Goal: Task Accomplishment & Management: Use online tool/utility

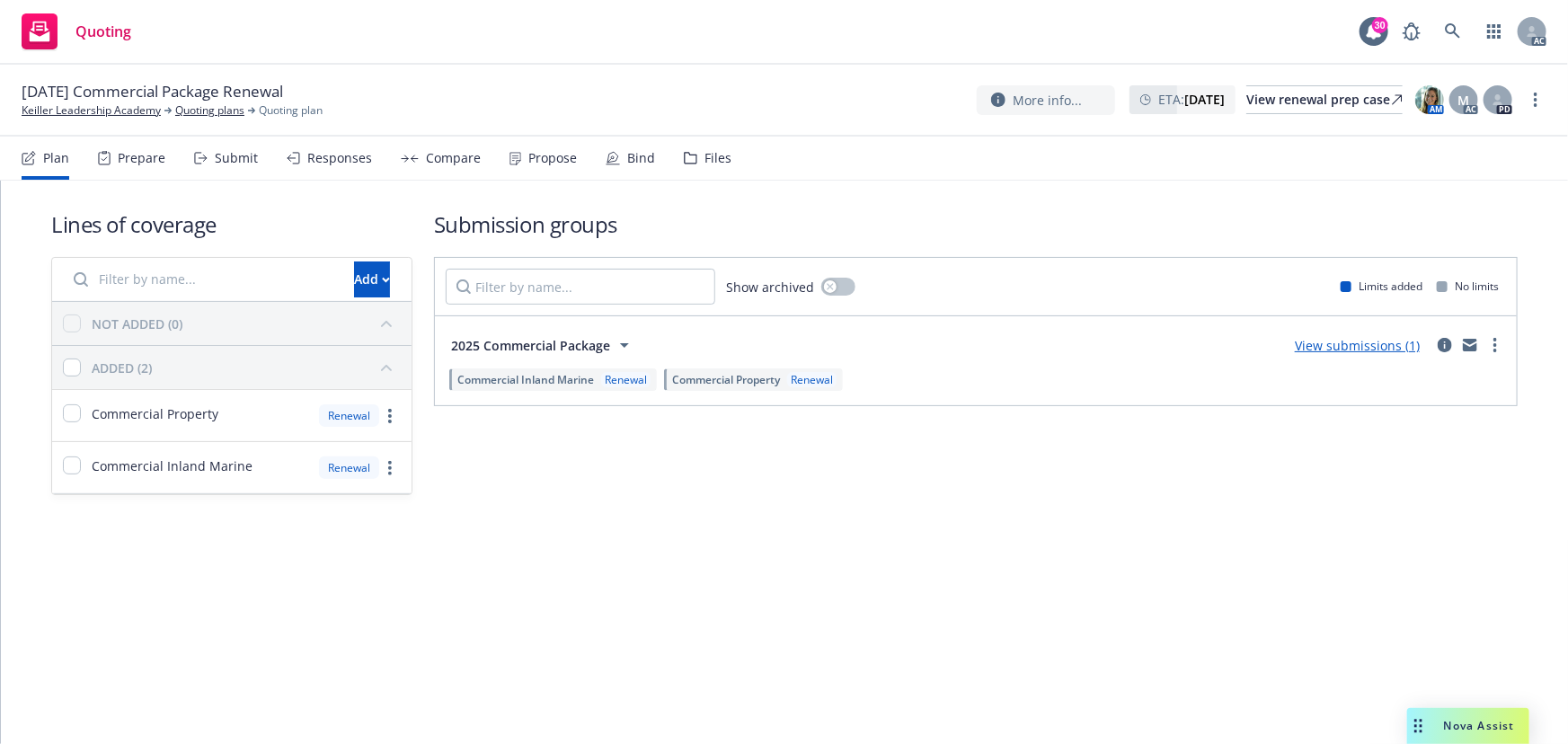
click at [219, 158] on div "Submit" at bounding box center [236, 159] width 43 height 14
click at [341, 161] on div "Responses" at bounding box center [340, 159] width 65 height 14
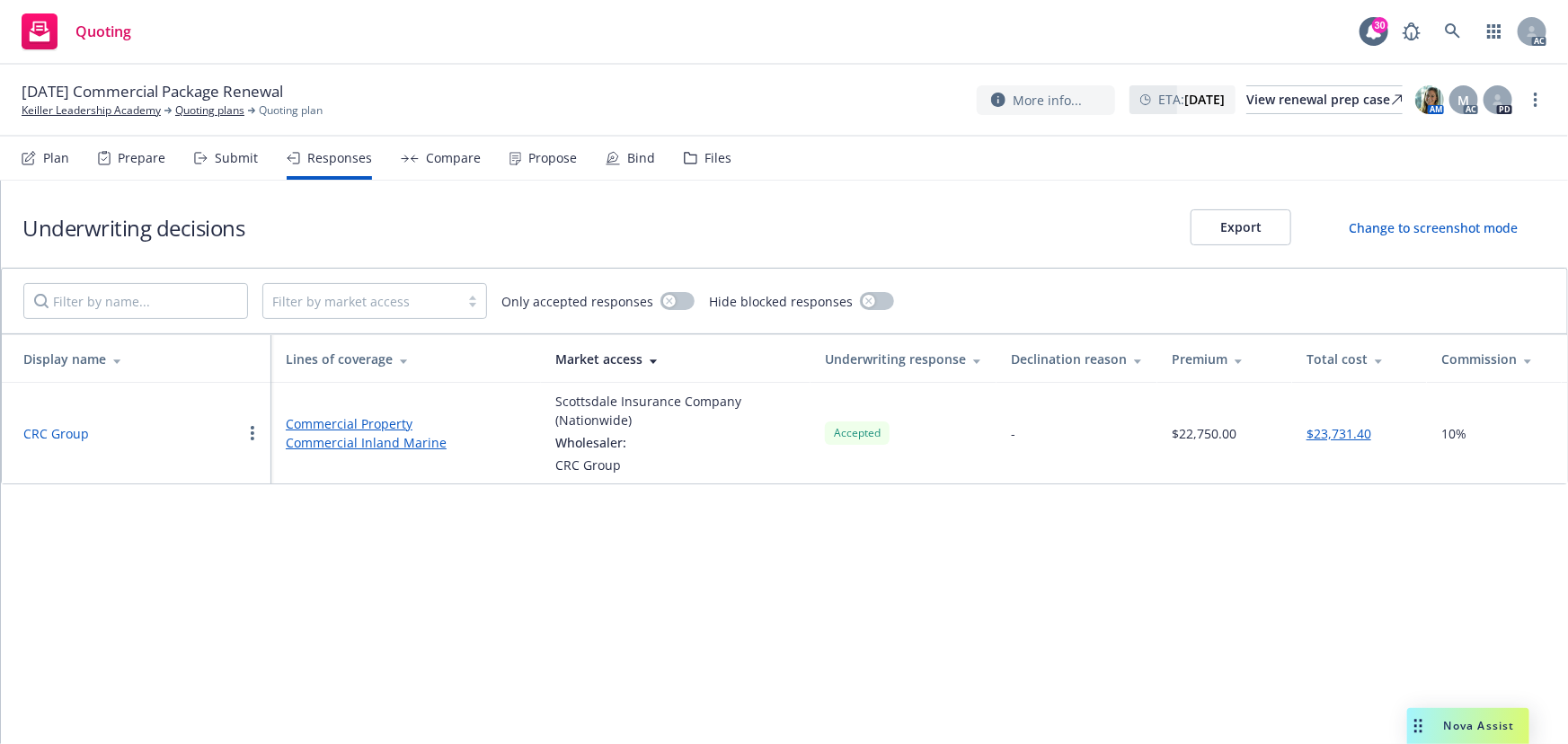
click at [59, 434] on button "CRC Group" at bounding box center [56, 433] width 66 height 19
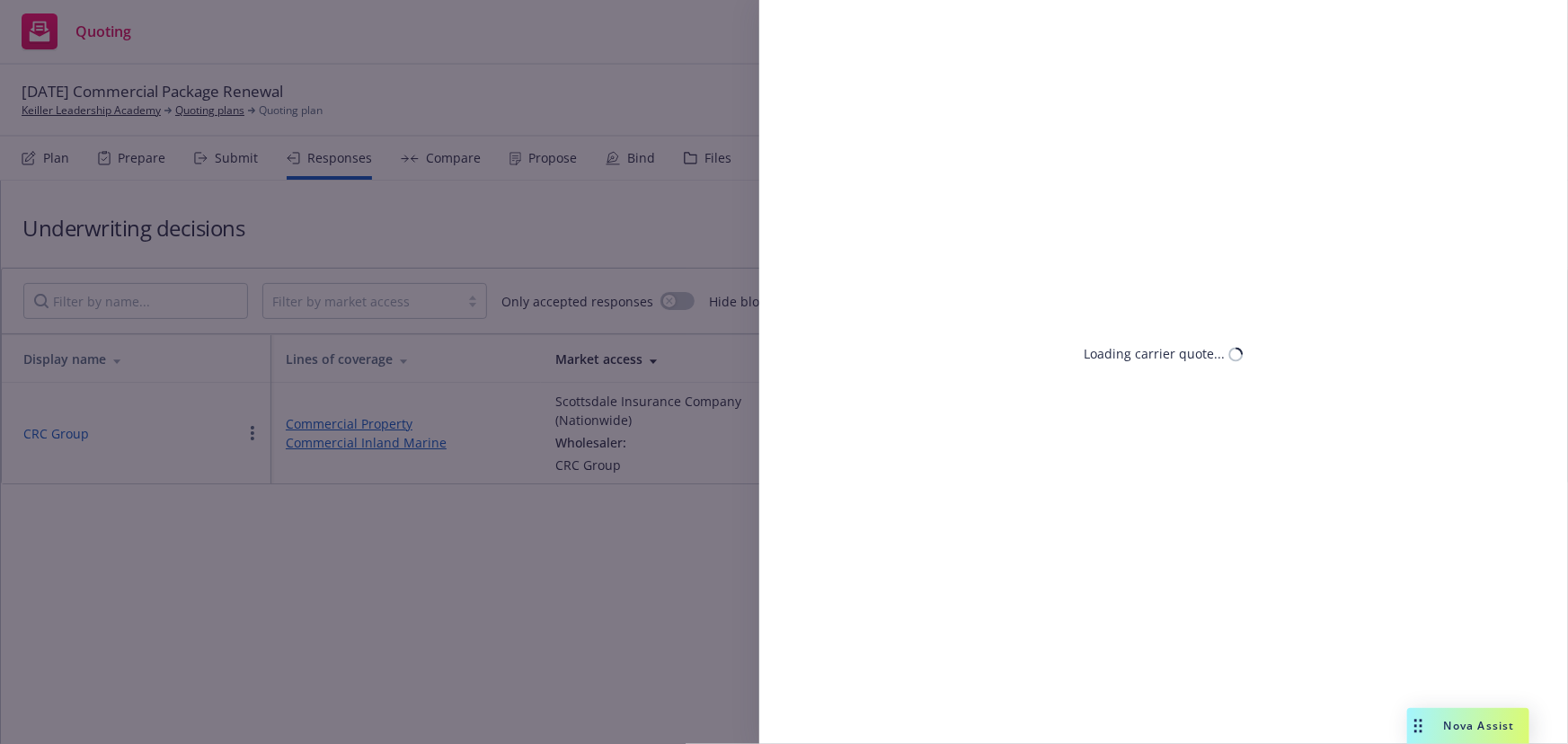
select select "CA"
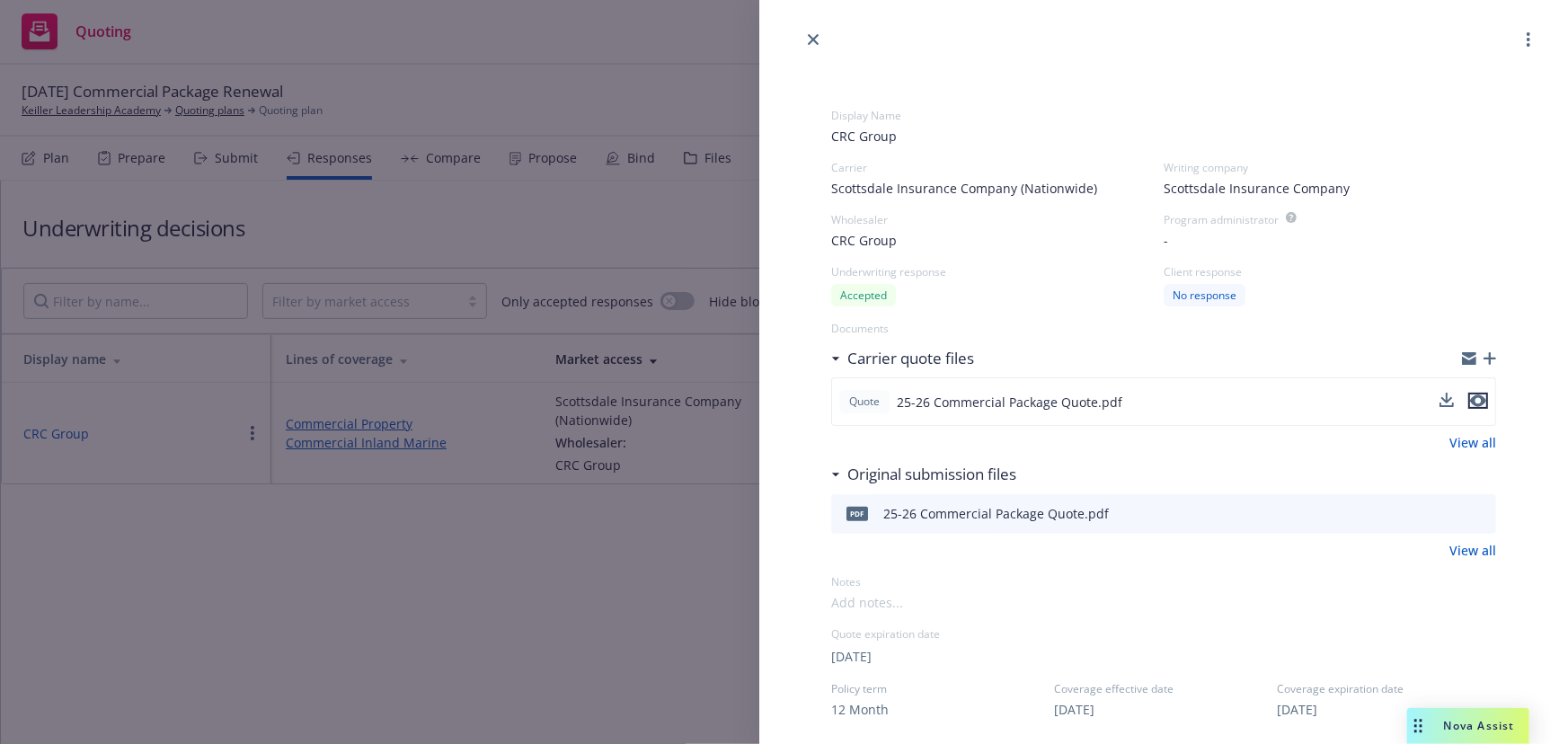
click at [1470, 400] on icon "preview file" at bounding box center [1478, 401] width 16 height 13
click at [562, 211] on div "Display Name CRC Group Carrier Scottsdale Insurance Company (Nationwide) Writin…" at bounding box center [784, 372] width 1568 height 744
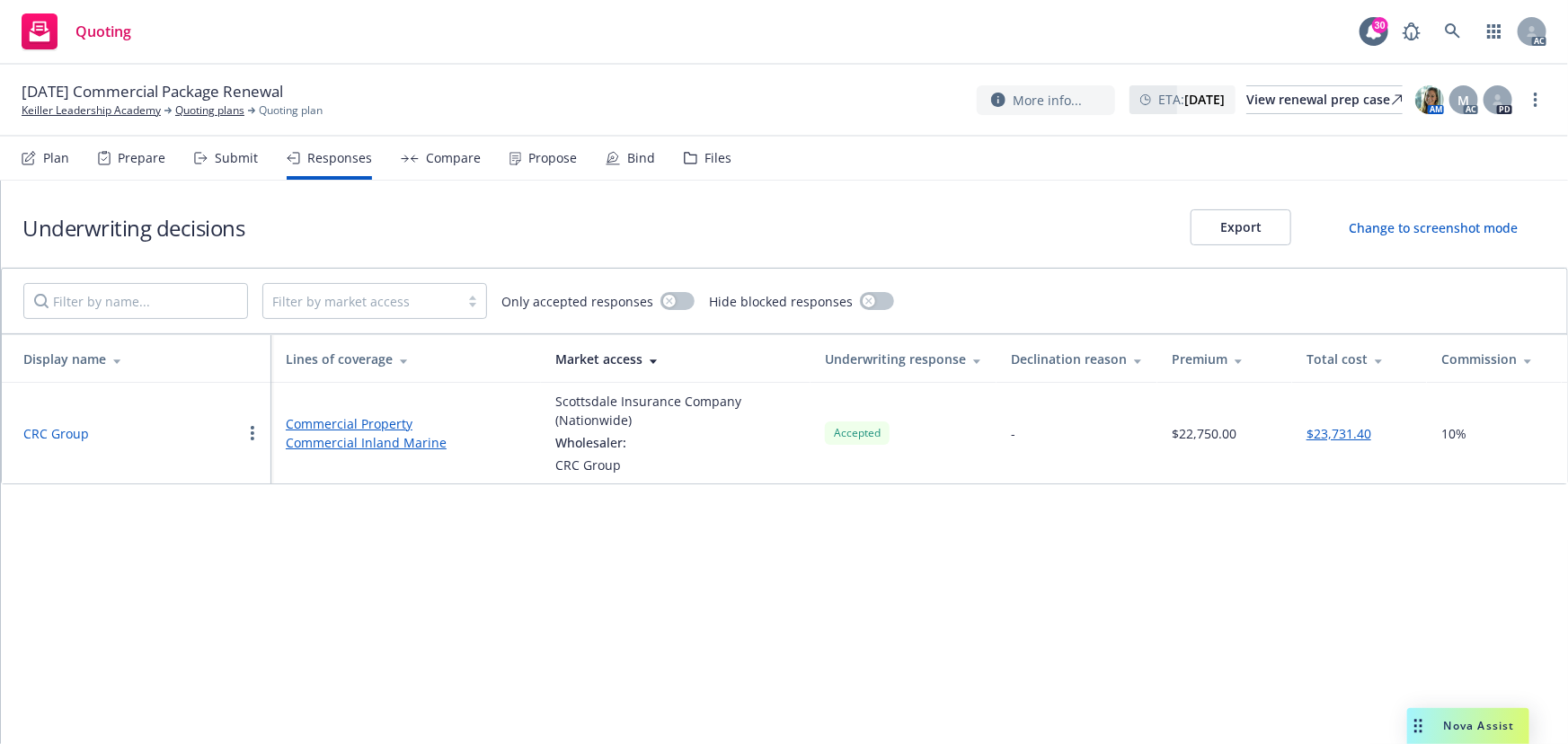
click at [700, 172] on div "Files" at bounding box center [707, 159] width 48 height 43
click at [701, 168] on div "Files" at bounding box center [707, 159] width 48 height 43
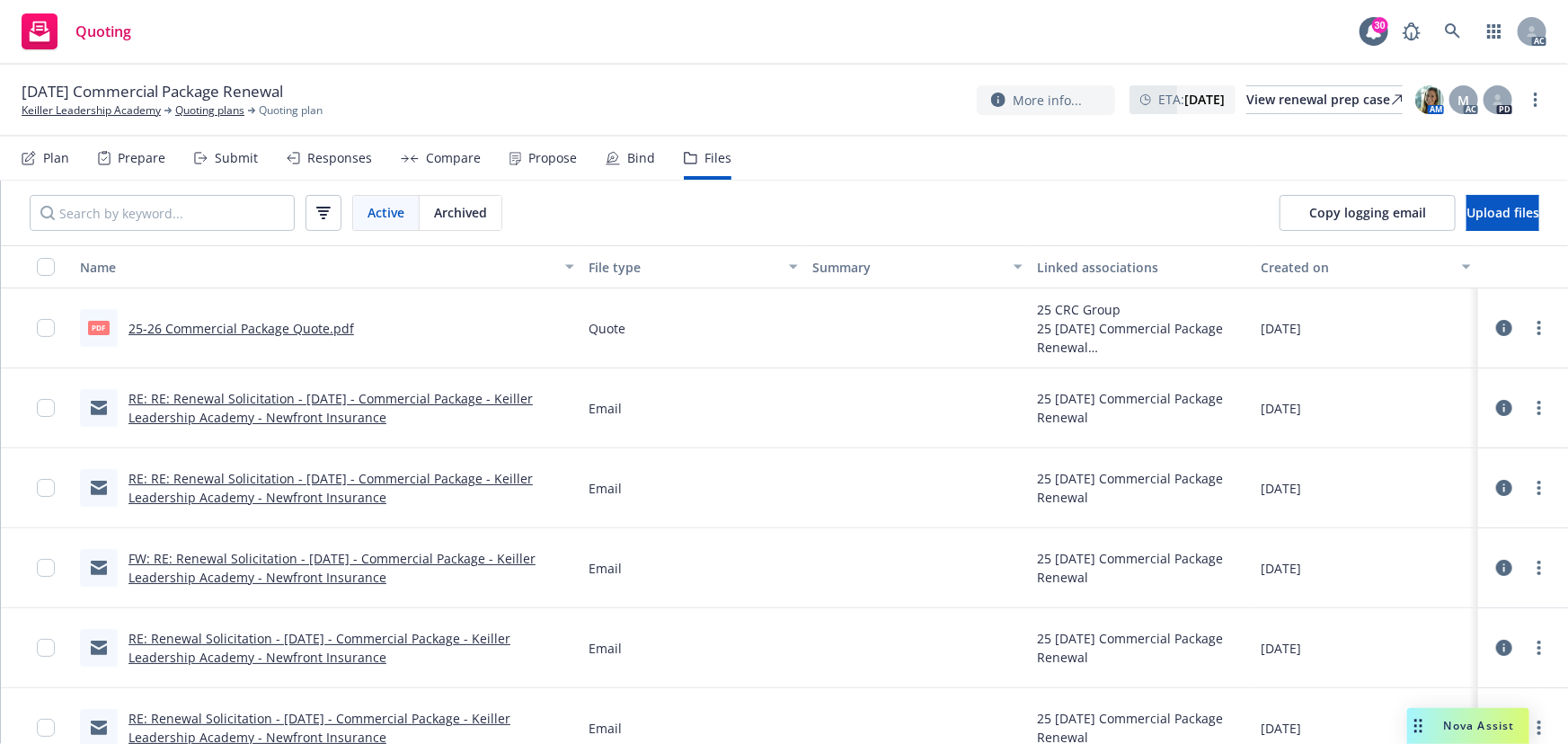
click at [1496, 329] on icon at bounding box center [1504, 328] width 16 height 16
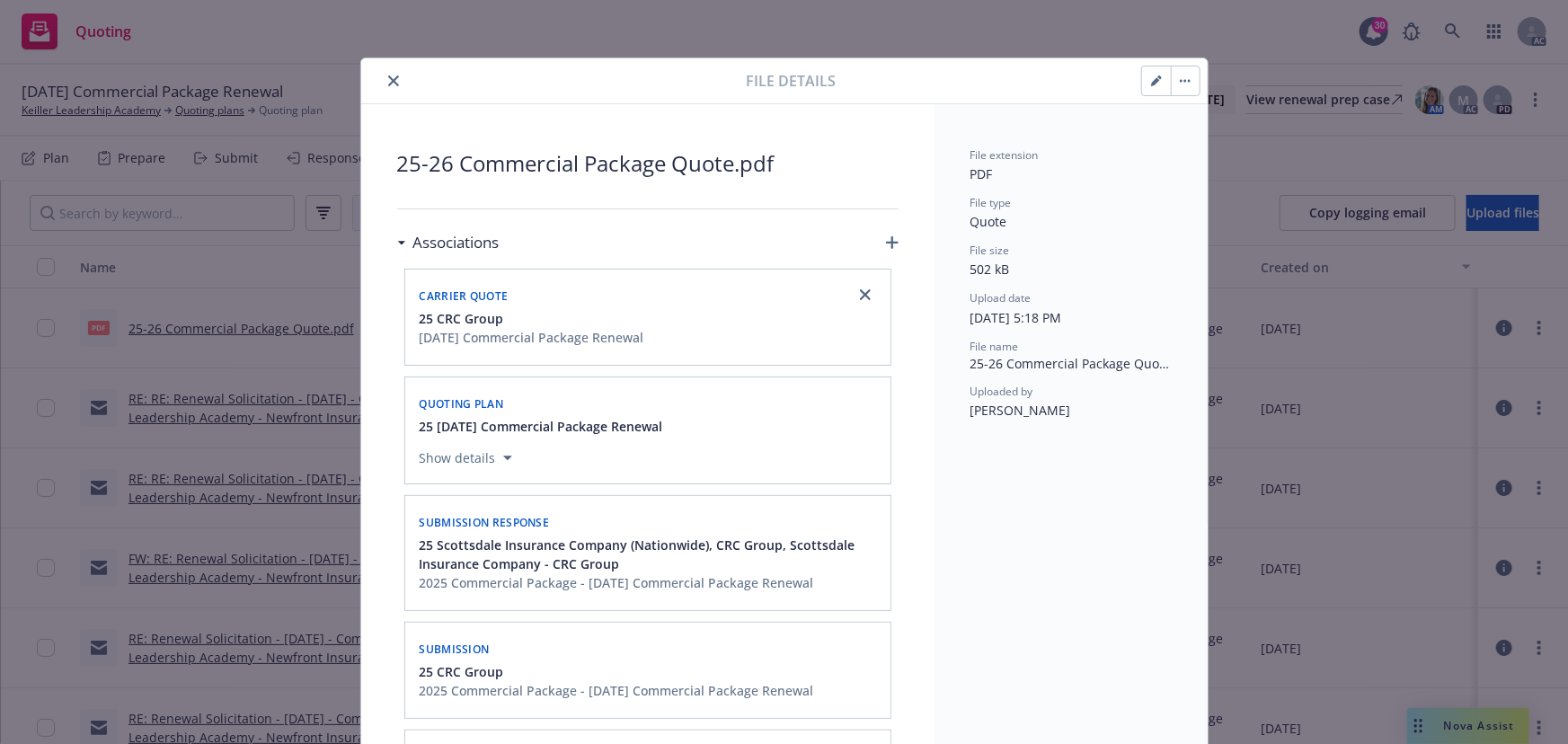
click at [388, 79] on icon "close" at bounding box center [394, 81] width 11 height 11
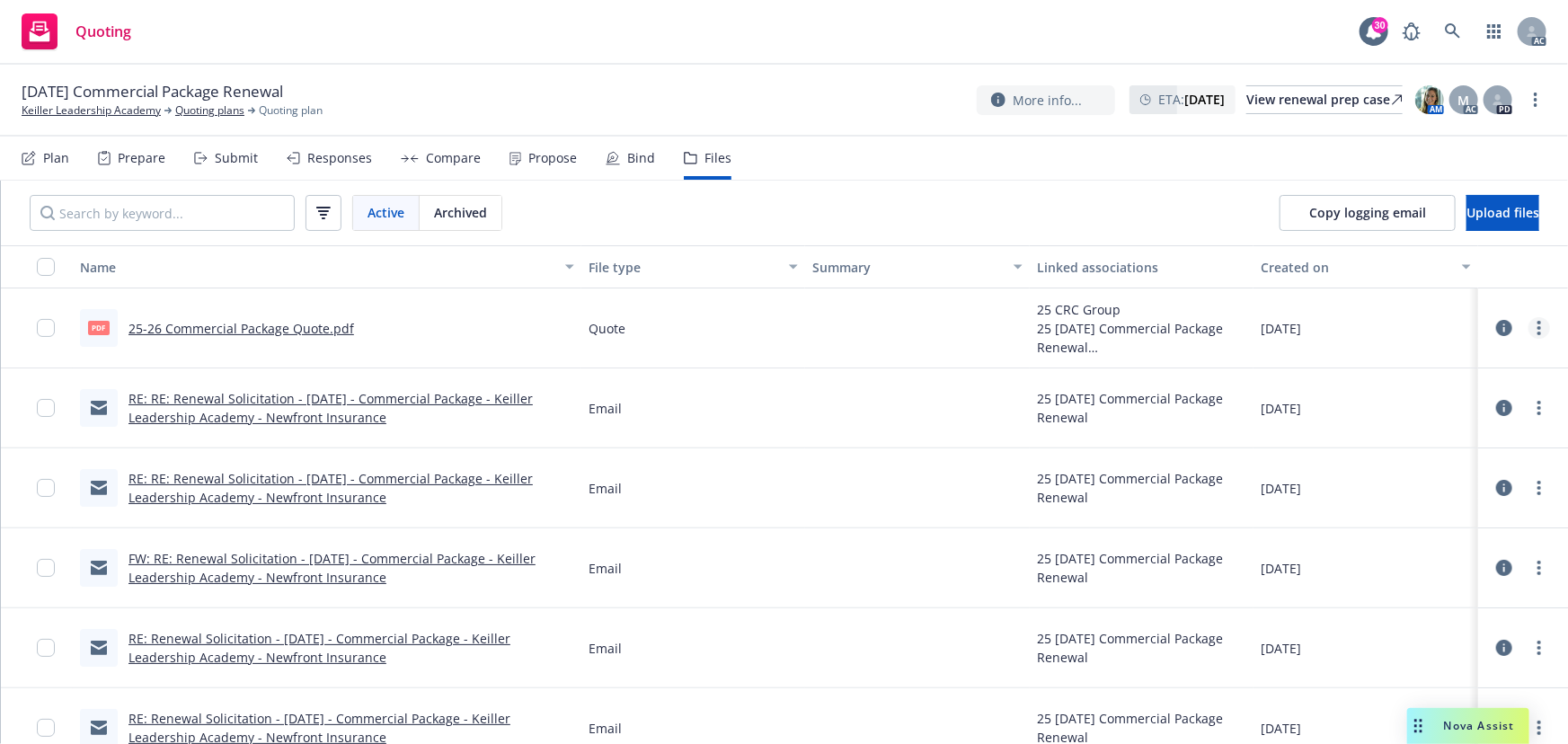
click at [1530, 329] on link "more" at bounding box center [1539, 328] width 22 height 22
click at [1418, 368] on link "Archive" at bounding box center [1447, 365] width 179 height 36
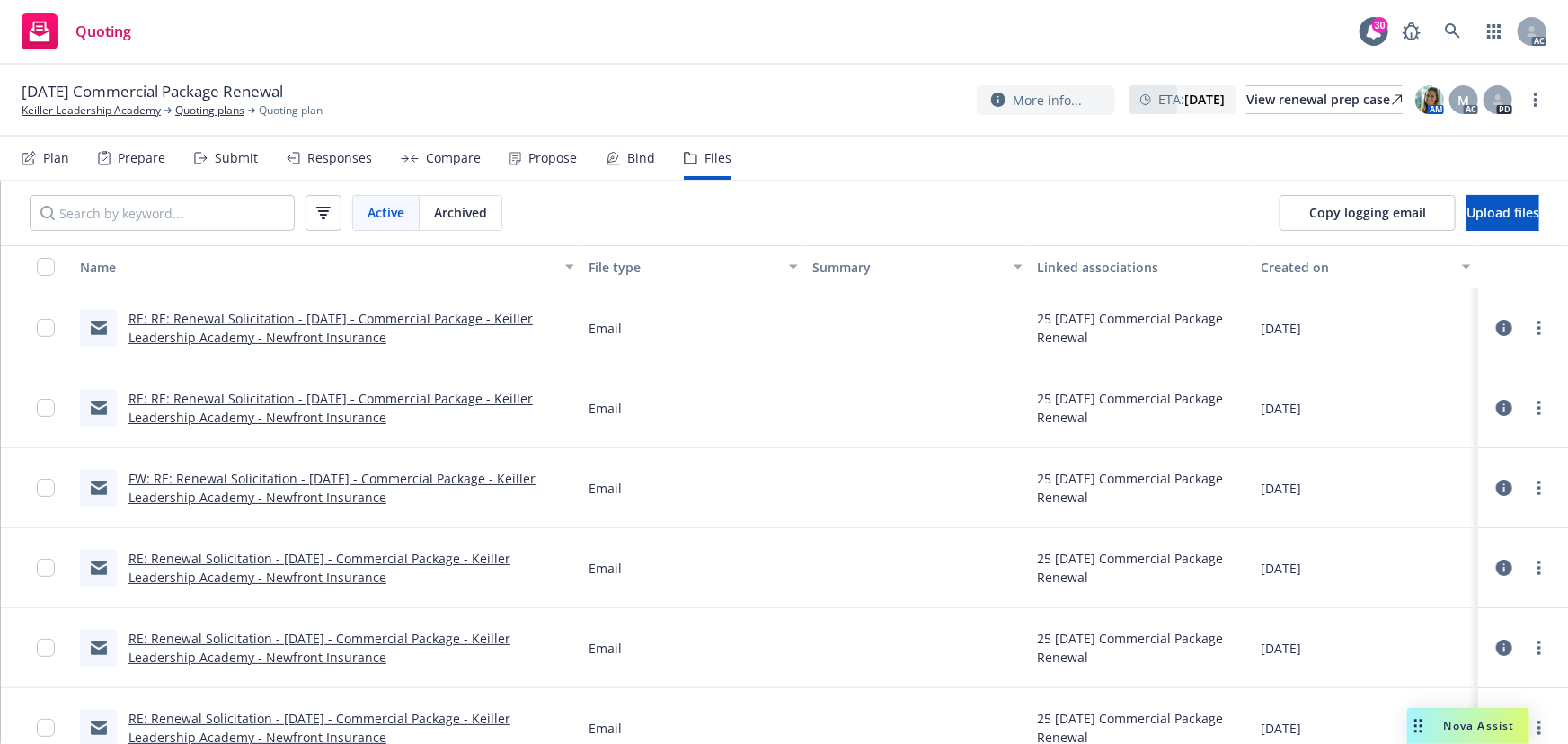
click at [314, 157] on div "Responses" at bounding box center [340, 159] width 65 height 14
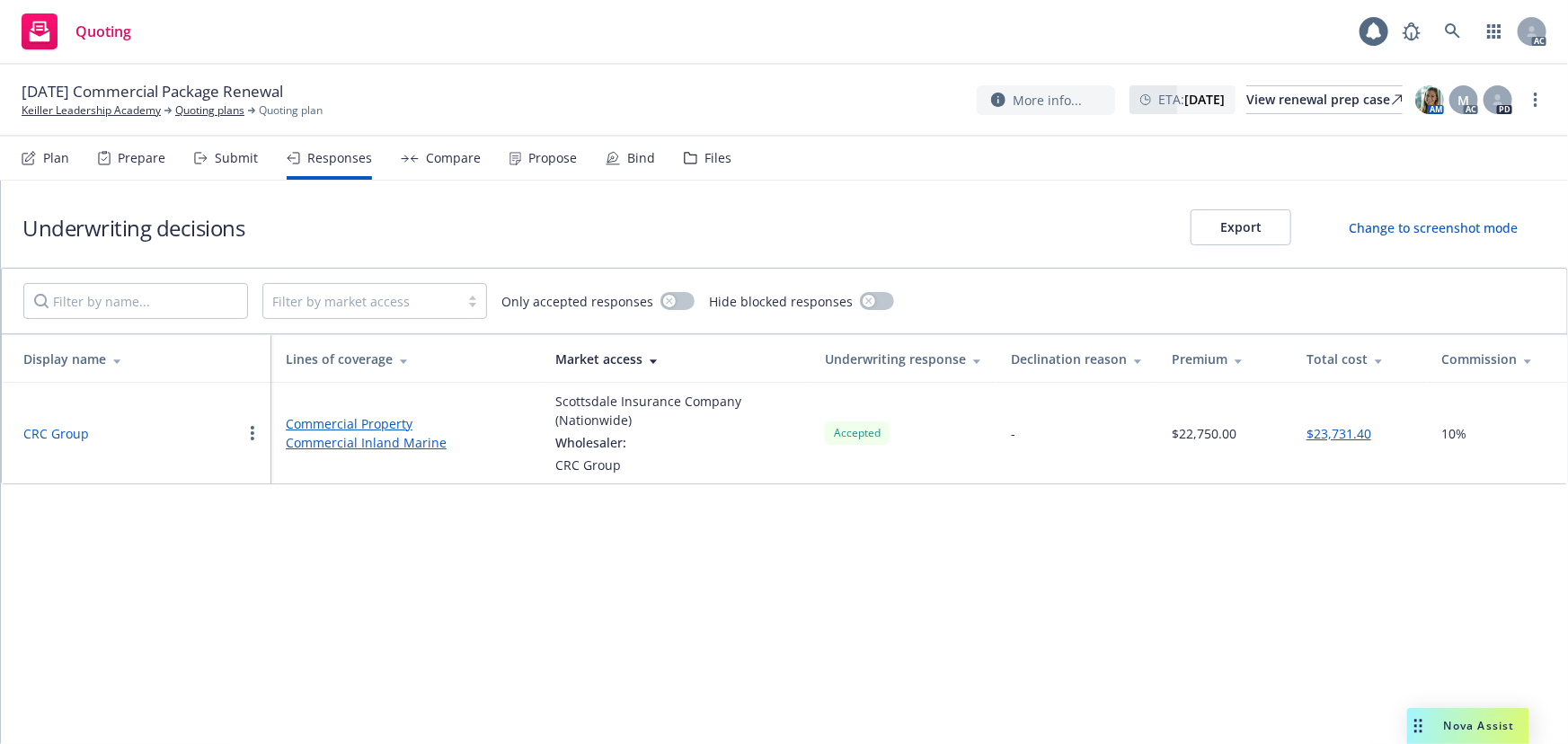
click at [60, 444] on td "CRC Group" at bounding box center [136, 433] width 269 height 101
click at [61, 439] on button "CRC Group" at bounding box center [56, 433] width 66 height 19
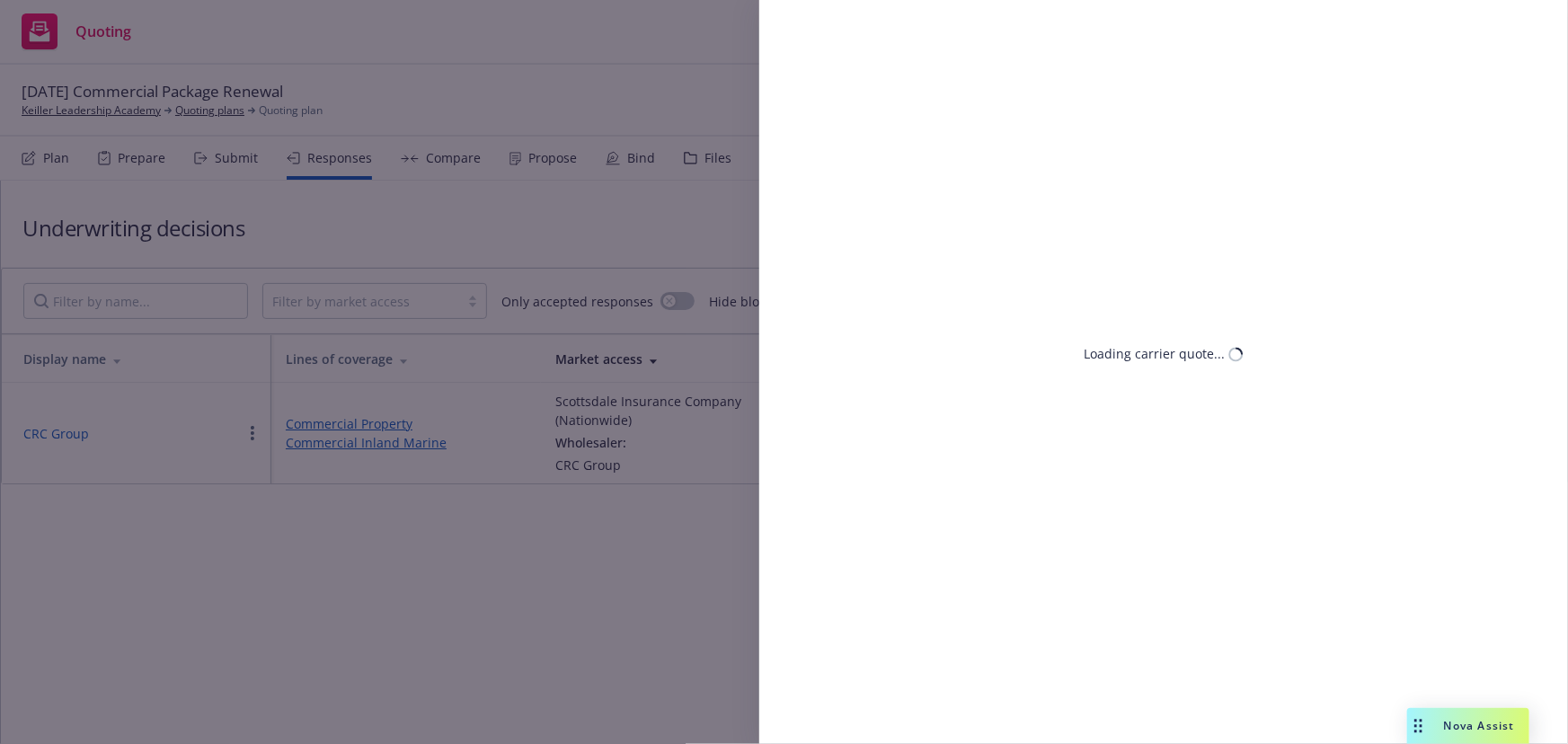
select select "CA"
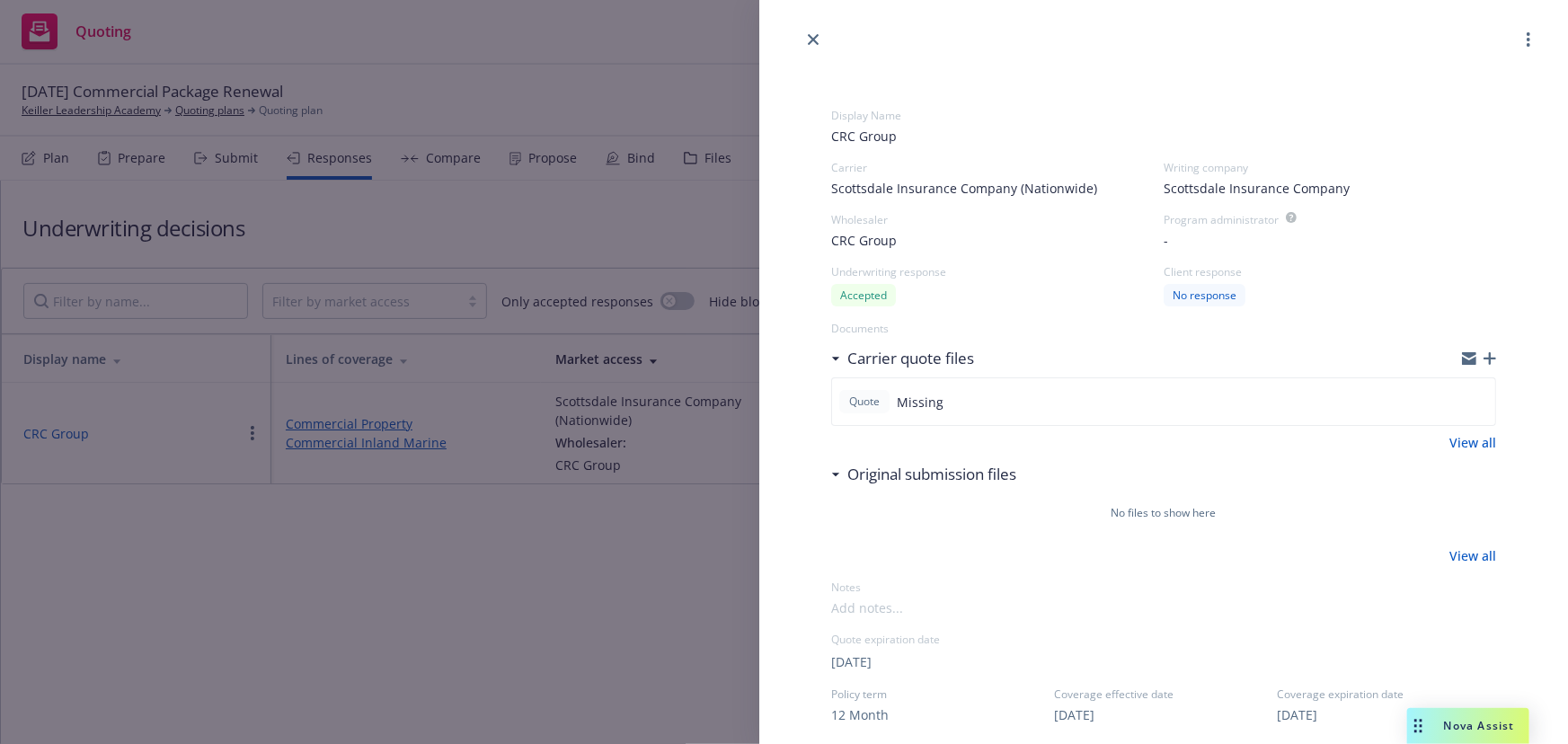
click at [1483, 362] on icon "button" at bounding box center [1490, 358] width 13 height 13
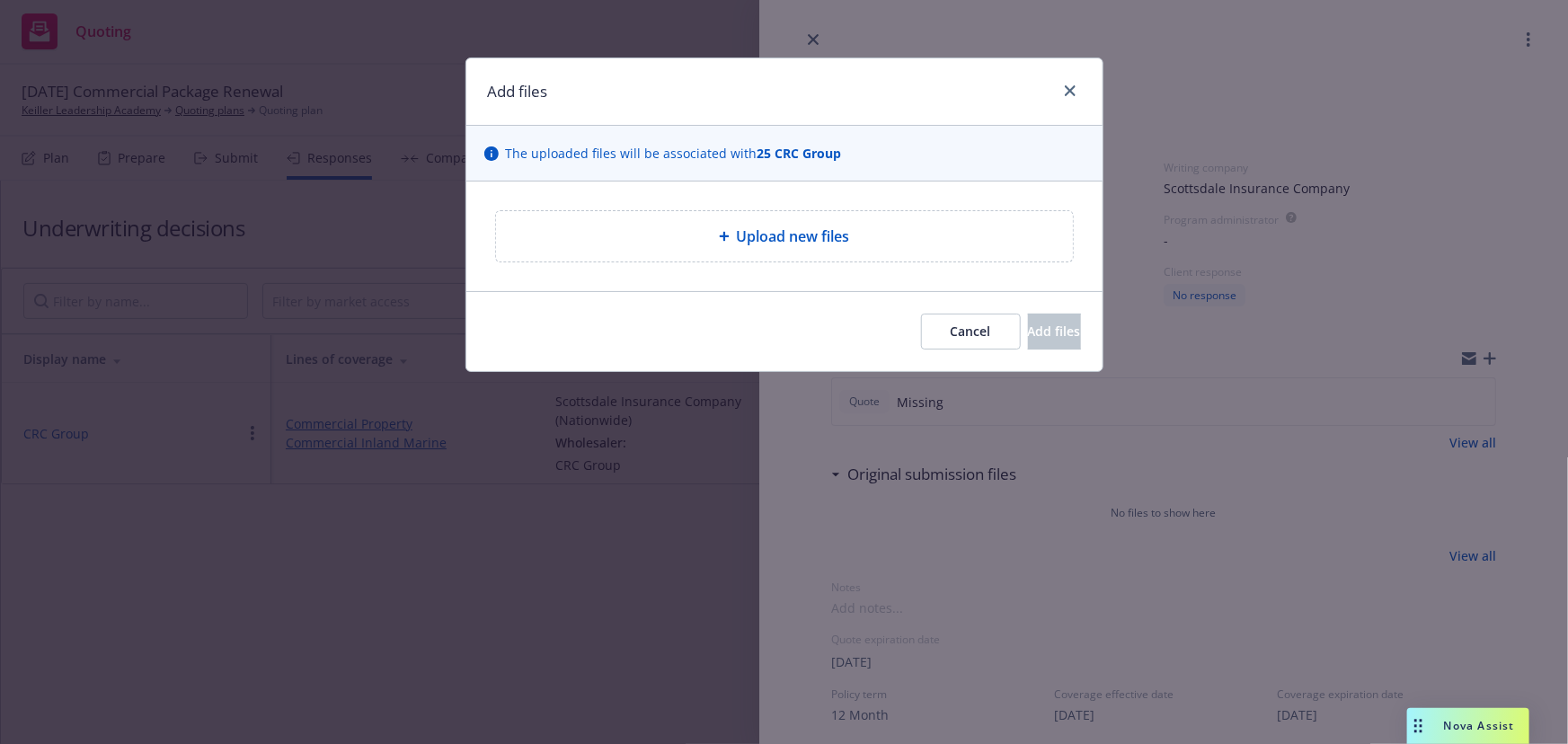
click at [879, 231] on div "Upload new files" at bounding box center [784, 236] width 548 height 22
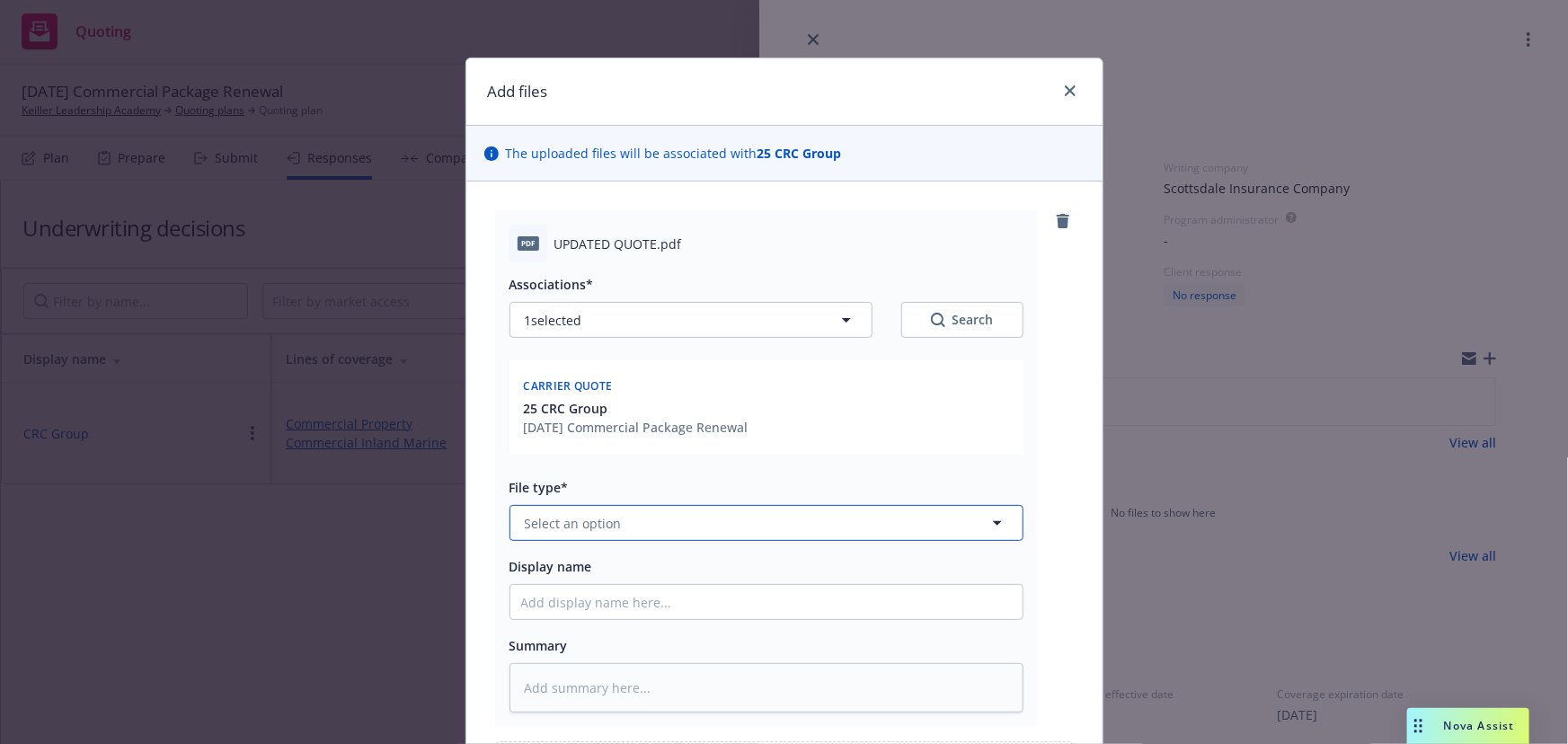
click at [625, 521] on button "Select an option" at bounding box center [766, 523] width 514 height 36
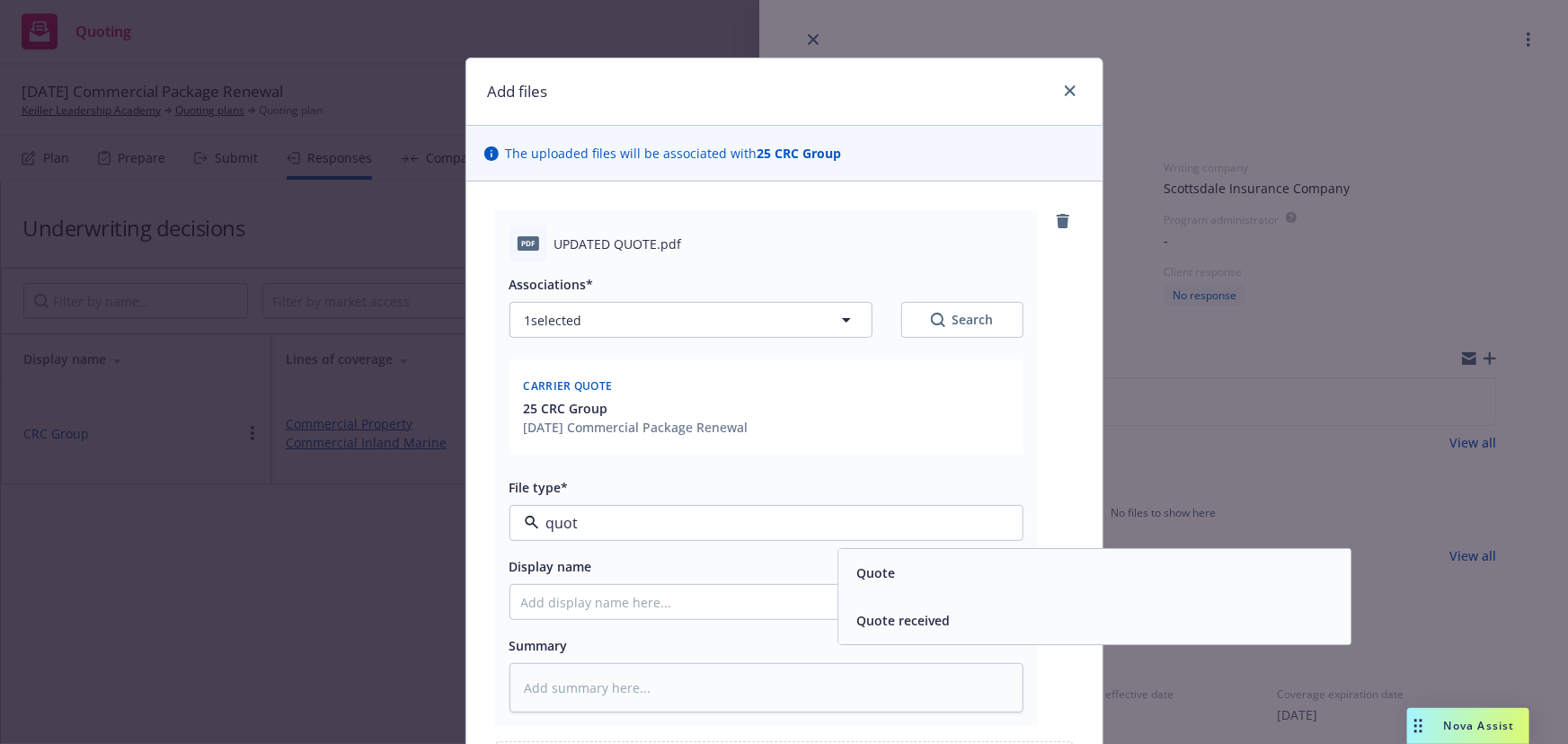
type input "quote"
click at [894, 567] on div "Quote" at bounding box center [1094, 573] width 491 height 26
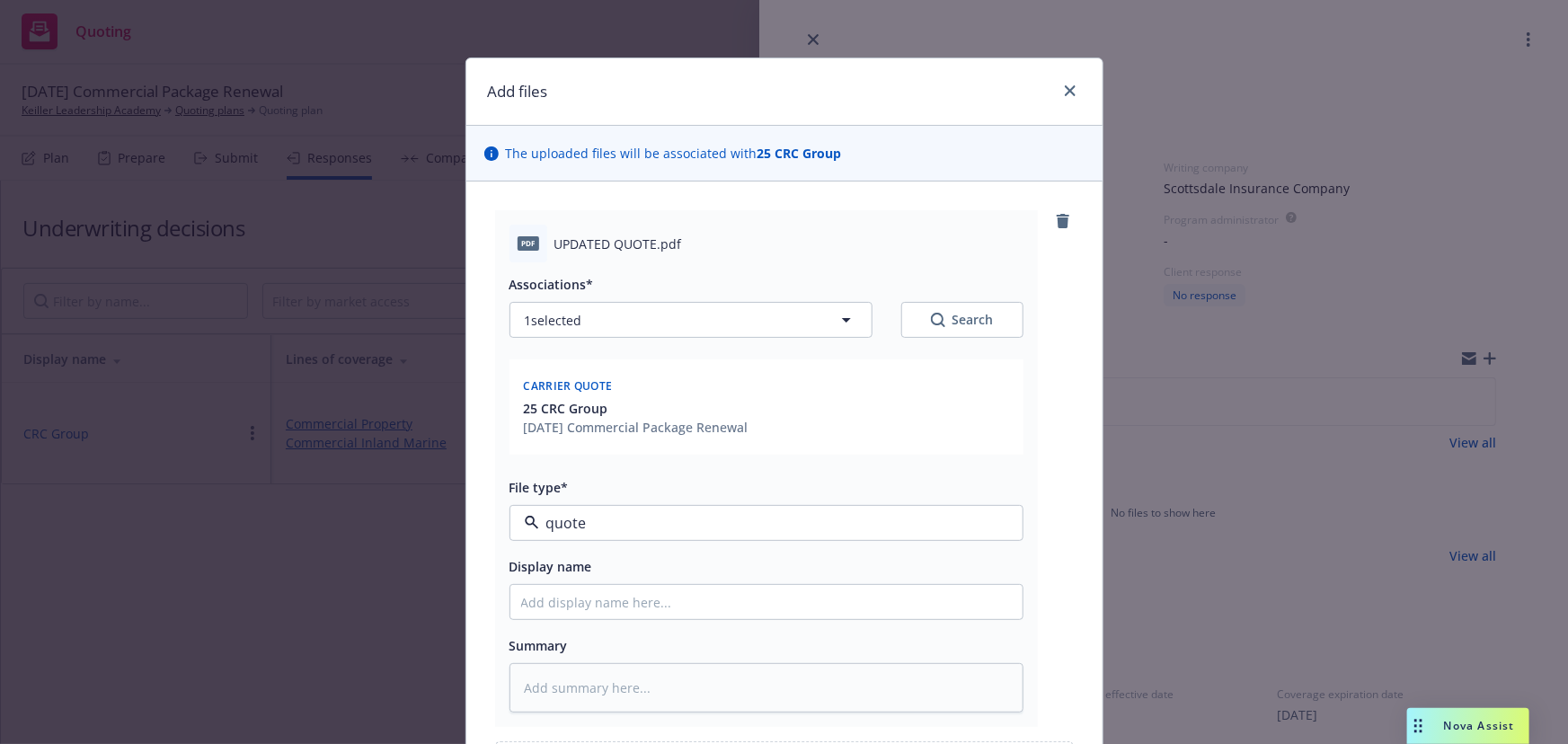
type textarea "x"
click at [642, 596] on input "Display name" at bounding box center [766, 602] width 512 height 34
type input "25-26 Commercial Package Quote"
type textarea "x"
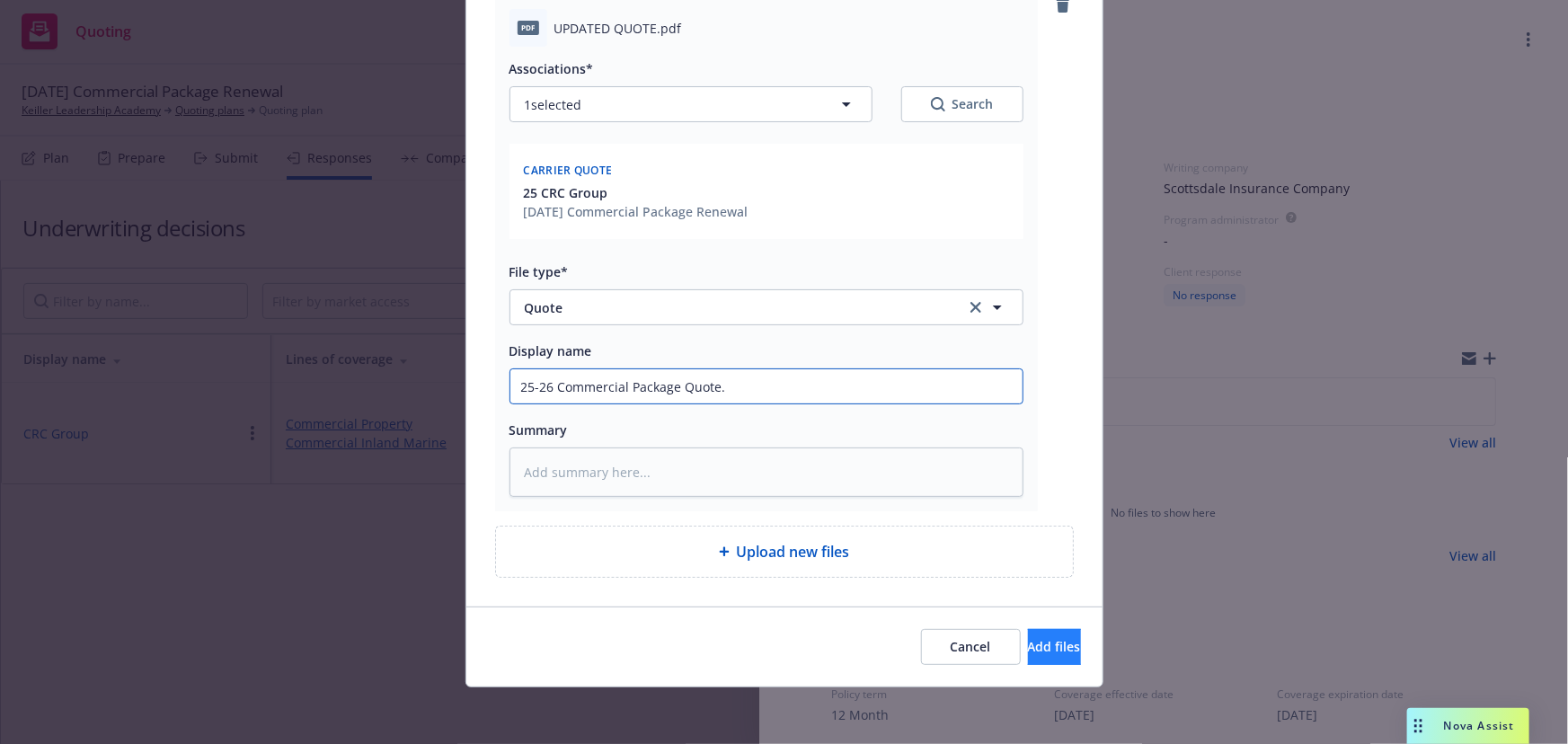
type input "25-26 Commercial Package Quote."
click at [1028, 647] on span "Add files" at bounding box center [1054, 646] width 53 height 17
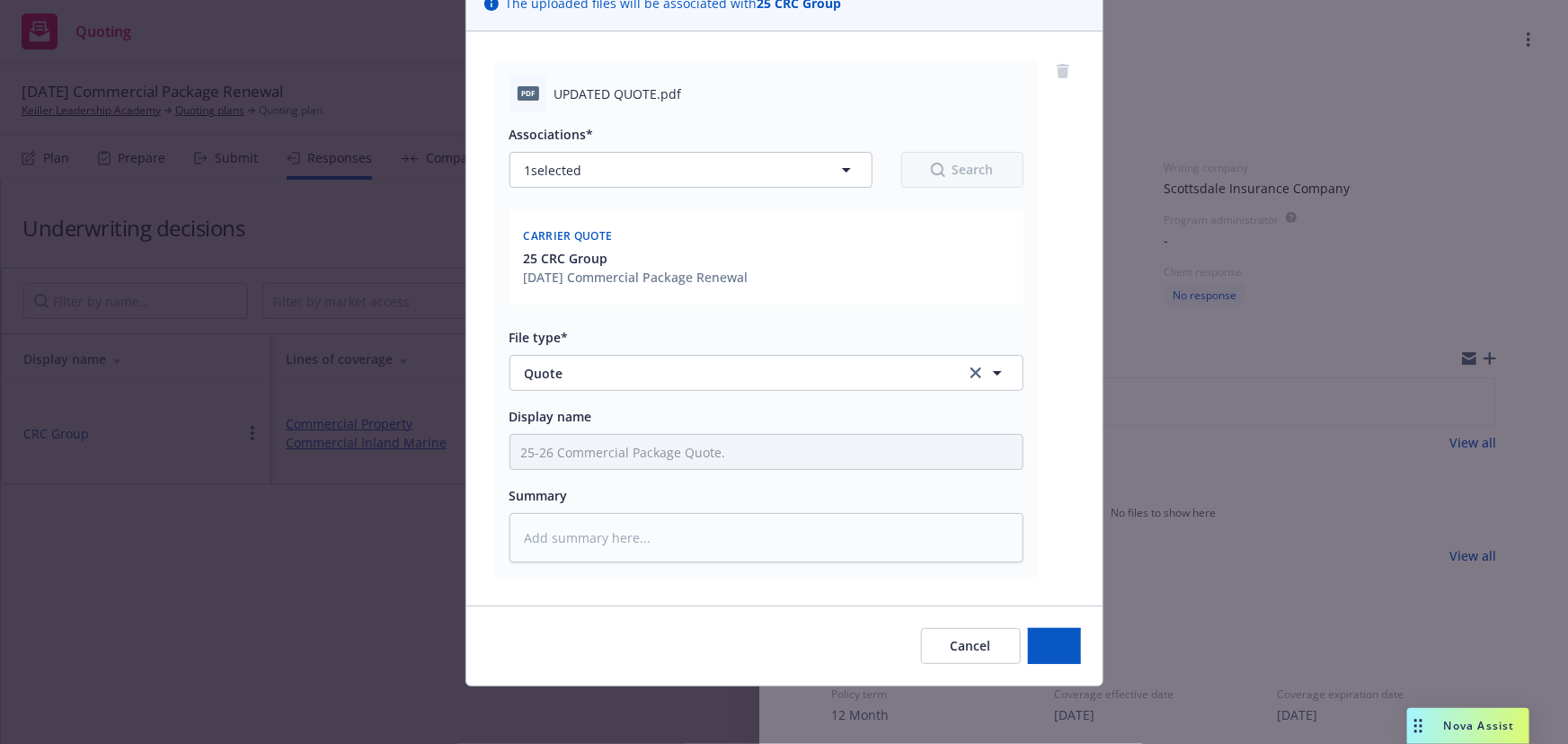
scroll to position [150, 0]
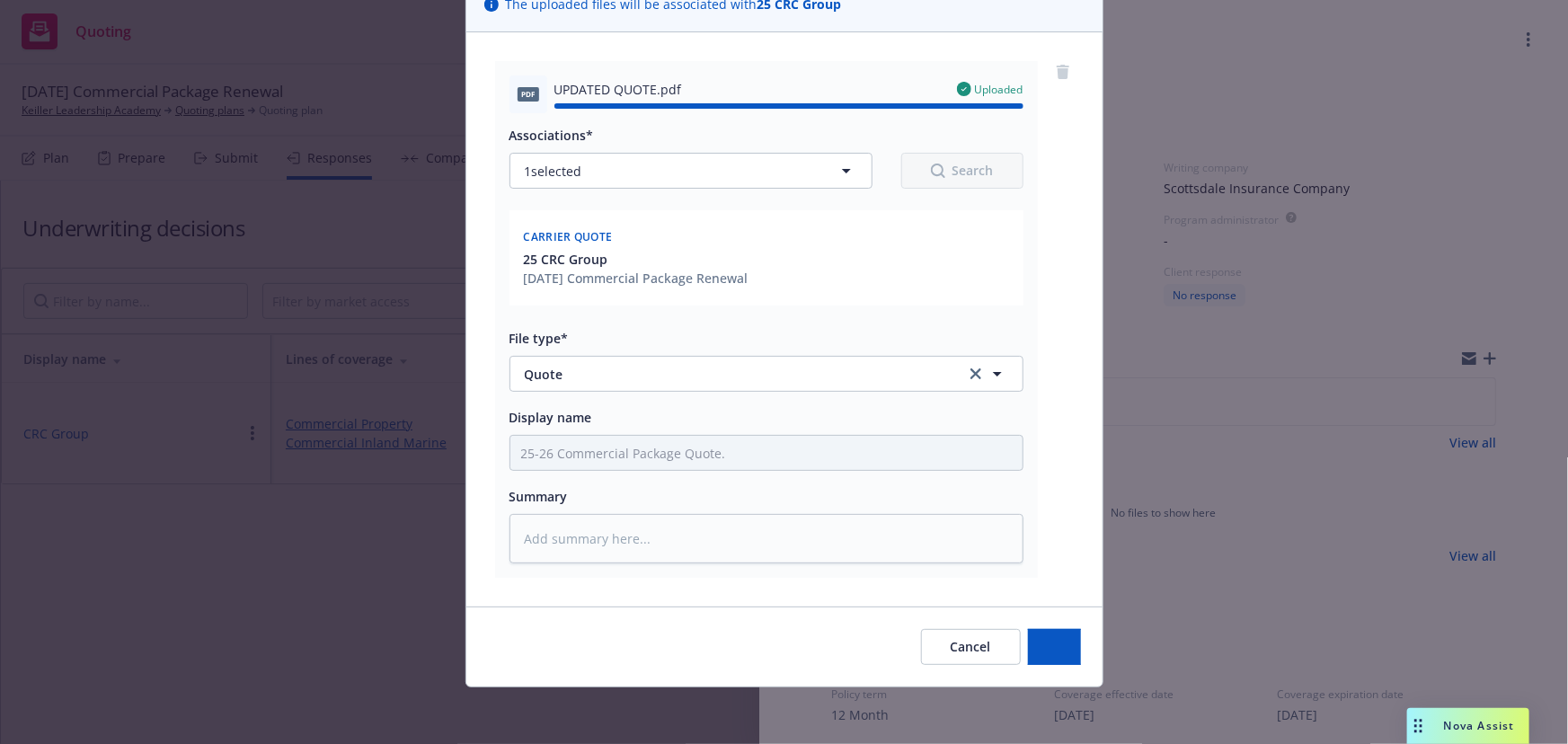
type textarea "x"
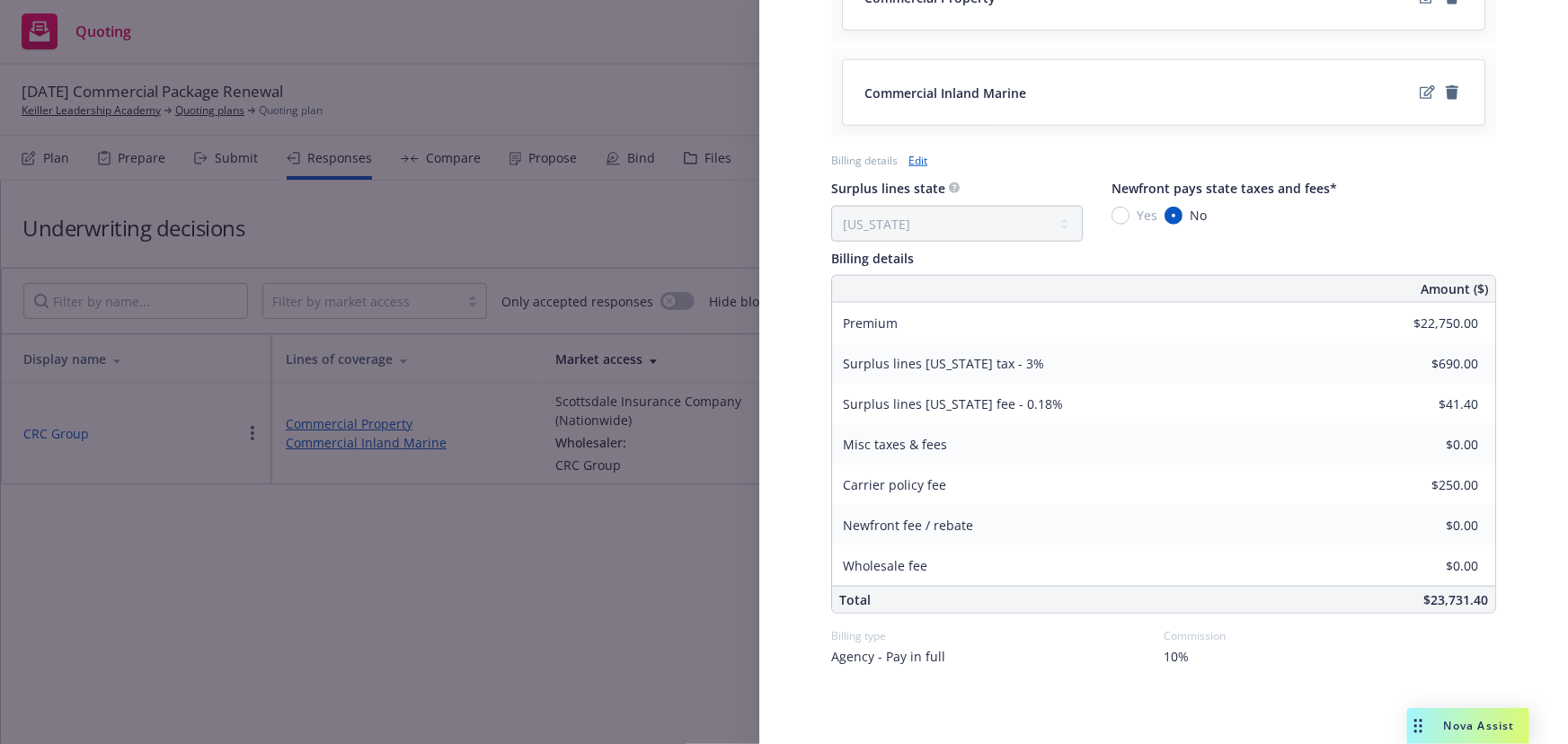
scroll to position [829, 0]
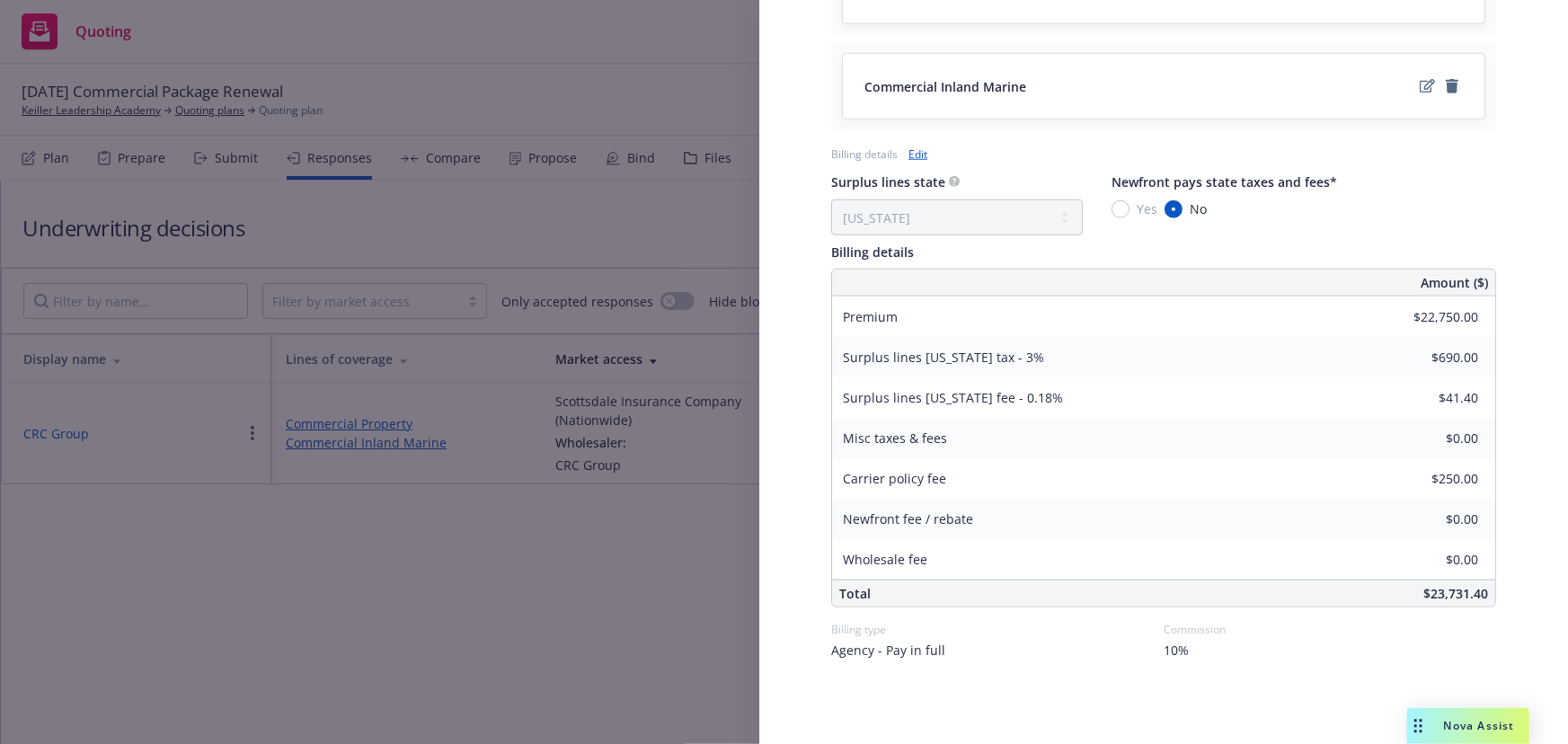
click at [921, 149] on link "Edit" at bounding box center [918, 154] width 19 height 19
select select "CA"
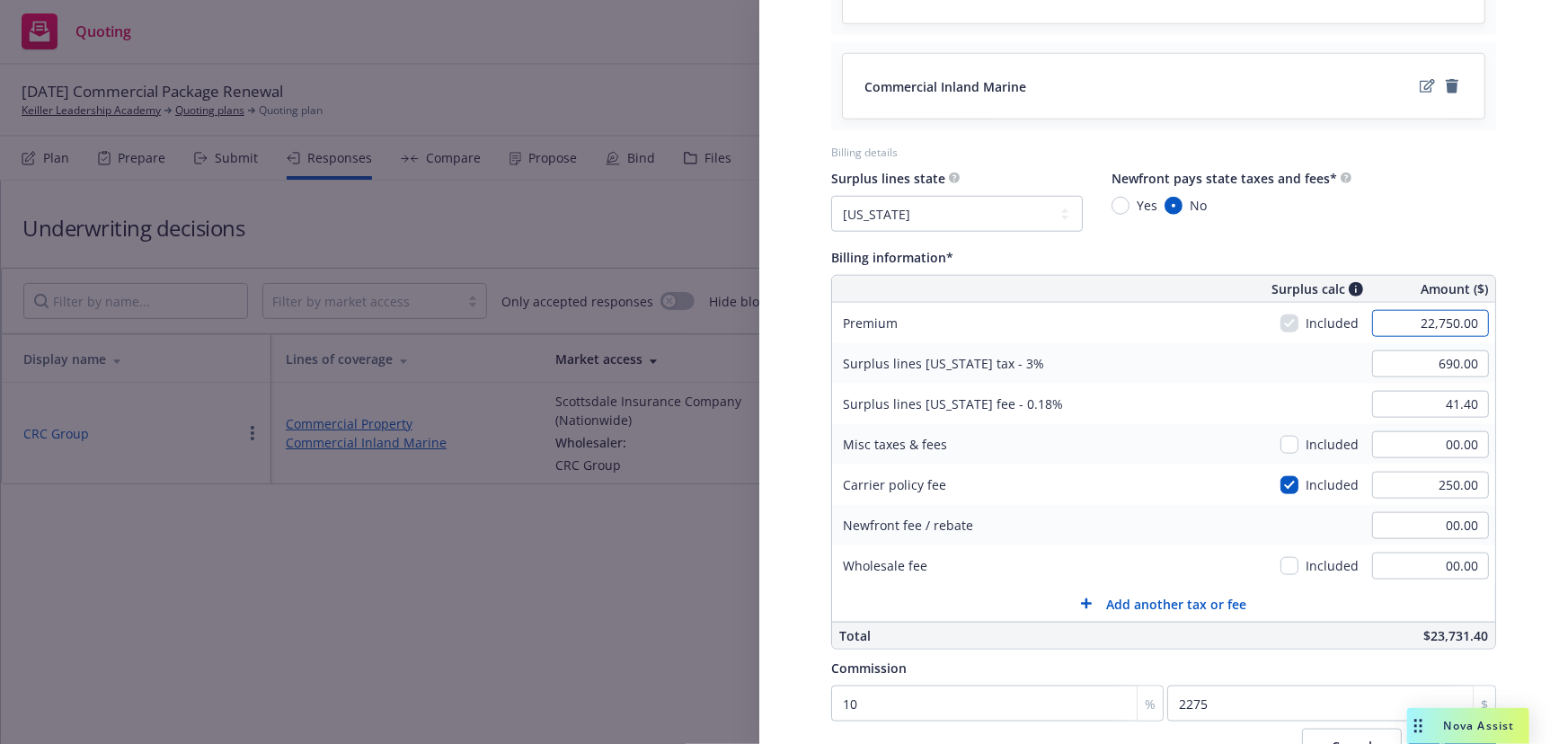
click at [1409, 320] on input "22,750.00" at bounding box center [1430, 323] width 117 height 27
type input "19,600.00"
type input "595.50"
type input "35.73"
type input "1960"
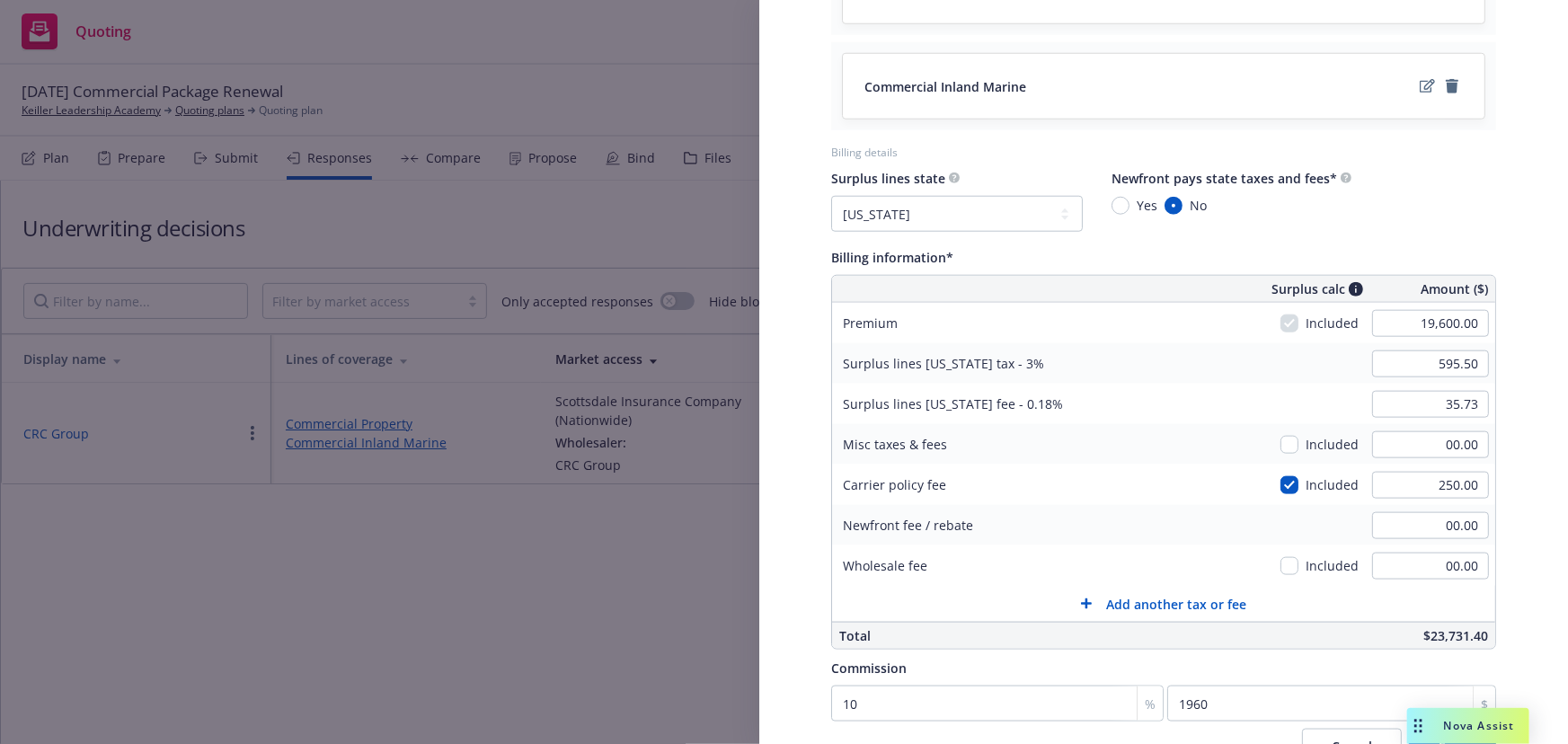
click at [1545, 443] on div "Display Name CRC Group Carrier Scottsdale Insurance Company (Nationwide) Writin…" at bounding box center [1164, 62] width 809 height 1681
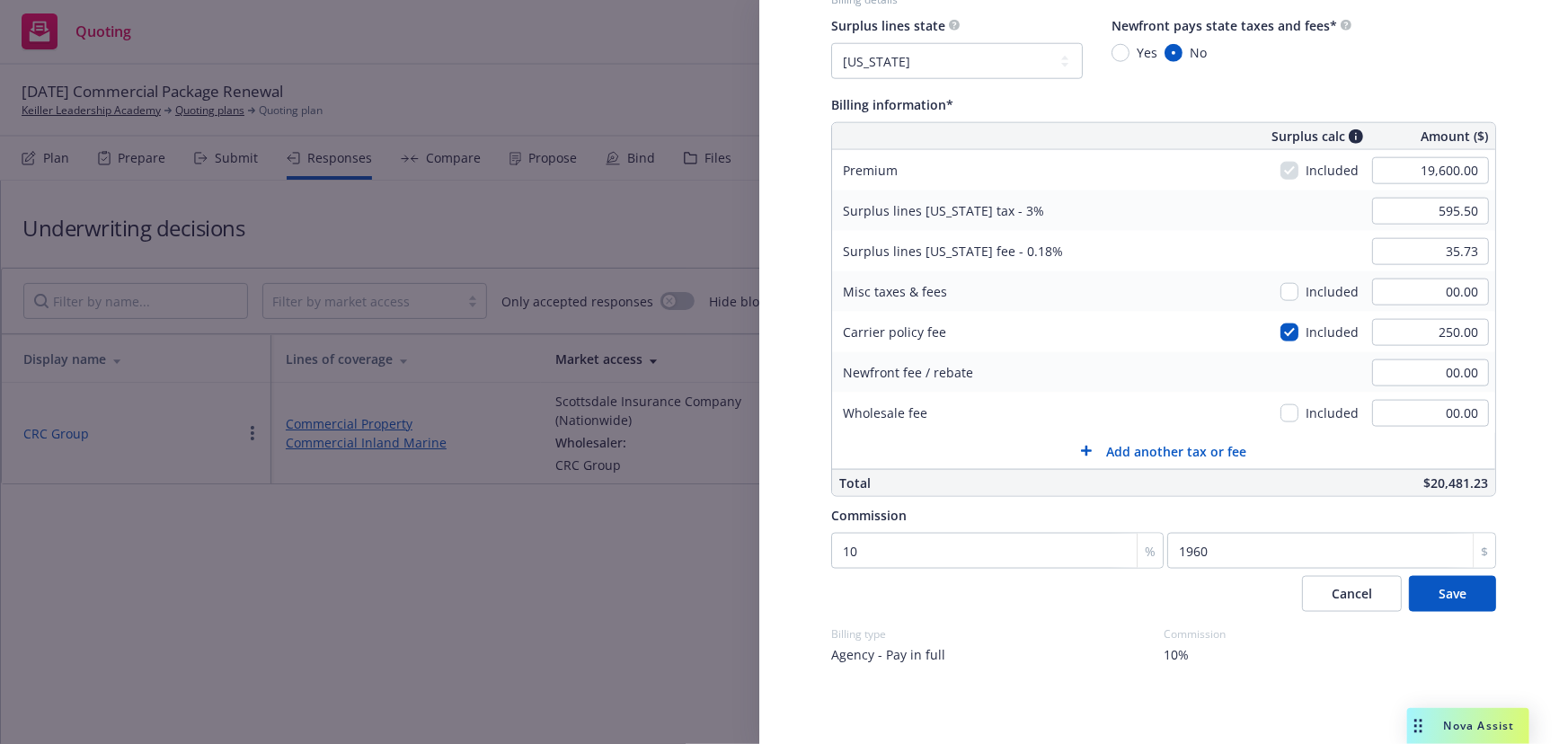
scroll to position [986, 0]
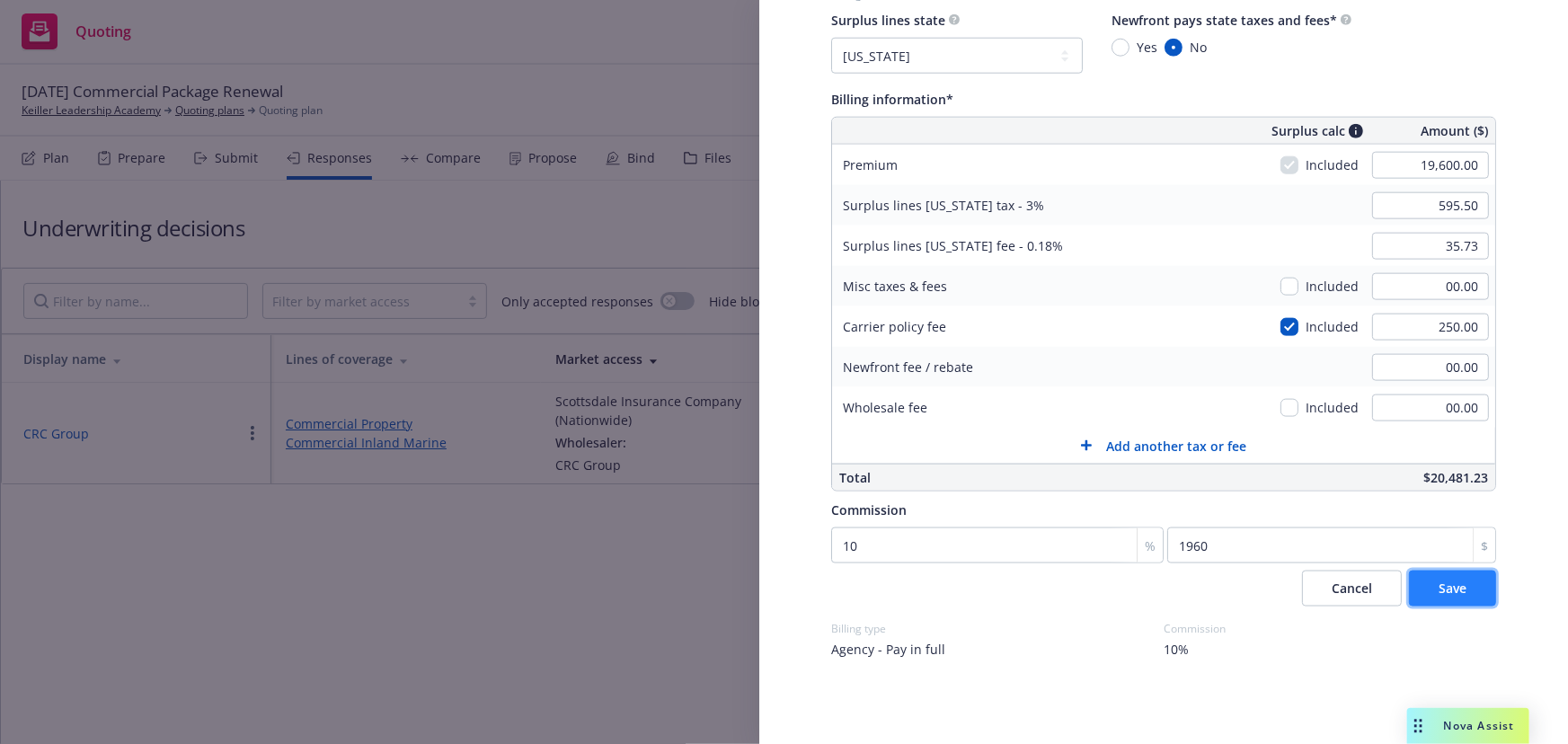
click at [1439, 586] on span "Save" at bounding box center [1452, 587] width 28 height 17
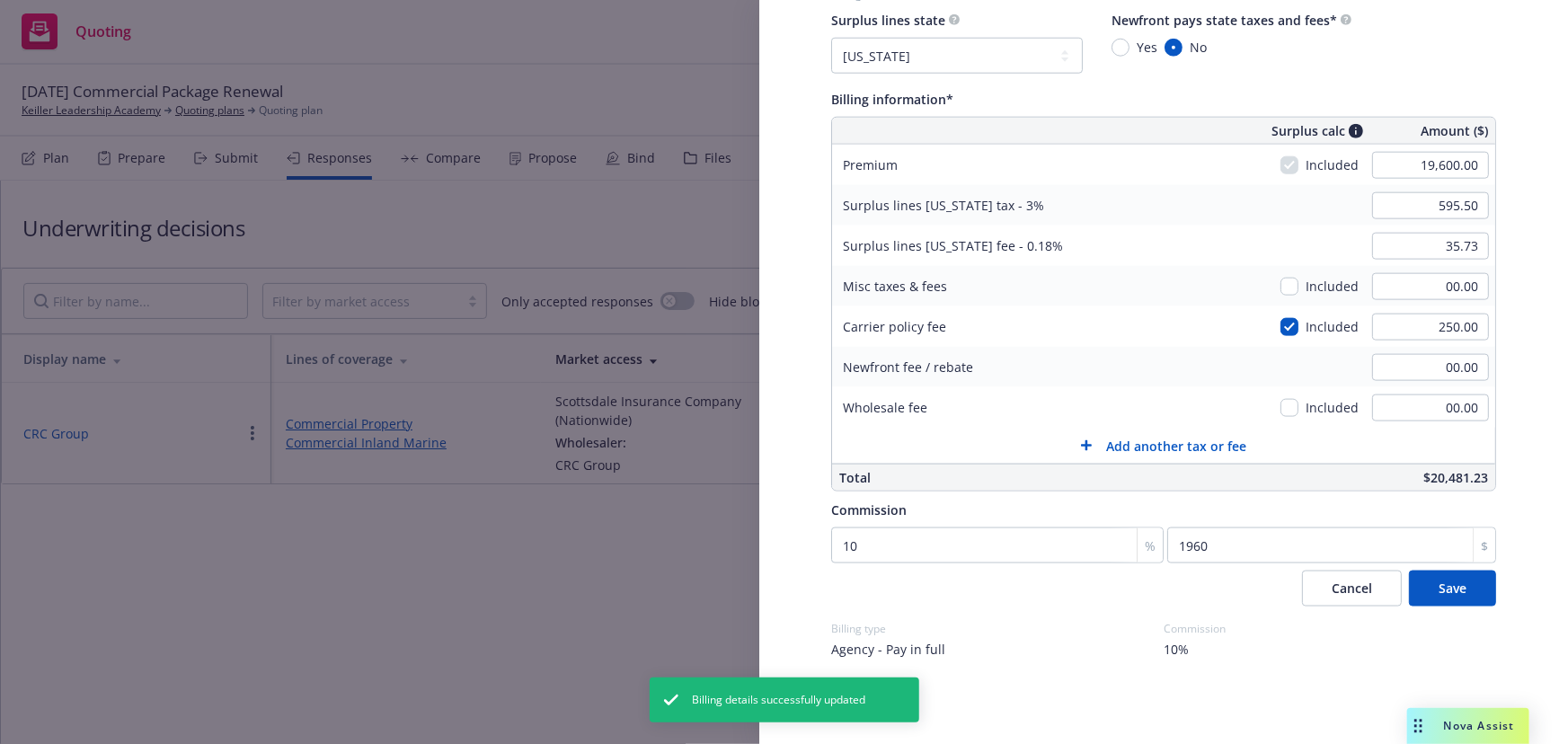
select select "CA"
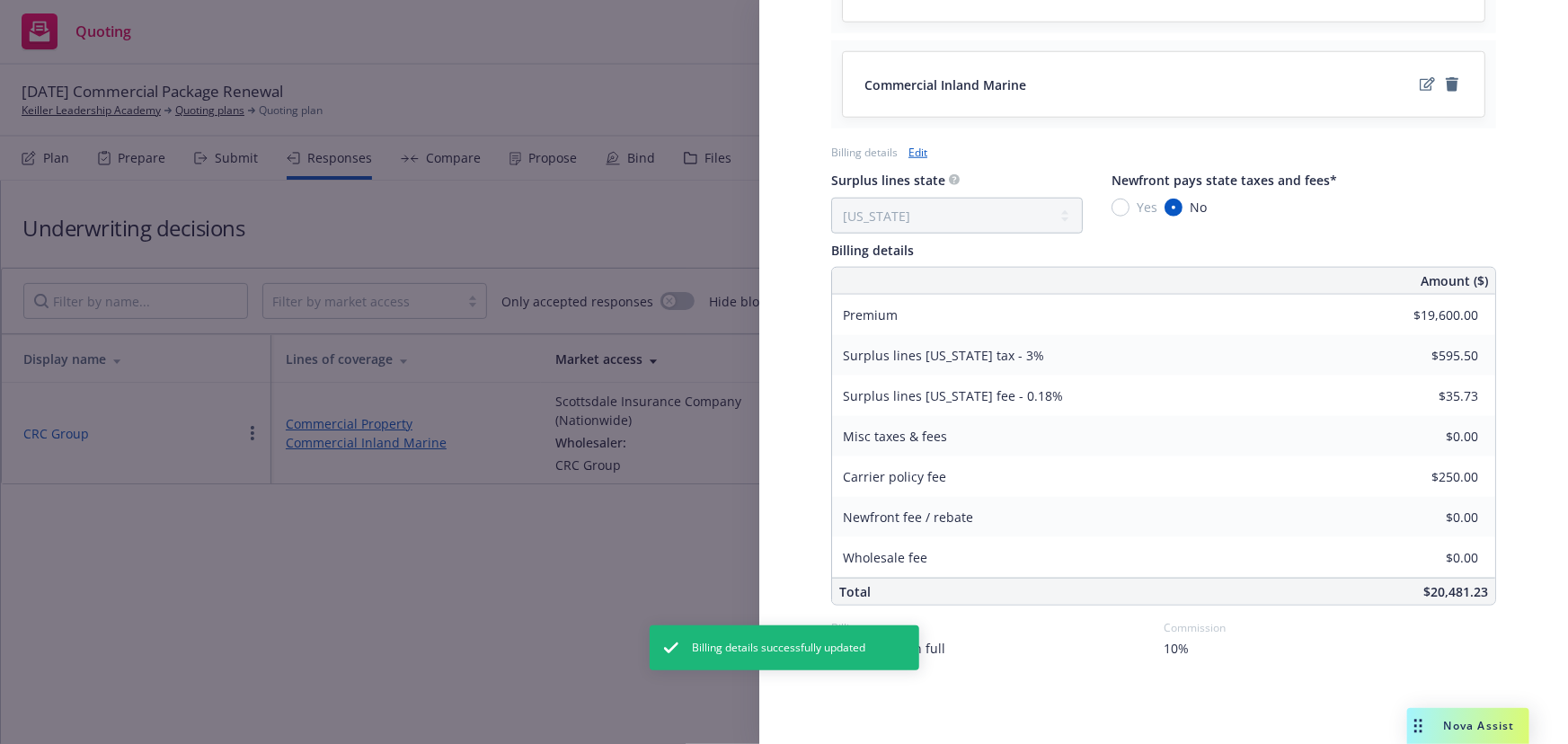
scroll to position [829, 0]
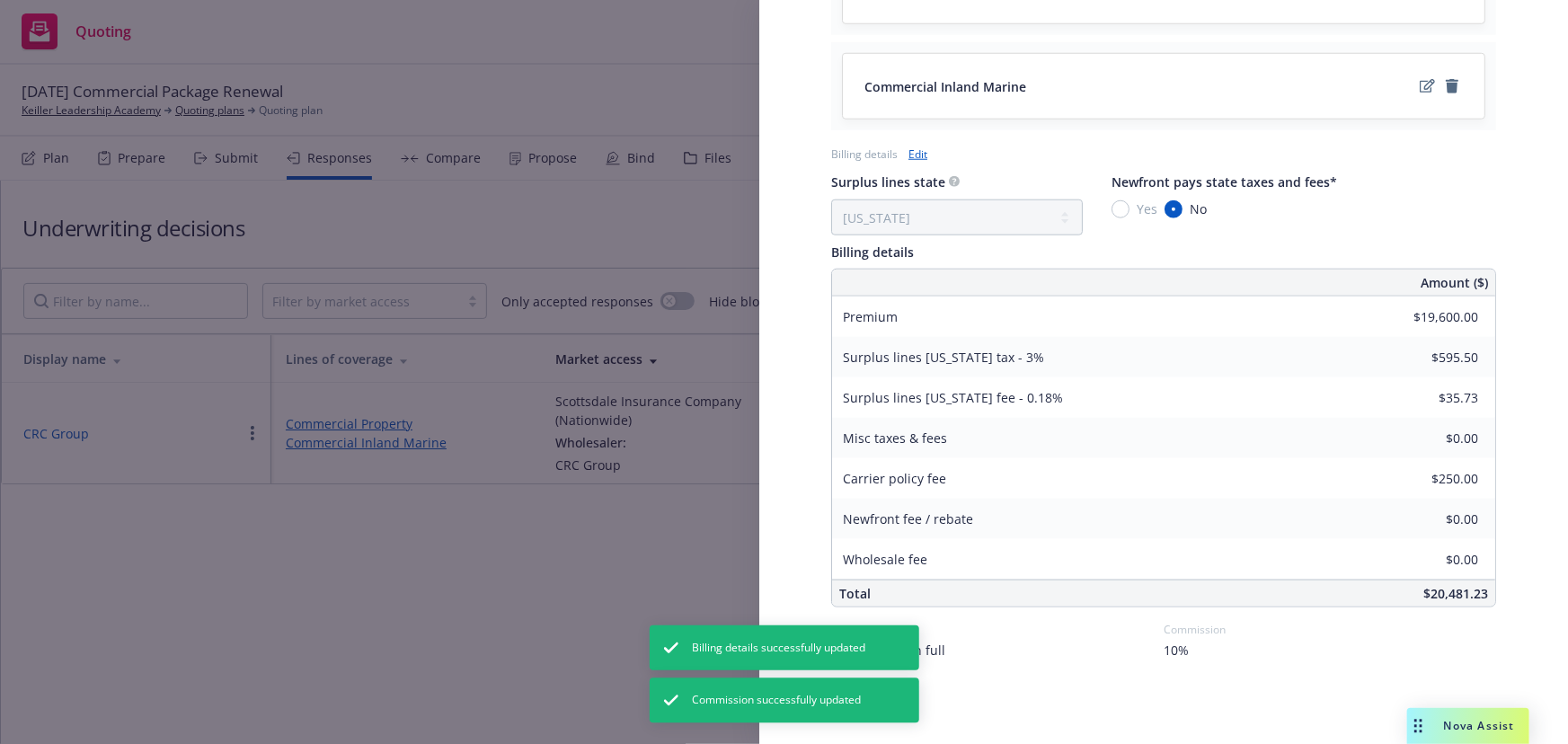
click at [539, 161] on div "Display Name CRC Group Carrier Scottsdale Insurance Company (Nationwide) Writin…" at bounding box center [784, 372] width 1568 height 744
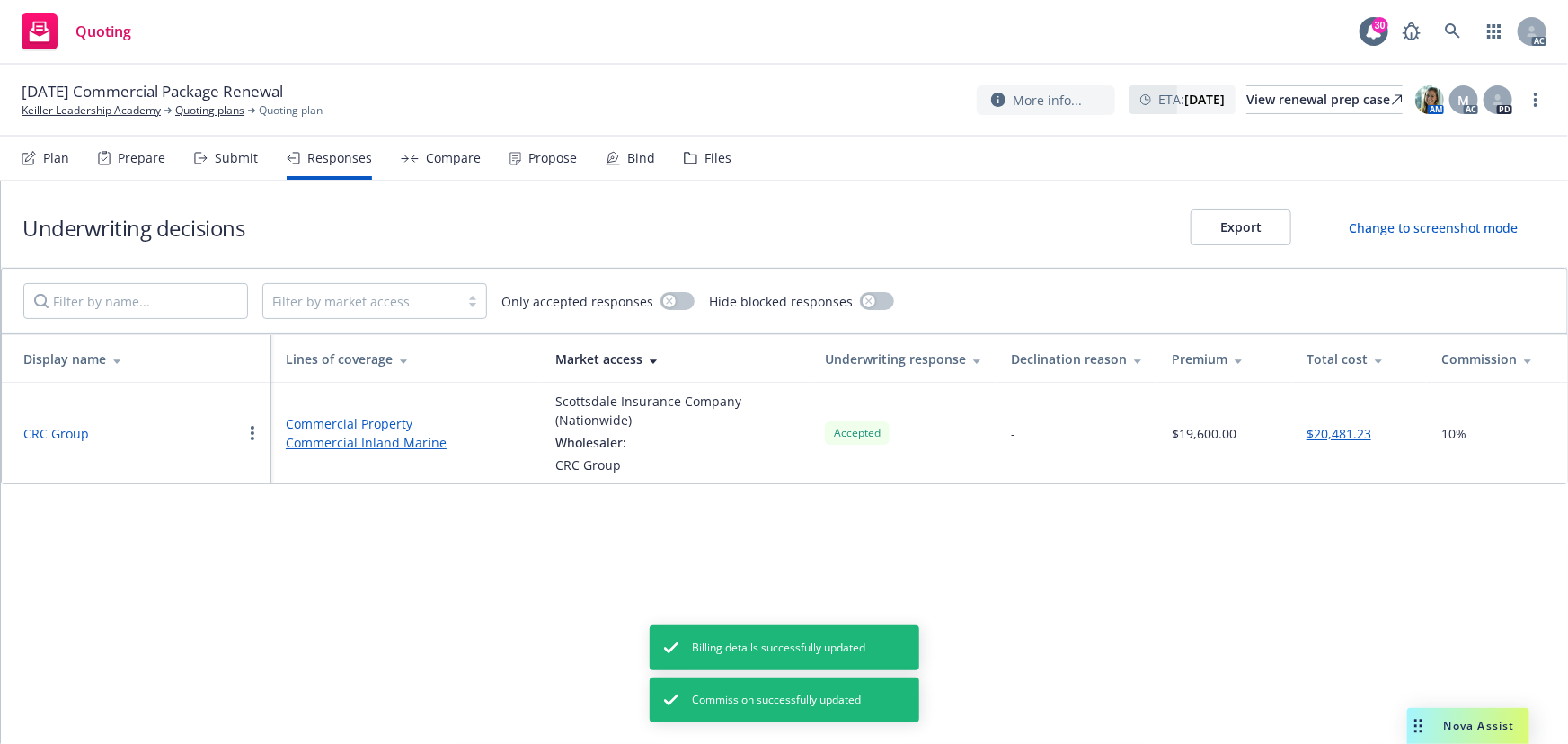
click at [539, 161] on div "Propose" at bounding box center [553, 159] width 49 height 14
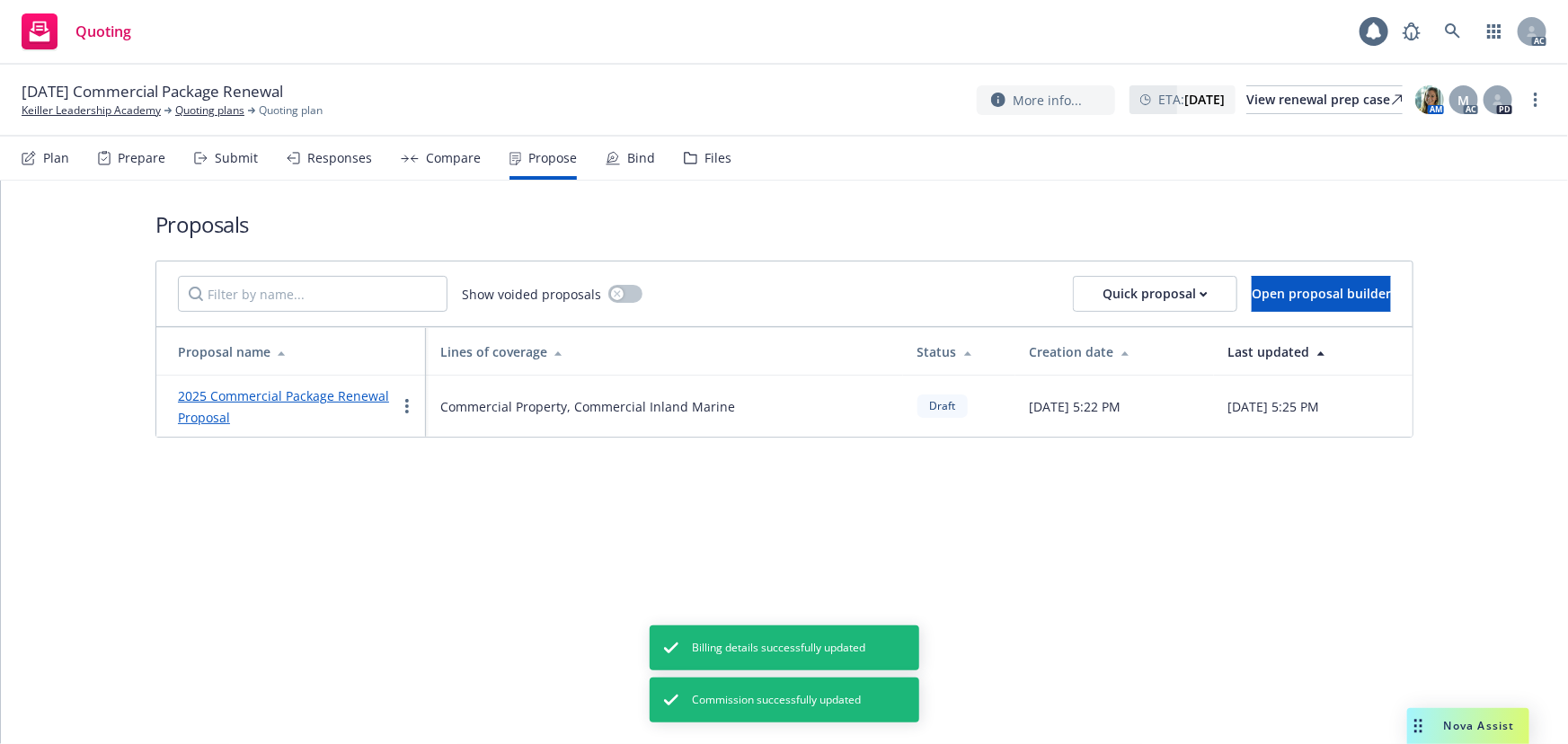
click at [334, 395] on link "2025 Commercial Package Renewal Proposal" at bounding box center [284, 406] width 211 height 39
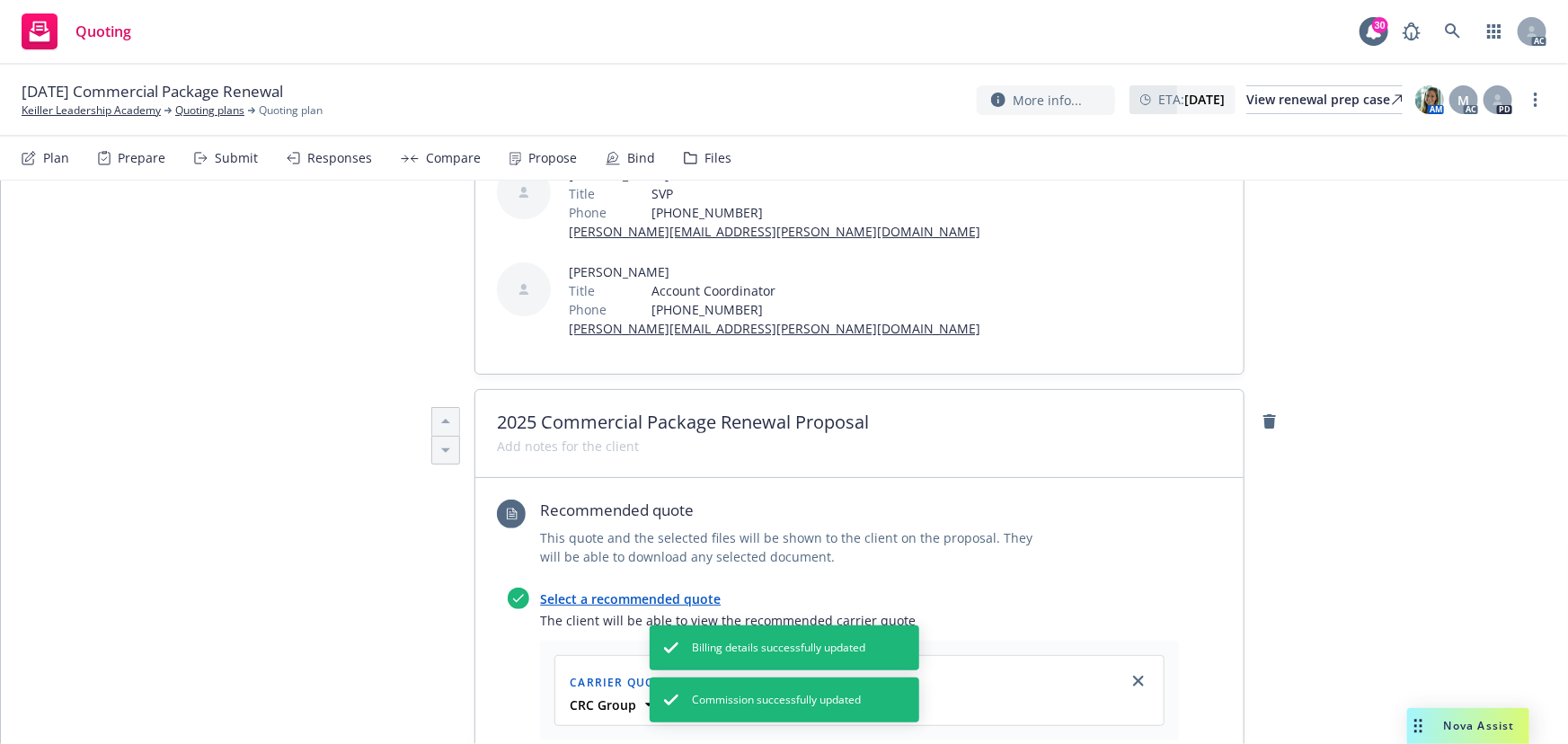
scroll to position [490, 0]
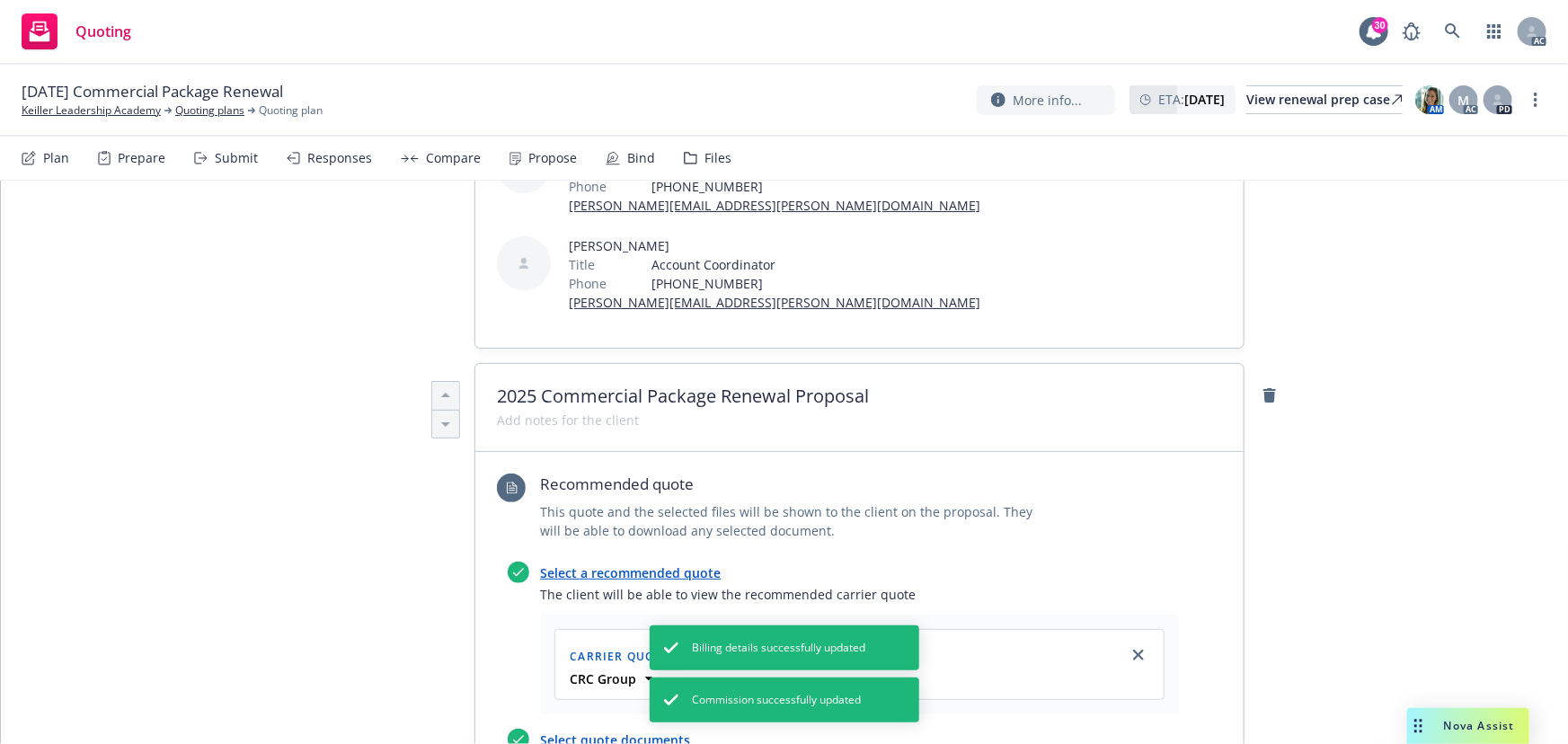
drag, startPoint x: 1133, startPoint y: 557, endPoint x: 911, endPoint y: 512, distance: 226.5
click at [1134, 649] on icon "close" at bounding box center [1138, 655] width 11 height 11
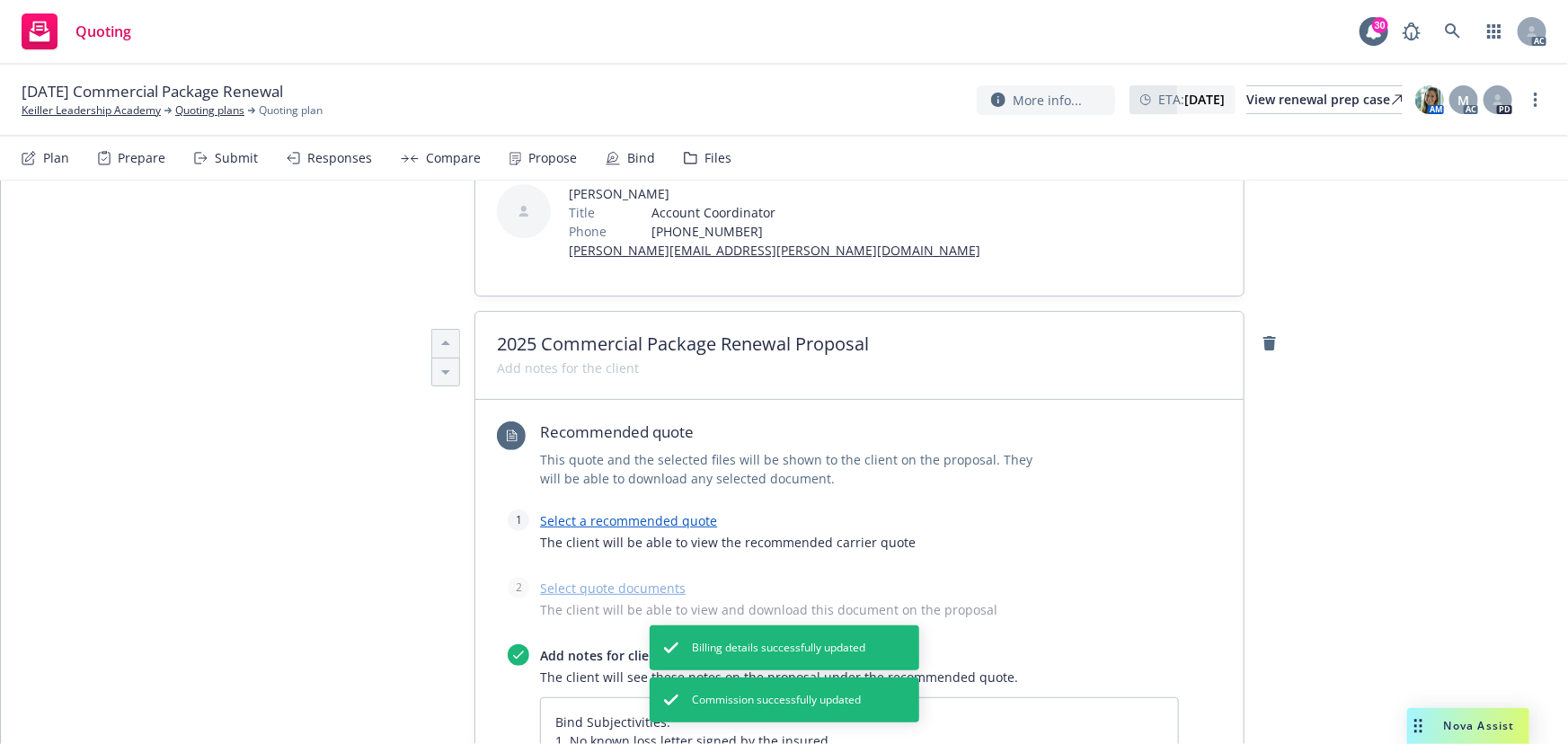
scroll to position [571, 0]
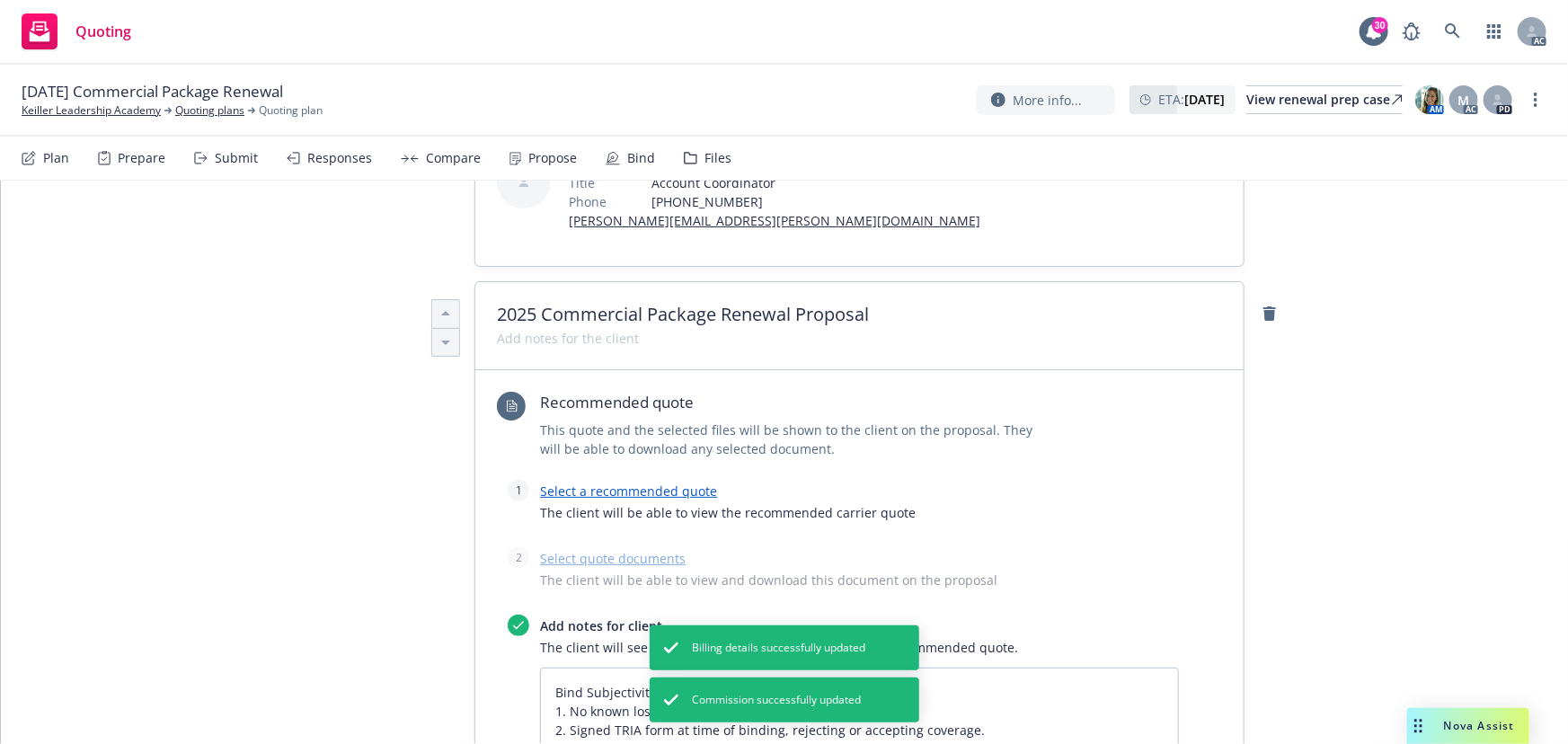
click at [603, 483] on link "Select a recommended quote" at bounding box center [629, 491] width 177 height 17
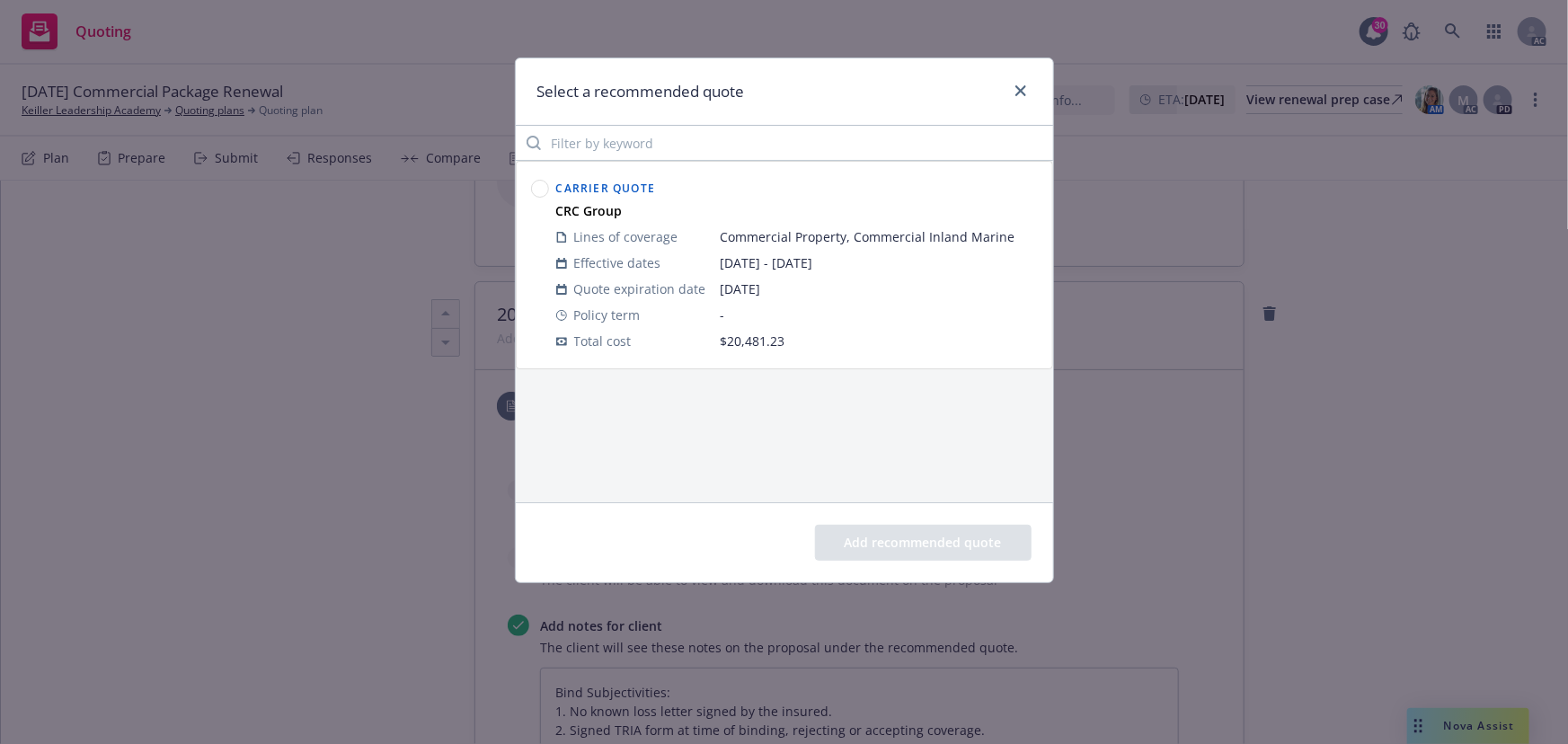
click at [540, 185] on circle at bounding box center [539, 189] width 17 height 17
click at [928, 549] on button "Add recommended quote" at bounding box center [923, 543] width 216 height 36
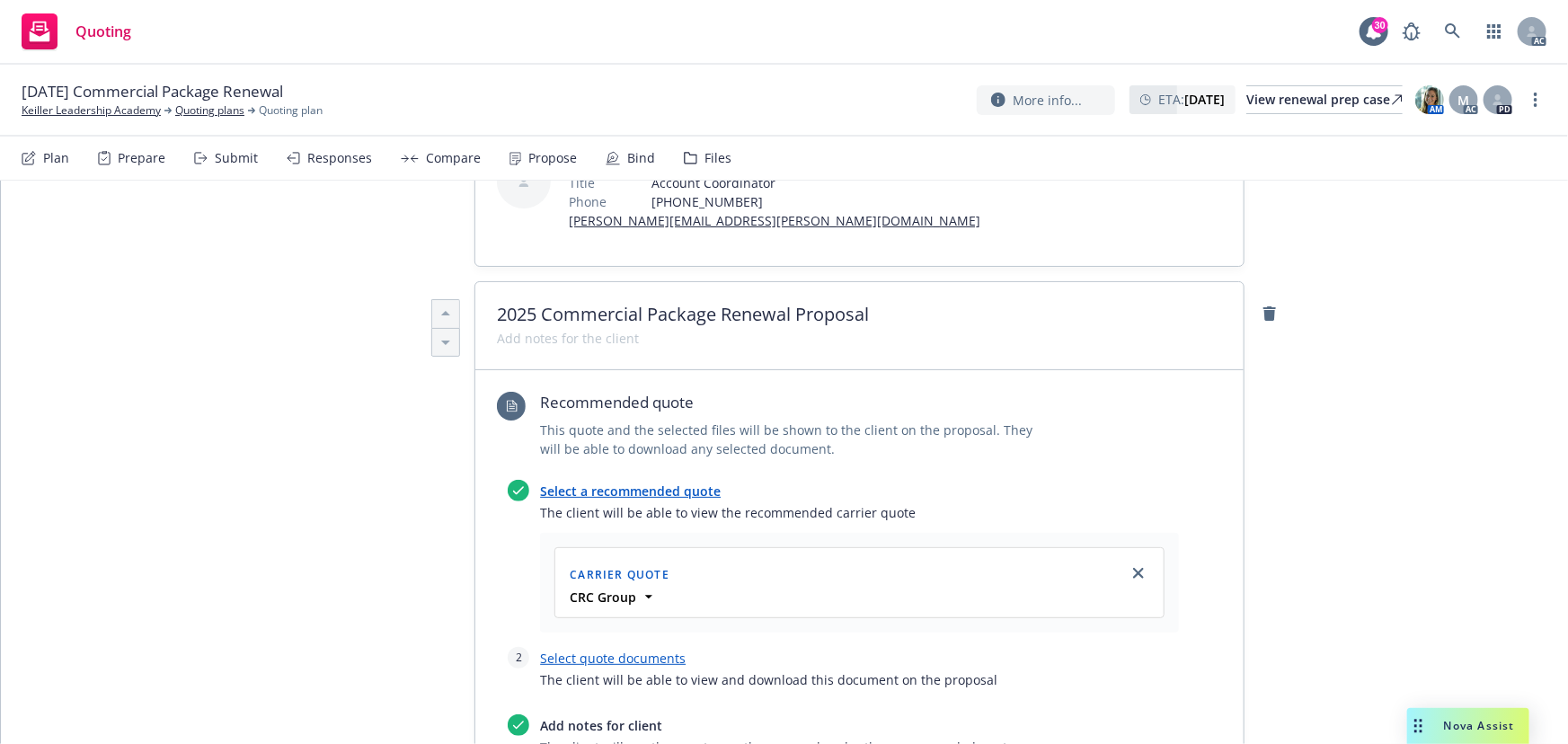
click at [649, 649] on link "Select quote documents" at bounding box center [613, 658] width 146 height 17
type textarea "x"
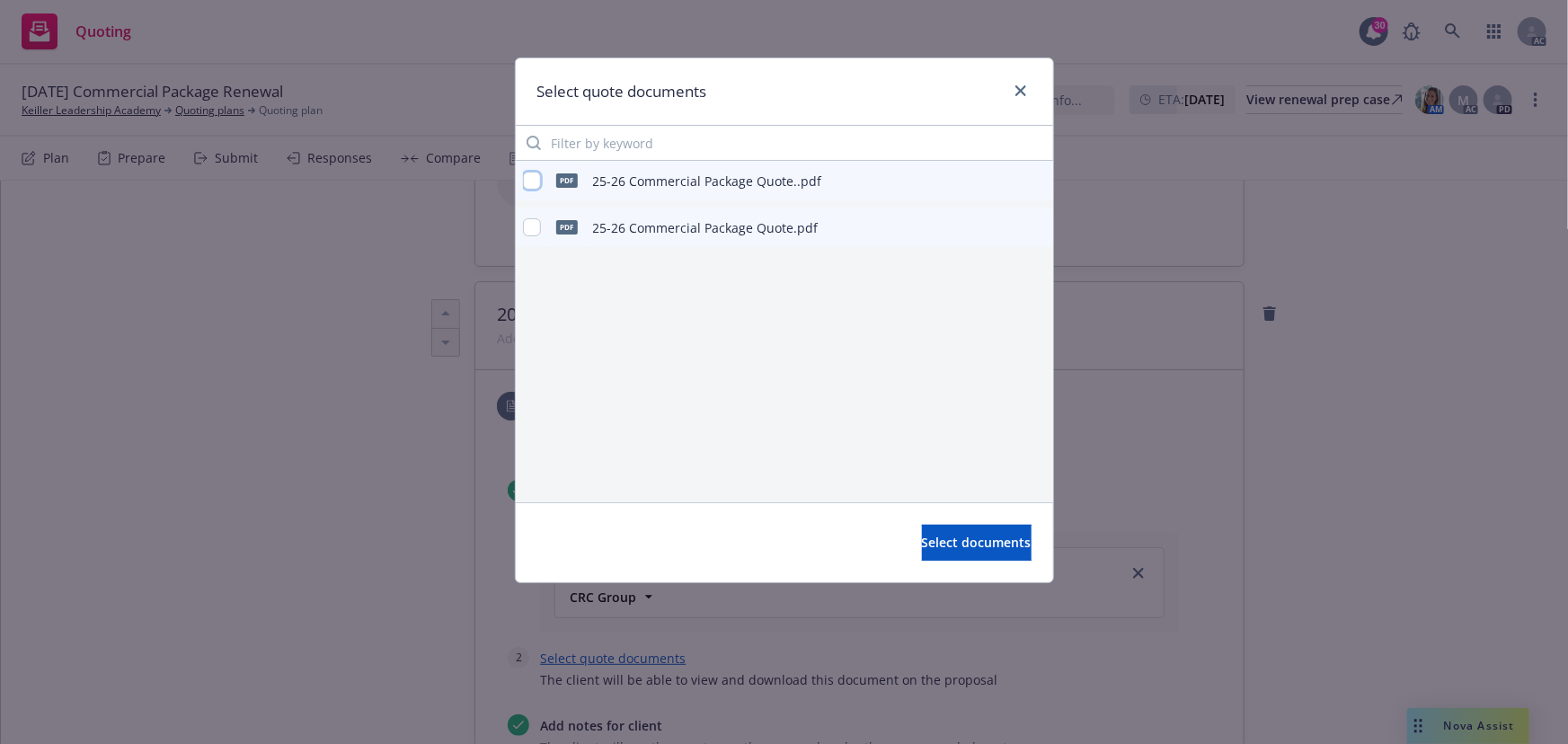
click at [530, 181] on input "checkbox" at bounding box center [532, 181] width 18 height 18
checkbox input "true"
click at [970, 540] on span "Select documents" at bounding box center [976, 542] width 110 height 17
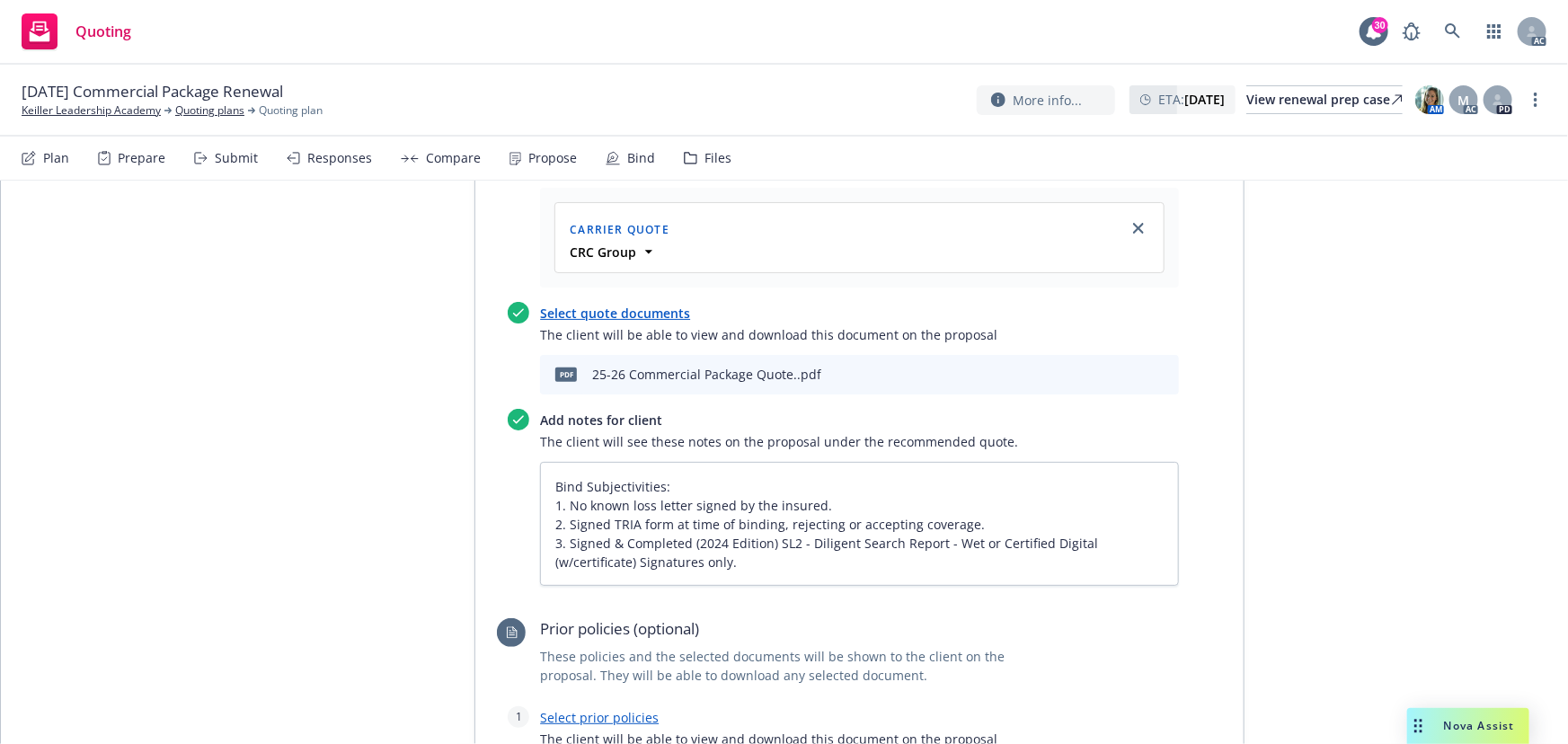
scroll to position [979, 0]
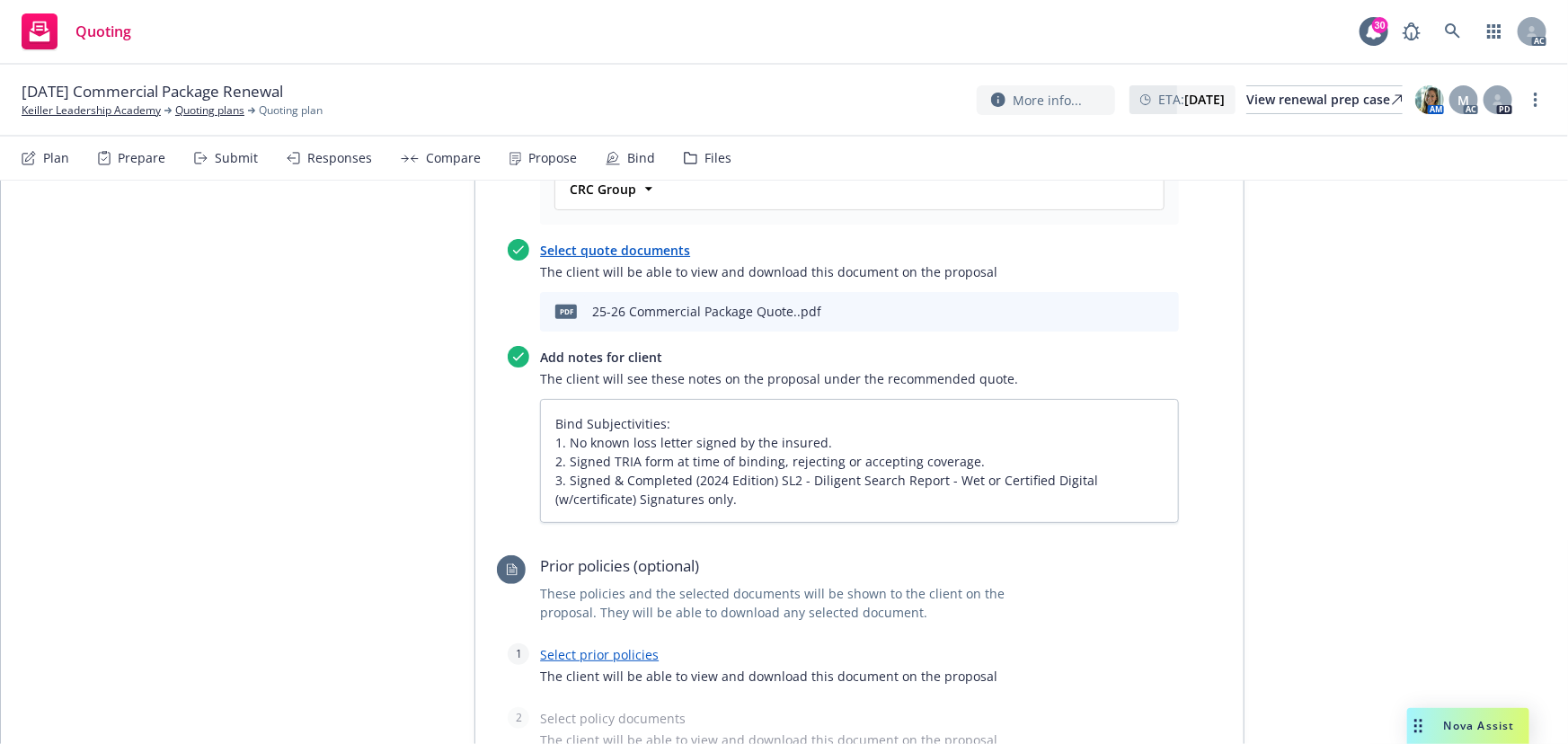
click at [593, 646] on link "Select prior policies" at bounding box center [600, 654] width 119 height 17
type textarea "x"
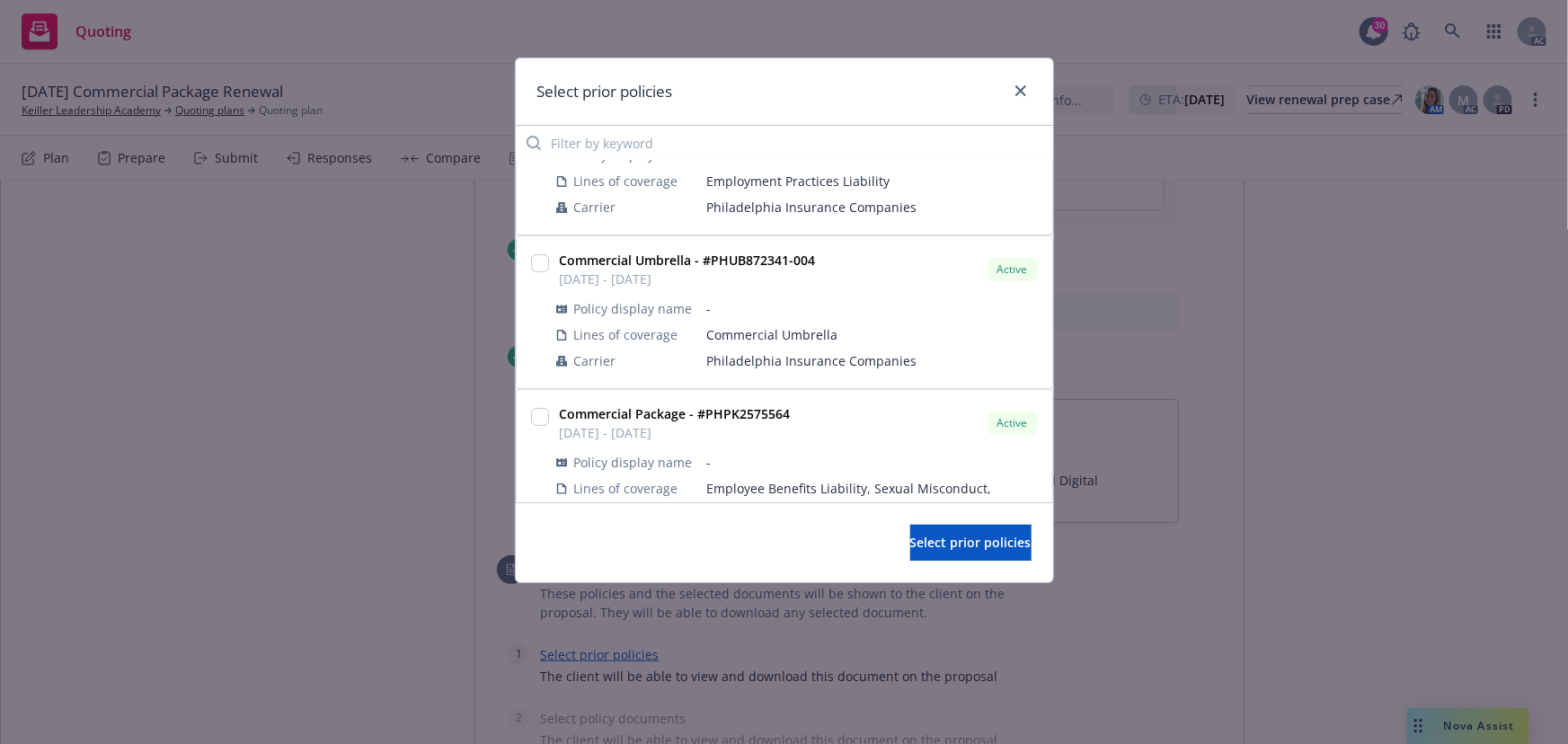
scroll to position [326, 0]
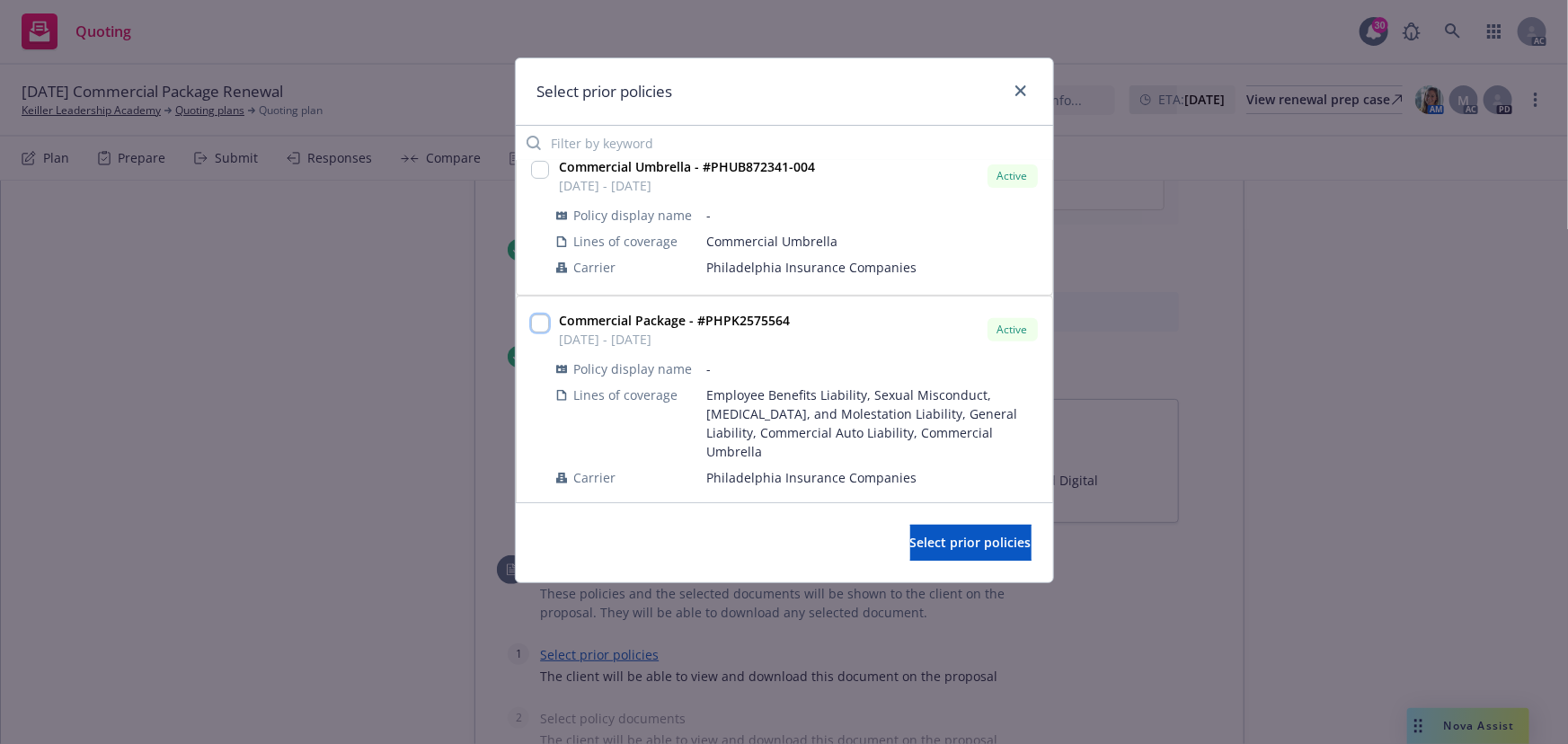
click at [538, 323] on input "checkbox" at bounding box center [540, 323] width 18 height 18
checkbox input "true"
click at [911, 542] on span "Select prior policies" at bounding box center [971, 542] width 122 height 17
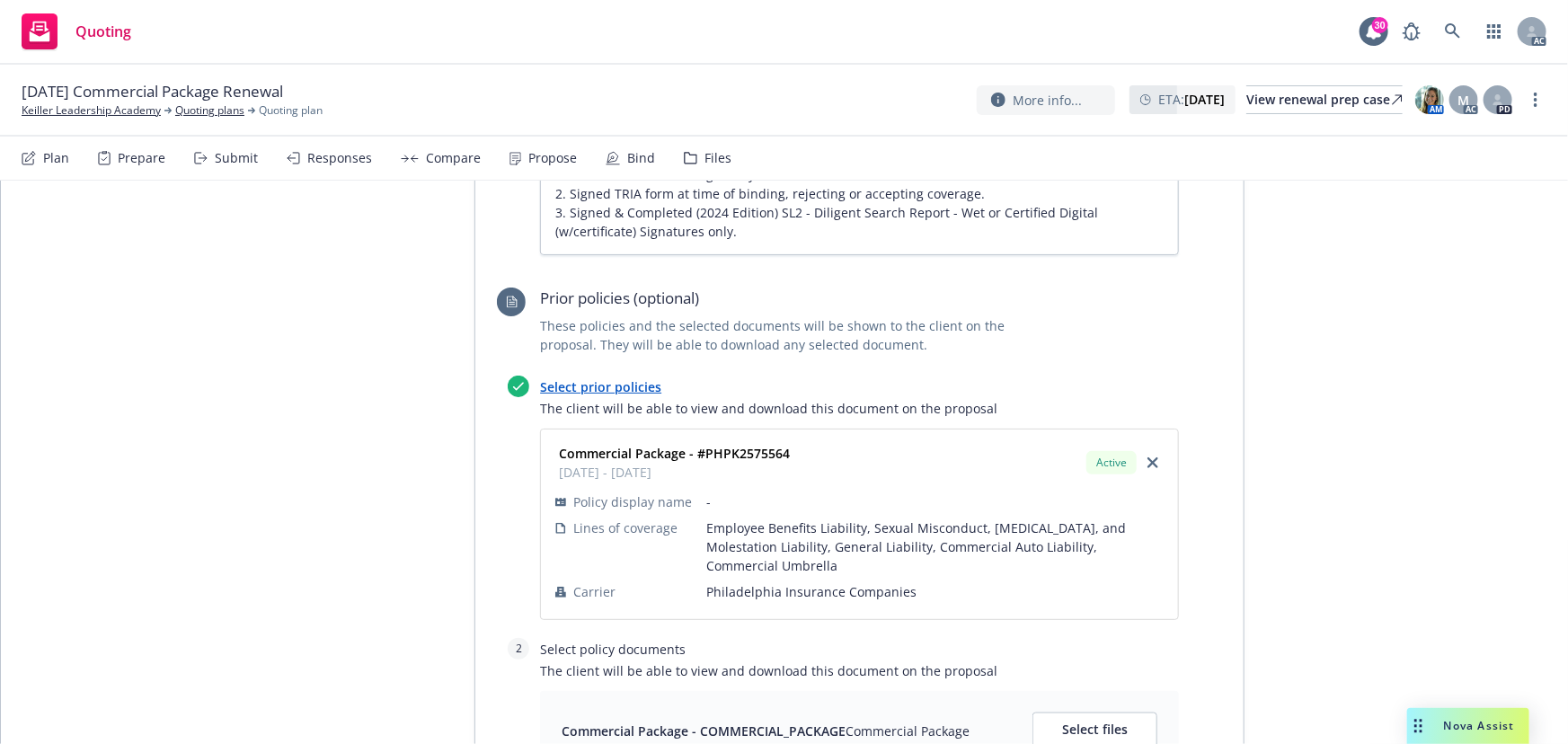
scroll to position [1306, 0]
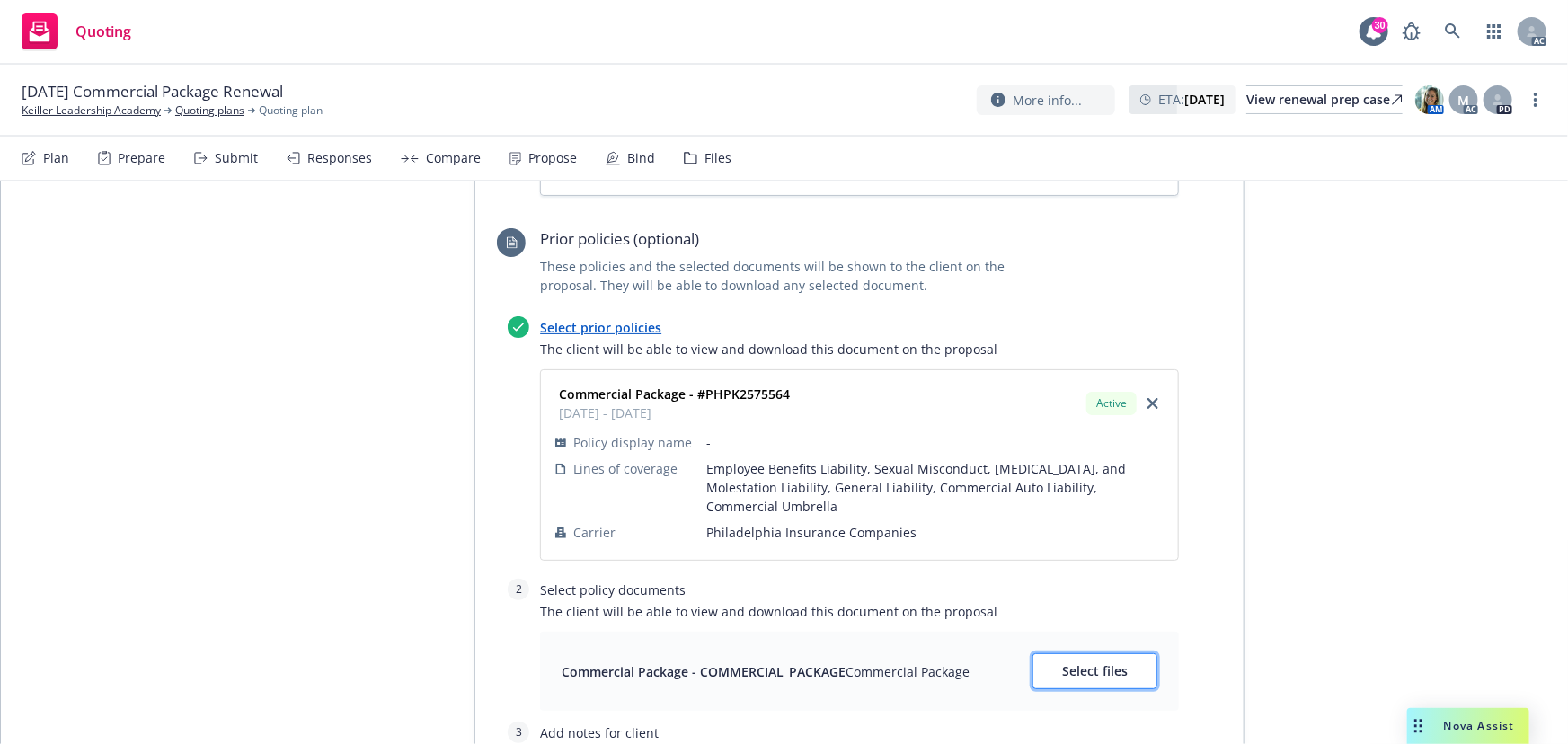
click at [1100, 662] on span "Select files" at bounding box center [1094, 670] width 66 height 17
type textarea "x"
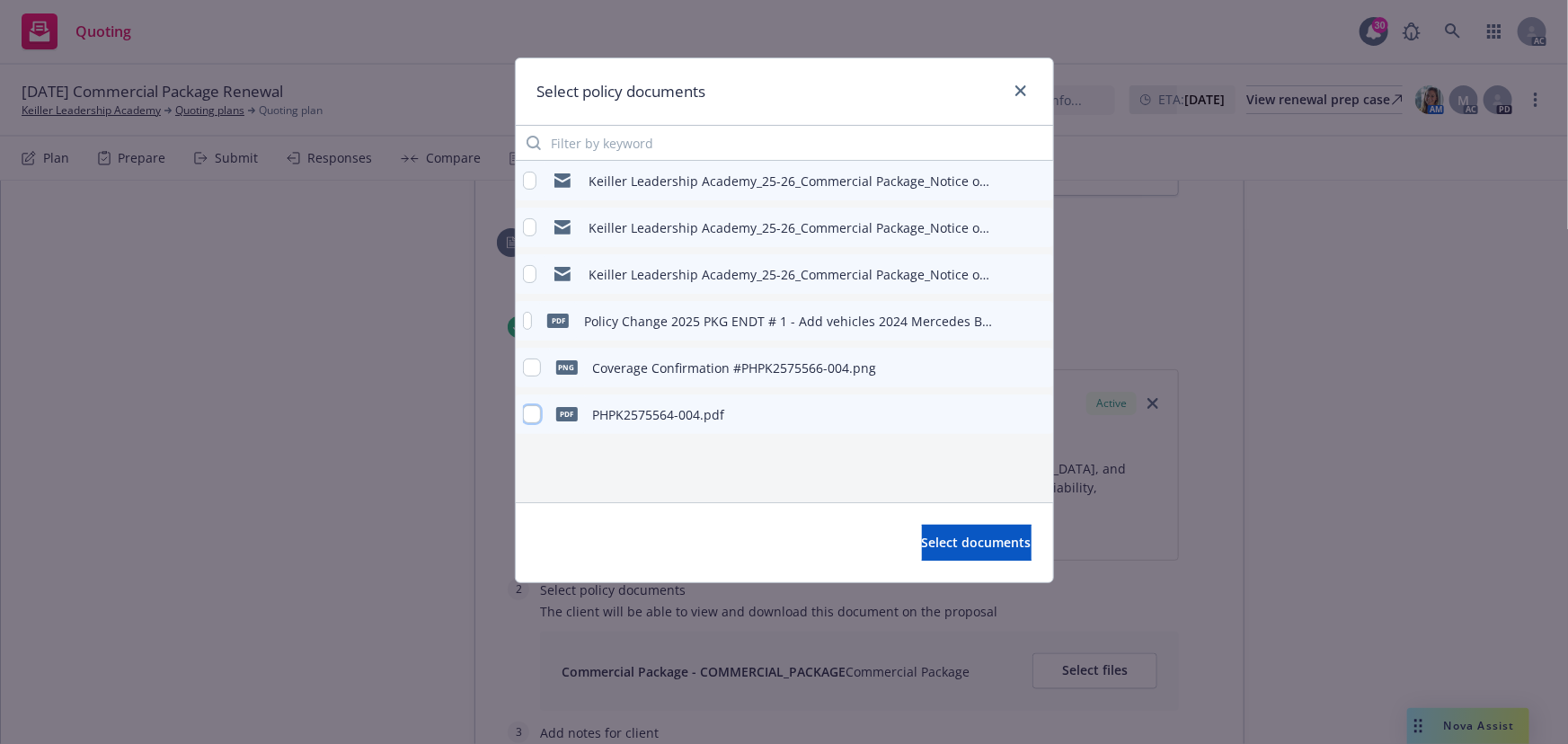
click at [527, 419] on input "checkbox" at bounding box center [532, 414] width 18 height 18
checkbox input "true"
drag, startPoint x: 1024, startPoint y: 93, endPoint x: 1024, endPoint y: 114, distance: 21.0
click at [1024, 93] on icon "close" at bounding box center [1020, 91] width 11 height 11
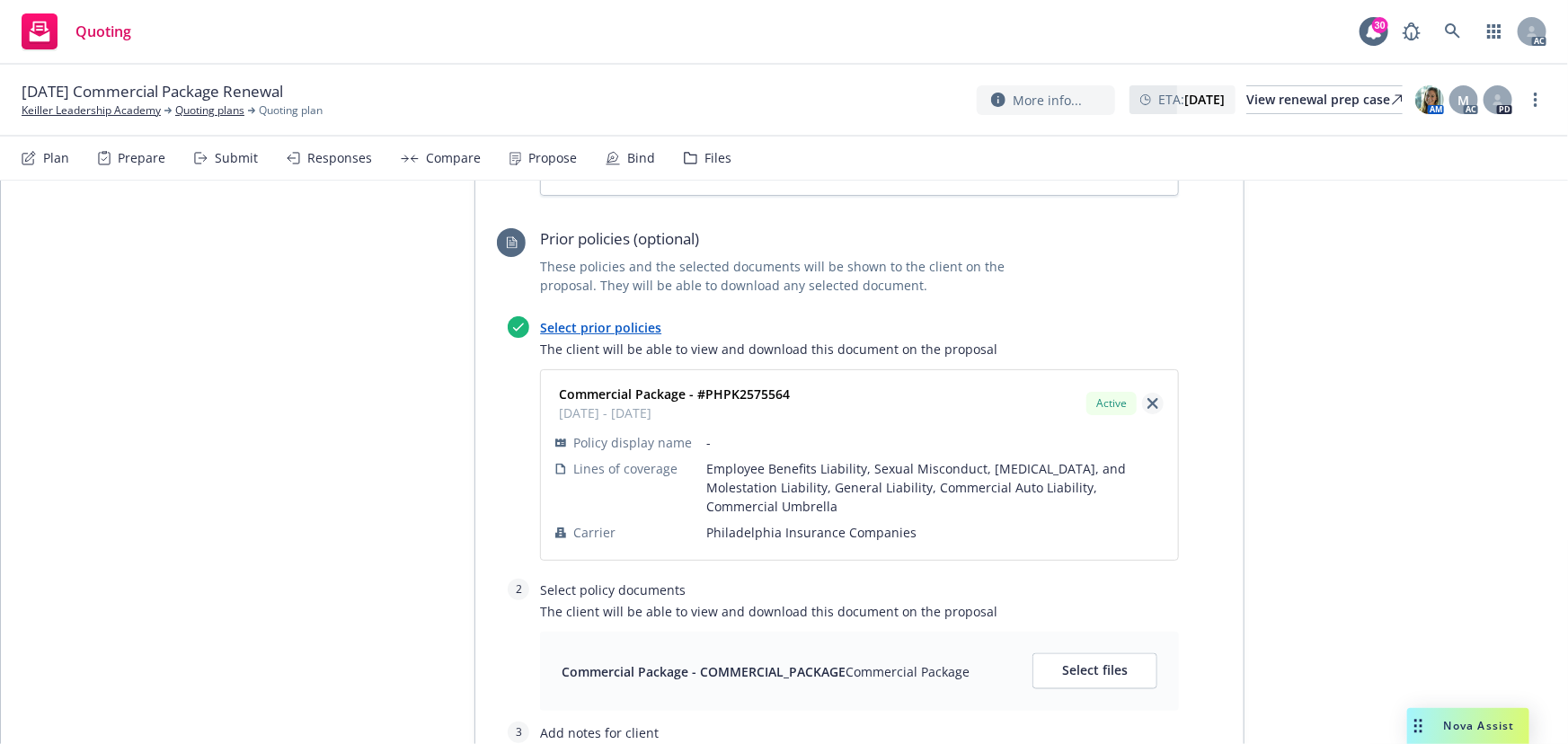
click at [1153, 393] on link "close" at bounding box center [1153, 404] width 22 height 22
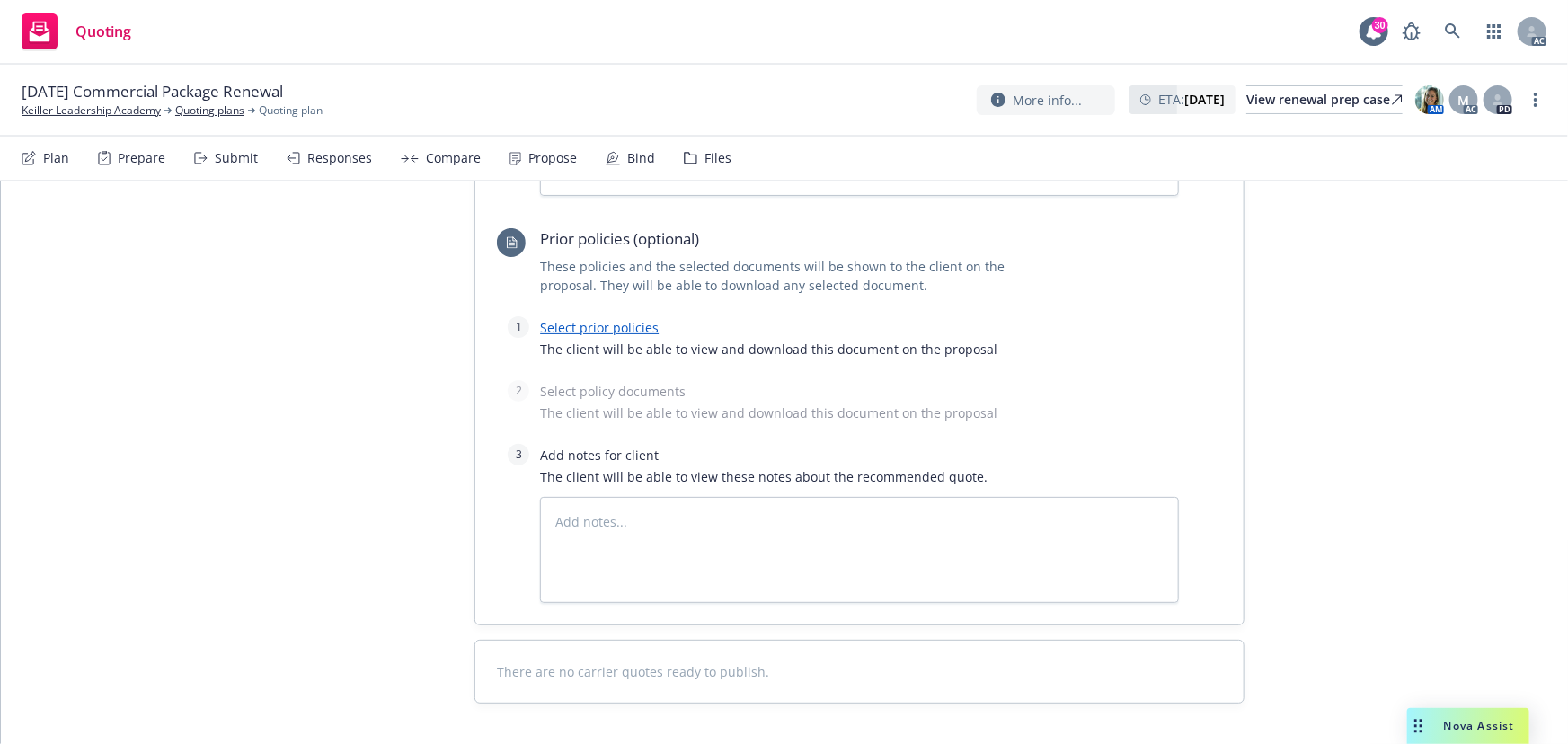
scroll to position [1275, 0]
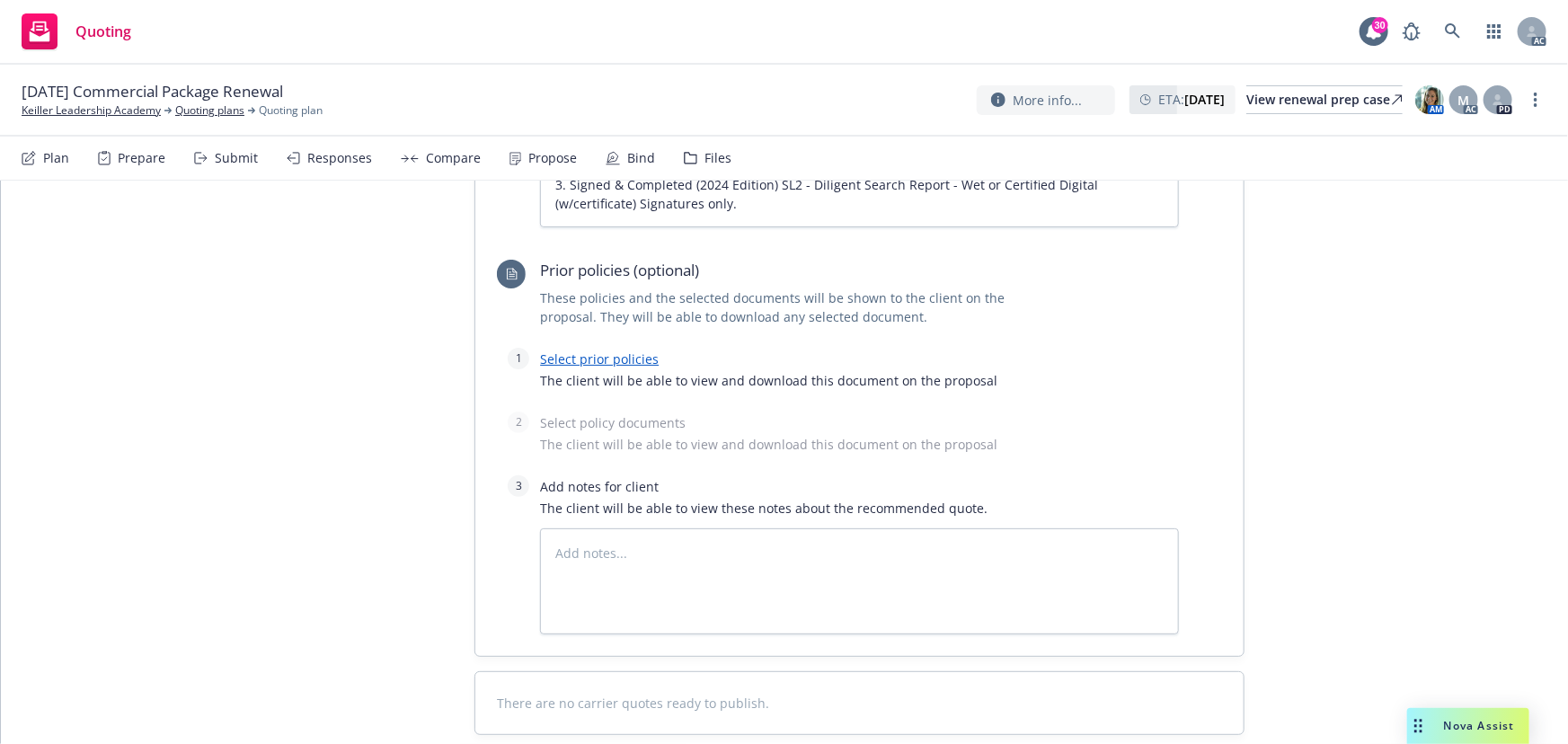
click at [588, 350] on link "Select prior policies" at bounding box center [600, 358] width 119 height 17
type textarea "x"
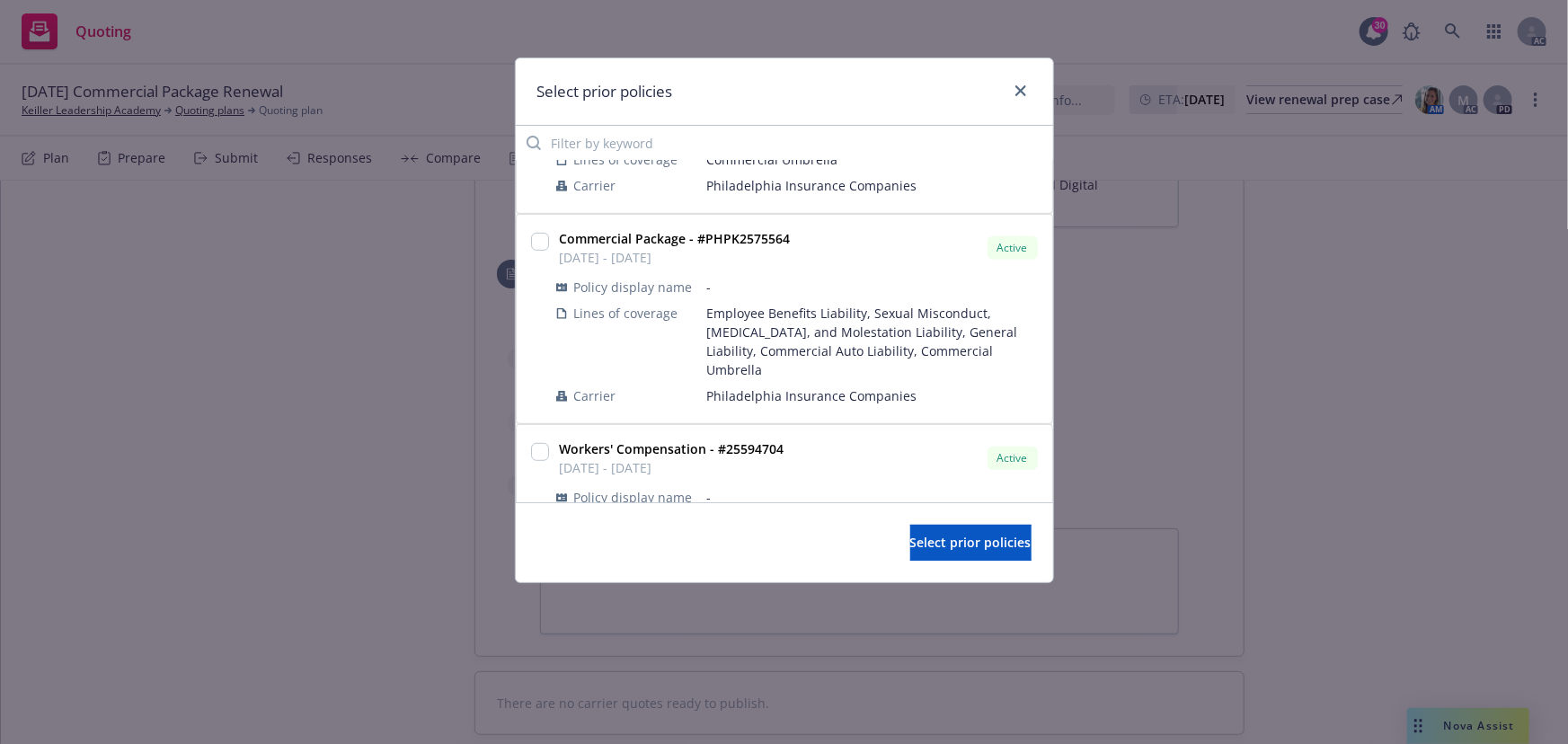
scroll to position [649, 0]
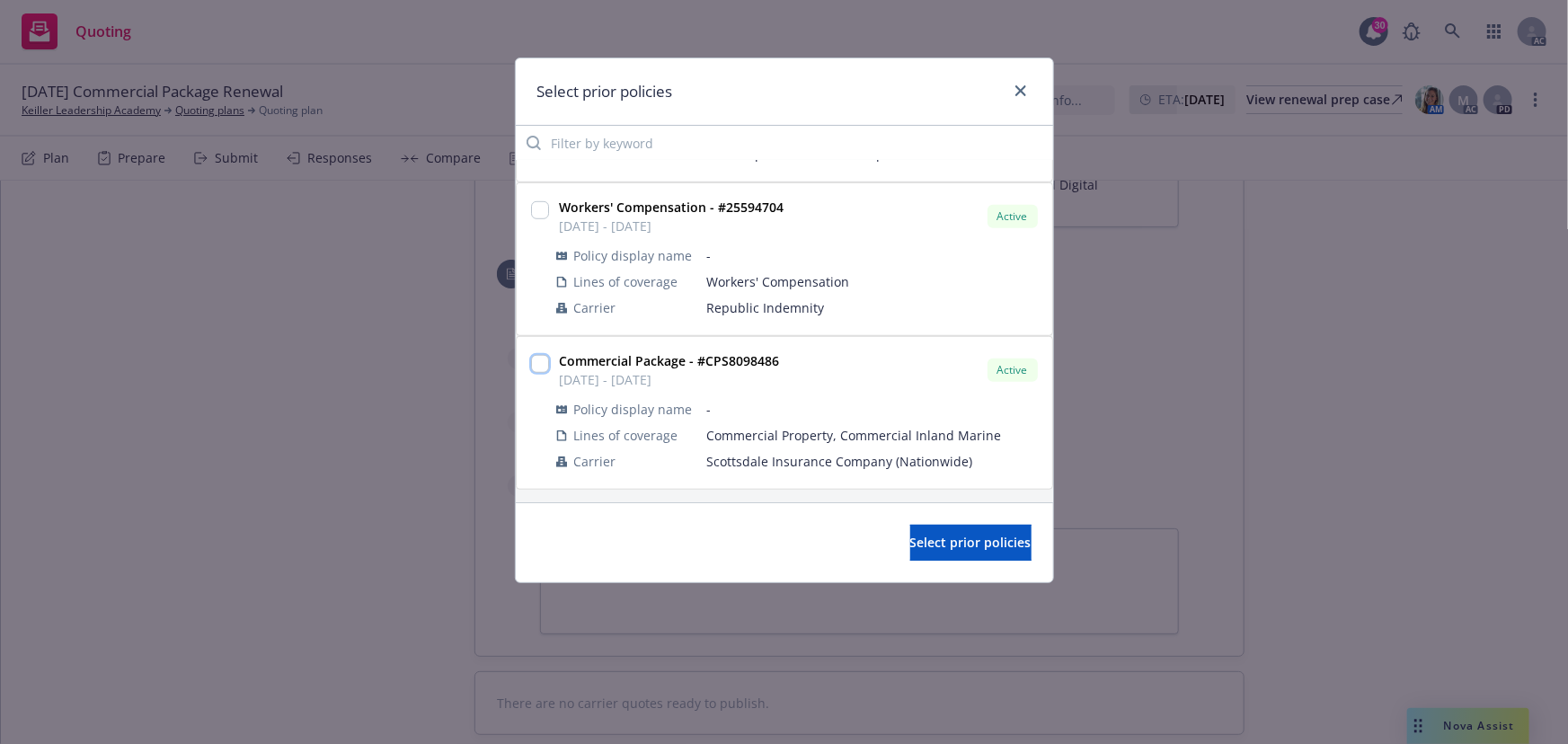
click at [546, 367] on input "checkbox" at bounding box center [540, 364] width 18 height 18
checkbox input "true"
click at [911, 542] on span "Select prior policies" at bounding box center [971, 542] width 122 height 17
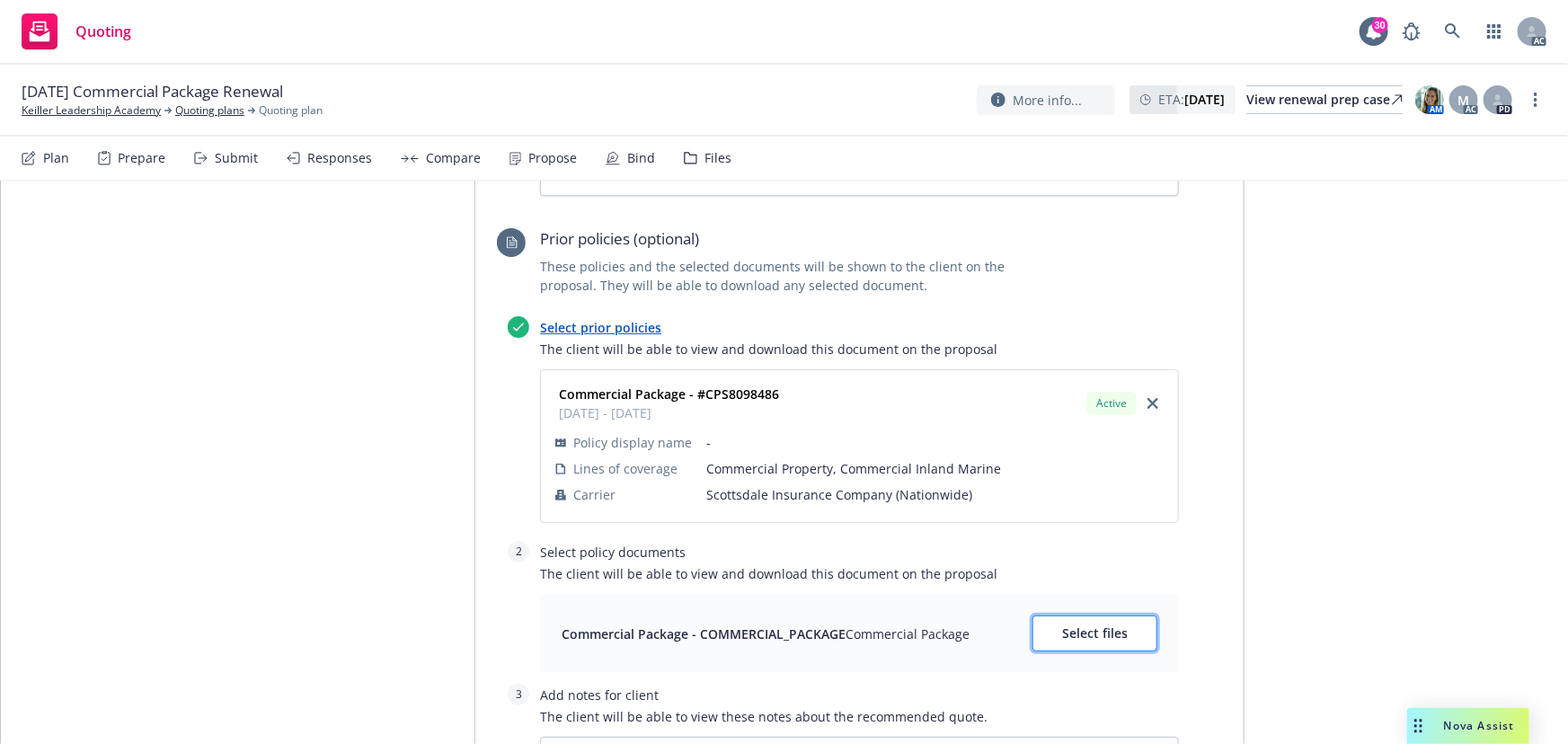
click at [1104, 624] on span "Select files" at bounding box center [1094, 632] width 66 height 17
type textarea "x"
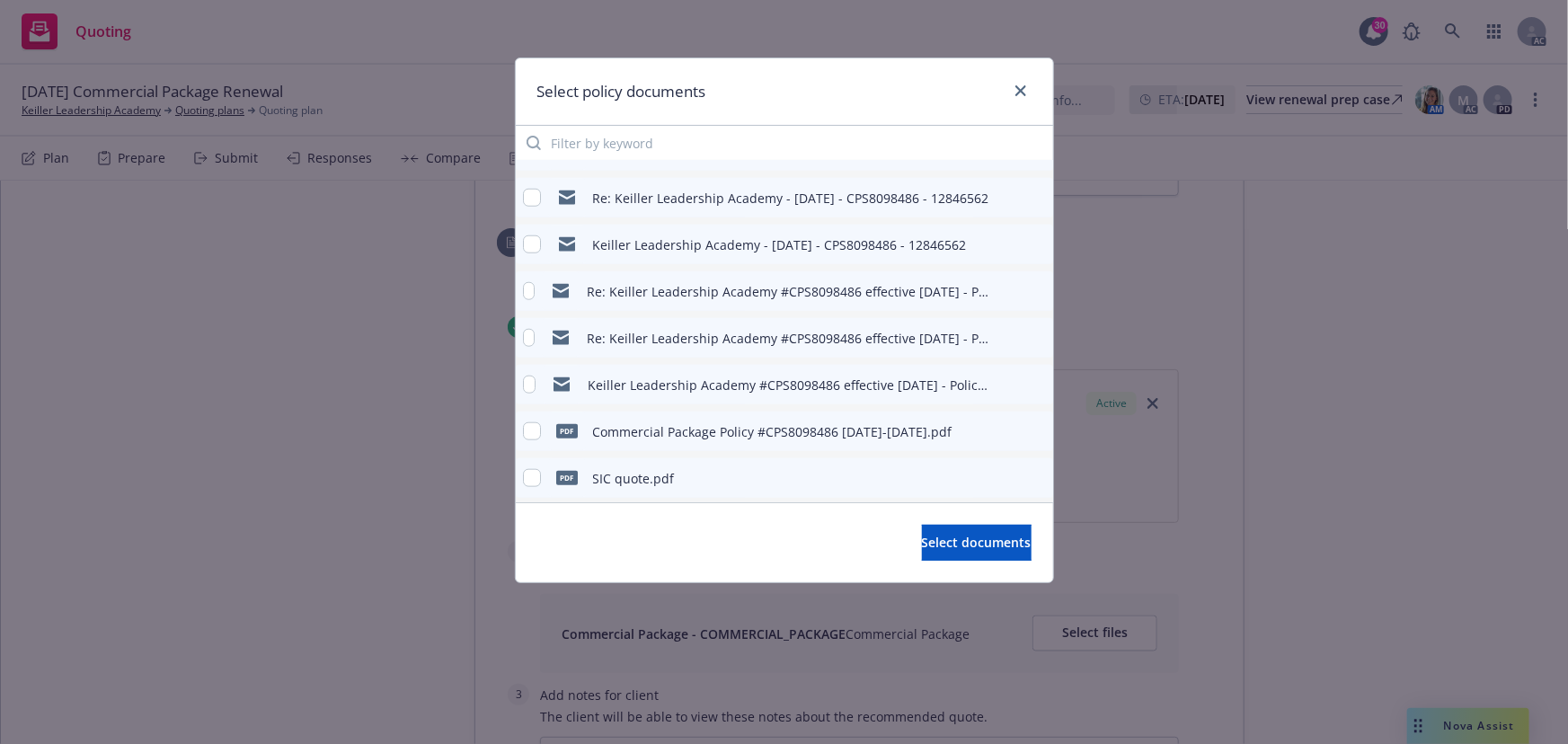
scroll to position [881, 0]
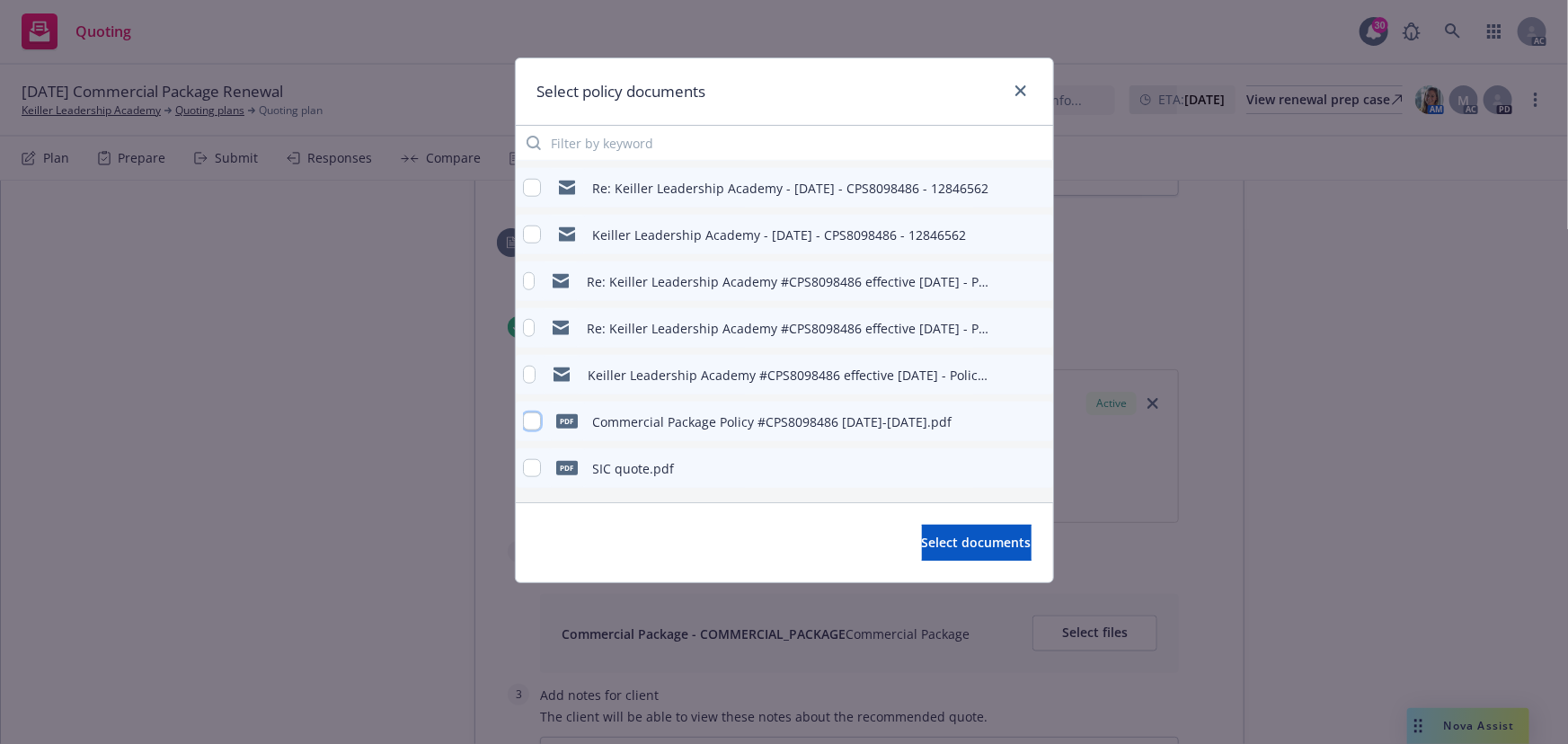
click at [533, 422] on input "checkbox" at bounding box center [532, 422] width 18 height 18
checkbox input "true"
click at [943, 542] on span "Select documents" at bounding box center [976, 542] width 110 height 17
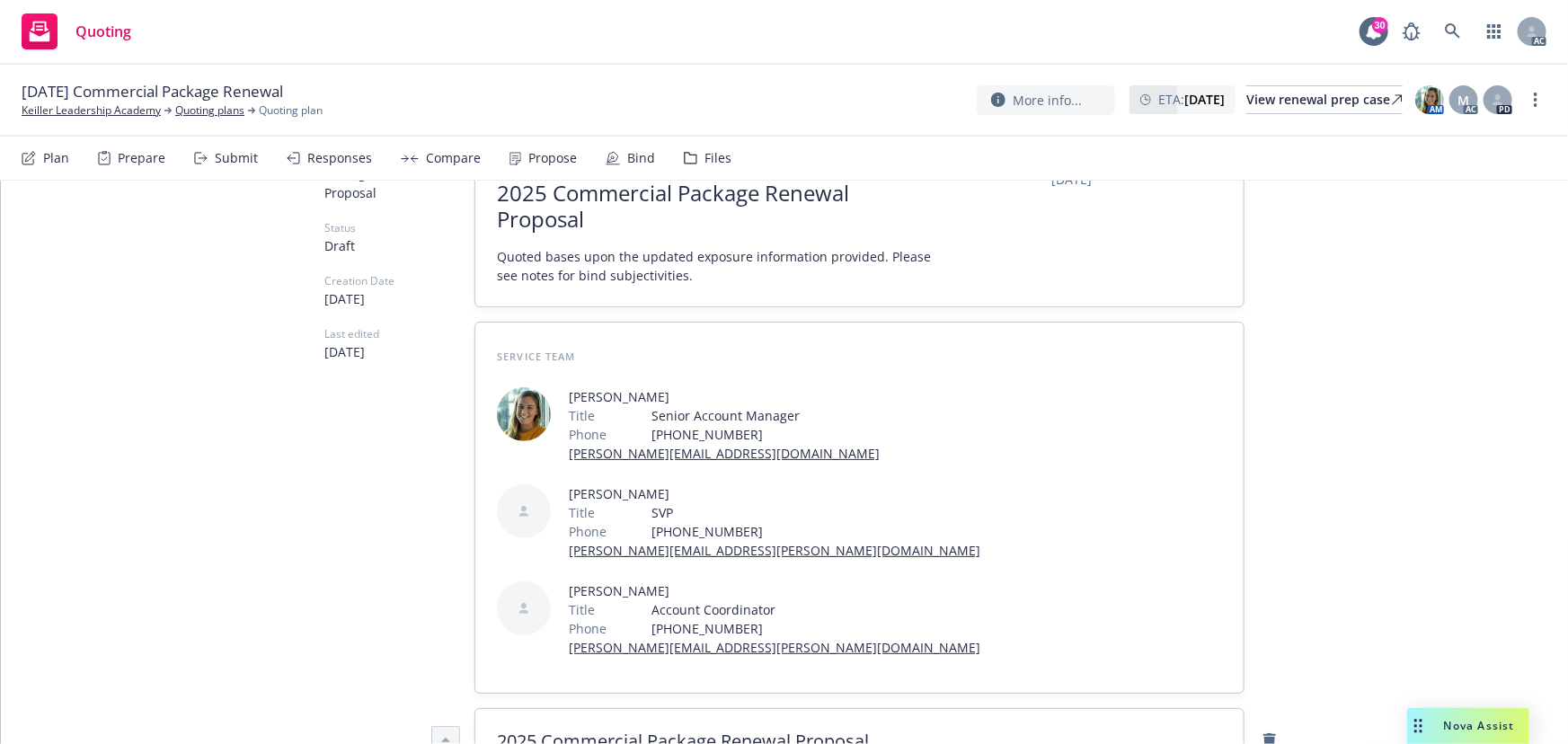
scroll to position [0, 0]
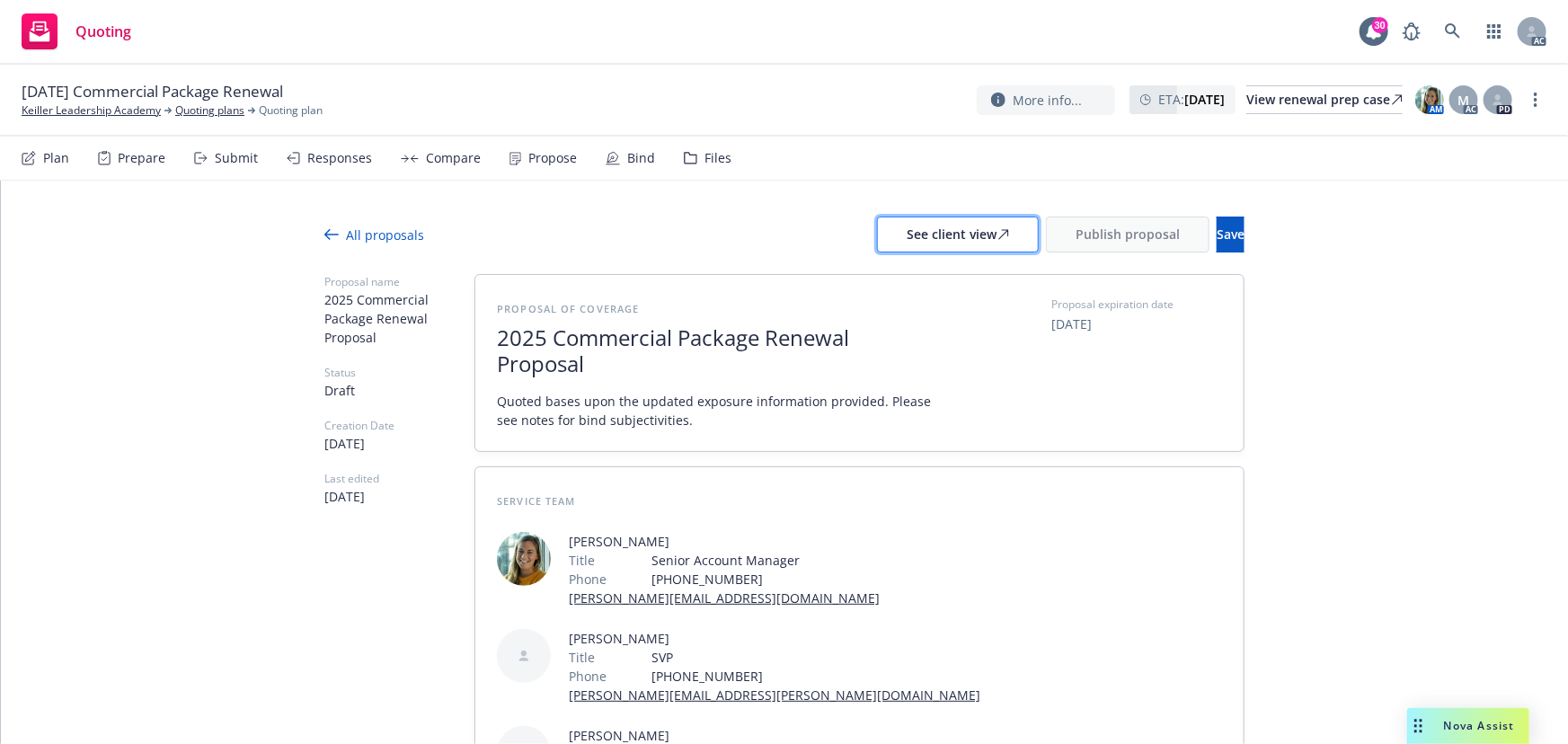
click at [907, 235] on div "See client view" at bounding box center [958, 234] width 103 height 34
type textarea "x"
click at [330, 154] on div "Responses" at bounding box center [340, 159] width 65 height 14
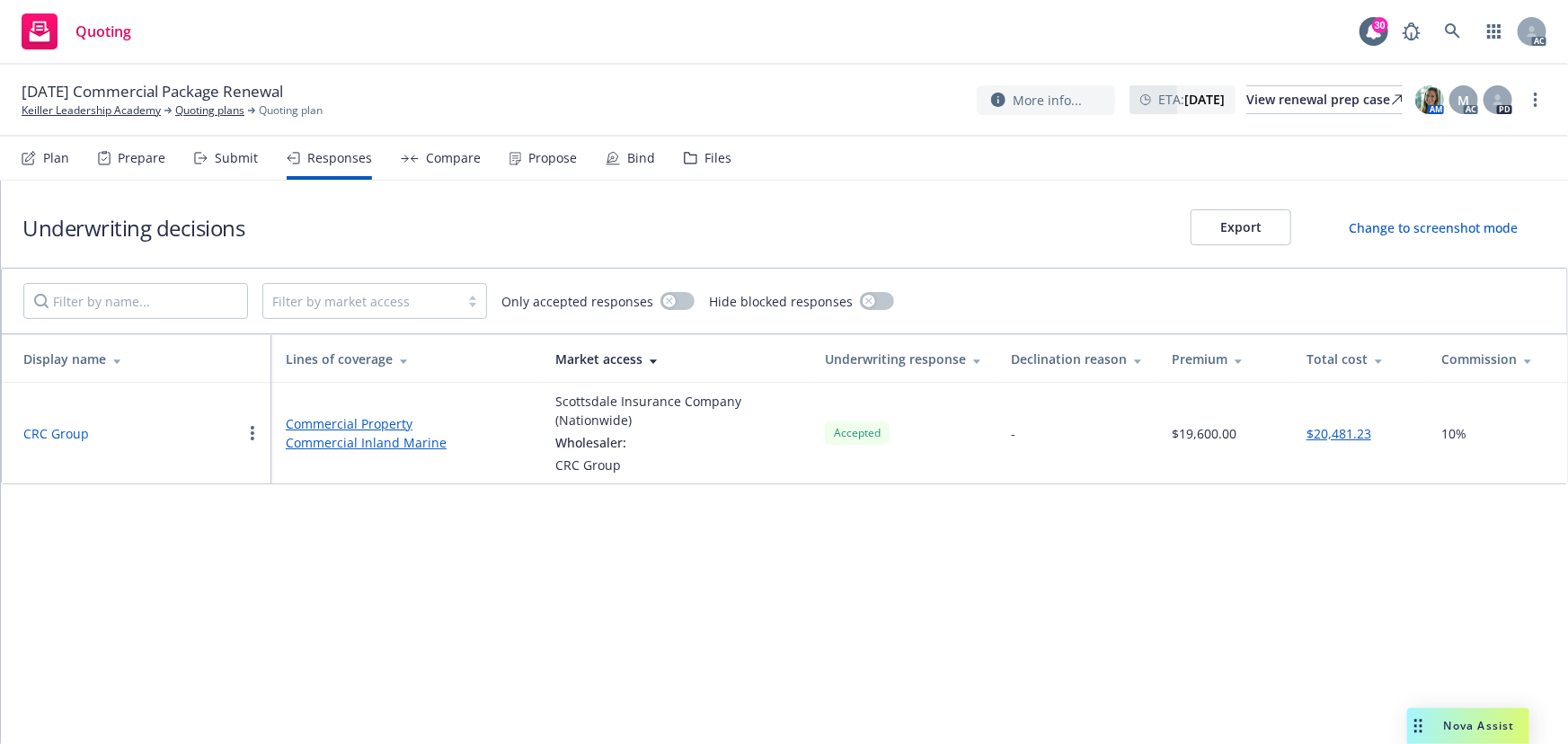
click at [52, 431] on button "CRC Group" at bounding box center [56, 433] width 66 height 19
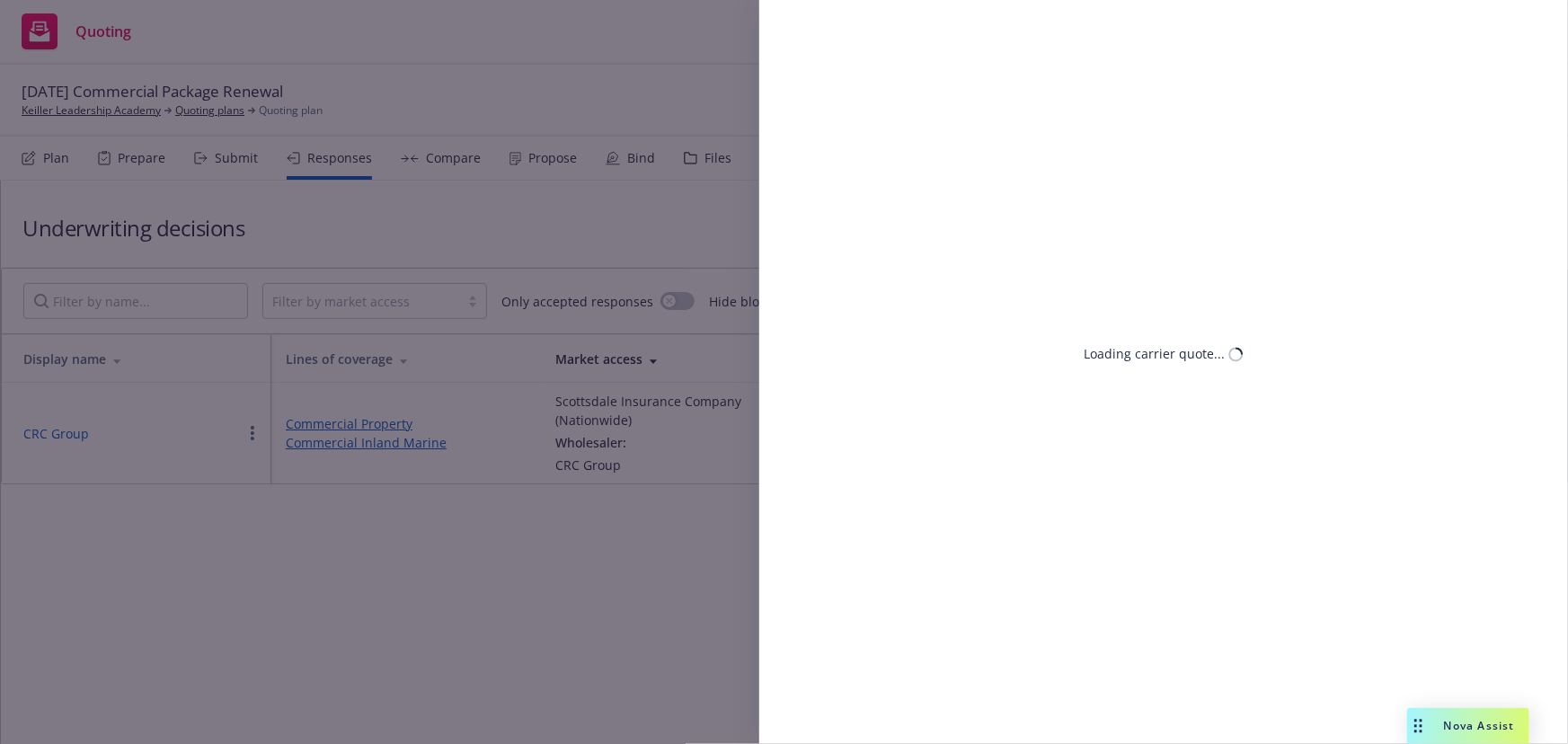
select select "CA"
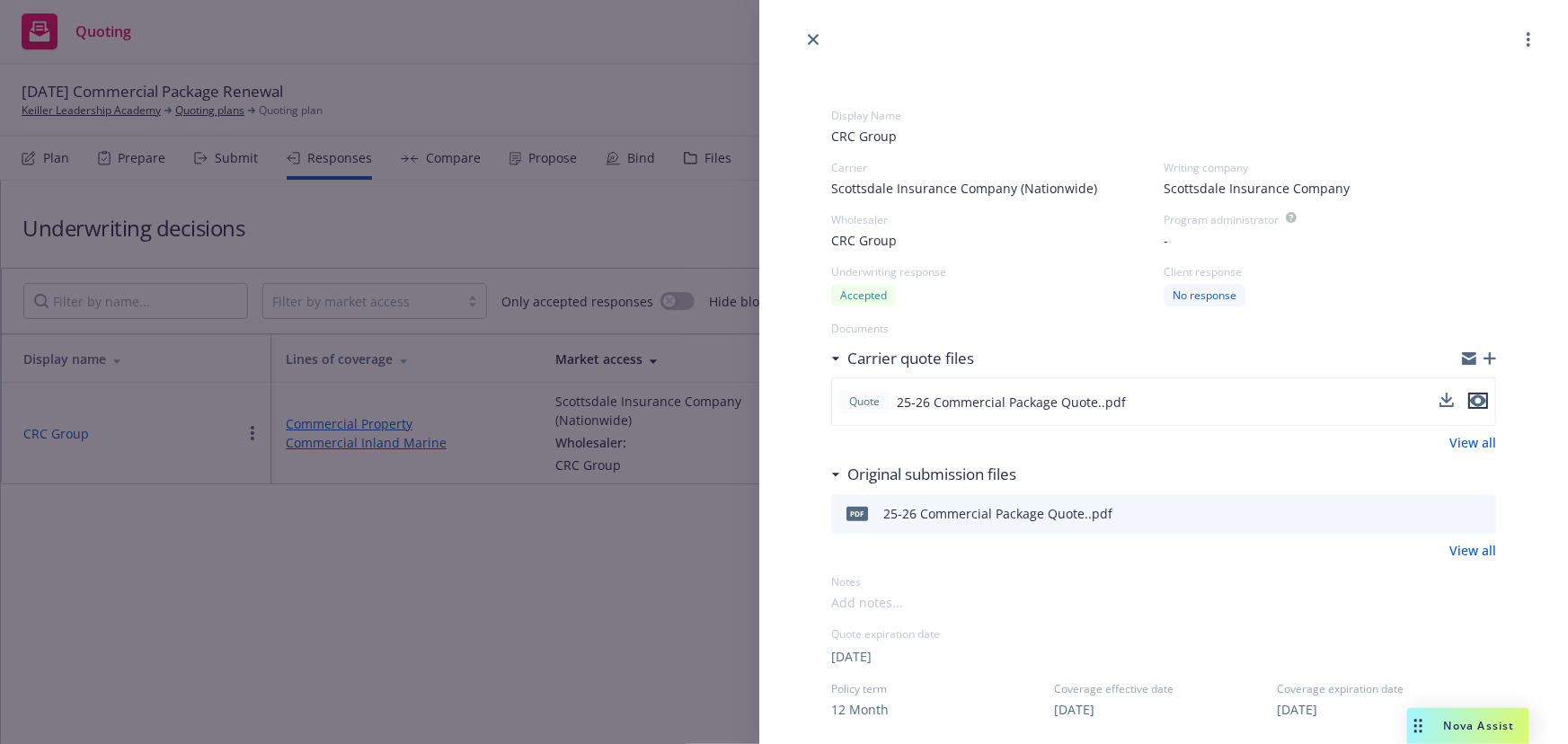
click at [1470, 402] on icon "preview file" at bounding box center [1478, 401] width 16 height 13
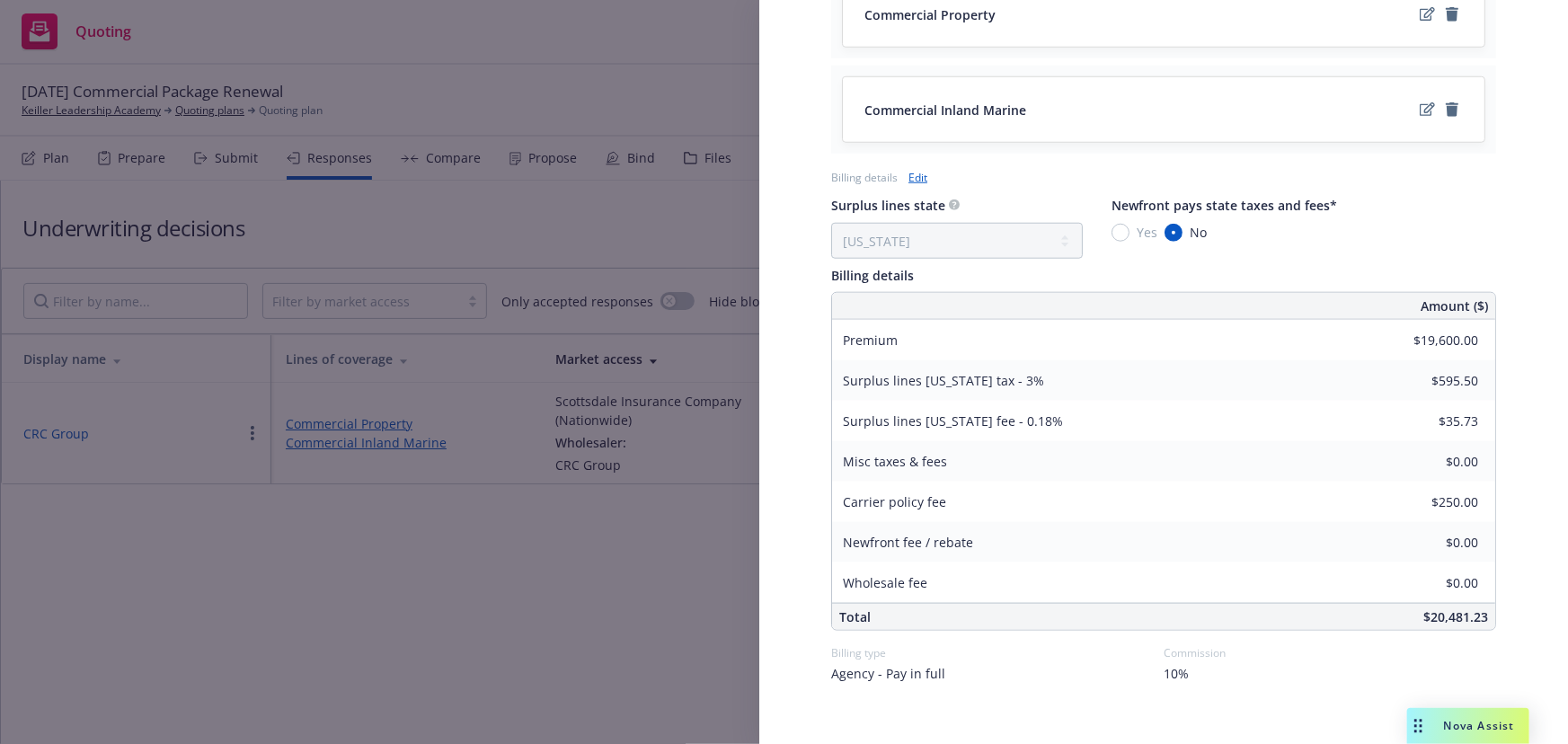
scroll to position [824, 0]
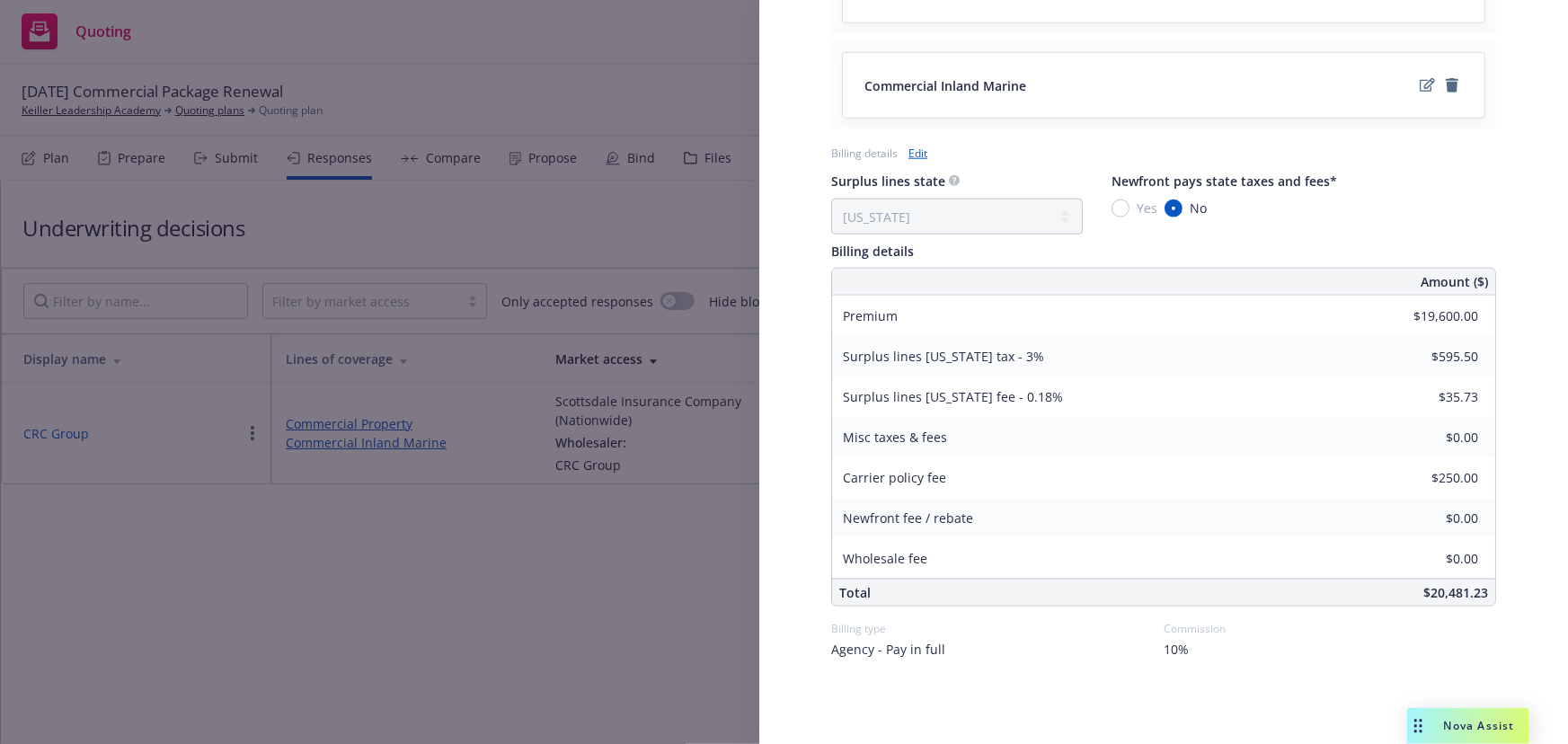
click at [548, 574] on div "Display Name CRC Group Carrier Scottsdale Insurance Company (Nationwide) Writin…" at bounding box center [784, 372] width 1568 height 744
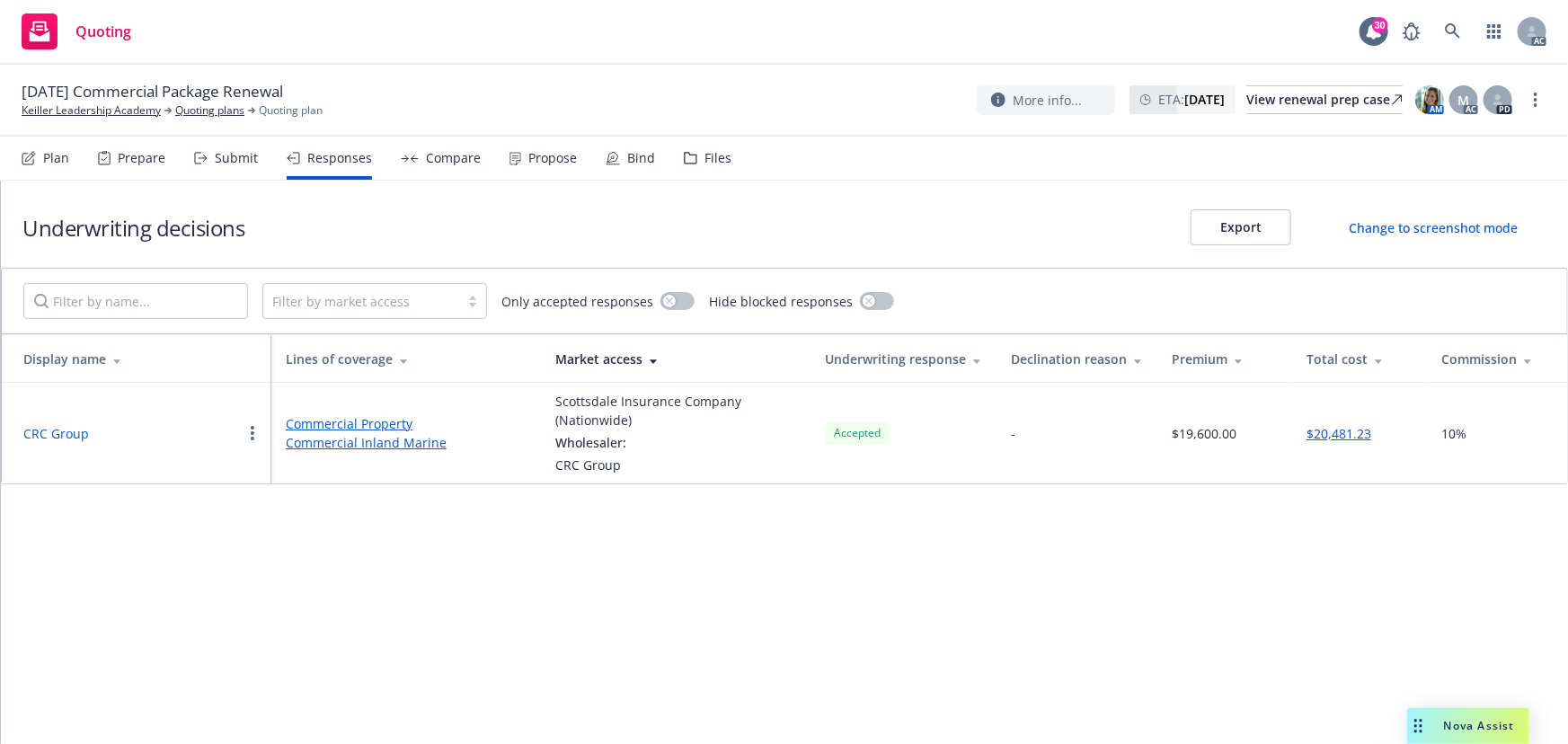
click at [512, 165] on div "Propose" at bounding box center [543, 159] width 68 height 43
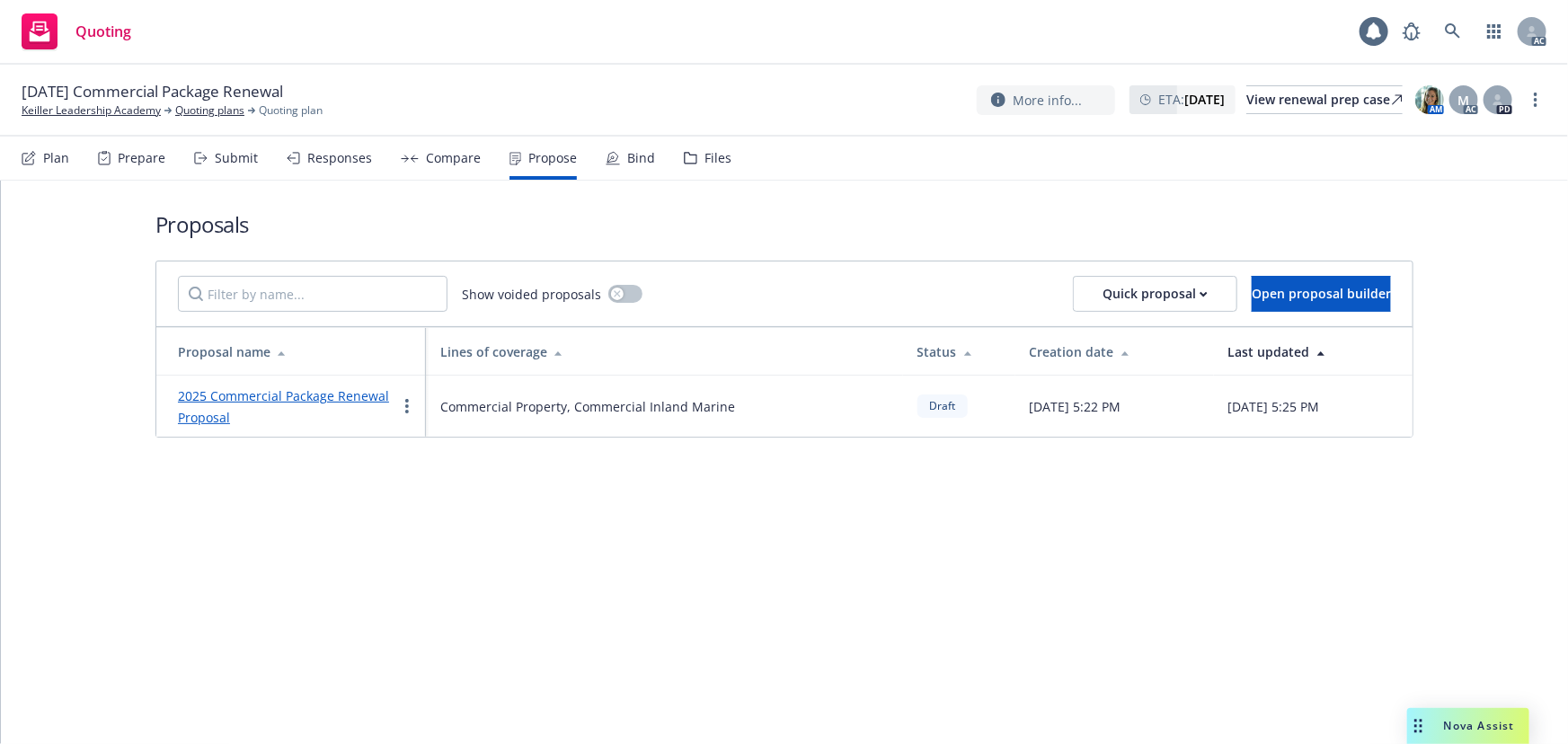
click at [539, 153] on div "Propose" at bounding box center [553, 159] width 49 height 14
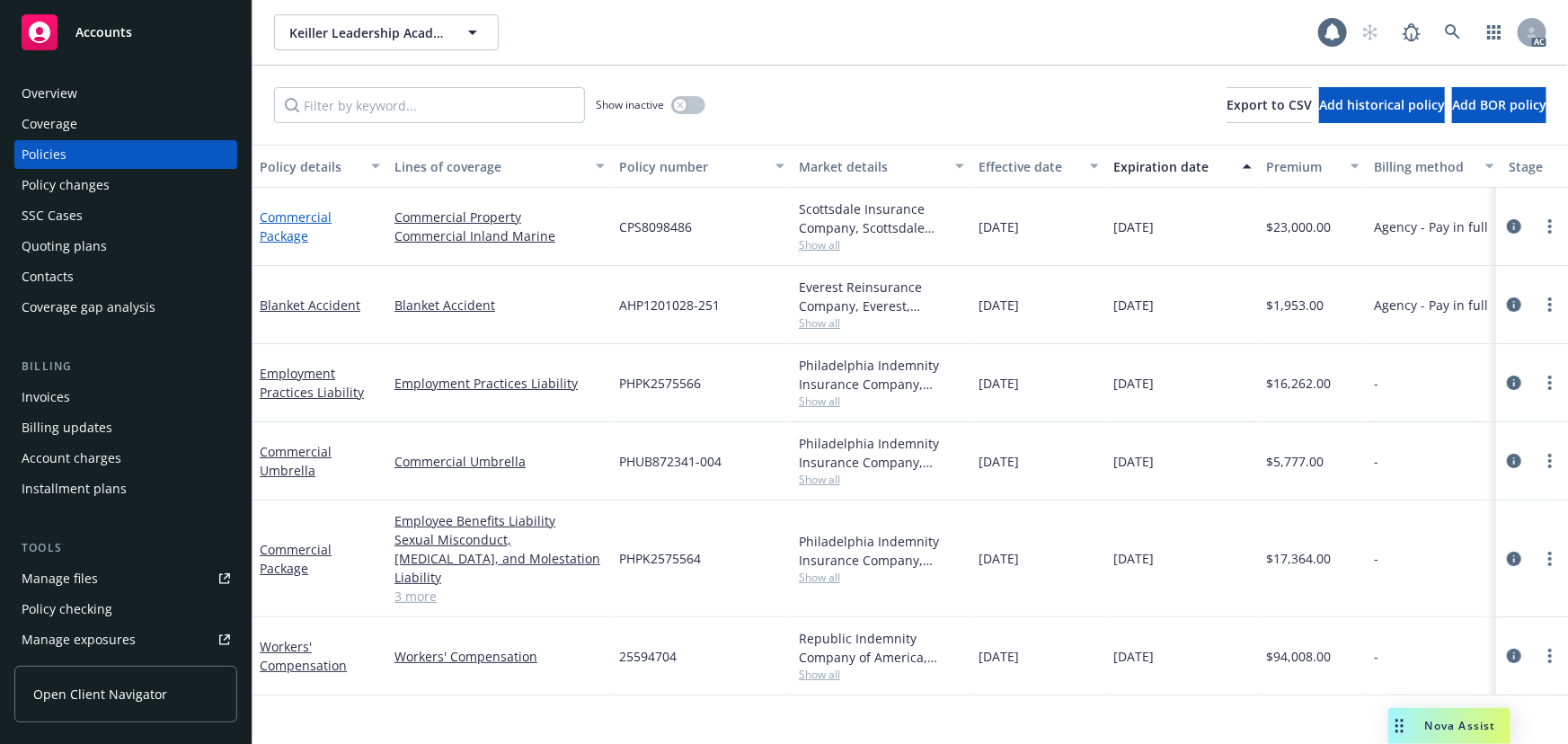
click at [292, 223] on link "Commercial Package" at bounding box center [295, 226] width 72 height 36
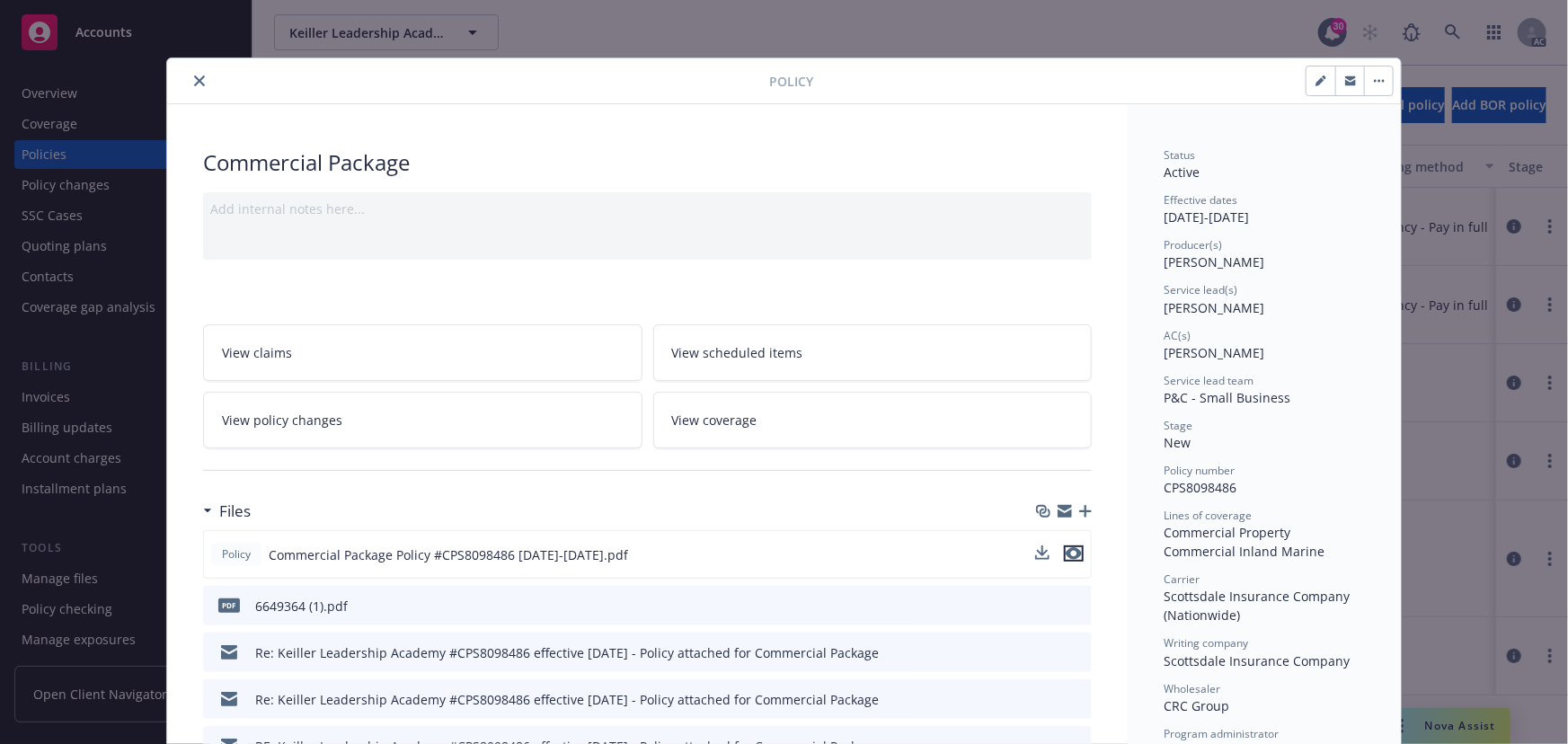
click at [1073, 552] on icon "preview file" at bounding box center [1074, 554] width 16 height 13
click at [194, 82] on icon "close" at bounding box center [199, 81] width 11 height 11
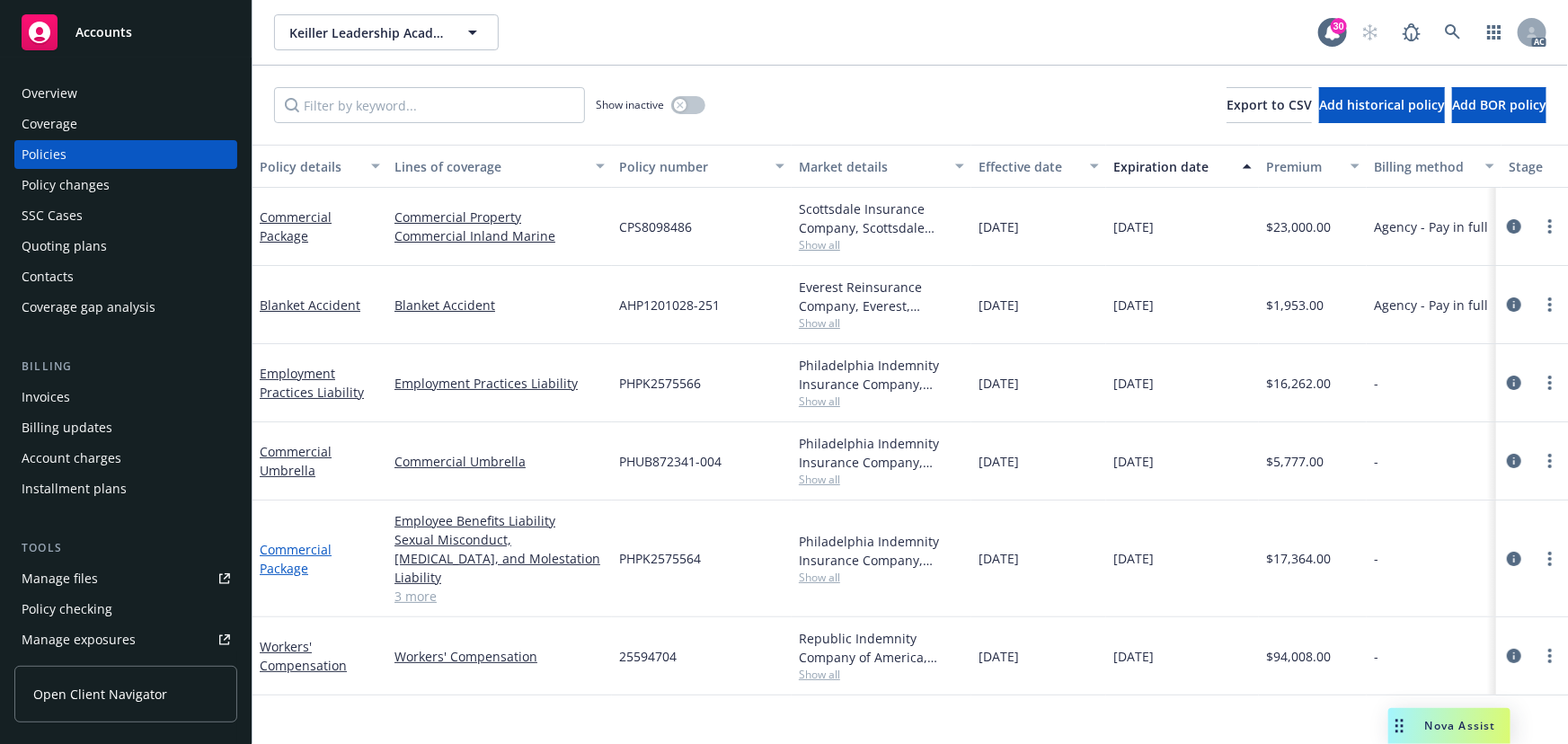
click at [290, 546] on link "Commercial Package" at bounding box center [295, 559] width 72 height 36
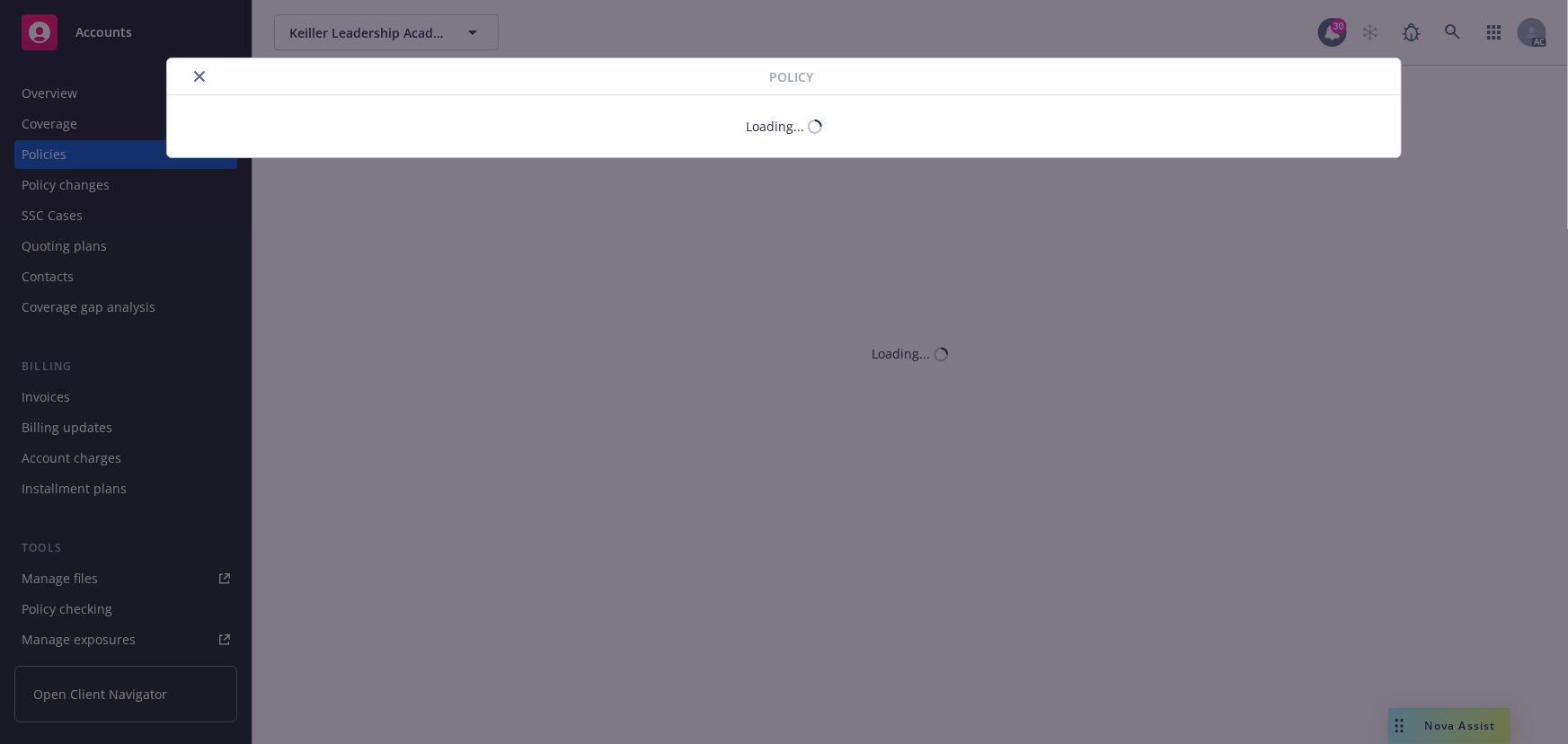
click at [196, 72] on button "close" at bounding box center [199, 77] width 22 height 22
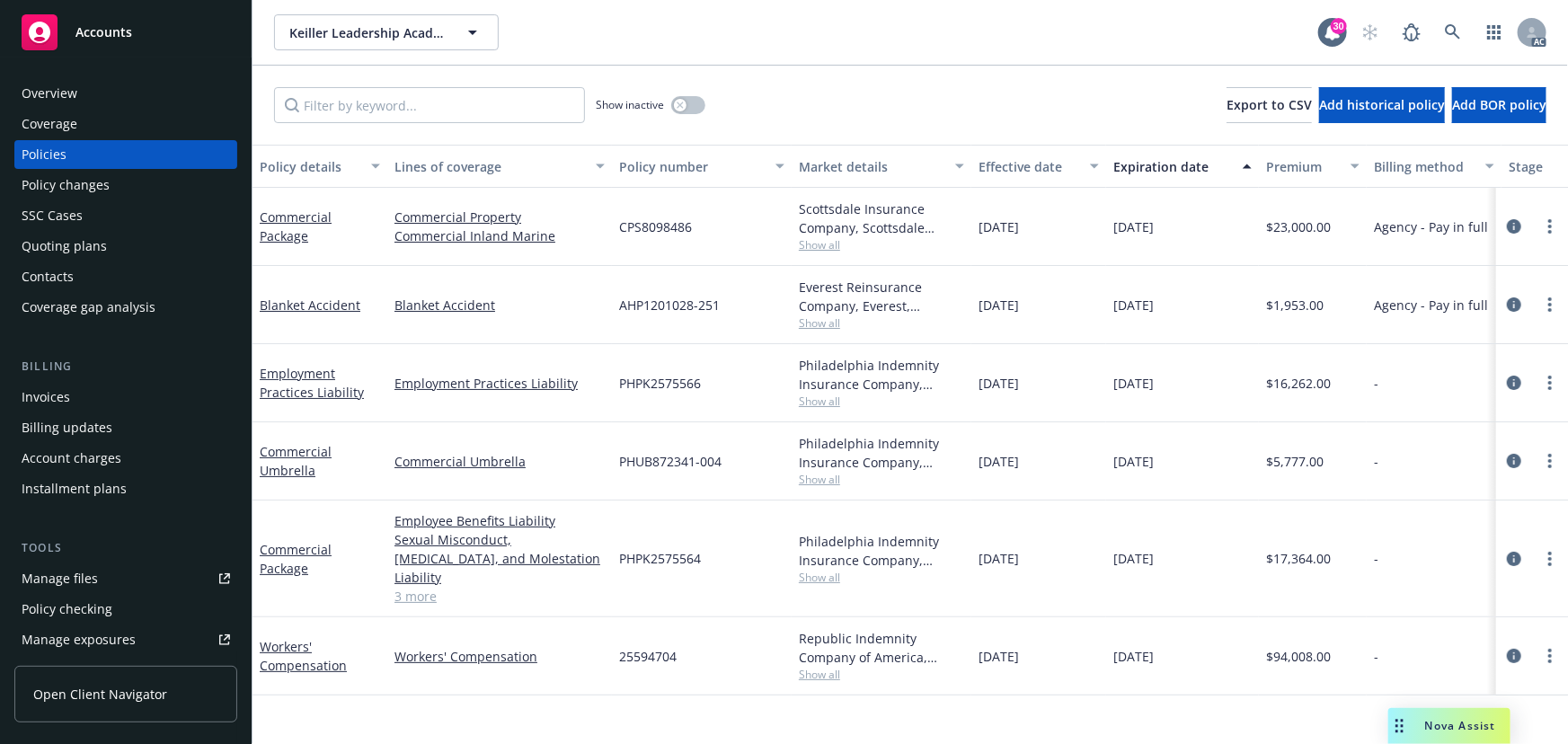
drag, startPoint x: 192, startPoint y: 83, endPoint x: 188, endPoint y: 100, distance: 17.5
click at [192, 83] on div "Overview" at bounding box center [125, 94] width 208 height 29
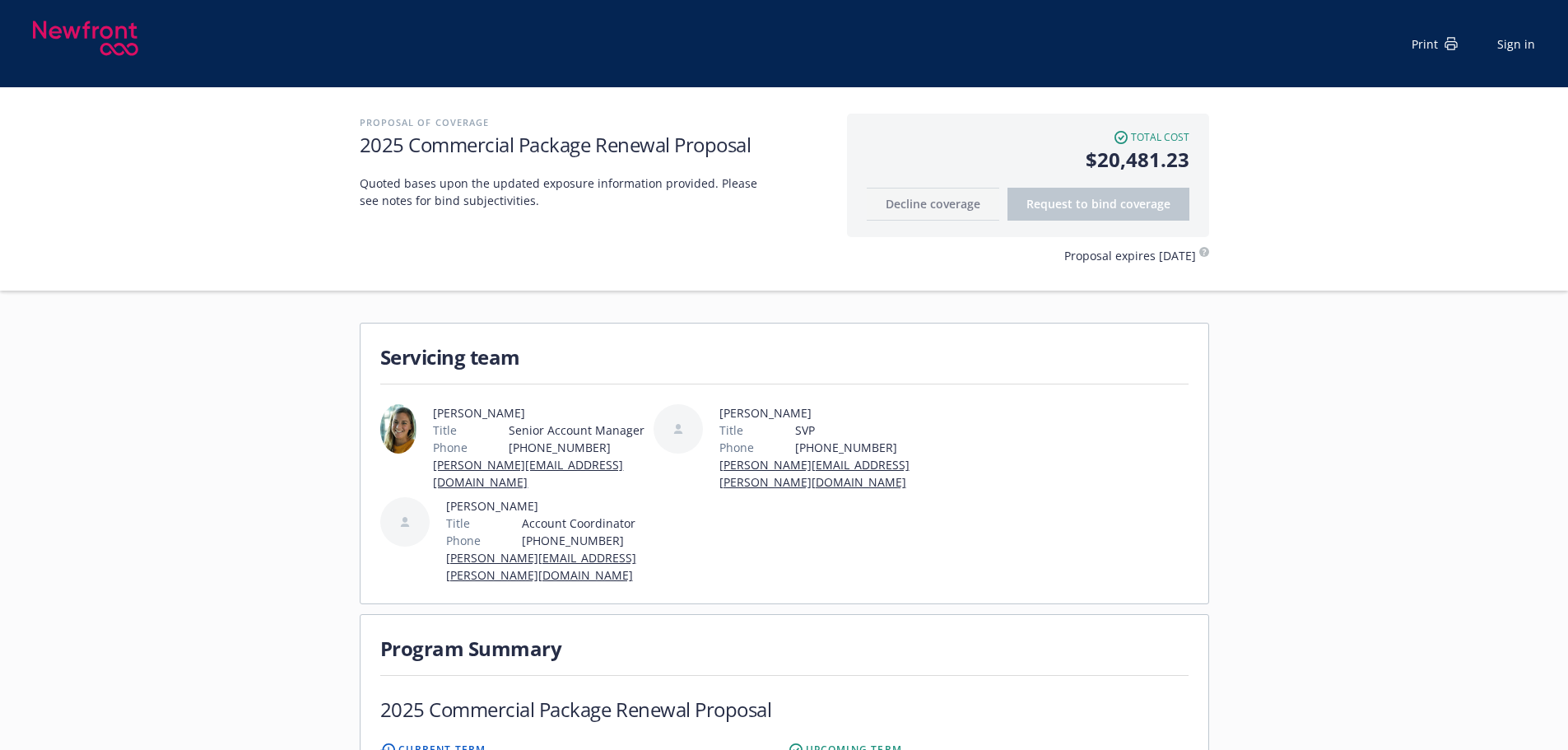
scroll to position [412, 0]
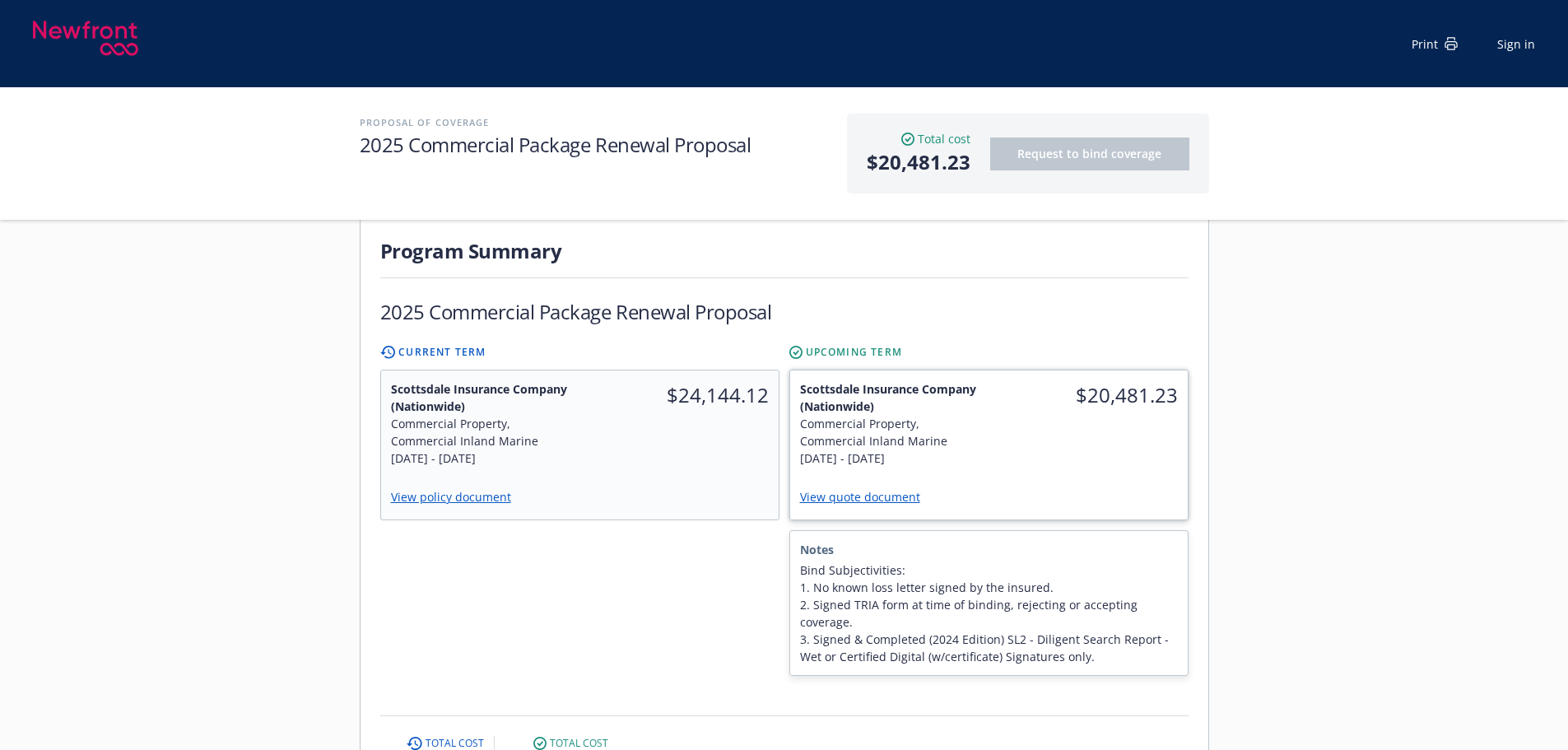
click at [864, 489] on link "View quote document" at bounding box center [867, 497] width 134 height 16
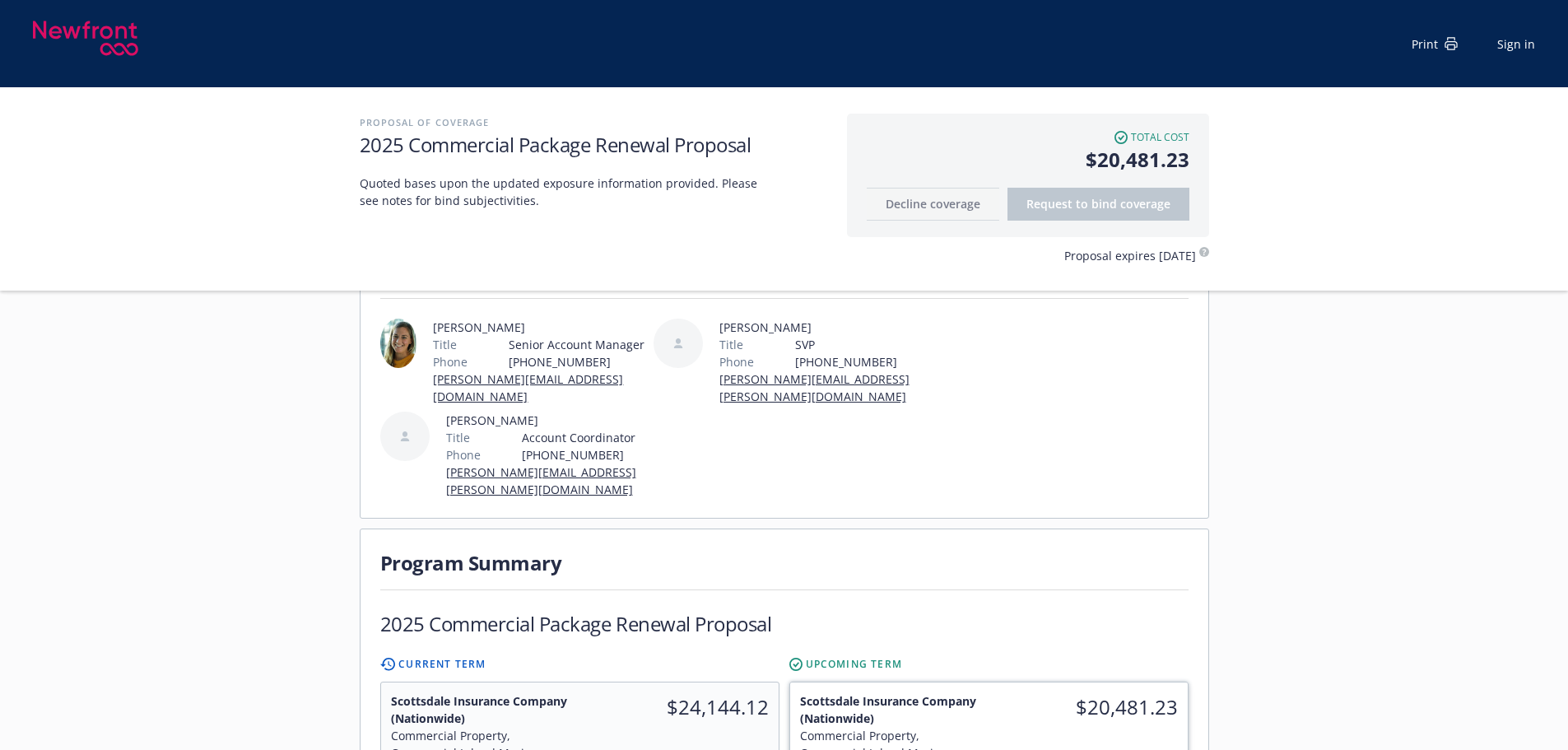
scroll to position [329, 0]
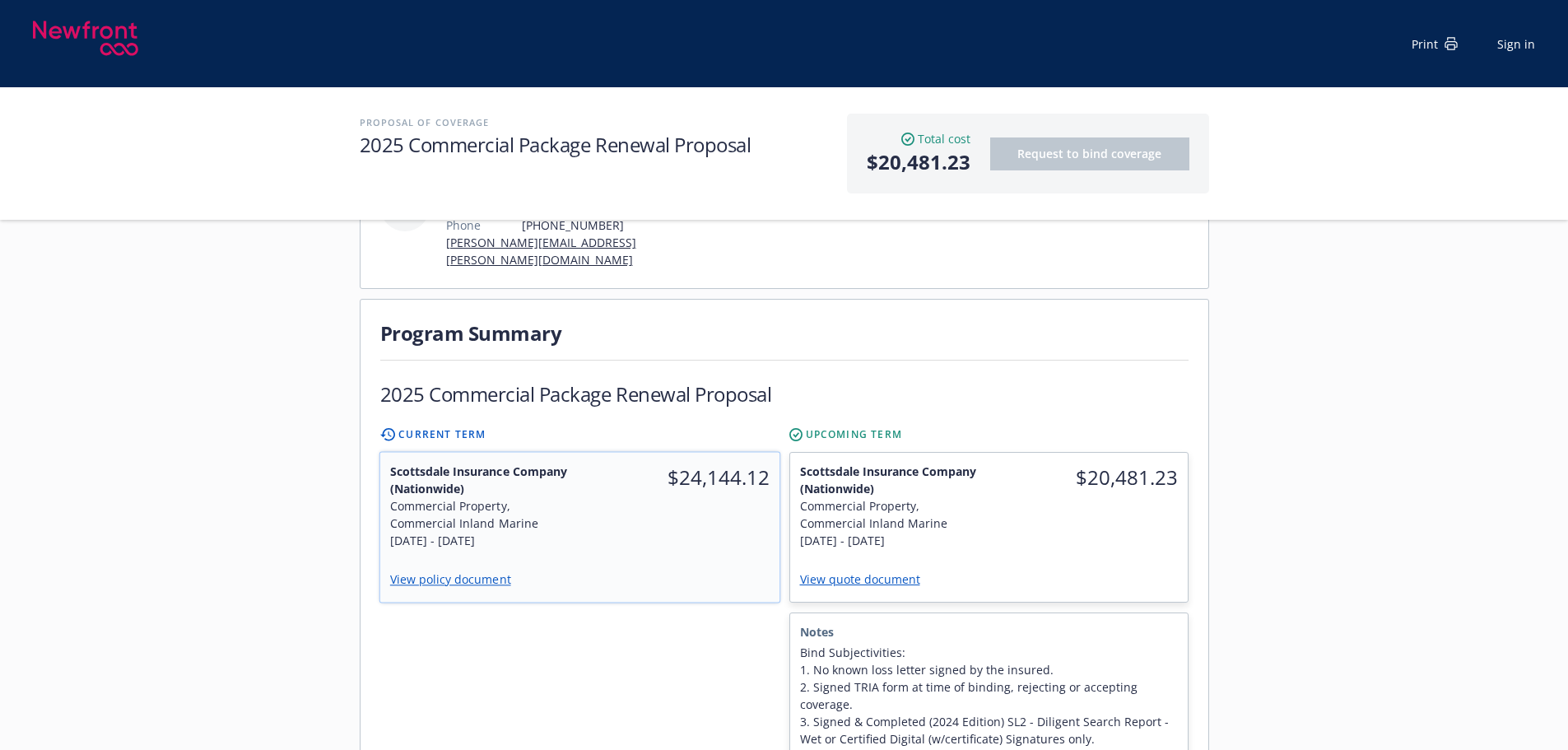
click at [602, 559] on div "View policy document" at bounding box center [579, 580] width 399 height 43
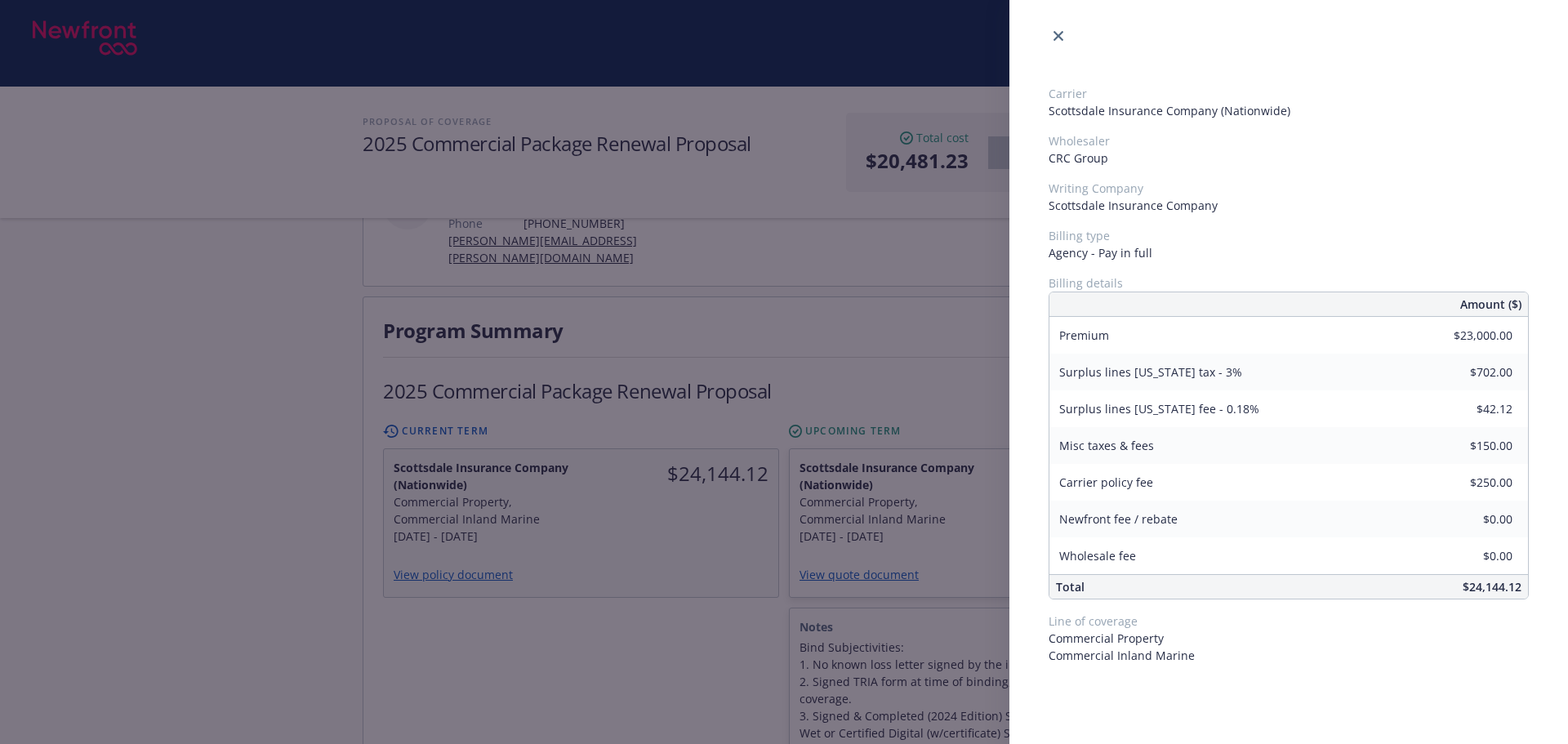
click at [662, 660] on div "Carrier Scottsdale Insurance Company (Nationwide) Wholesaler CRC Group Writing …" at bounding box center [784, 372] width 1568 height 744
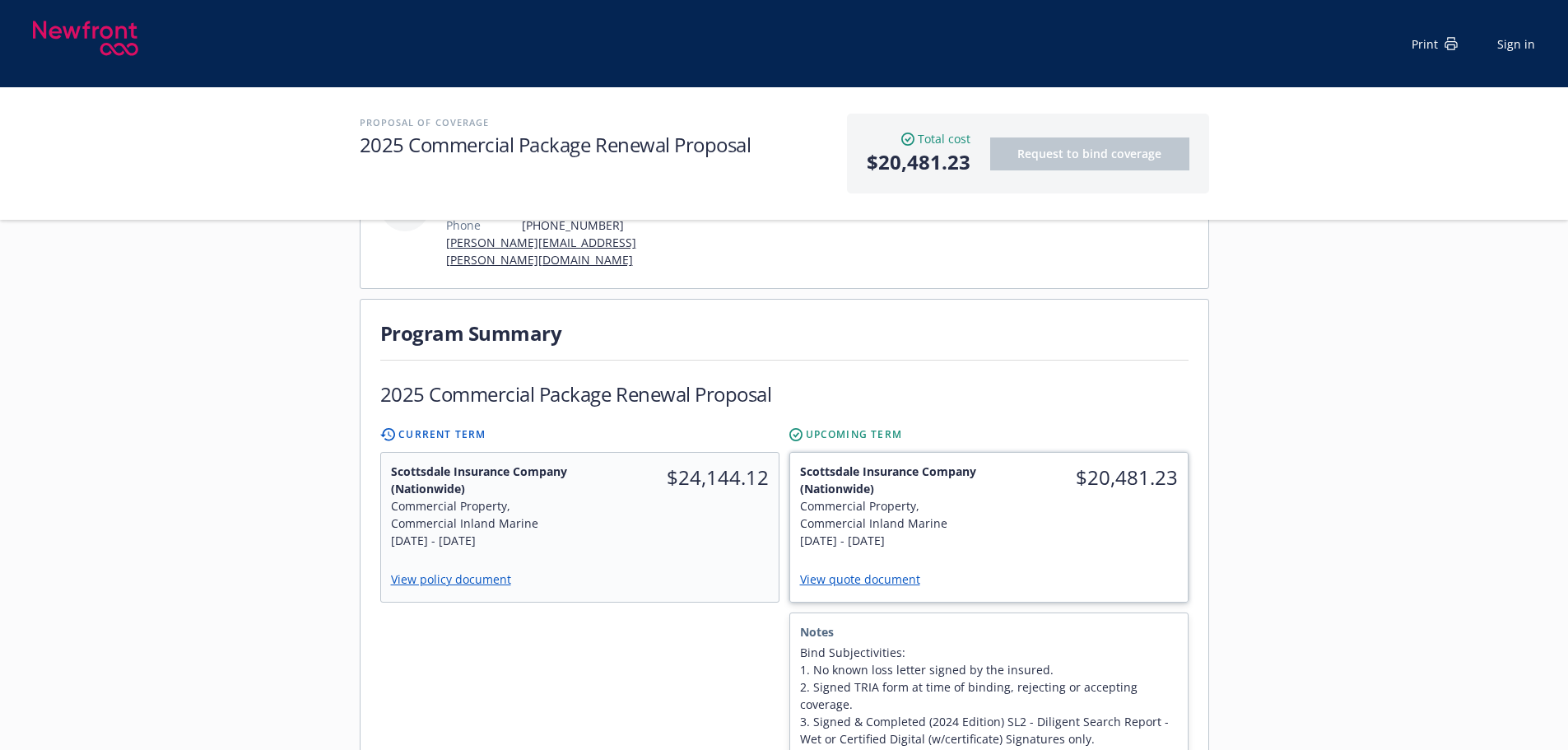
click at [1064, 559] on div "View quote document" at bounding box center [989, 580] width 398 height 43
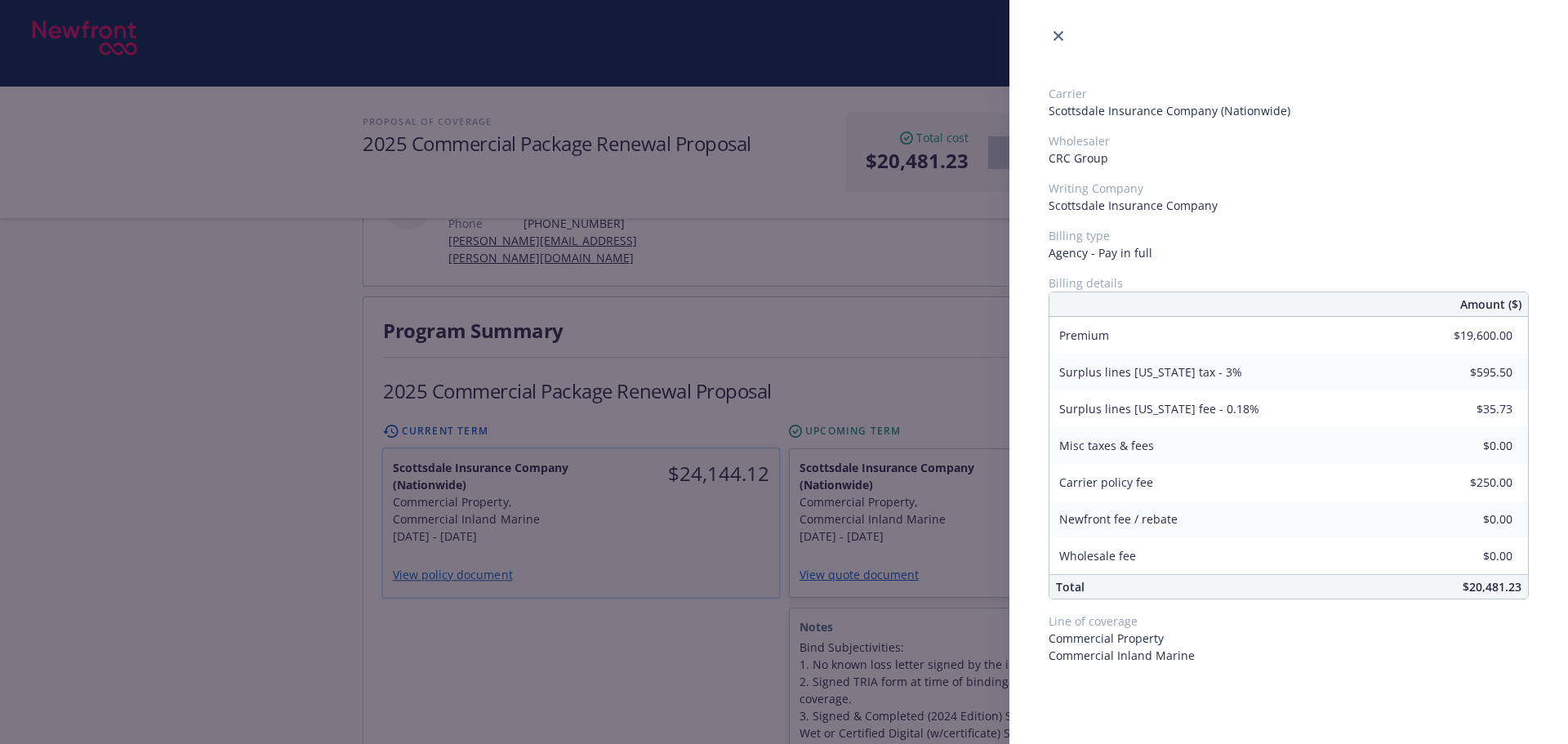
drag, startPoint x: 608, startPoint y: 679, endPoint x: 678, endPoint y: 528, distance: 166.4
click at [608, 661] on div "Carrier Scottsdale Insurance Company (Nationwide) Wholesaler CRC Group Writing …" at bounding box center [784, 372] width 1568 height 744
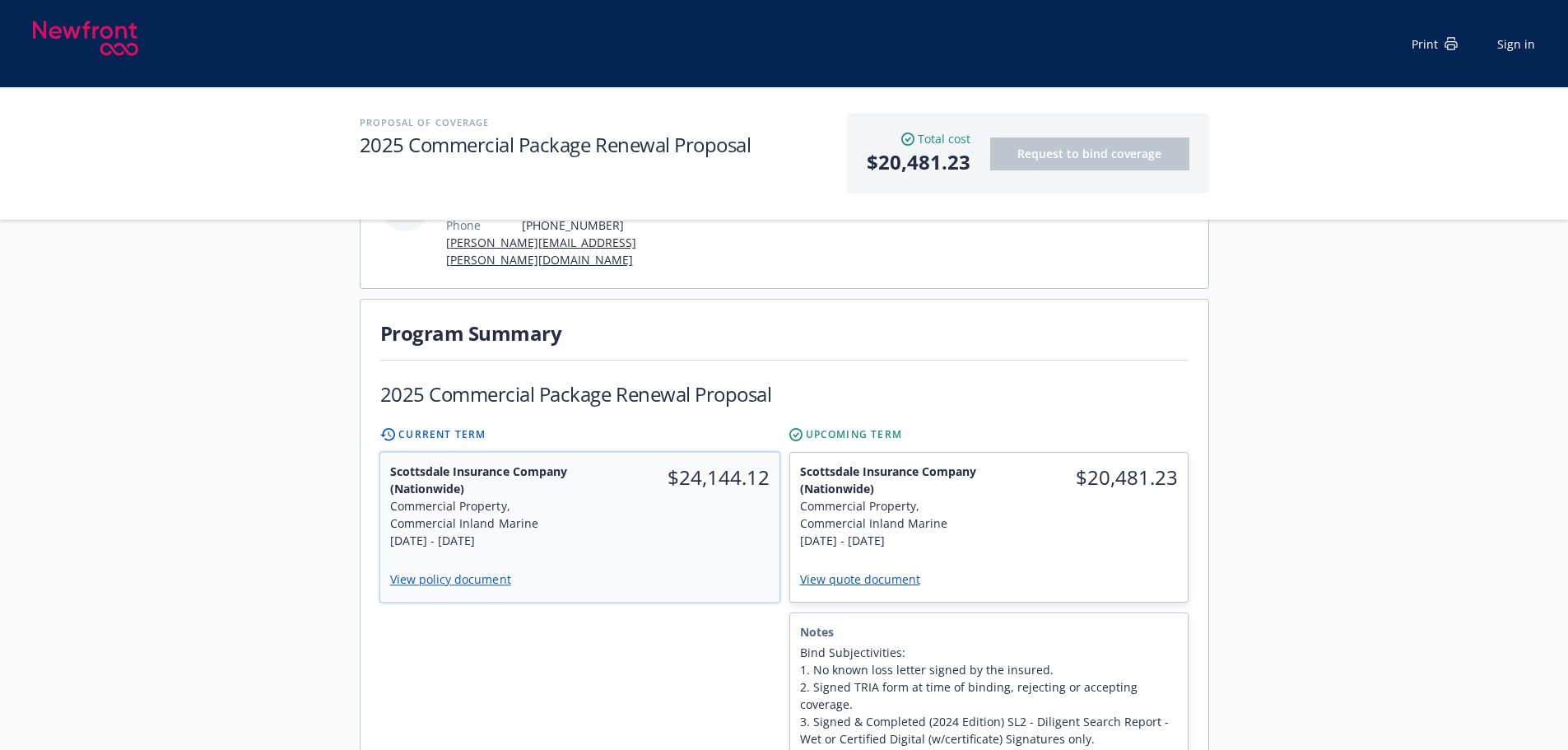
click at [683, 532] on div "$24,144.12" at bounding box center [679, 507] width 200 height 107
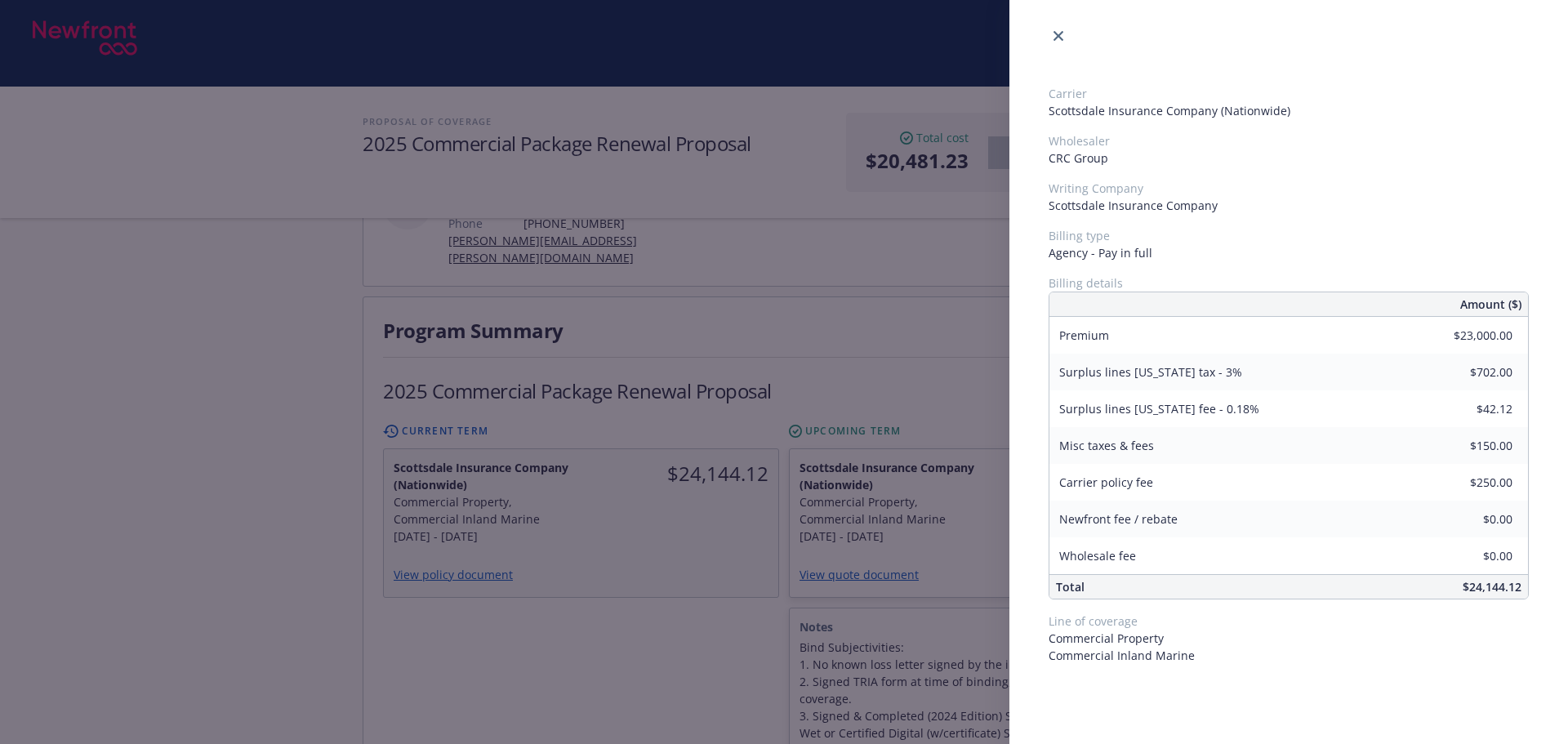
click at [709, 601] on div "Carrier Scottsdale Insurance Company (Nationwide) Wholesaler CRC Group Writing …" at bounding box center [784, 372] width 1568 height 744
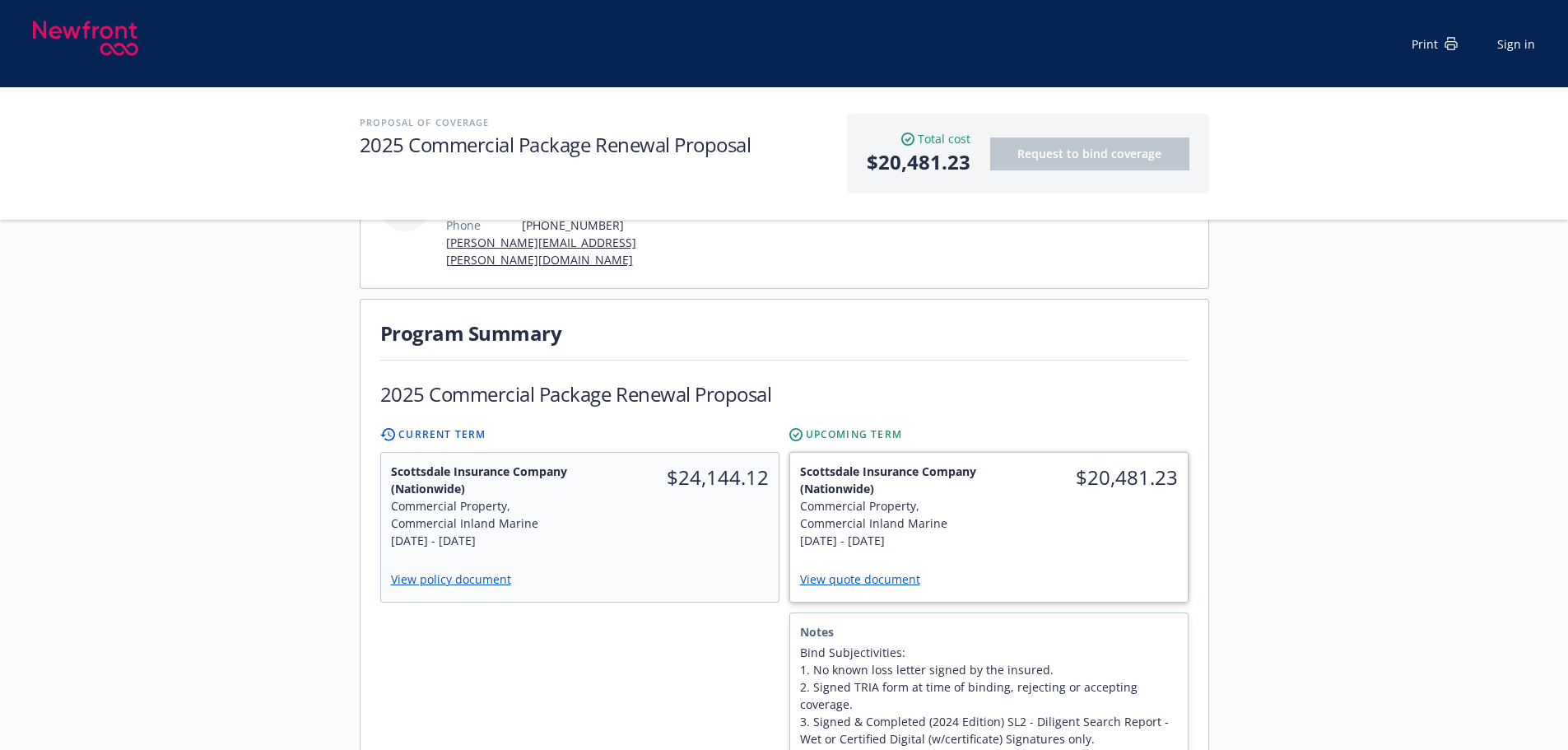
click at [989, 509] on div "$20,481.23" at bounding box center [1088, 506] width 199 height 106
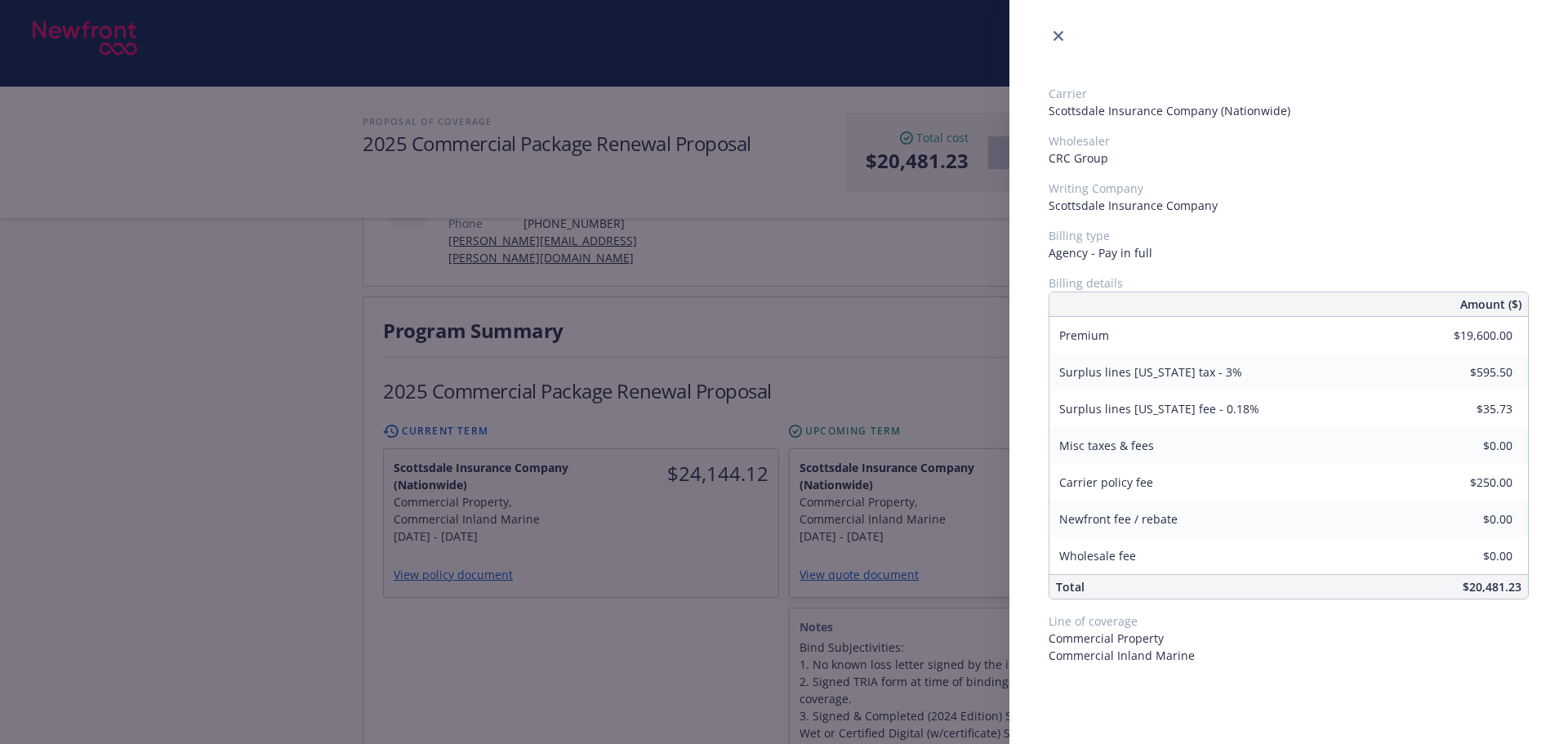
click at [698, 616] on div "Carrier Scottsdale Insurance Company (Nationwide) Wholesaler CRC Group Writing …" at bounding box center [784, 372] width 1568 height 744
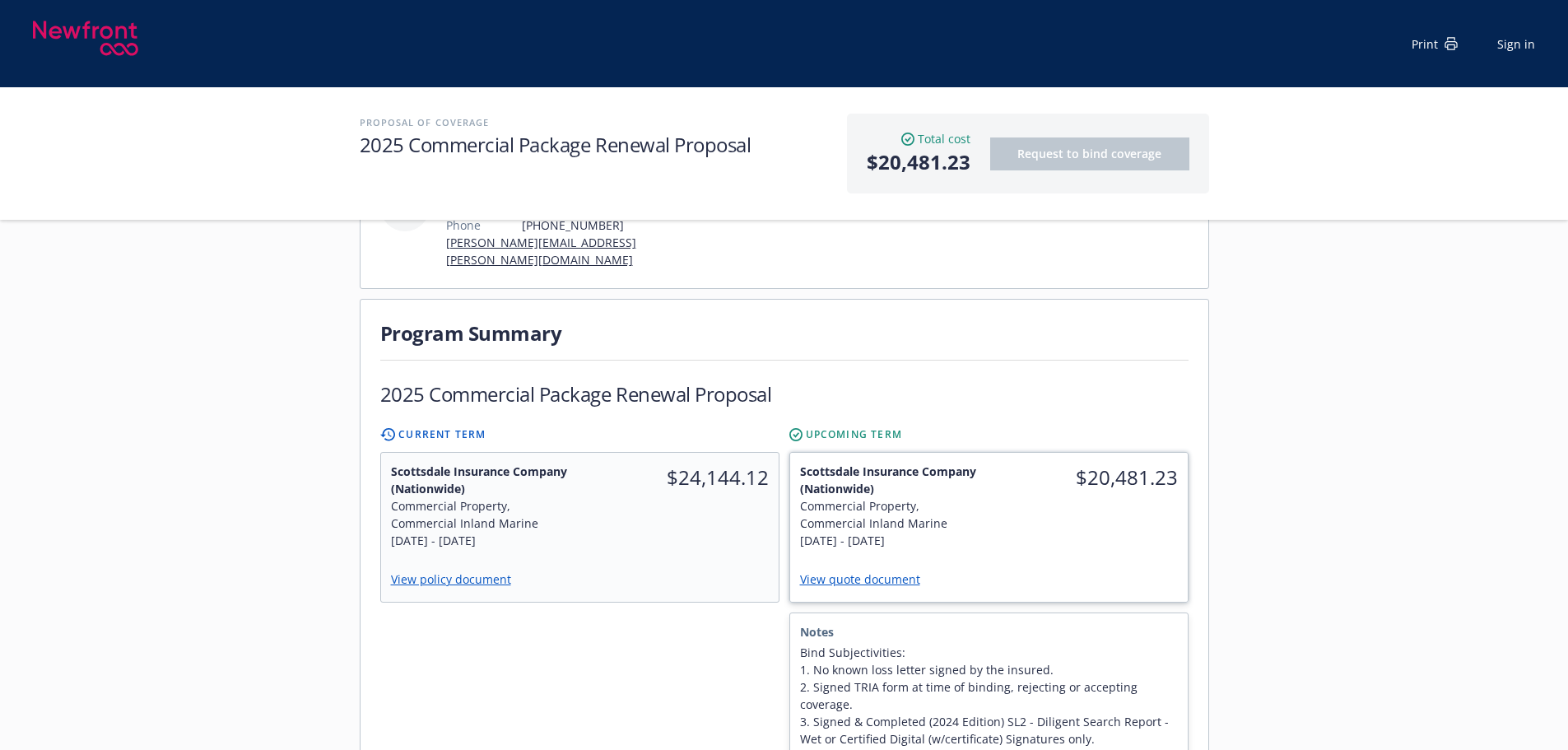
click at [1041, 517] on div "$20,481.23" at bounding box center [1088, 506] width 199 height 106
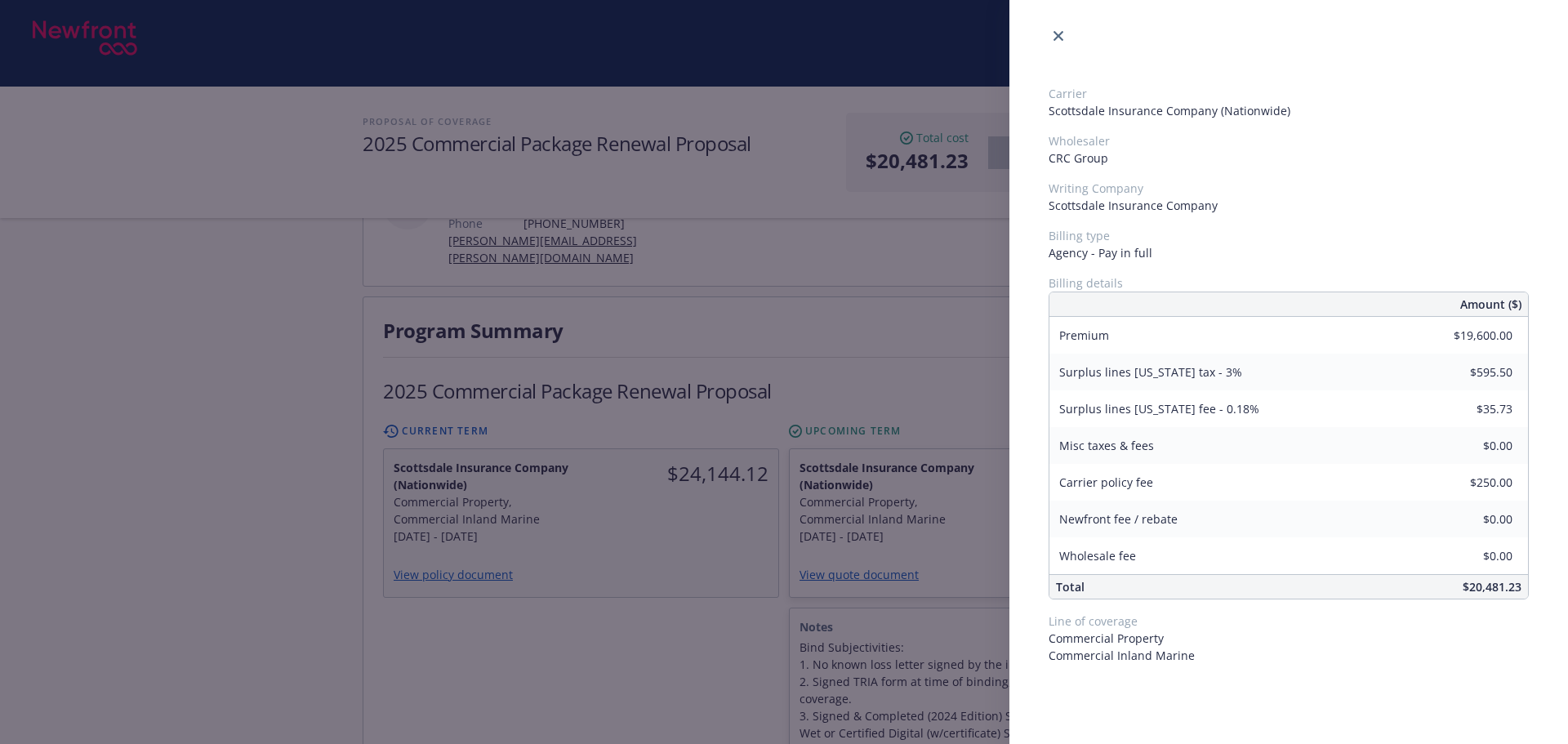
click at [561, 658] on div "Carrier Scottsdale Insurance Company (Nationwide) Wholesaler CRC Group Writing …" at bounding box center [784, 372] width 1568 height 744
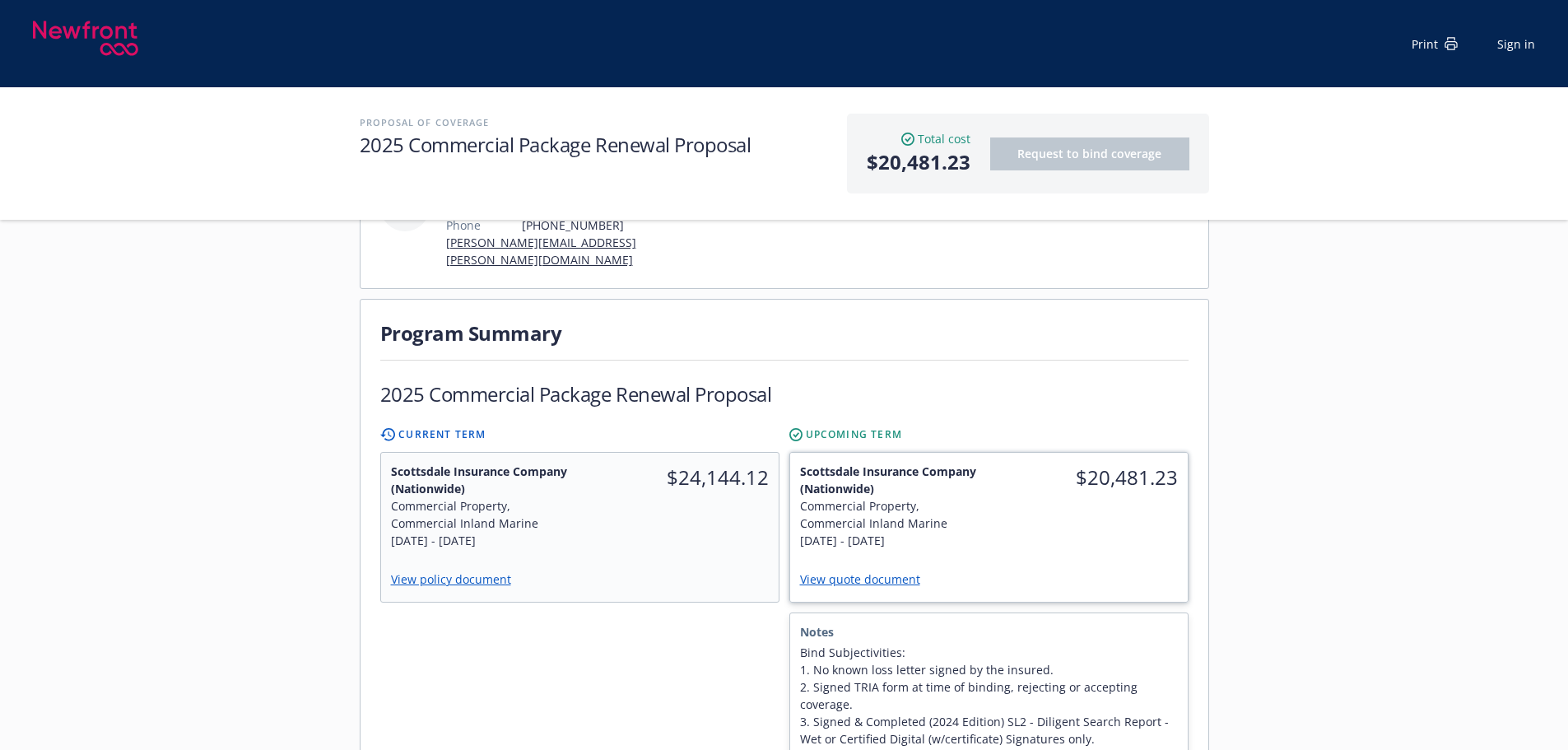
click at [1103, 463] on span "$20,481.23" at bounding box center [1088, 478] width 179 height 30
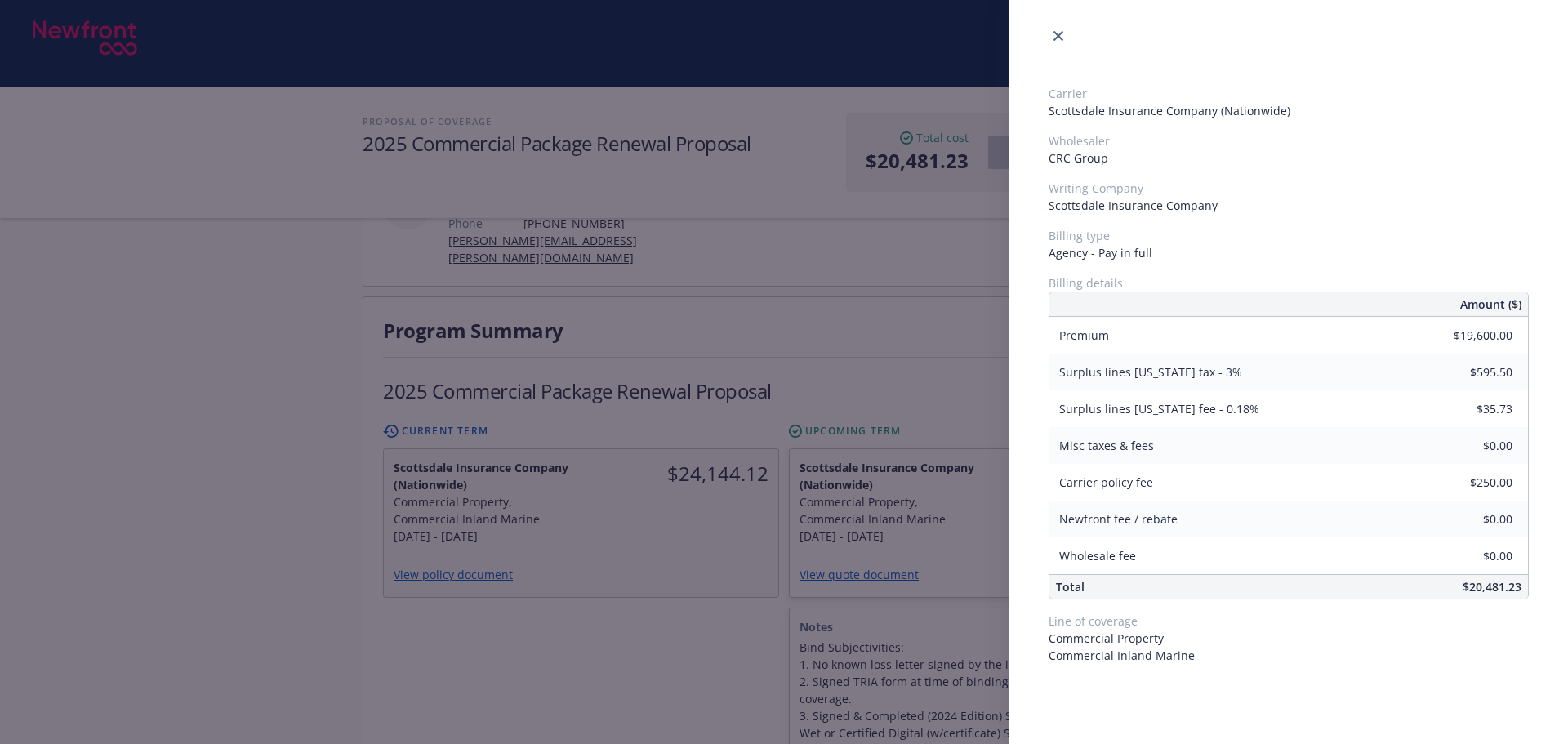
drag, startPoint x: 477, startPoint y: 677, endPoint x: 284, endPoint y: 34, distance: 671.3
click at [476, 670] on div "Carrier Scottsdale Insurance Company (Nationwide) Wholesaler CRC Group Writing …" at bounding box center [784, 372] width 1568 height 744
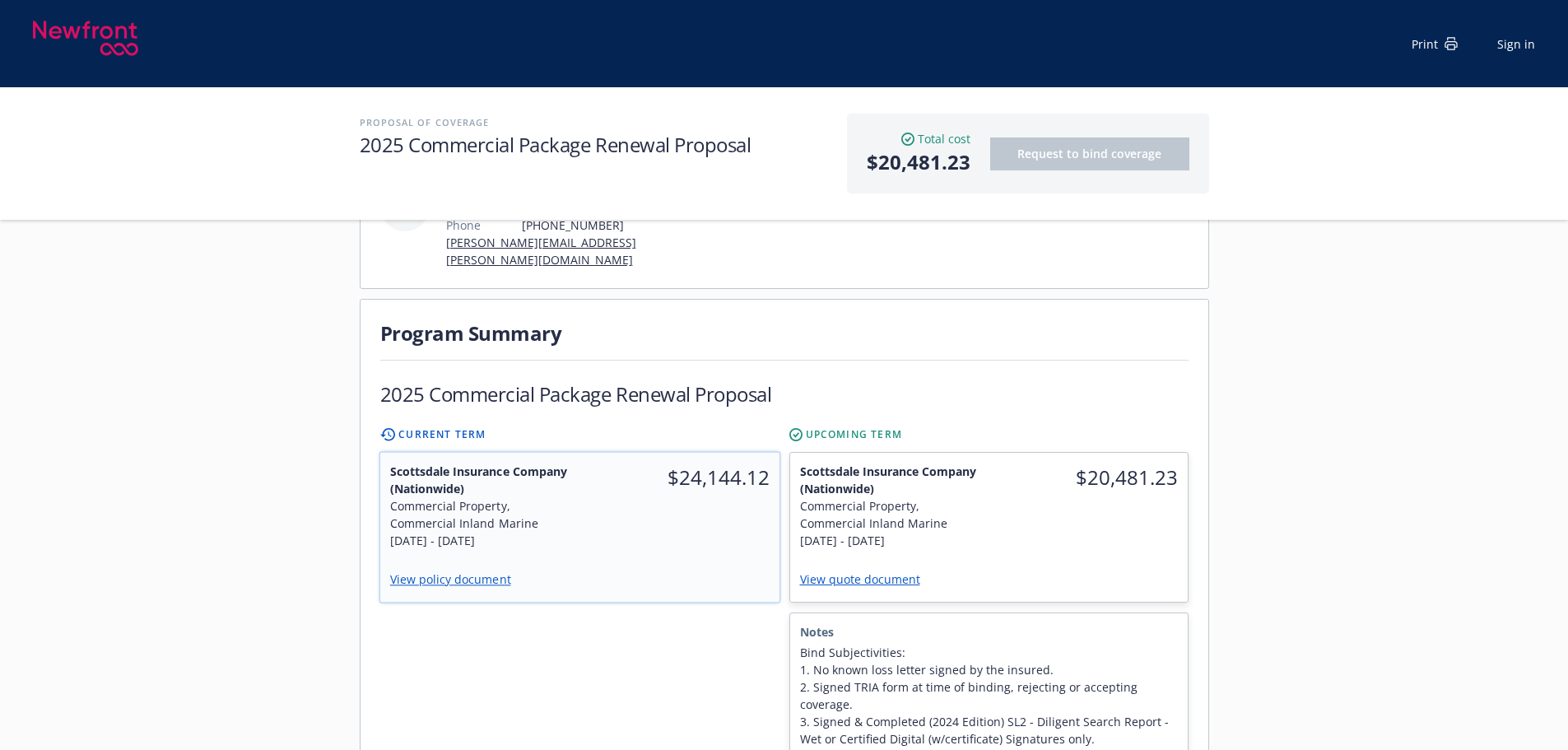
click at [599, 522] on div "$24,144.12" at bounding box center [679, 507] width 200 height 107
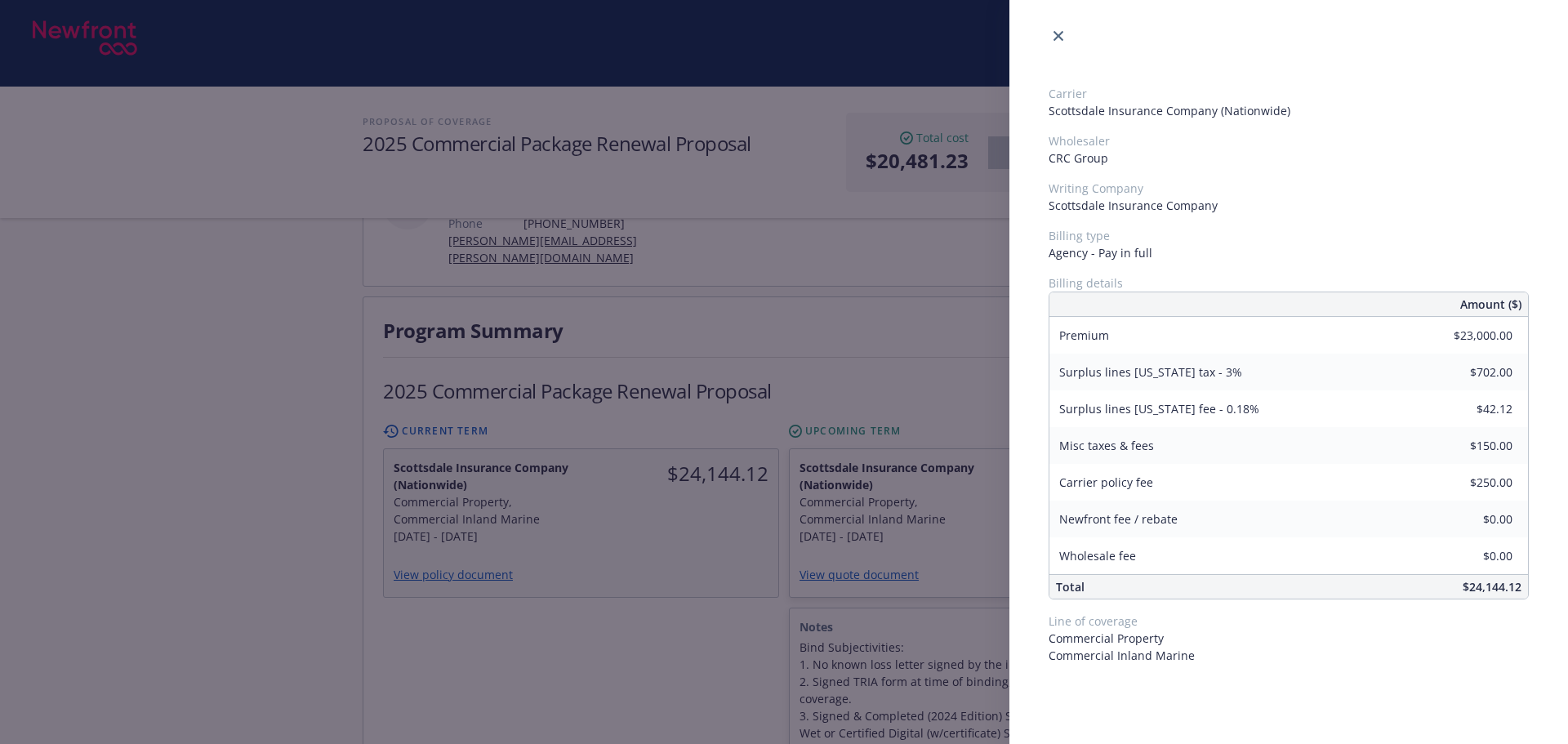
click at [667, 659] on div "Carrier Scottsdale Insurance Company (Nationwide) Wholesaler CRC Group Writing …" at bounding box center [784, 372] width 1568 height 744
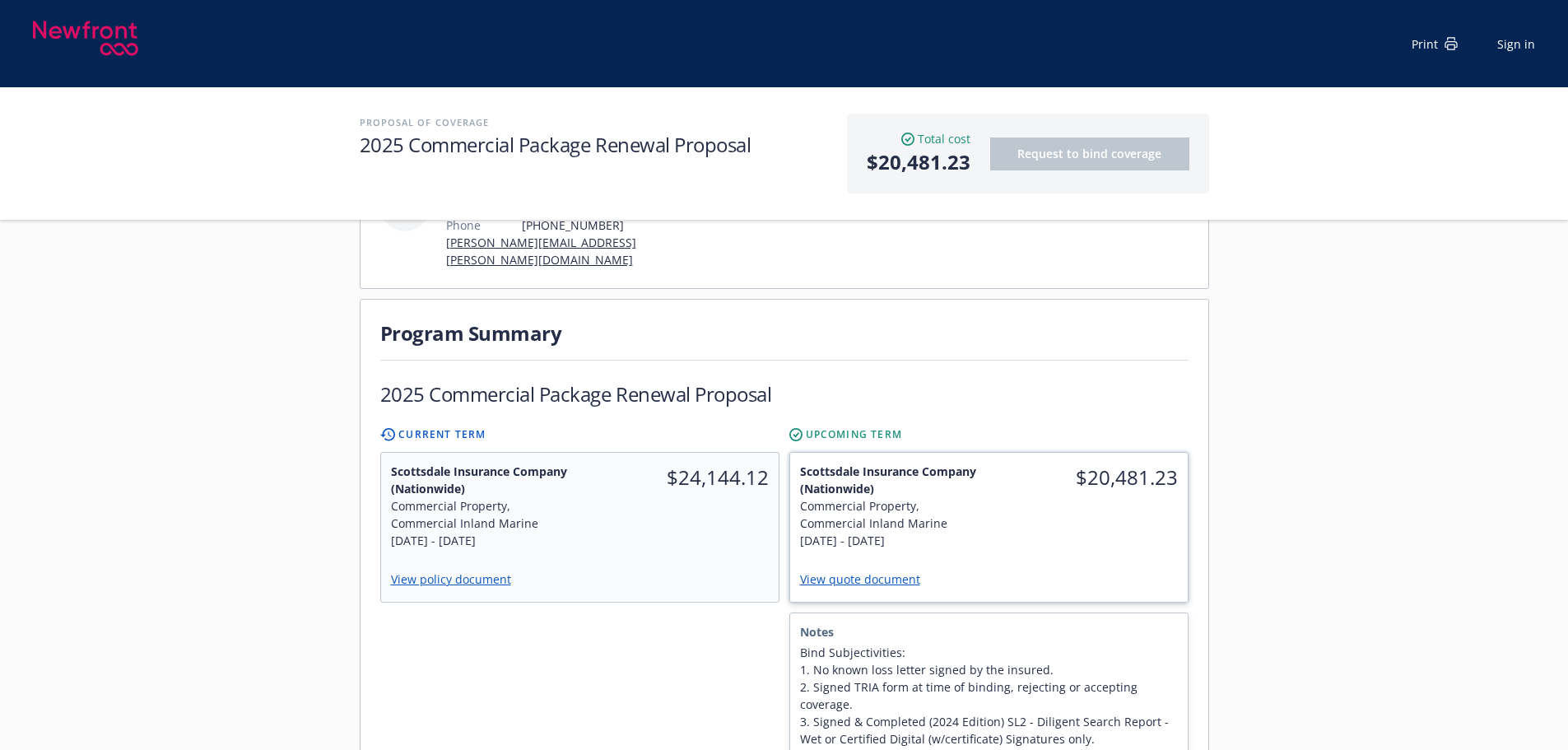
click at [955, 559] on div "View quote document" at bounding box center [989, 580] width 398 height 43
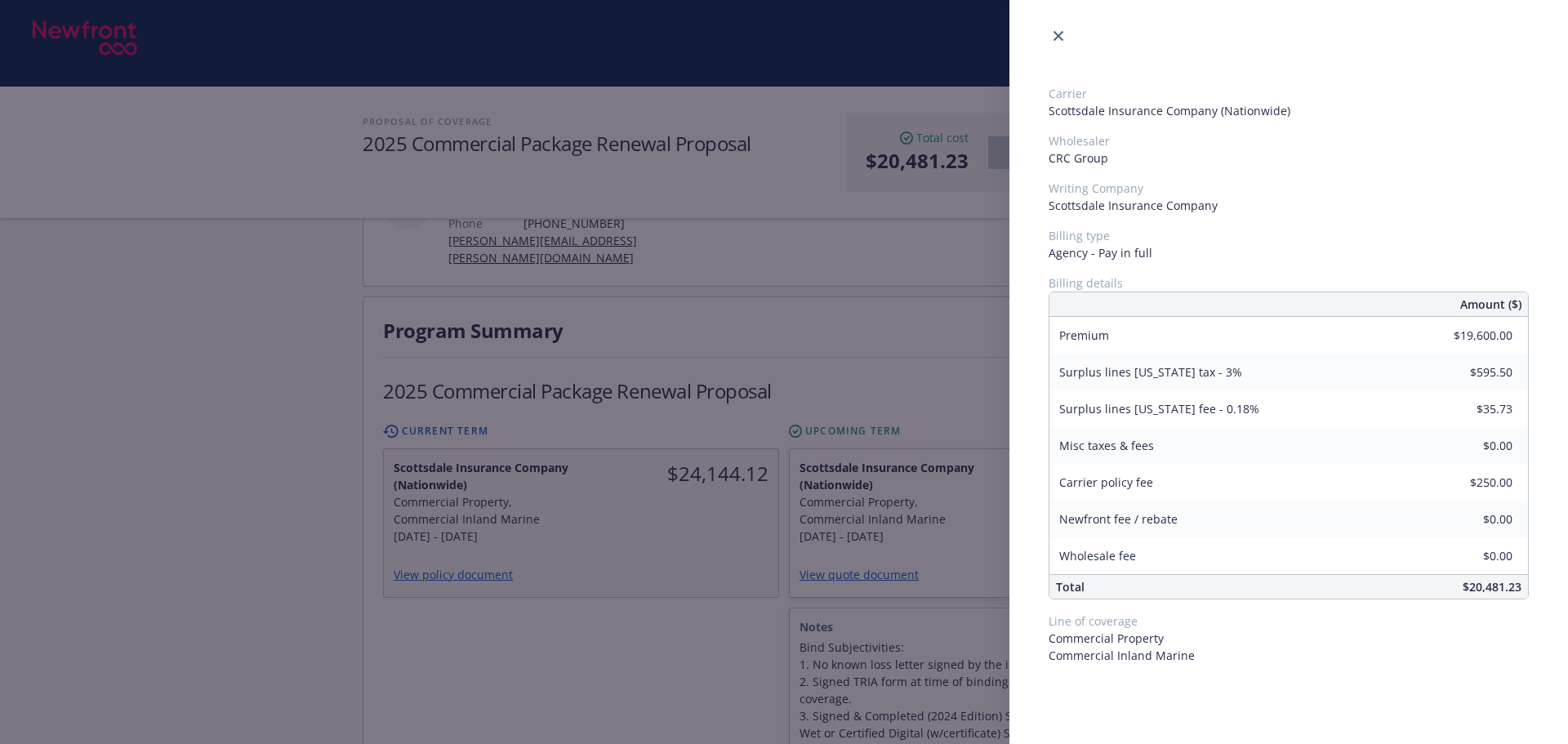
click at [593, 625] on div "Carrier Scottsdale Insurance Company (Nationwide) Wholesaler CRC Group Writing …" at bounding box center [784, 372] width 1568 height 744
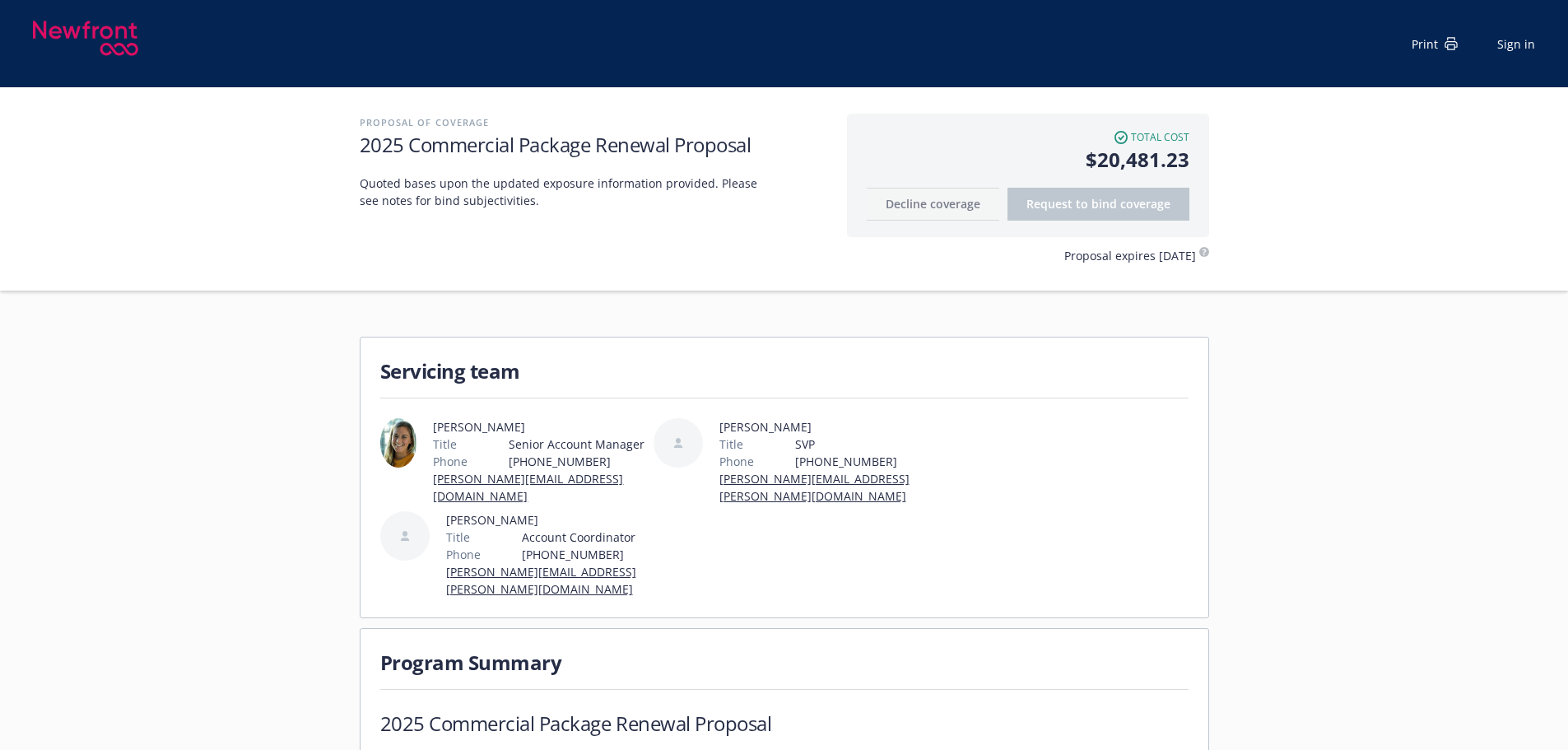
scroll to position [247, 0]
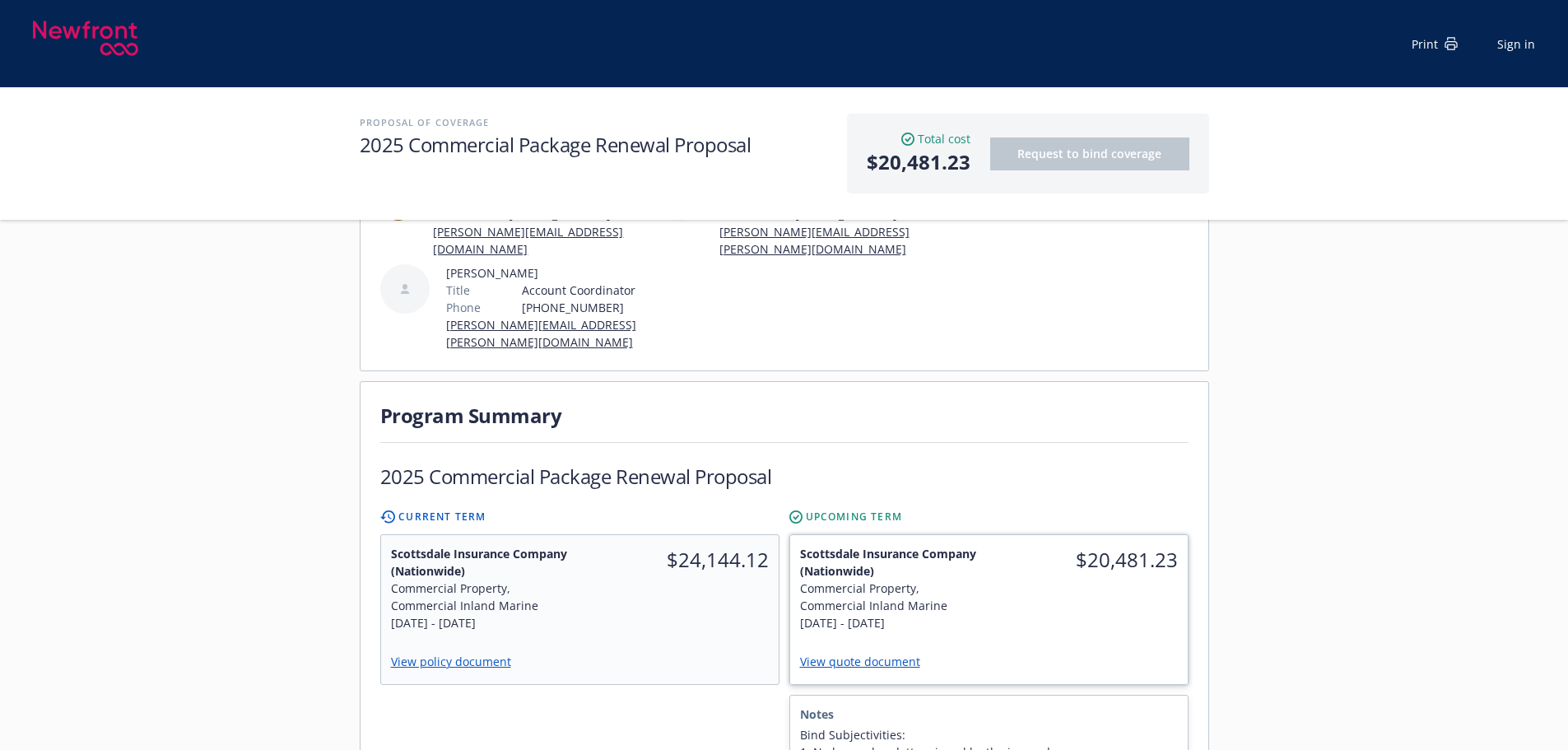
click at [864, 653] on link "View quote document" at bounding box center [867, 661] width 134 height 16
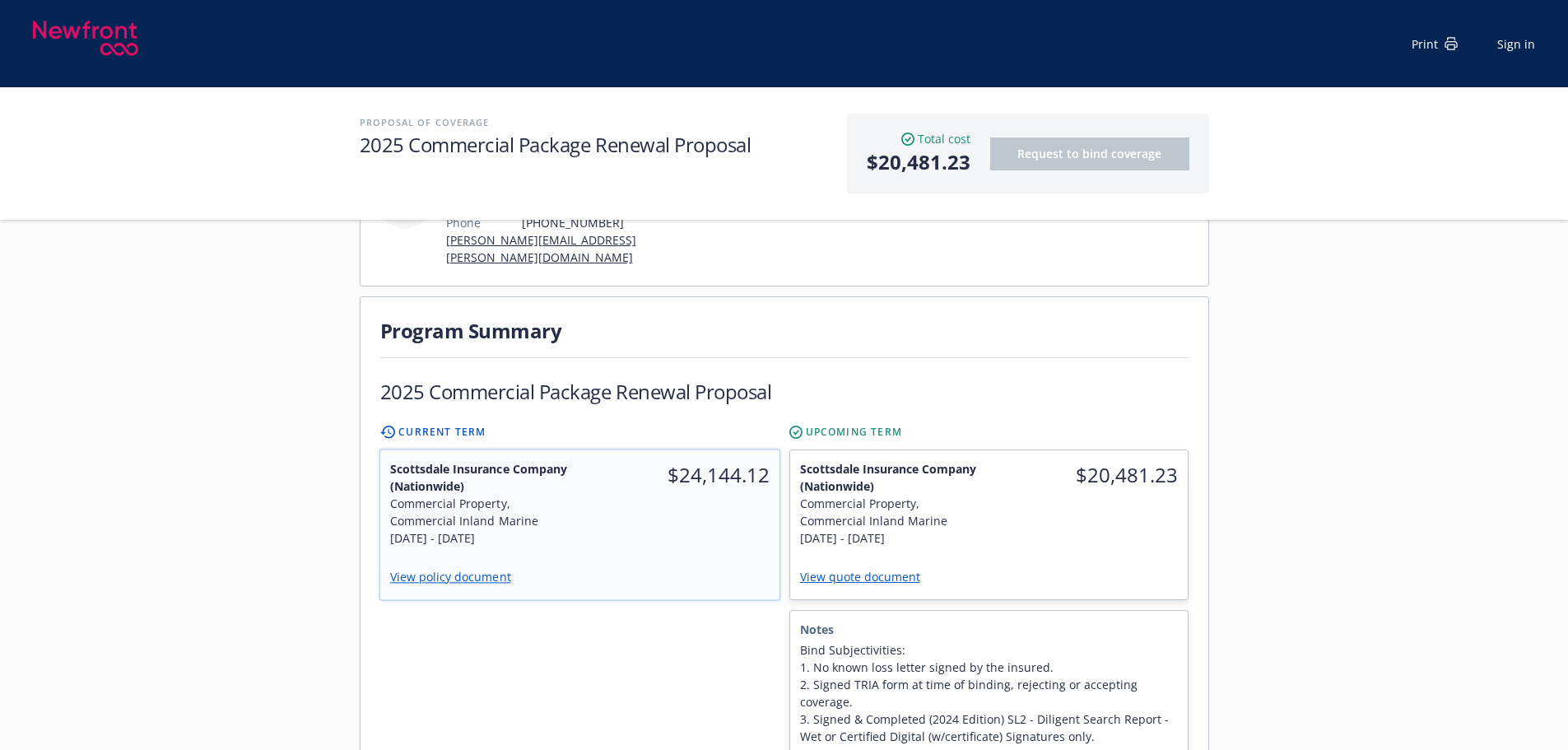
scroll to position [412, 0]
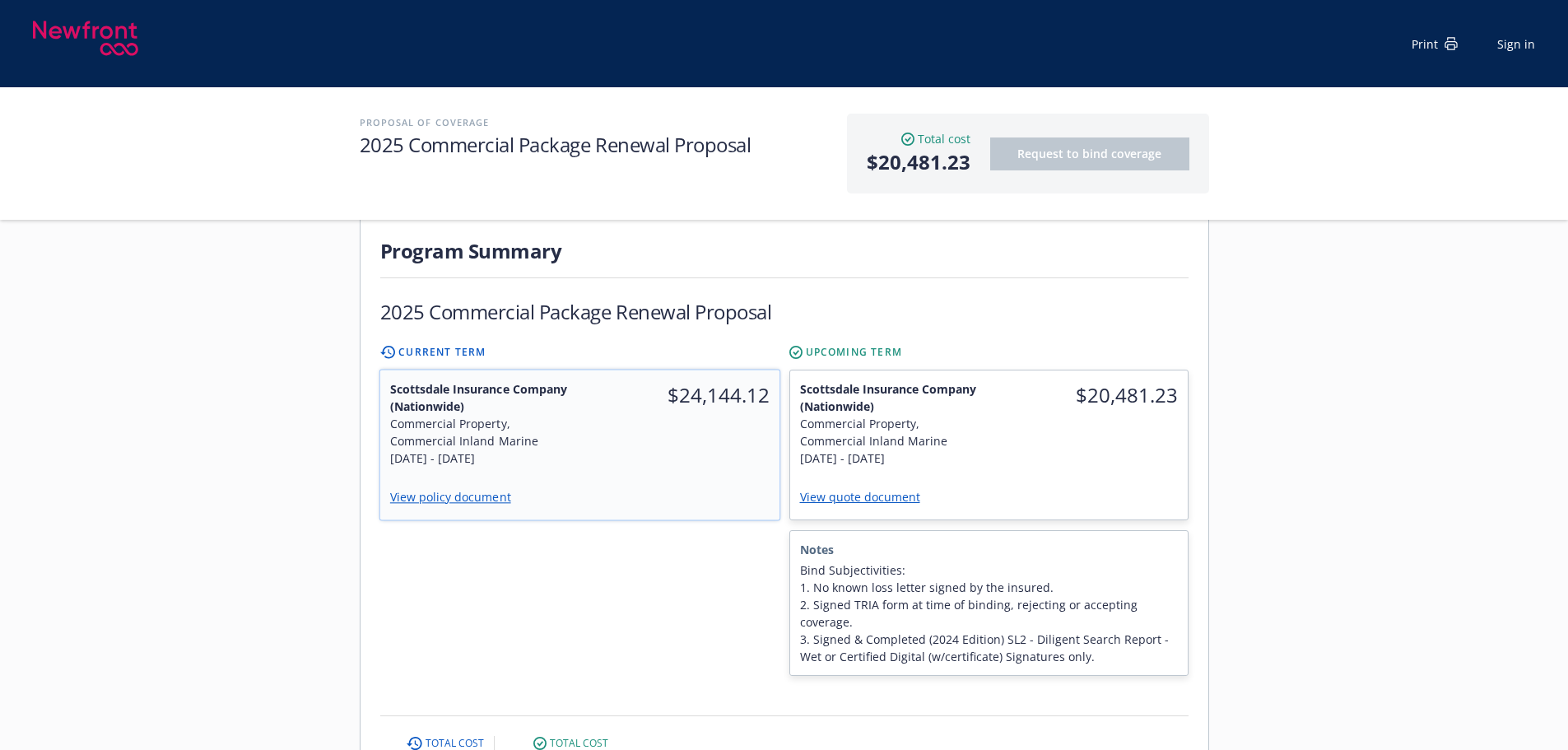
click at [690, 441] on div "$24,144.12" at bounding box center [679, 424] width 200 height 107
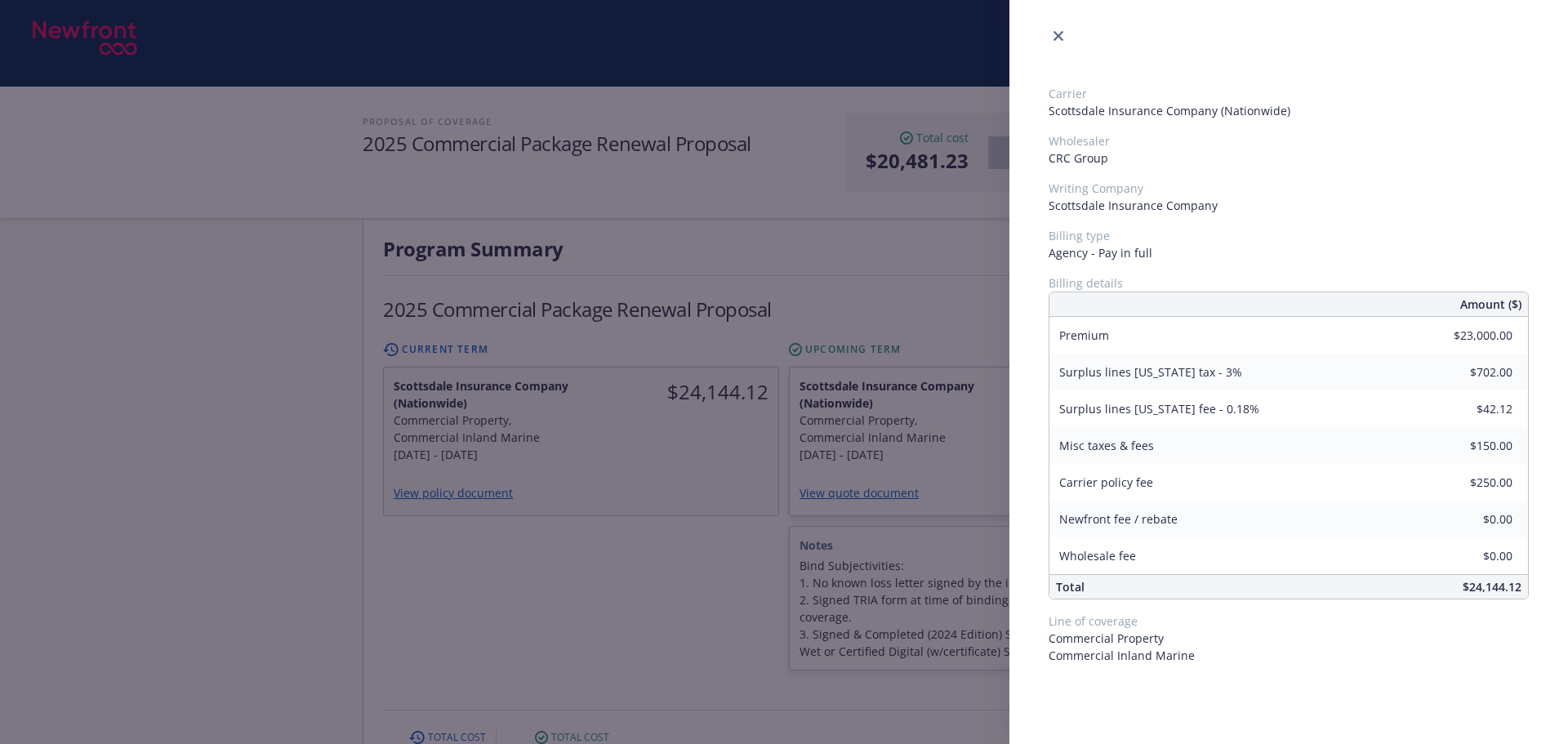
click at [703, 579] on div "Carrier Scottsdale Insurance Company (Nationwide) Wholesaler CRC Group Writing …" at bounding box center [784, 372] width 1568 height 744
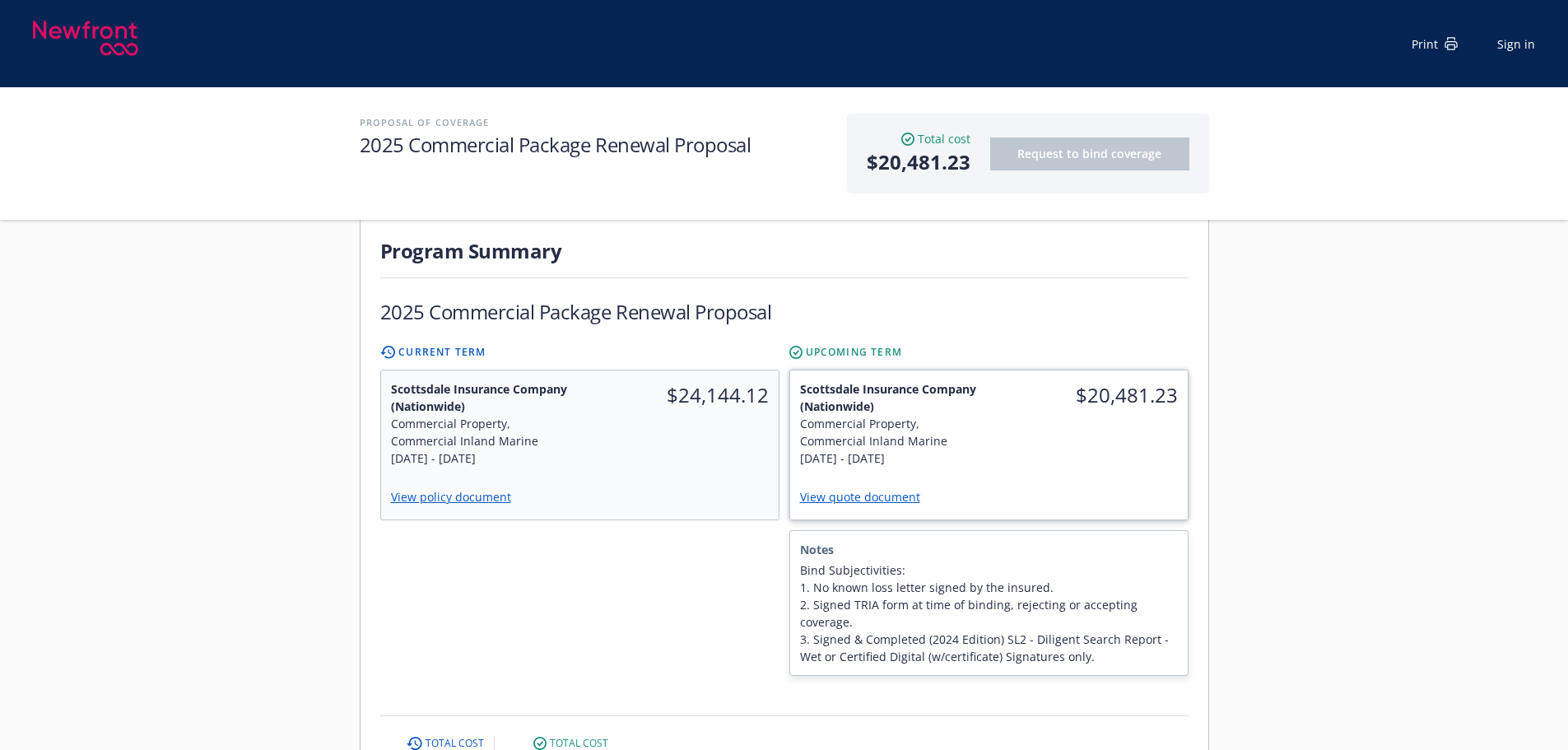
click at [1097, 446] on div "$20,481.23" at bounding box center [1088, 423] width 199 height 106
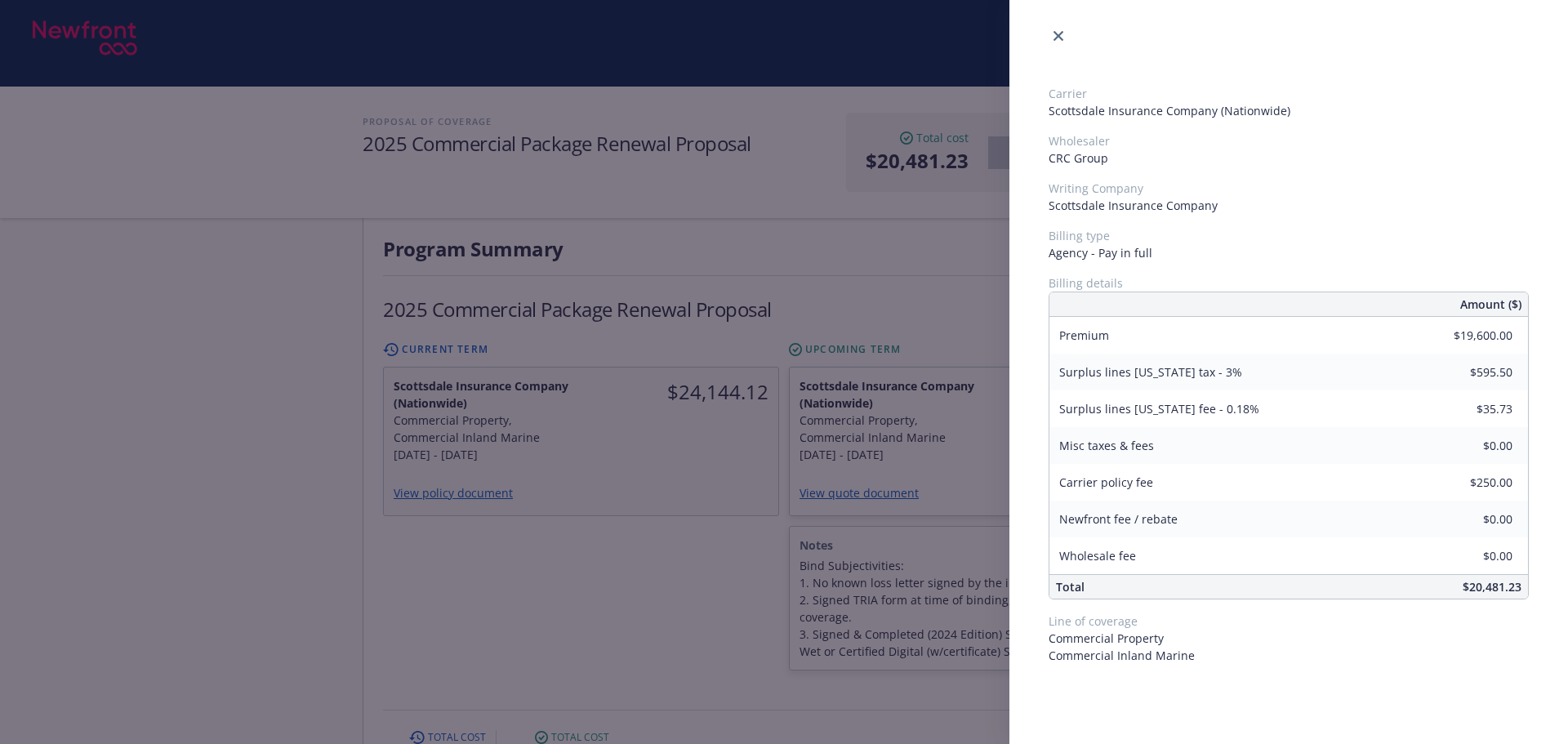
click at [667, 602] on div "Carrier Scottsdale Insurance Company (Nationwide) Wholesaler CRC Group Writing …" at bounding box center [784, 372] width 1568 height 744
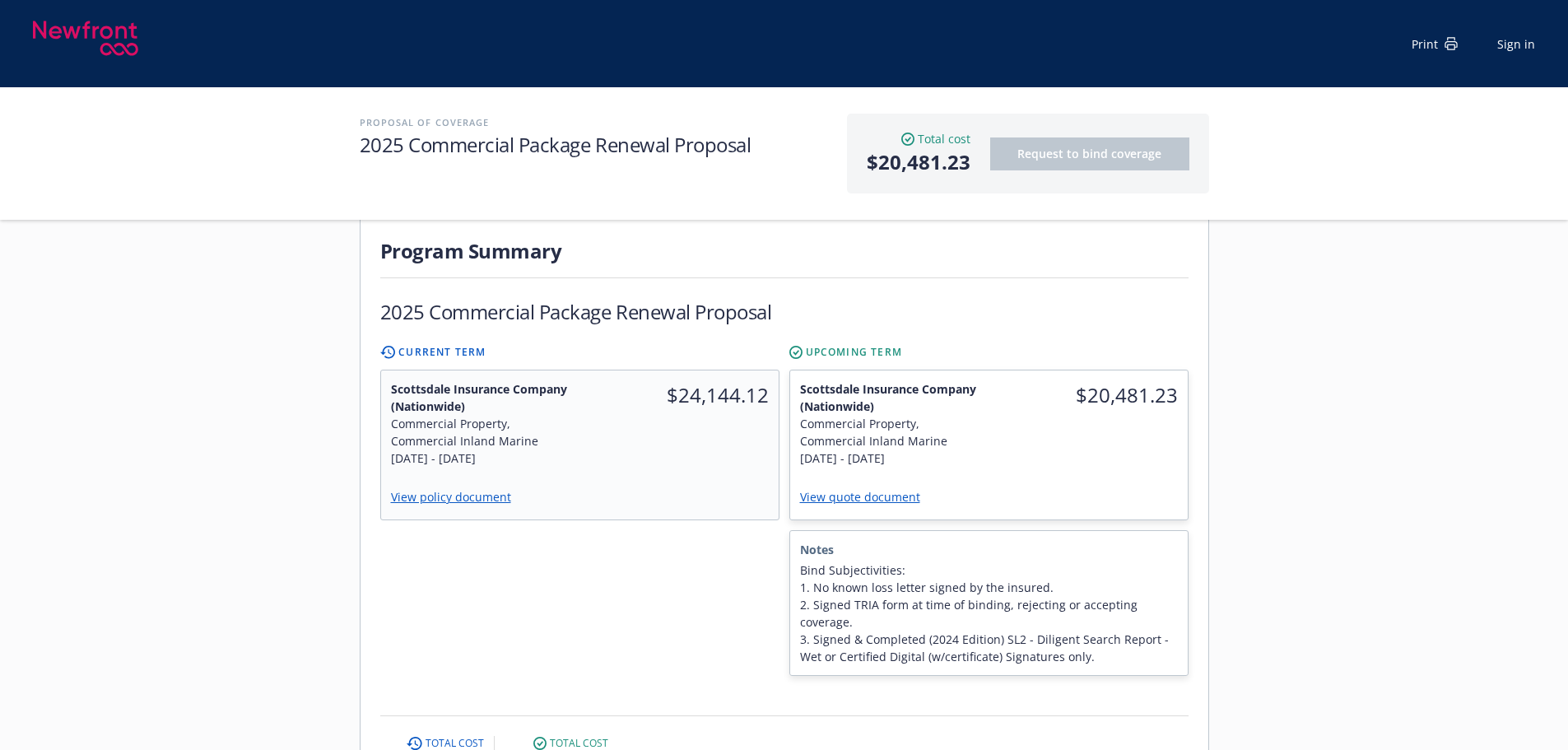
drag, startPoint x: 1505, startPoint y: 589, endPoint x: 1523, endPoint y: 584, distance: 18.7
click at [1505, 589] on div "Servicing team Sally Poole Title Senior Account Manager Phone (410) 635-9121 sa…" at bounding box center [784, 653] width 1568 height 1549
click at [695, 395] on div "$24,144.12" at bounding box center [679, 395] width 200 height 50
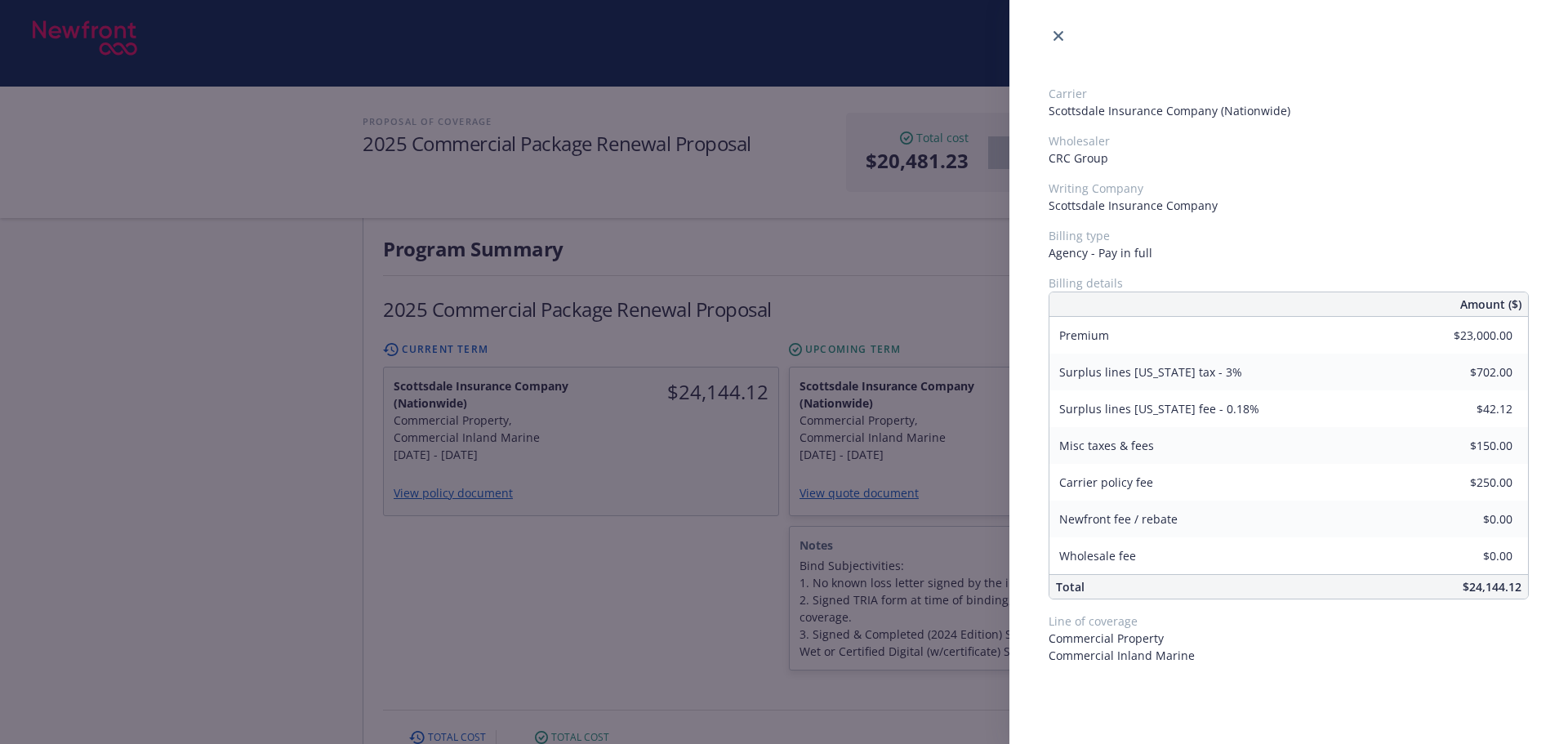
click at [677, 573] on div "Carrier Scottsdale Insurance Company (Nationwide) Wholesaler CRC Group Writing …" at bounding box center [784, 372] width 1568 height 744
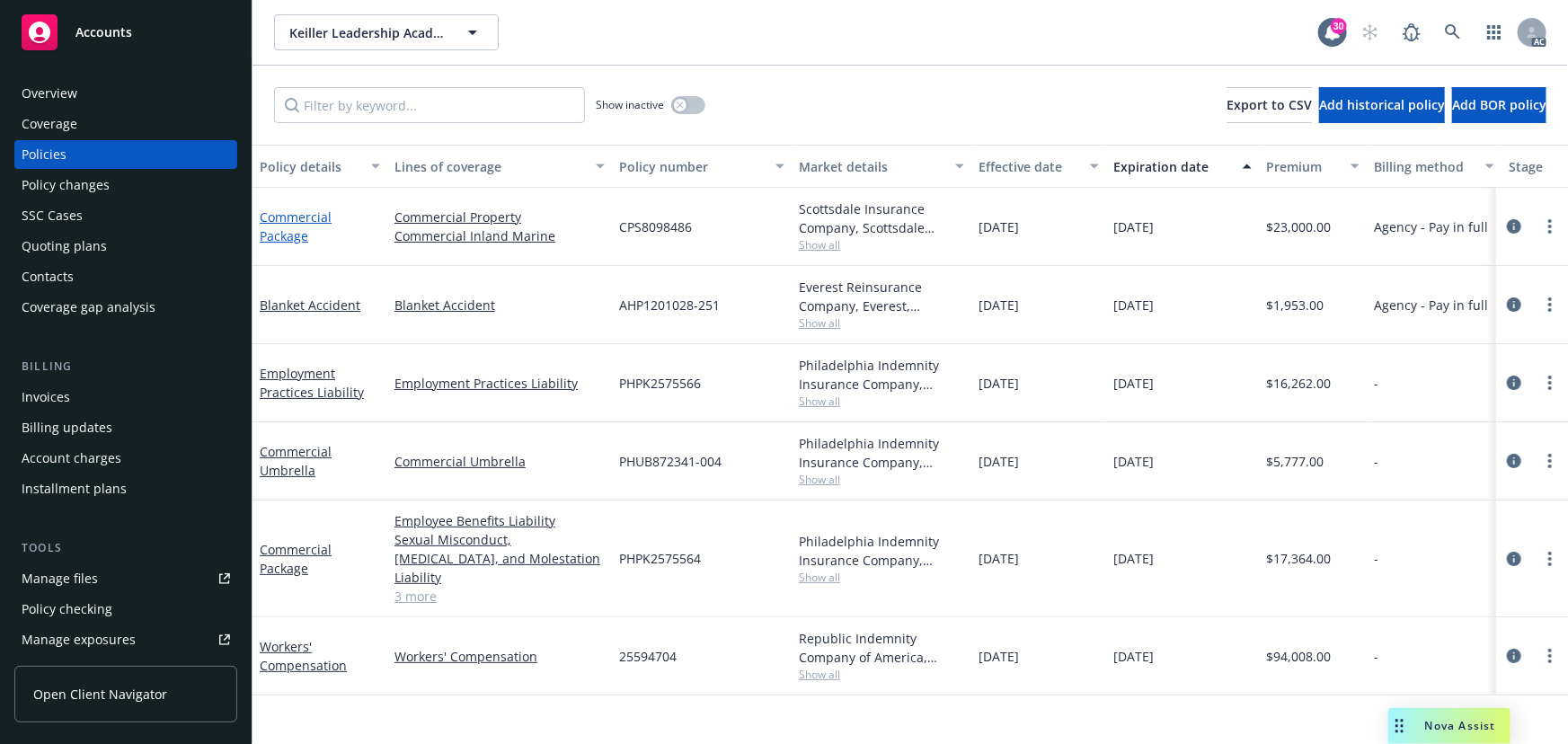
click at [289, 213] on link "Commercial Package" at bounding box center [295, 226] width 72 height 36
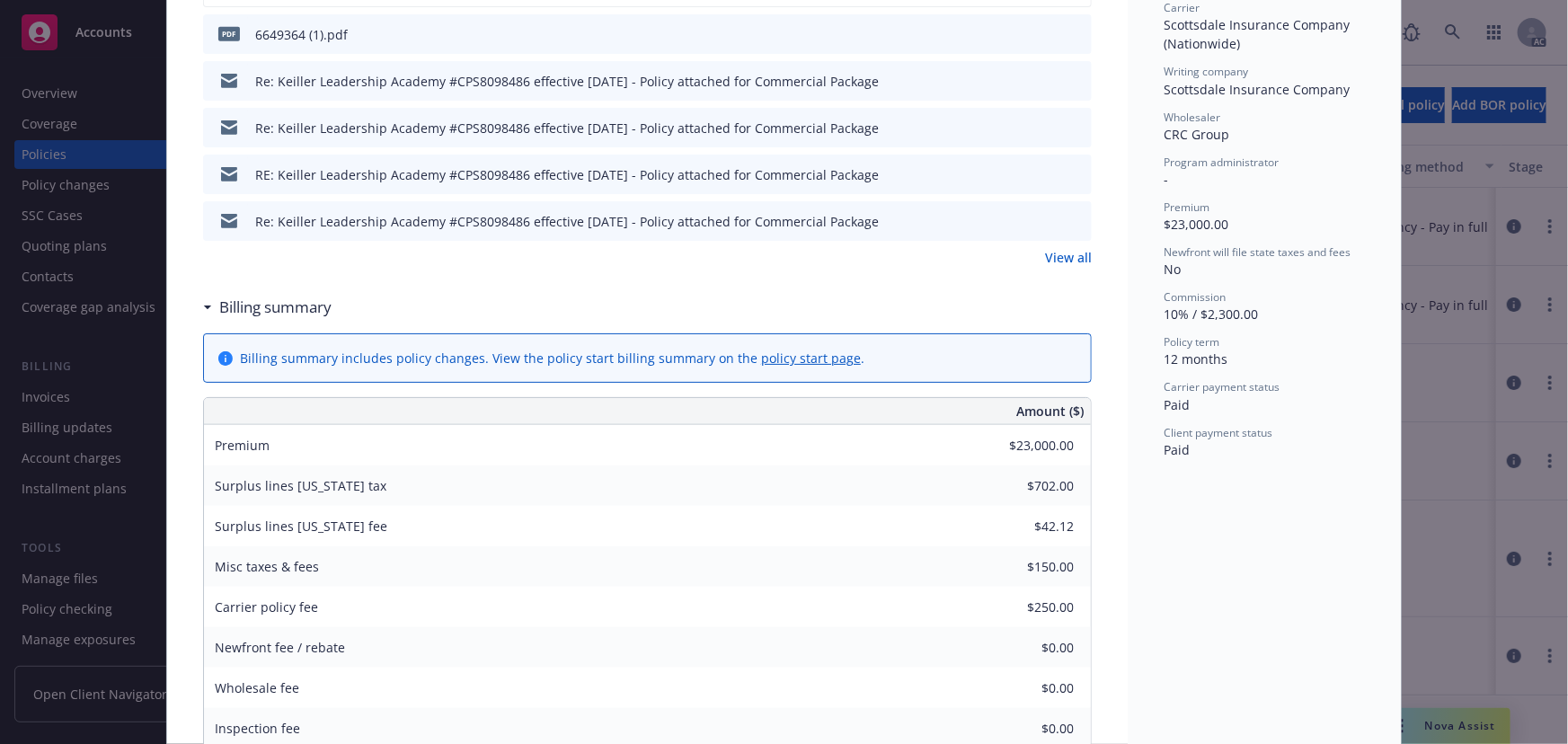
scroll to position [817, 0]
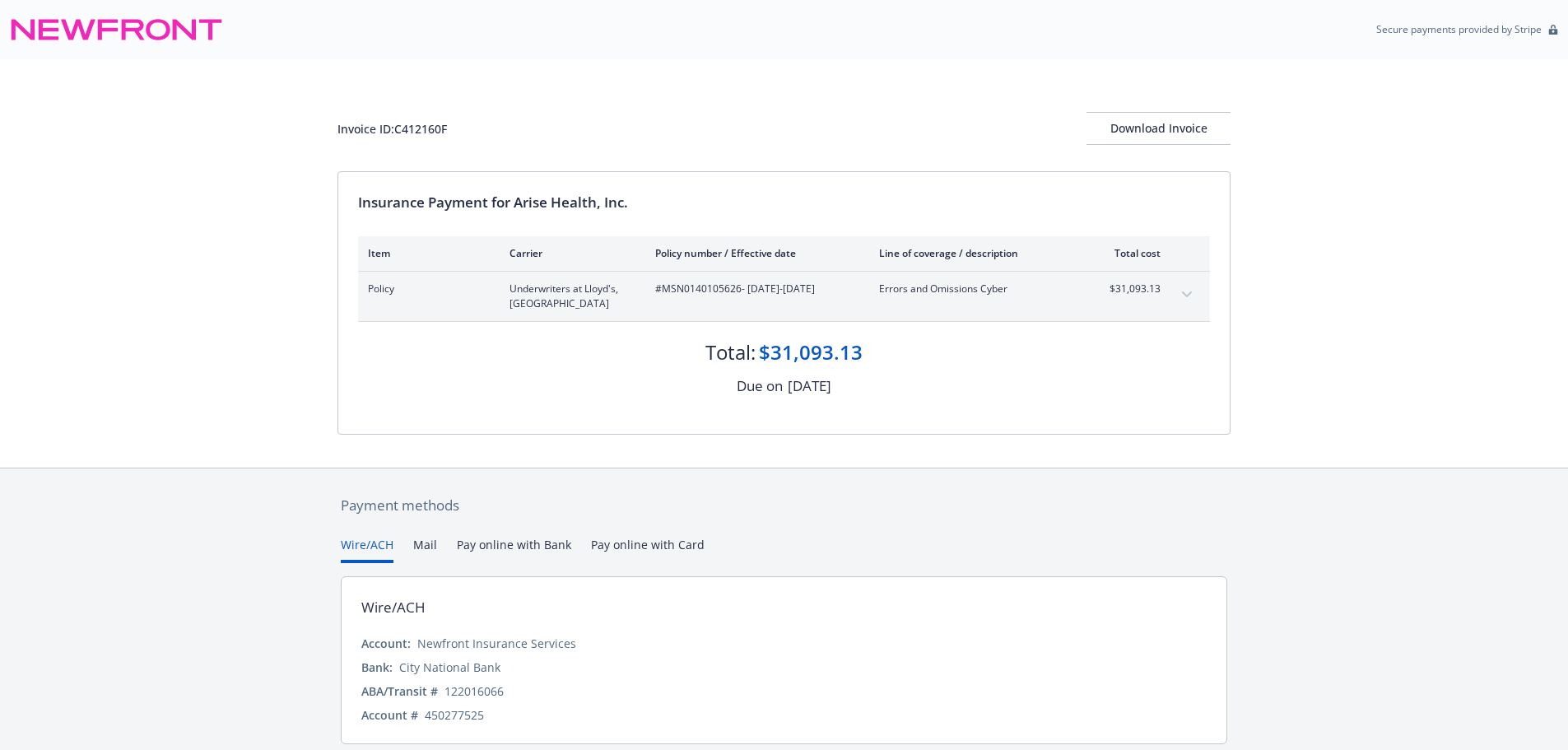
drag, startPoint x: 1150, startPoint y: 473, endPoint x: 720, endPoint y: 238, distance: 490.0
click at [1140, 469] on div "Payment methods Wire/ACH Mail Pay online with Bank Pay online with Card Wire/AC…" at bounding box center [784, 639] width 893 height 340
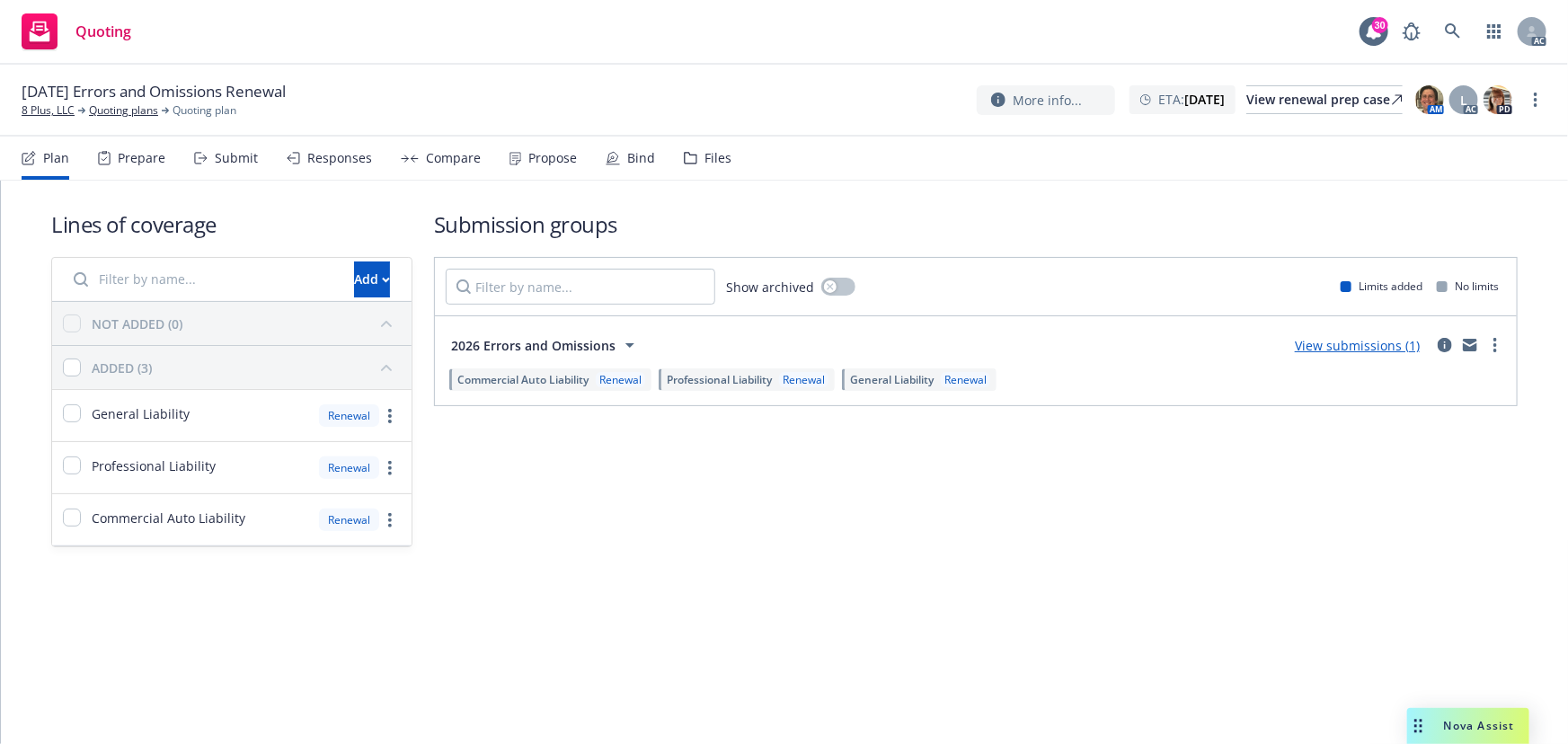
click at [211, 166] on div "Submit" at bounding box center [225, 159] width 64 height 43
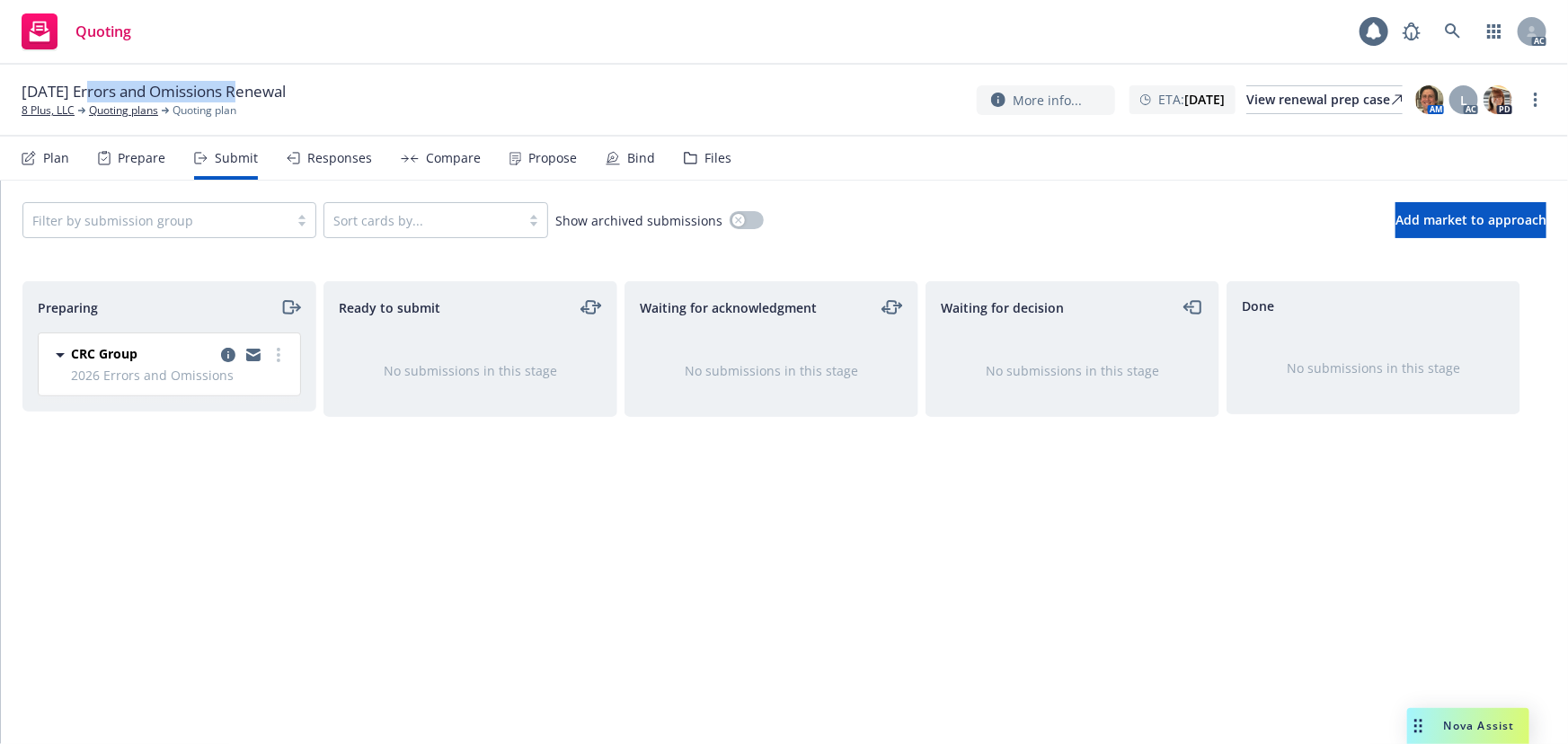
drag, startPoint x: 90, startPoint y: 90, endPoint x: 240, endPoint y: 91, distance: 150.0
click at [240, 91] on span "01/04/26 Errors and Omissions Renewal" at bounding box center [153, 92] width 264 height 22
click at [1536, 97] on icon "more" at bounding box center [1536, 100] width 4 height 14
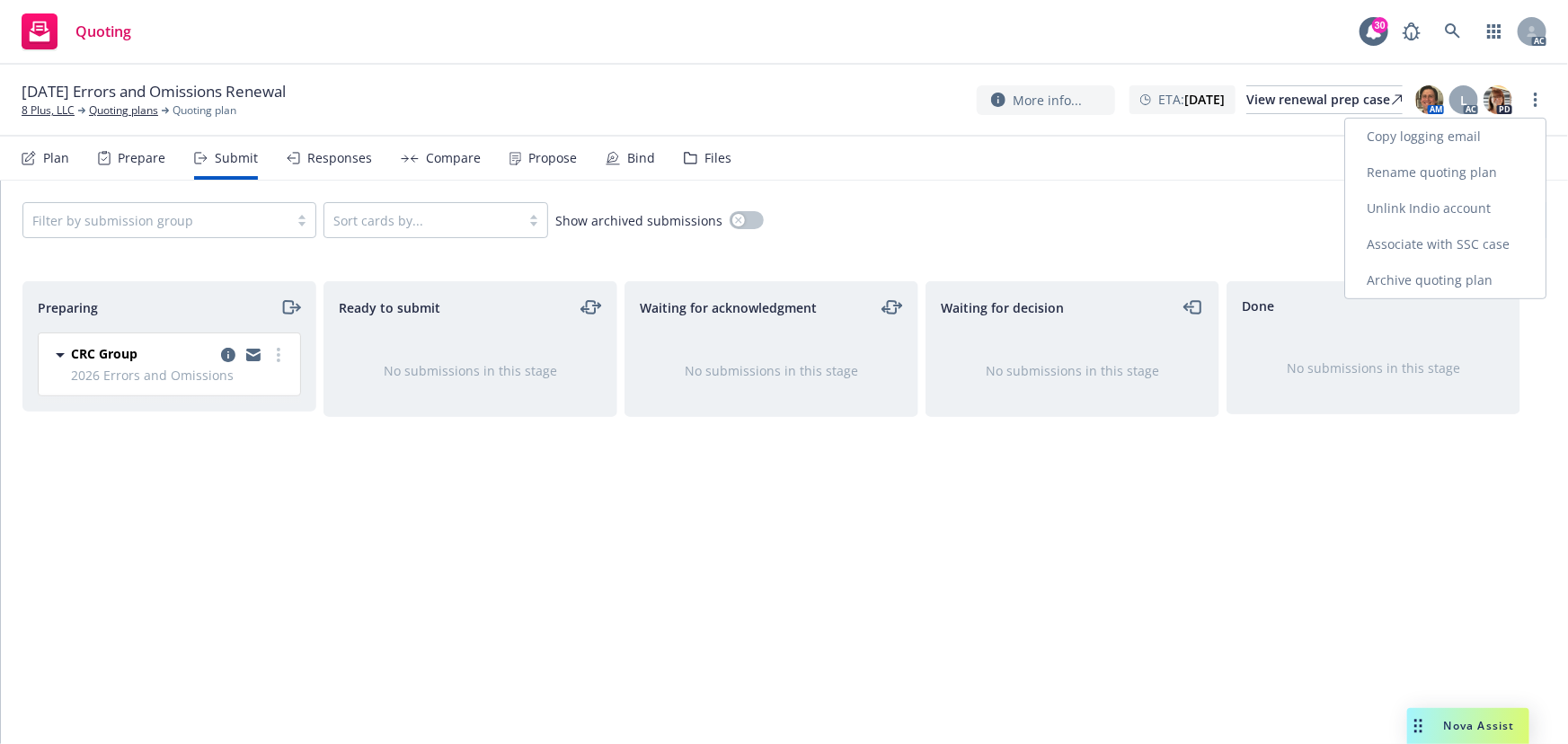
click at [1456, 133] on link "Copy logging email" at bounding box center [1445, 137] width 200 height 36
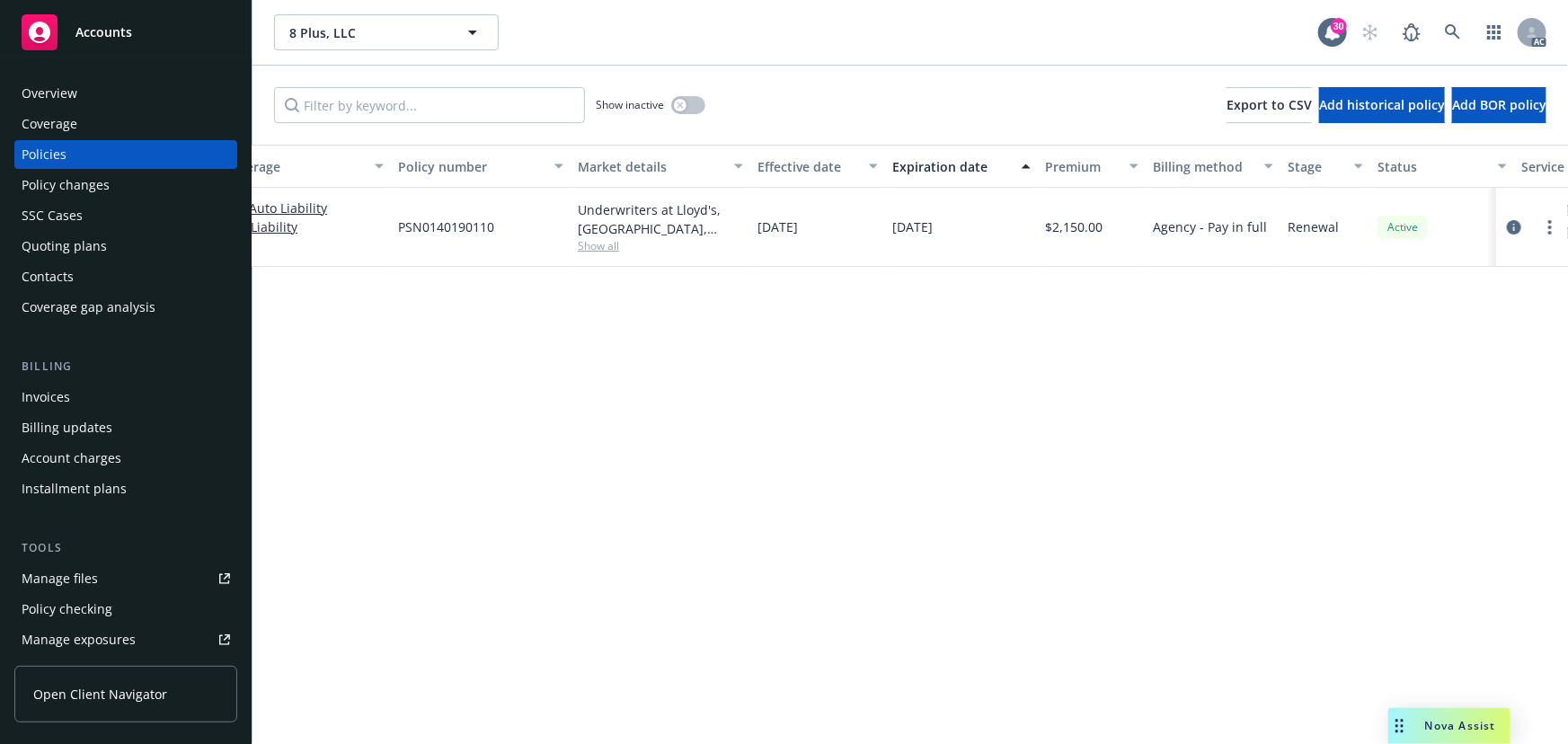
scroll to position [0, 418]
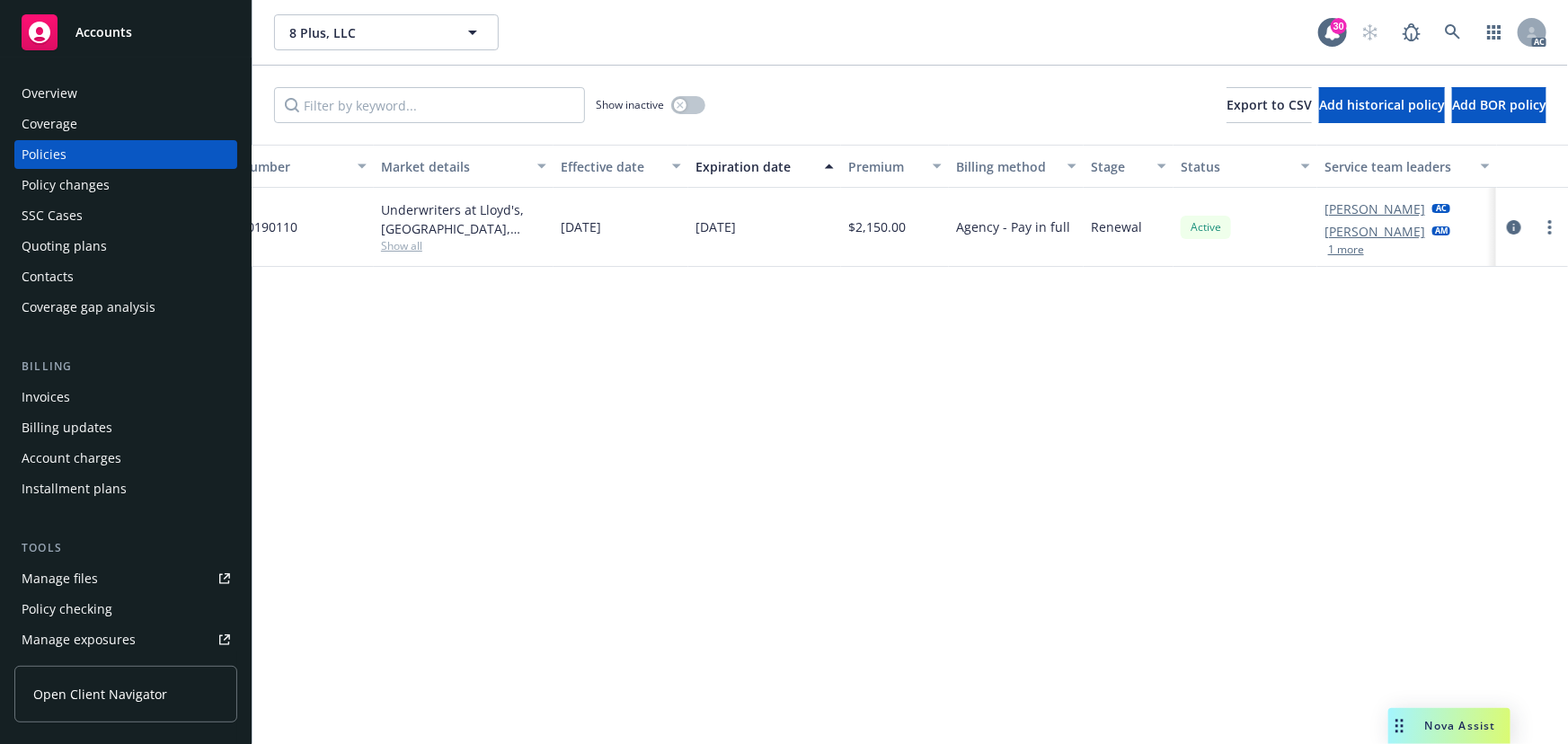
click at [1345, 250] on button "1 more" at bounding box center [1346, 250] width 36 height 11
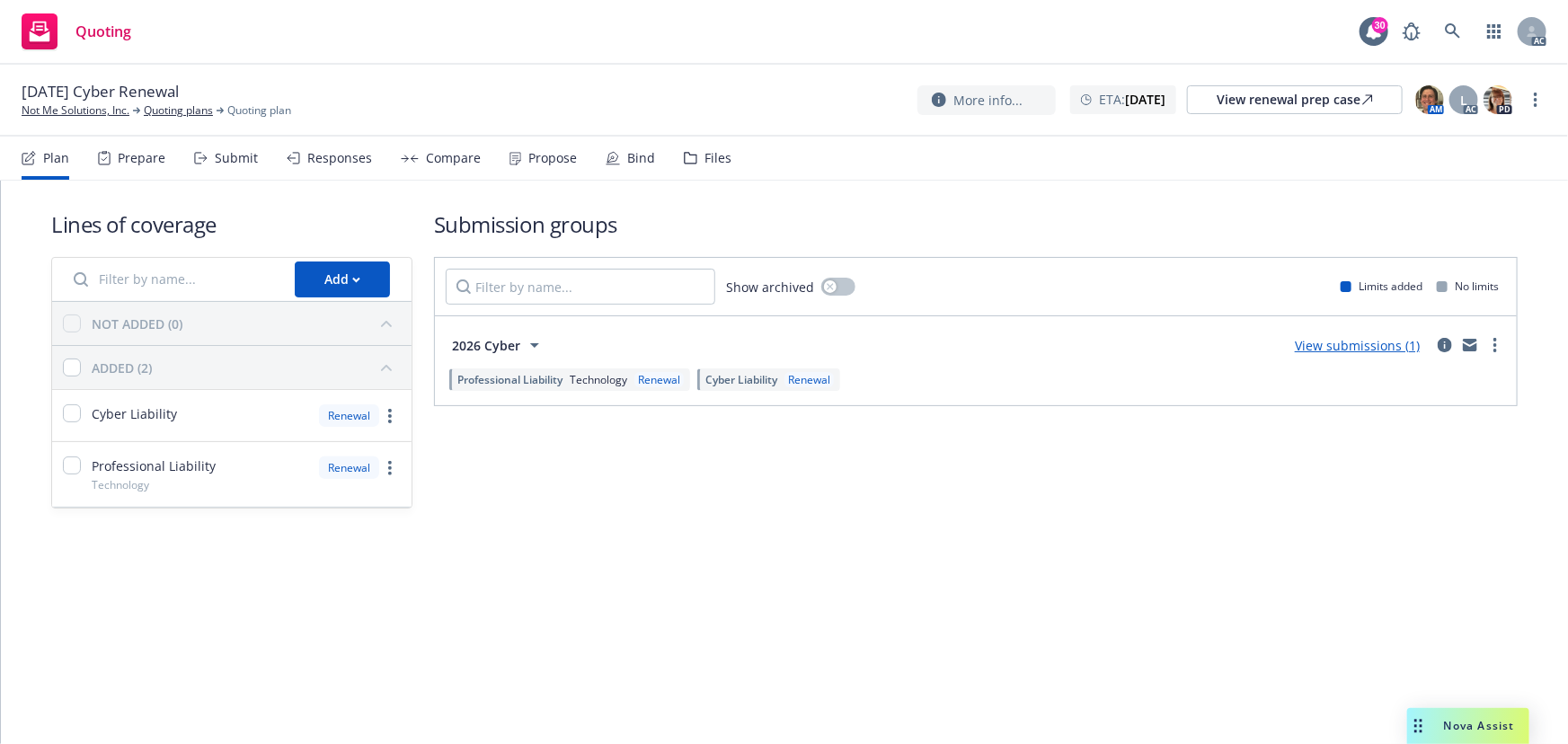
click at [247, 161] on div "Submit" at bounding box center [236, 159] width 43 height 14
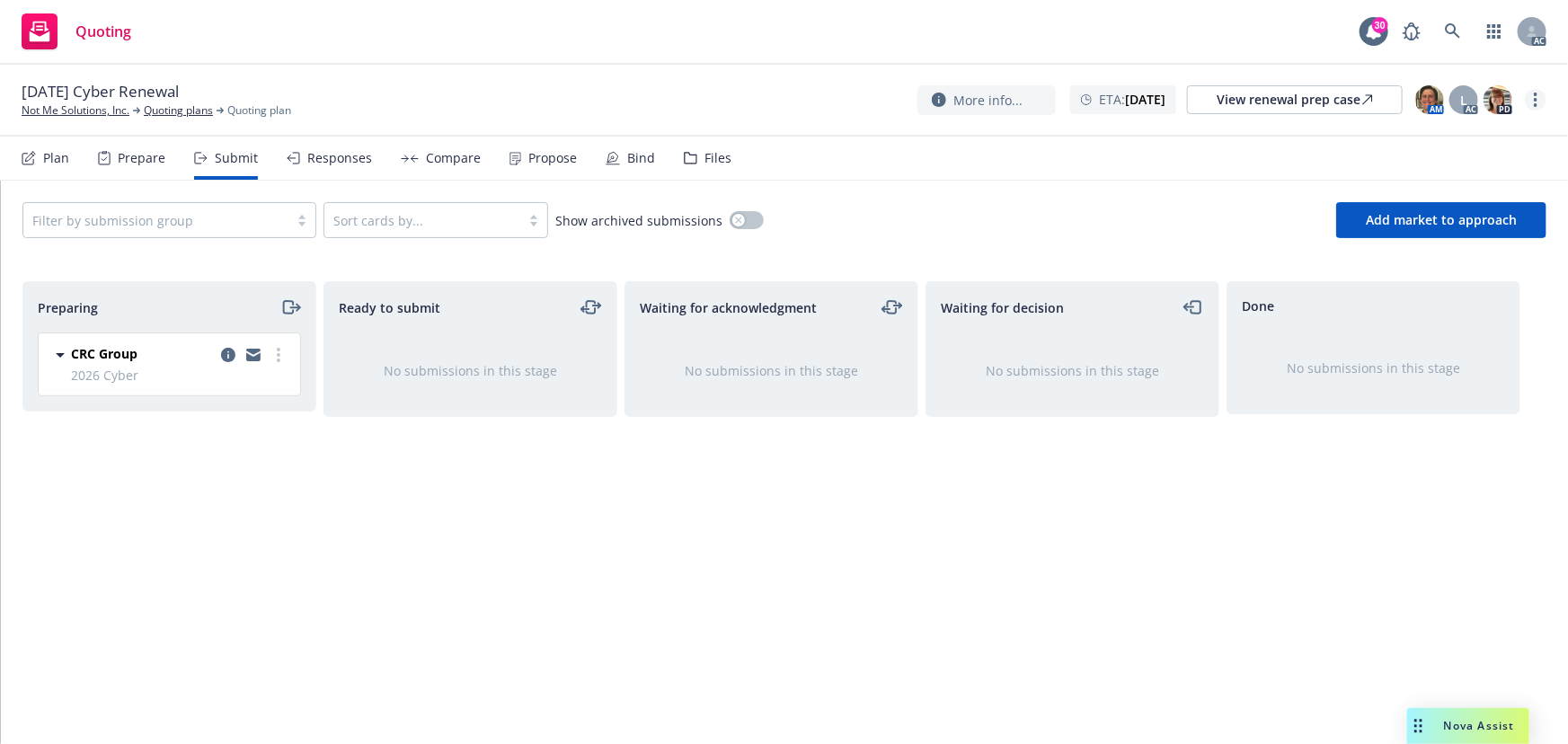
click at [1536, 99] on link "more" at bounding box center [1536, 100] width 22 height 22
click at [1453, 135] on link "Copy logging email" at bounding box center [1445, 137] width 200 height 36
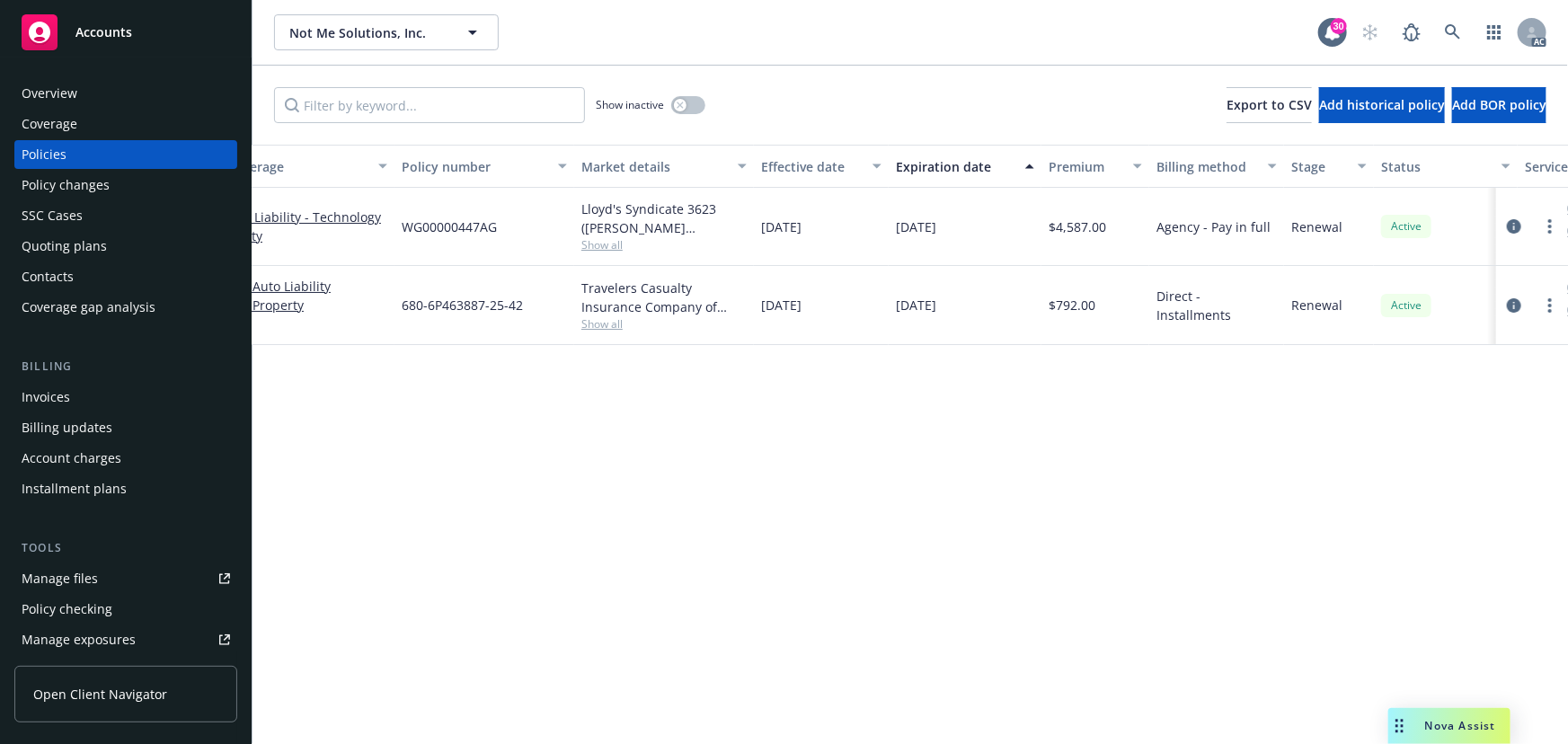
scroll to position [0, 418]
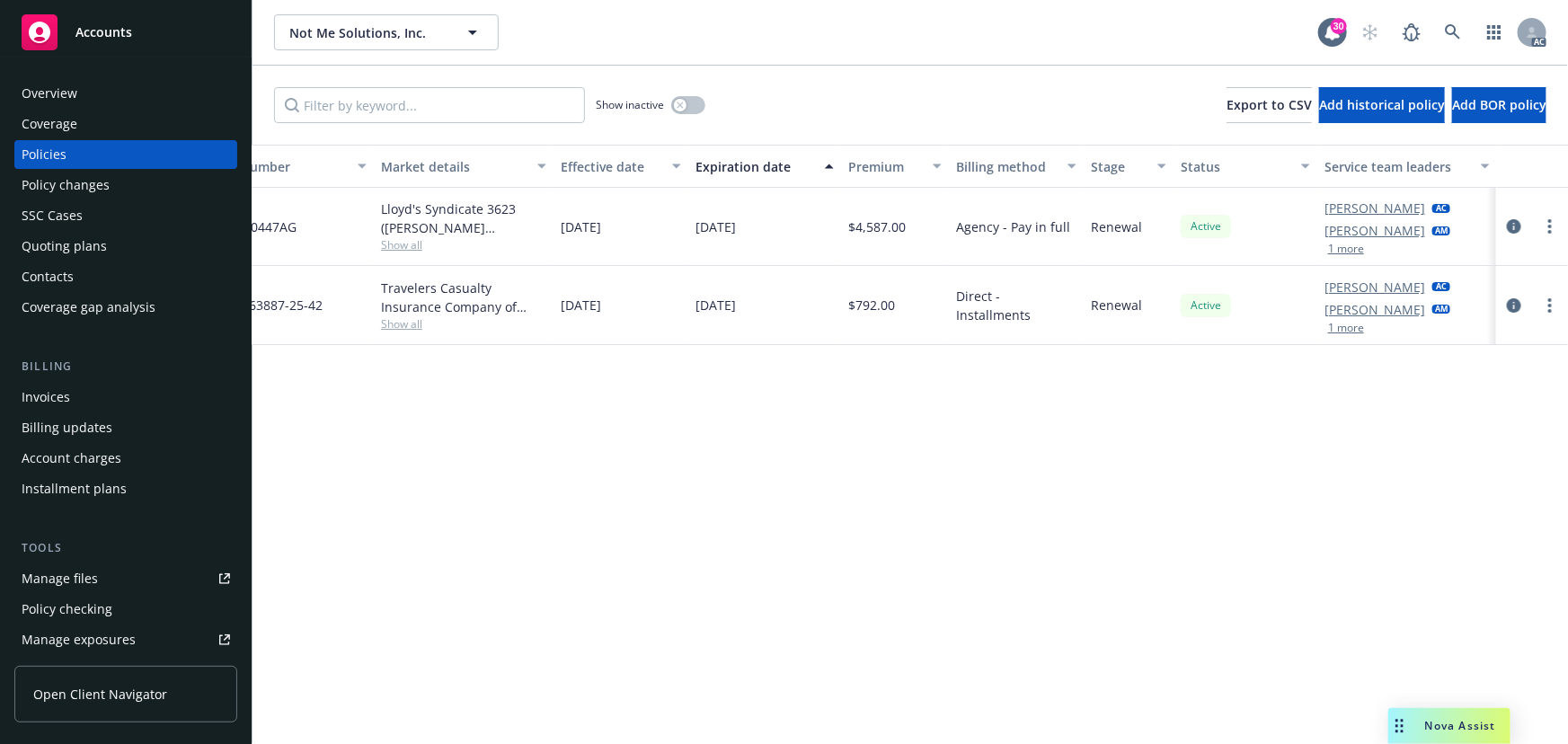
drag, startPoint x: 1347, startPoint y: 251, endPoint x: 1346, endPoint y: 275, distance: 24.0
click at [1347, 251] on button "1 more" at bounding box center [1346, 249] width 36 height 11
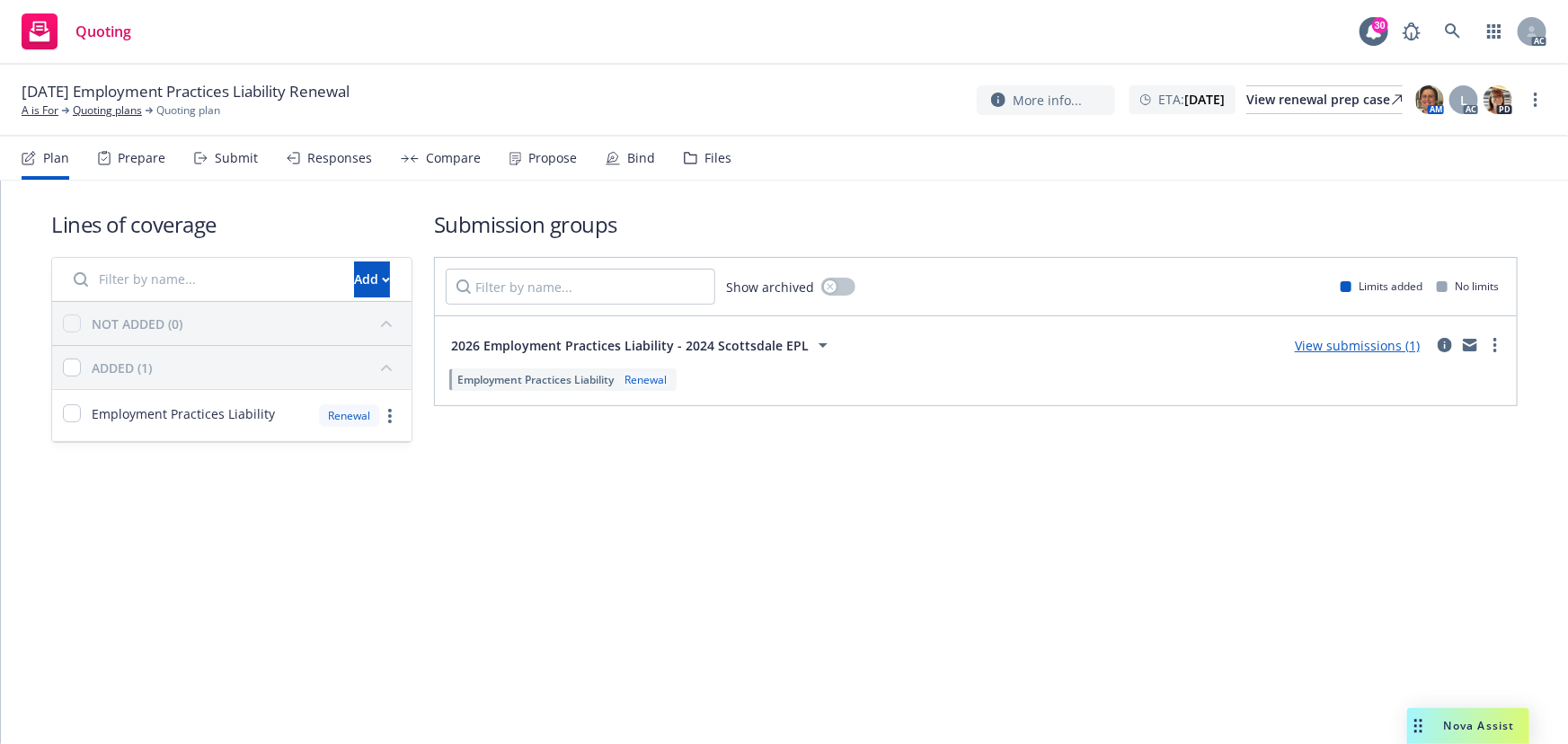
click at [203, 170] on div "Submit" at bounding box center [225, 159] width 64 height 43
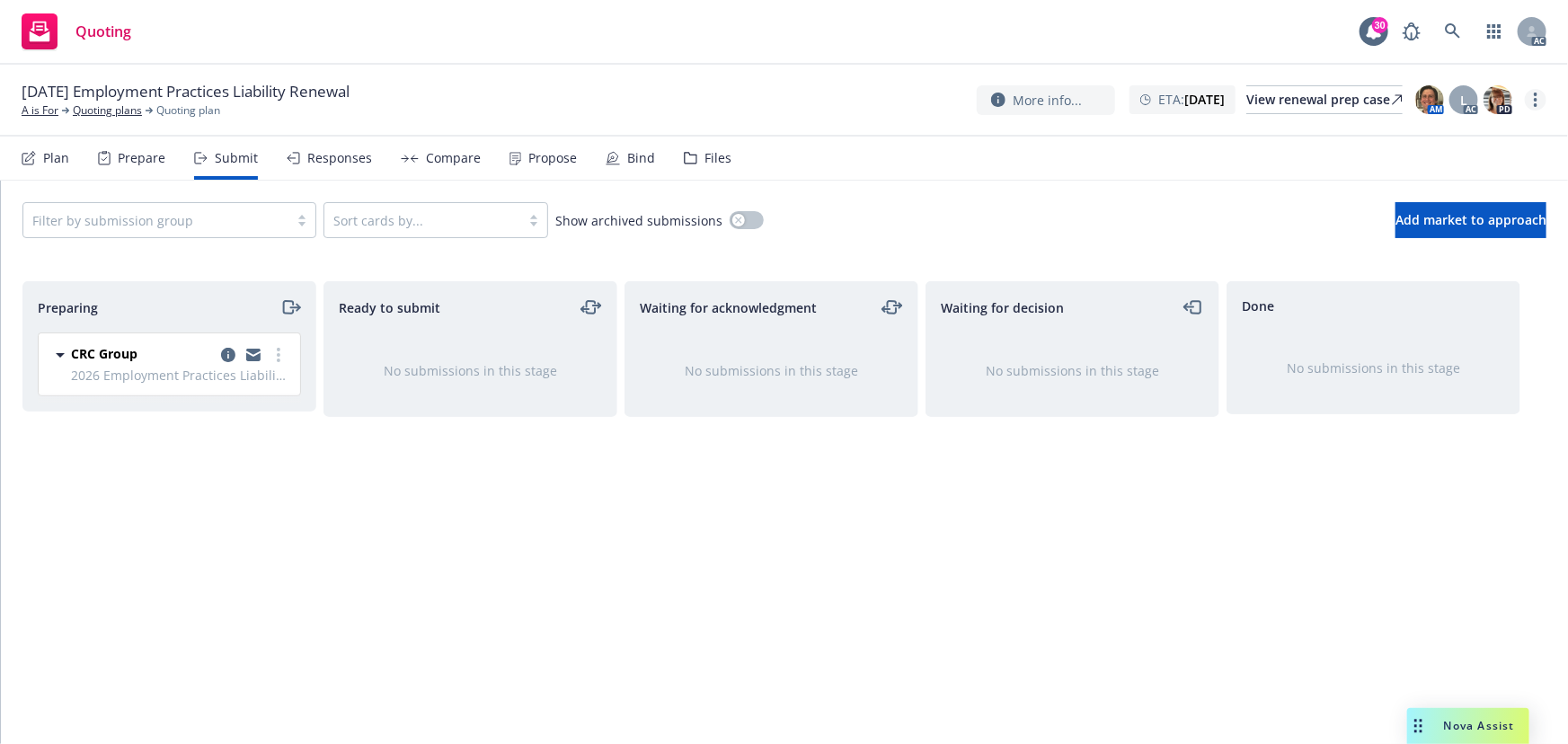
click at [1539, 104] on link "more" at bounding box center [1536, 100] width 22 height 22
click at [1478, 134] on link "Copy logging email" at bounding box center [1445, 137] width 200 height 36
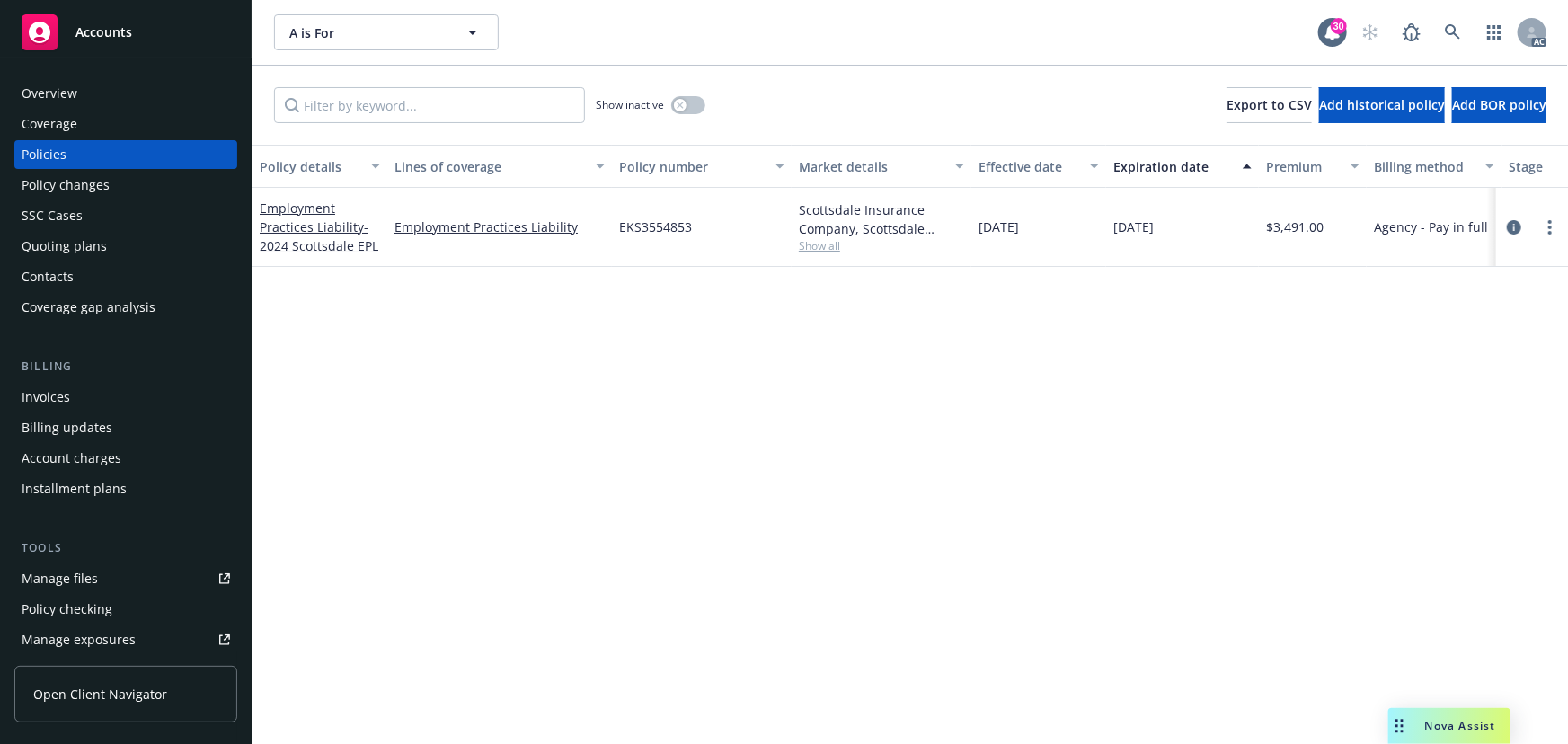
scroll to position [0, 418]
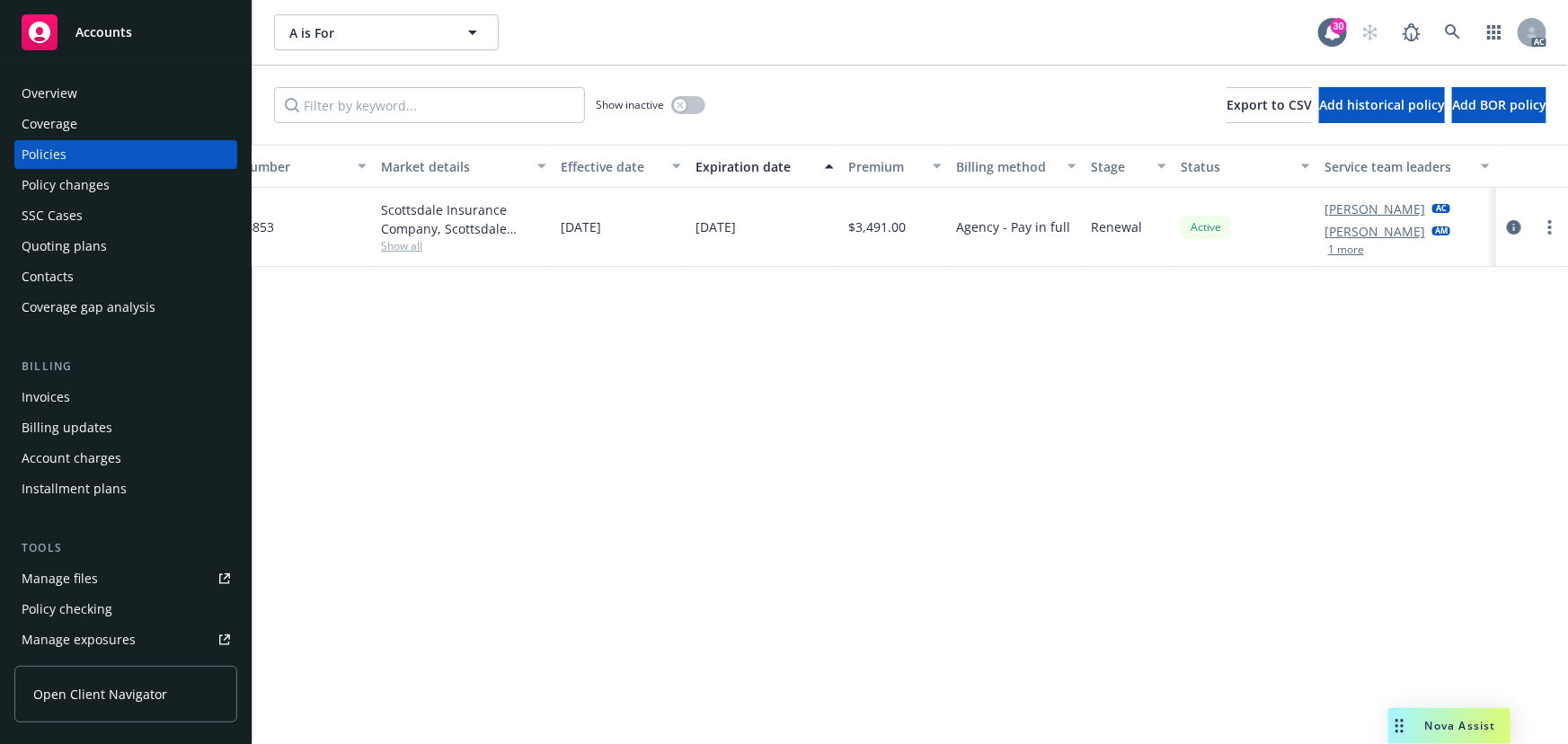
click at [1346, 254] on button "1 more" at bounding box center [1346, 250] width 36 height 11
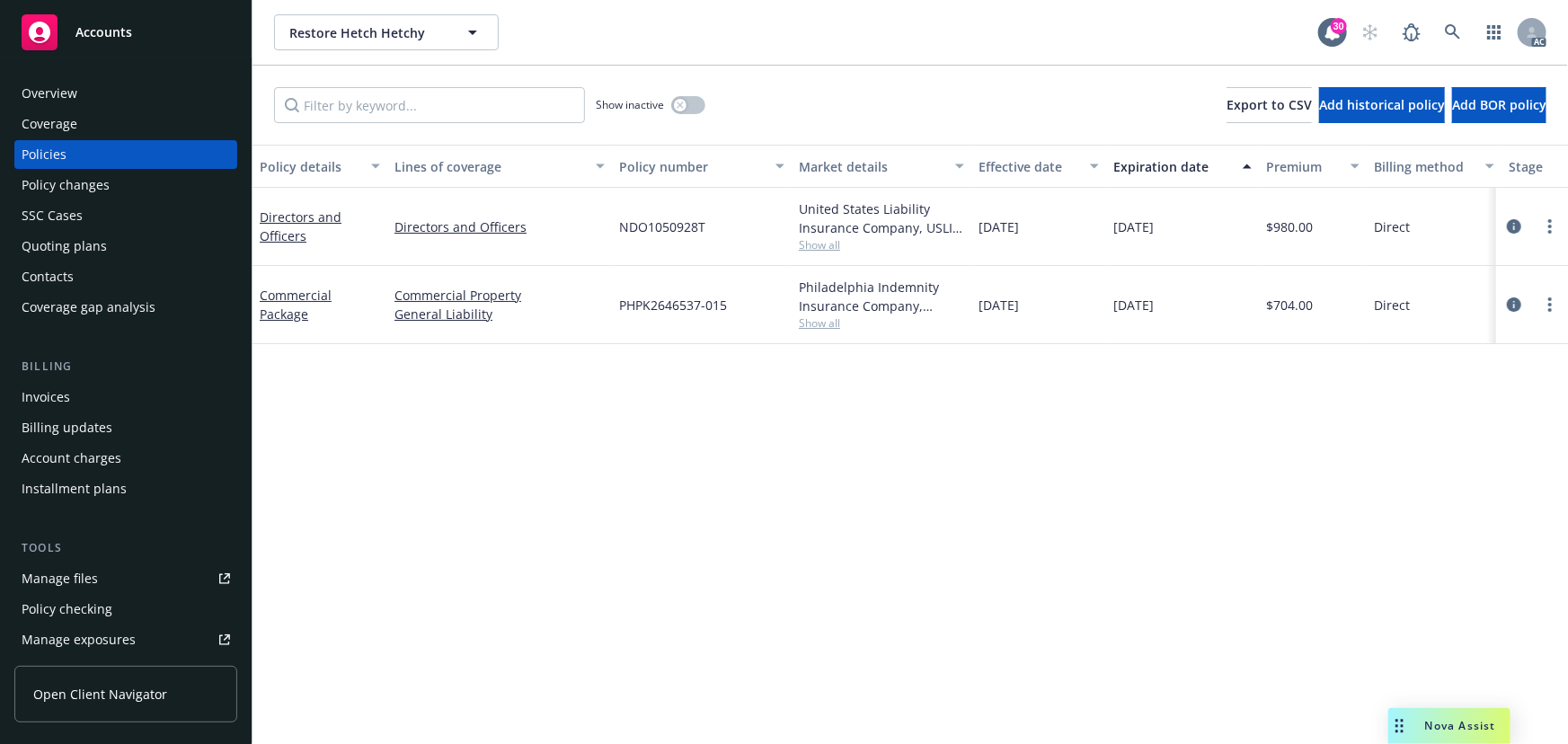
scroll to position [0, 418]
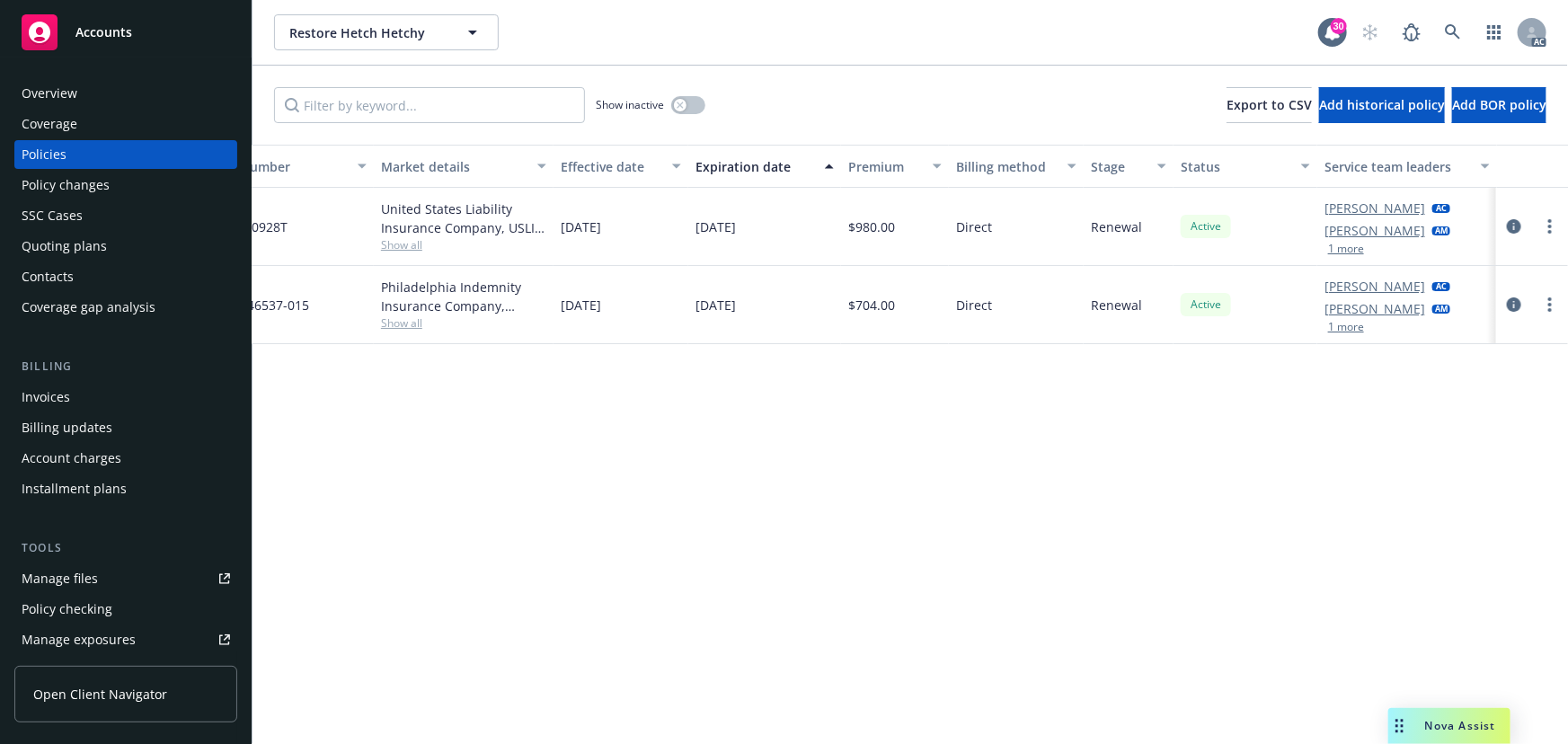
click at [1350, 250] on button "1 more" at bounding box center [1346, 249] width 36 height 11
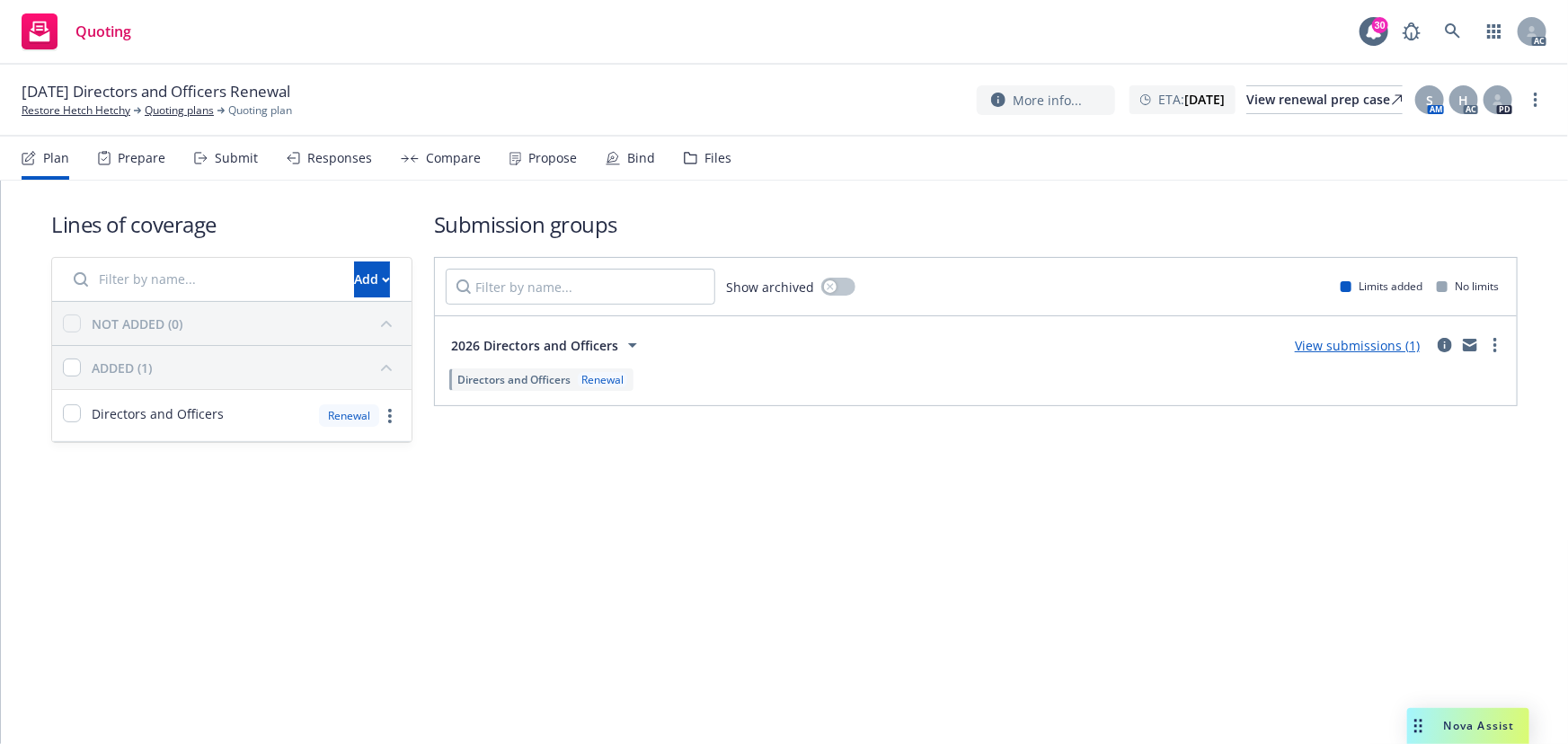
click at [226, 157] on div "Submit" at bounding box center [236, 159] width 43 height 14
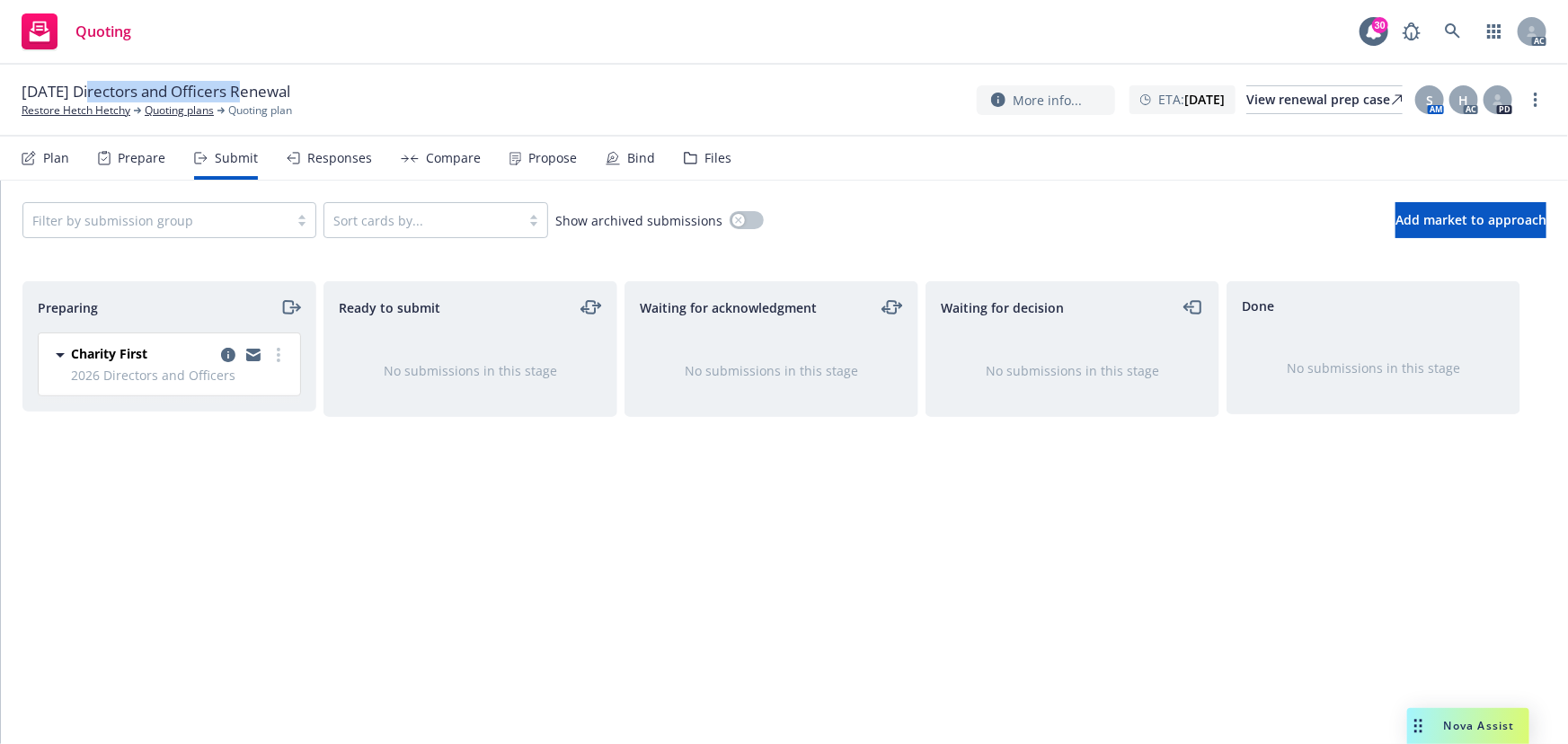
drag, startPoint x: 101, startPoint y: 90, endPoint x: 242, endPoint y: 95, distance: 141.1
click at [242, 95] on span "01/10/26 Directors and Officers Renewal" at bounding box center [156, 92] width 268 height 22
click at [1536, 99] on circle "more" at bounding box center [1536, 100] width 4 height 4
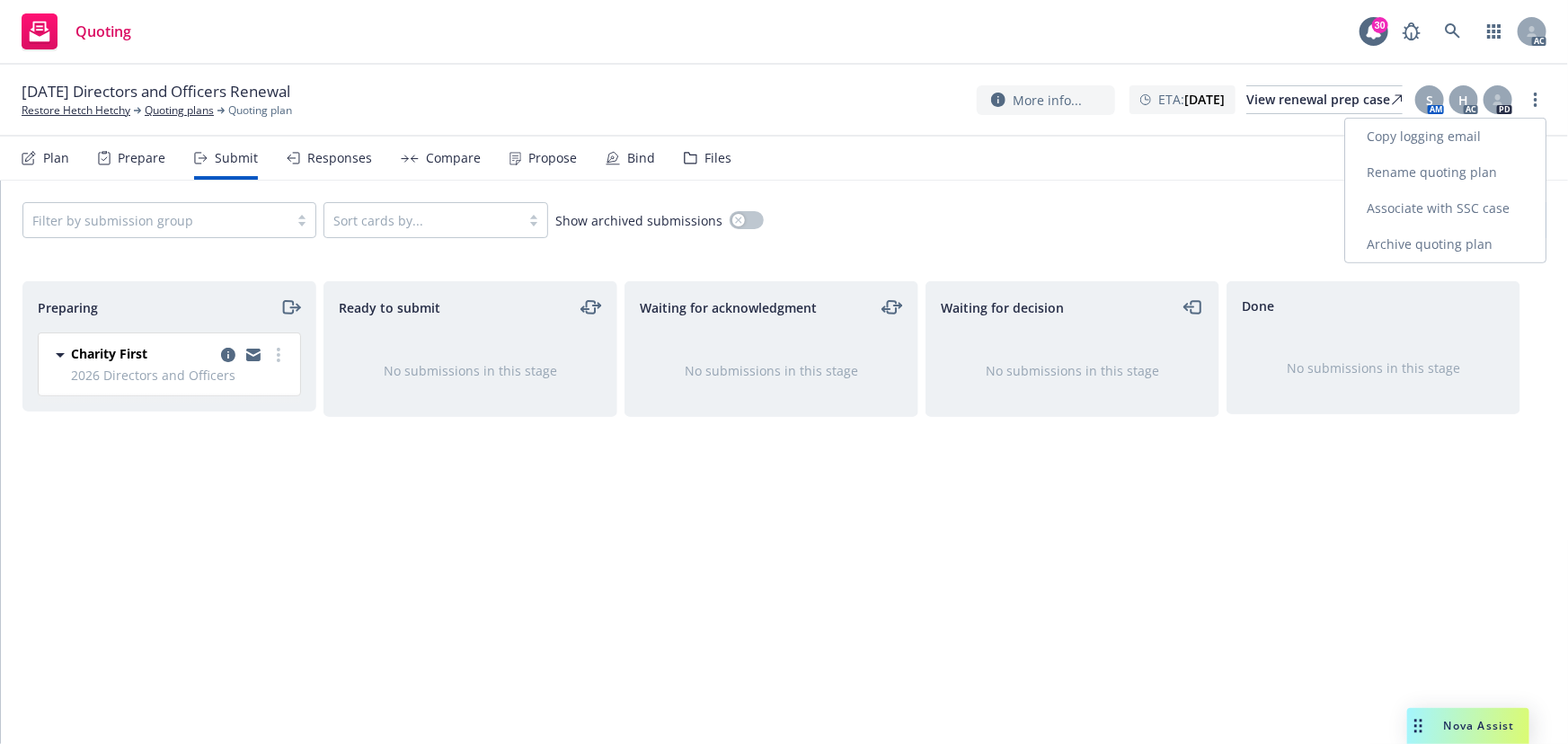
click at [1443, 135] on link "Copy logging email" at bounding box center [1445, 137] width 200 height 36
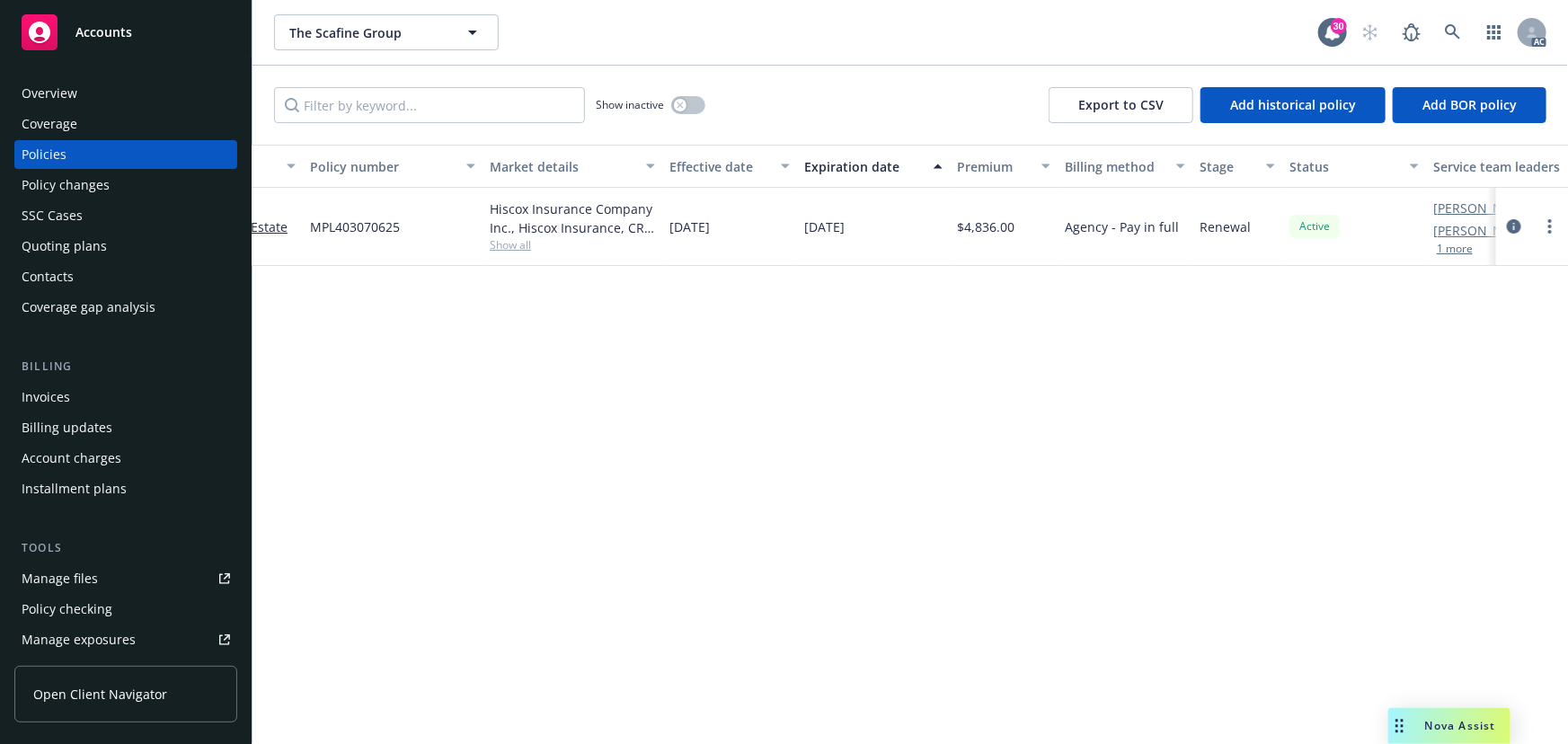
scroll to position [0, 418]
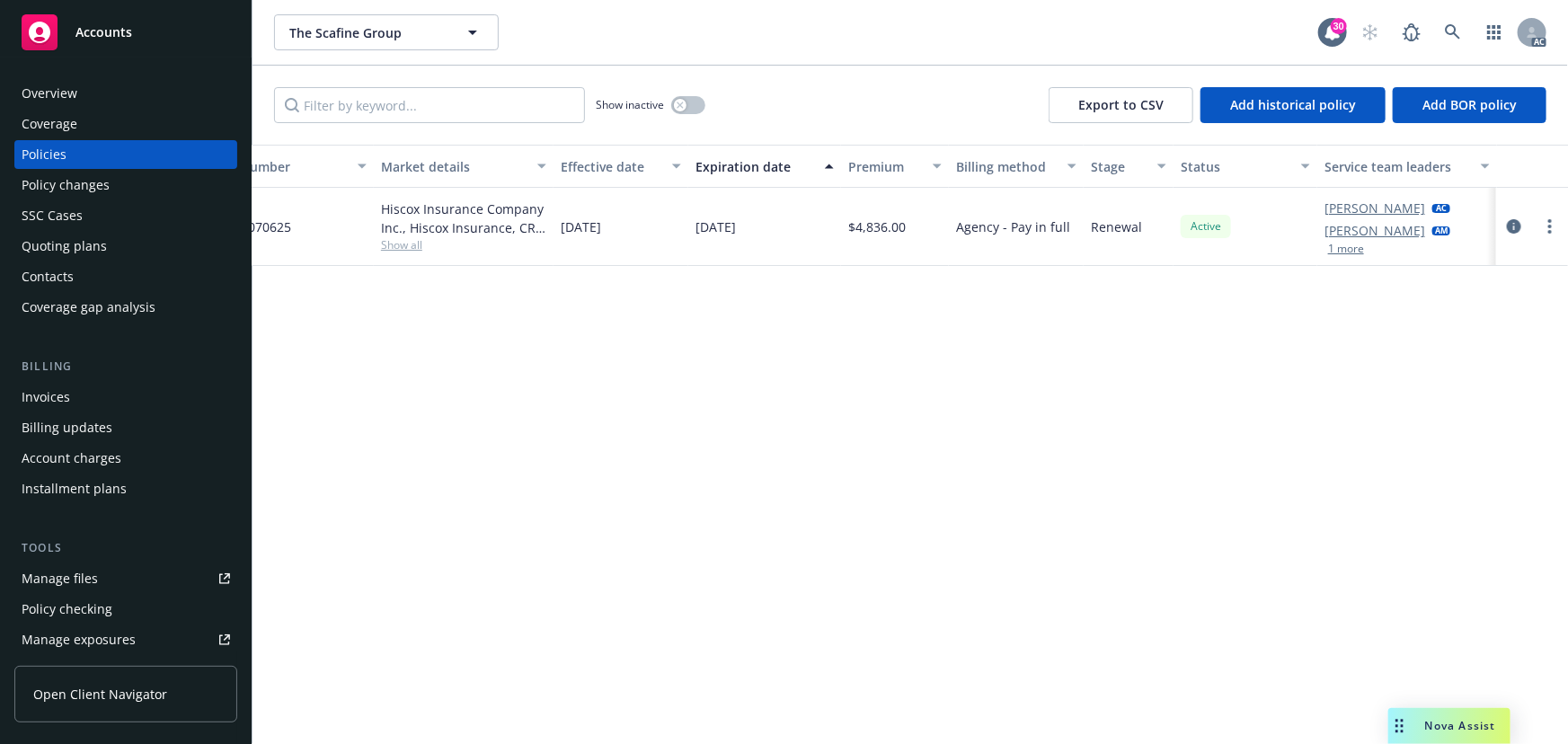
click at [1340, 257] on div "[PERSON_NAME] AC [PERSON_NAME] AM 1 more" at bounding box center [1407, 226] width 180 height 78
click at [1339, 253] on button "1 more" at bounding box center [1346, 249] width 36 height 11
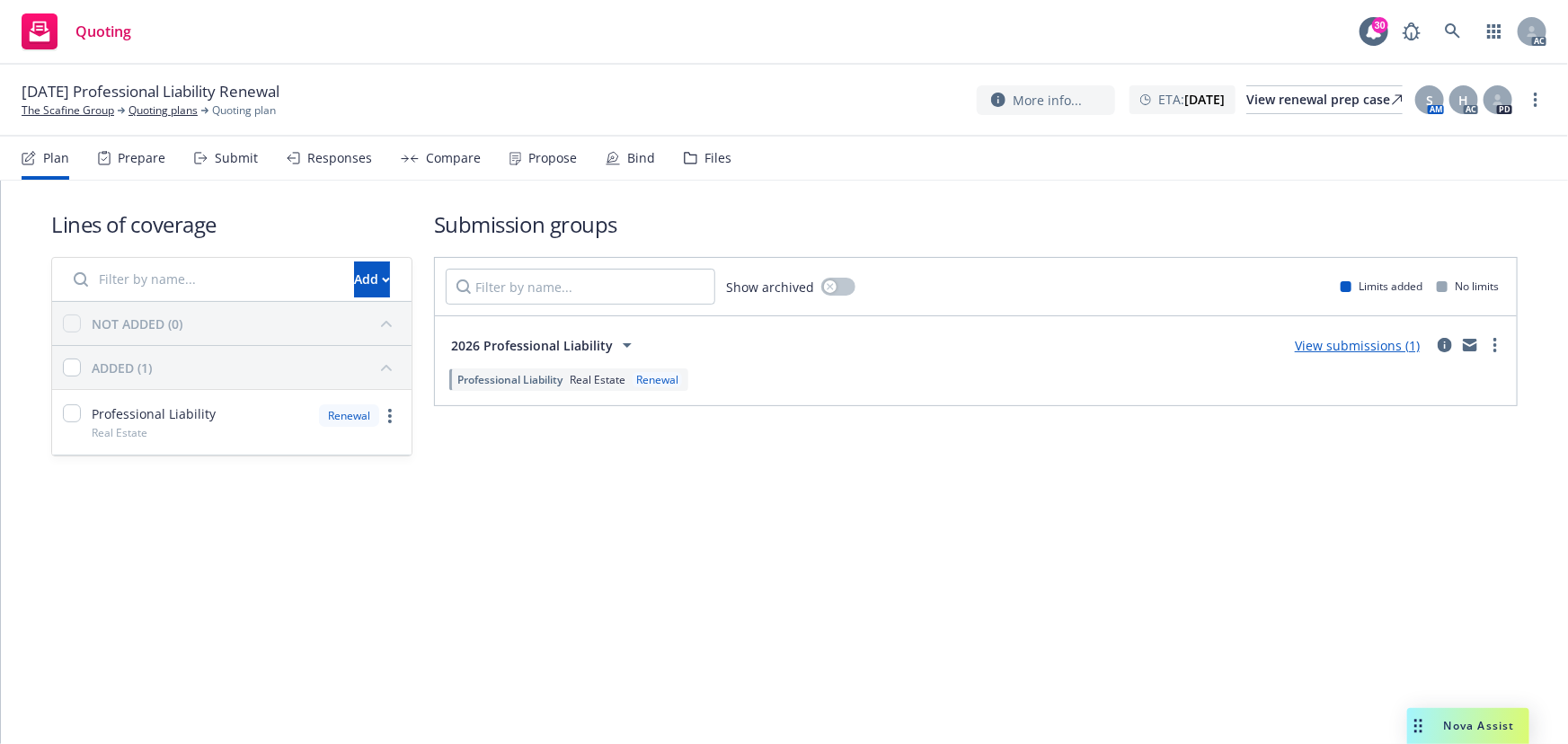
click at [231, 166] on div "Submit" at bounding box center [236, 159] width 43 height 14
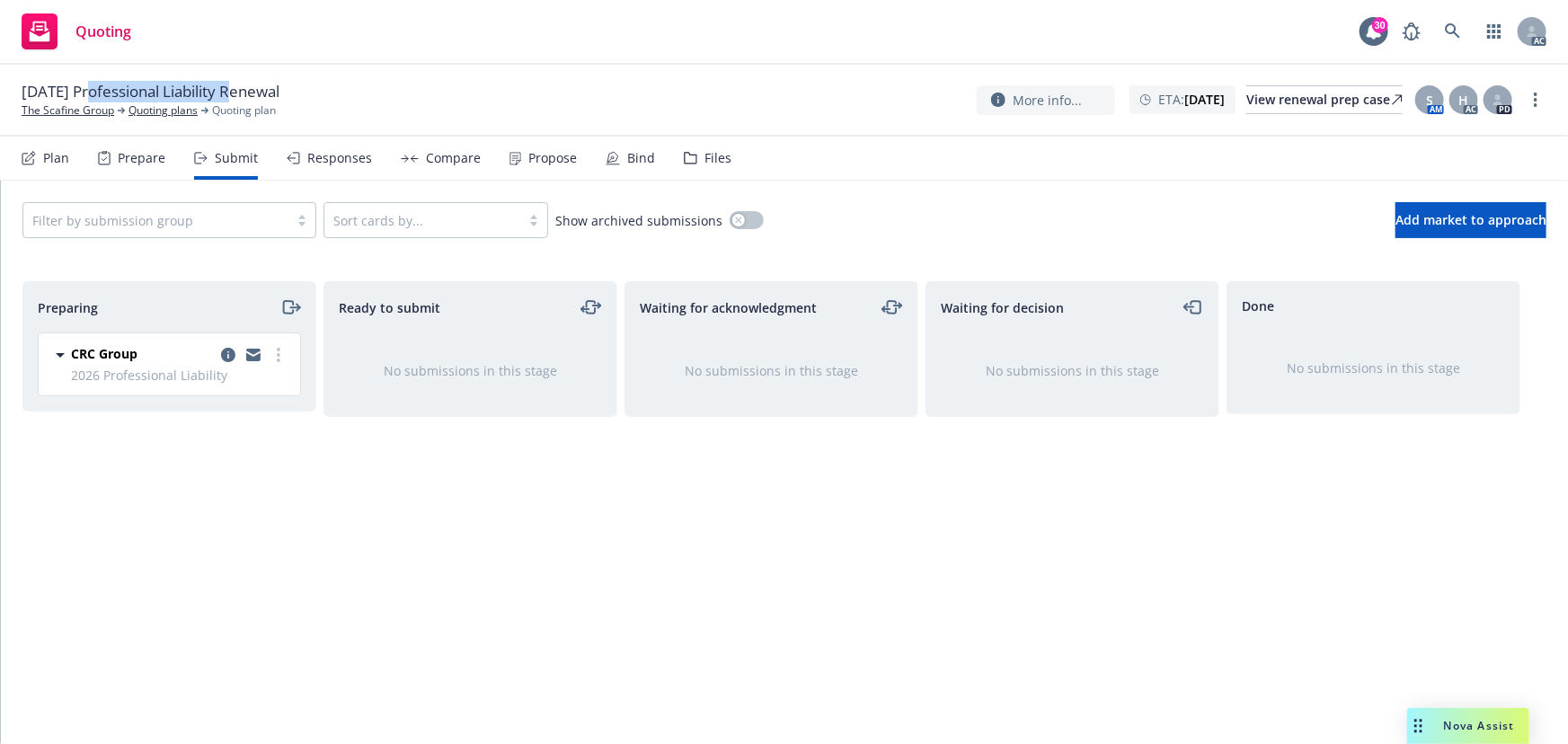
drag, startPoint x: 90, startPoint y: 86, endPoint x: 235, endPoint y: 99, distance: 145.6
click at [235, 99] on span "[DATE] Professional Liability Renewal" at bounding box center [150, 92] width 258 height 22
copy span "Professional Liability"
click at [1534, 100] on icon "more" at bounding box center [1536, 100] width 4 height 14
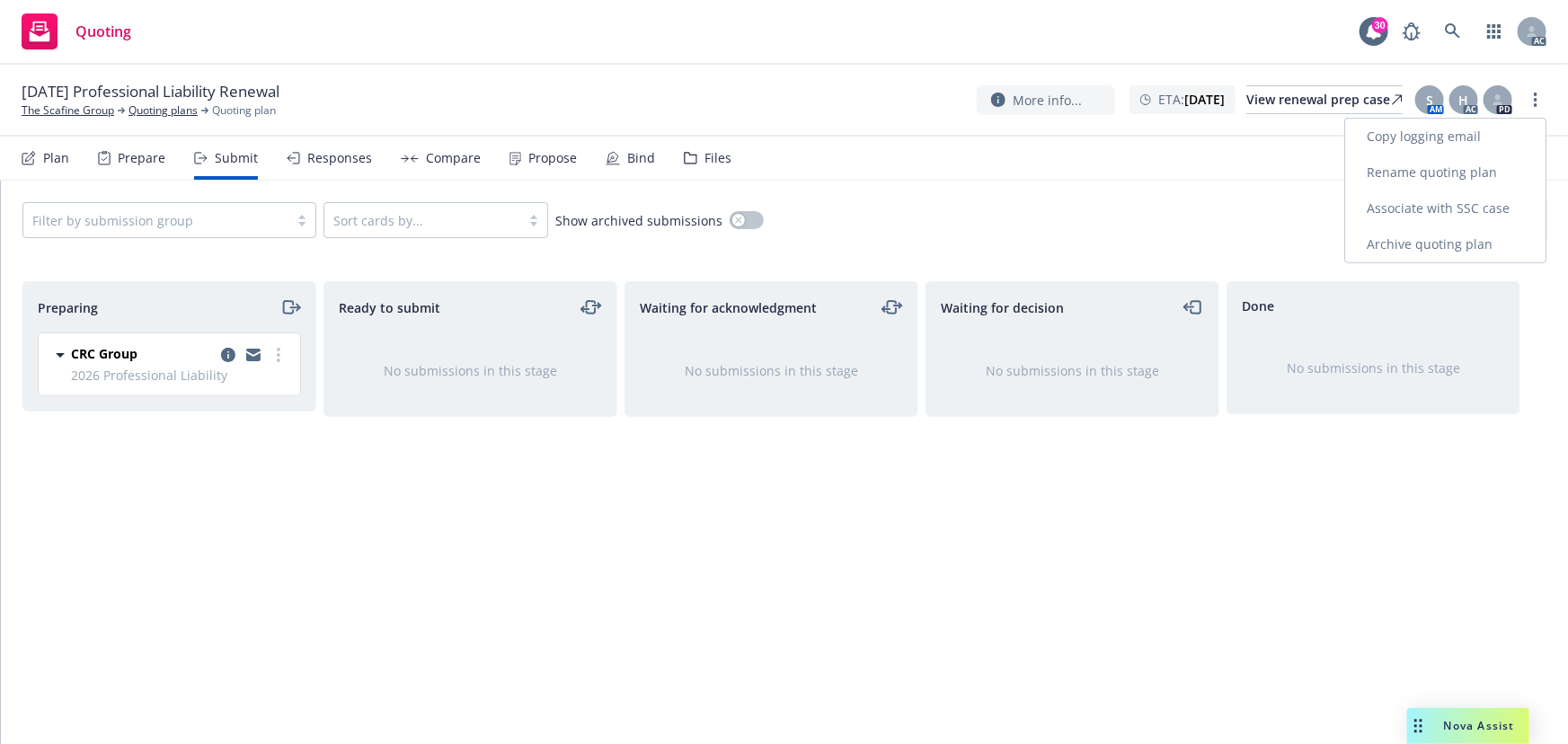
click at [1443, 134] on link "Copy logging email" at bounding box center [1445, 137] width 200 height 36
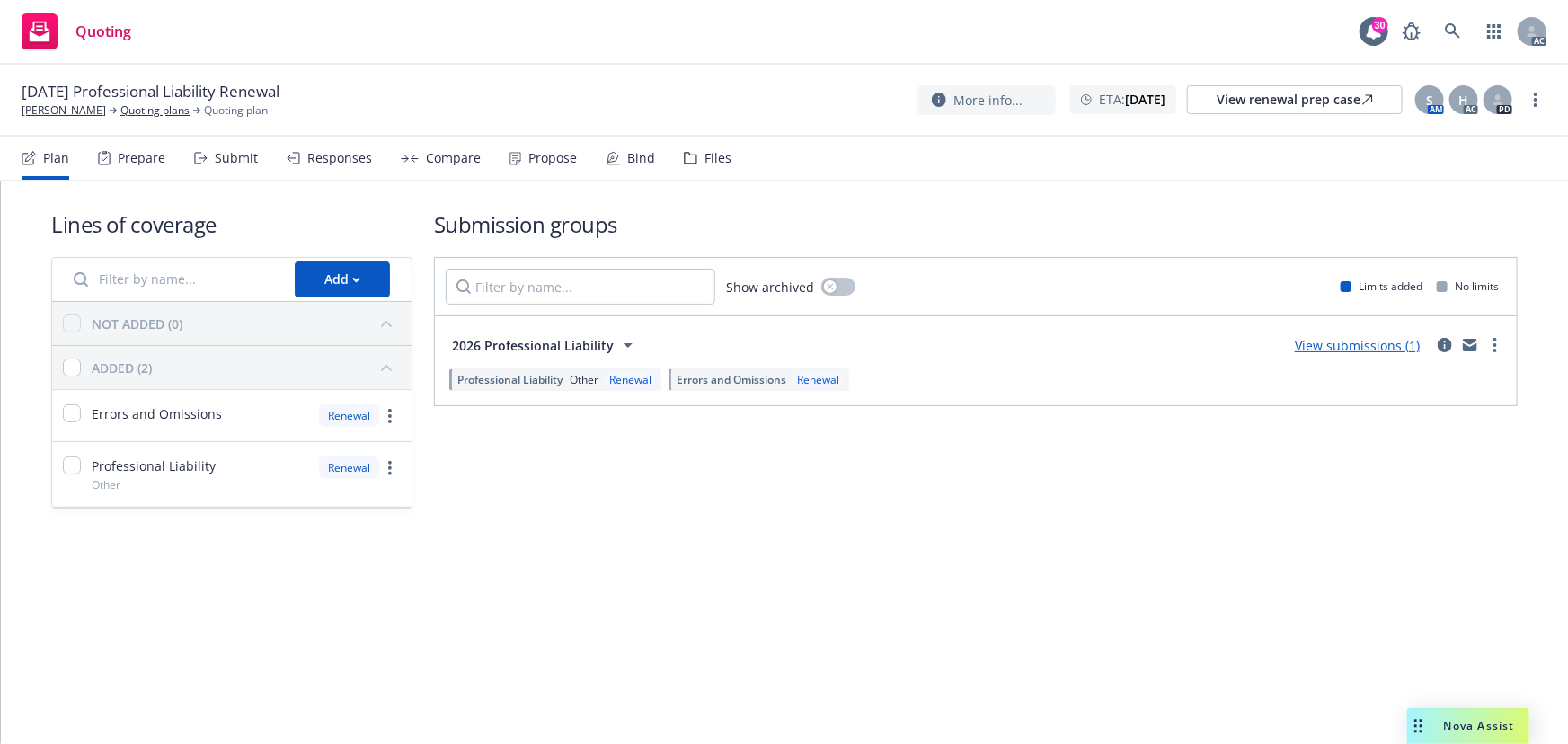
click at [201, 162] on icon at bounding box center [200, 159] width 14 height 13
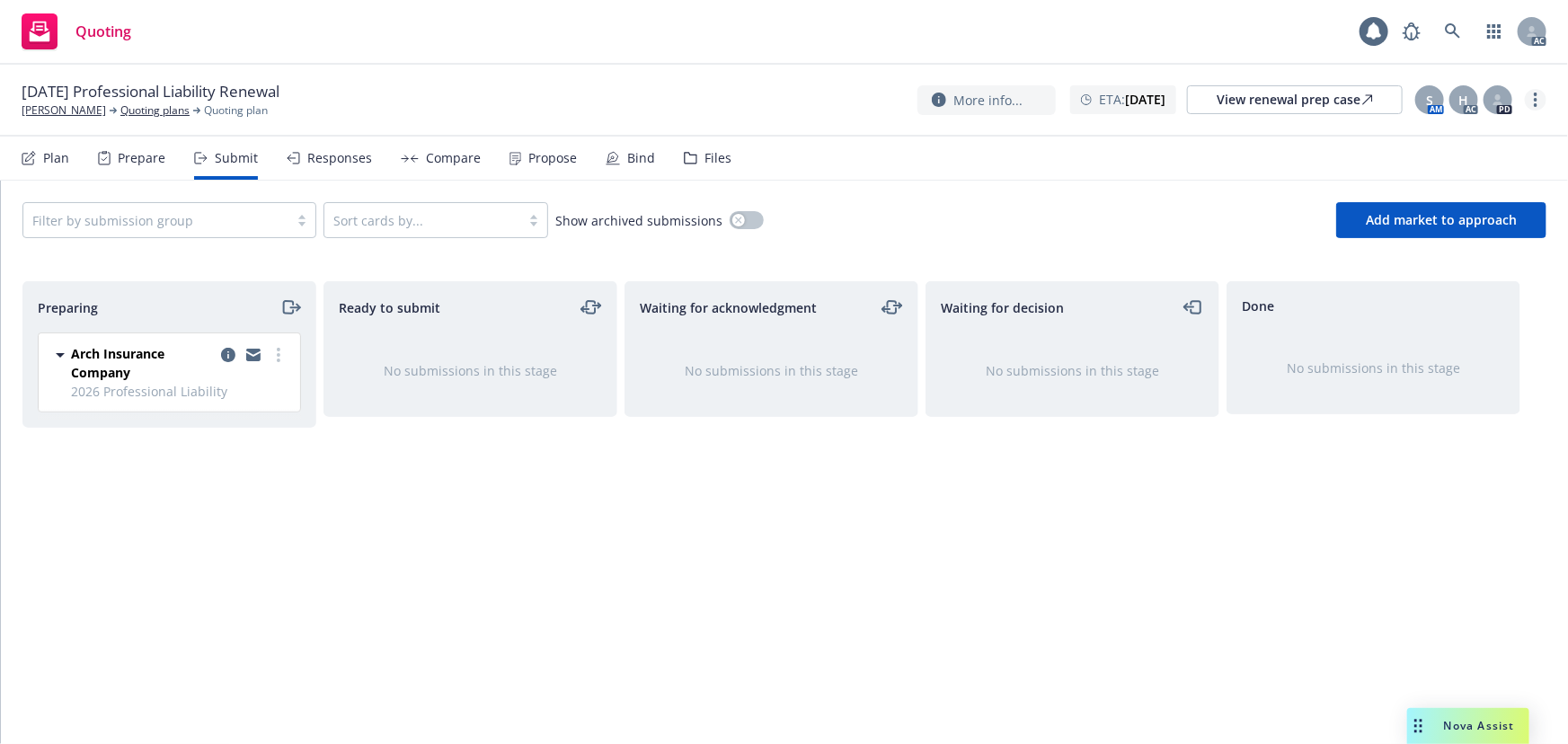
click at [1543, 95] on link "more" at bounding box center [1536, 100] width 22 height 22
click at [1436, 141] on link "Copy logging email" at bounding box center [1445, 137] width 200 height 36
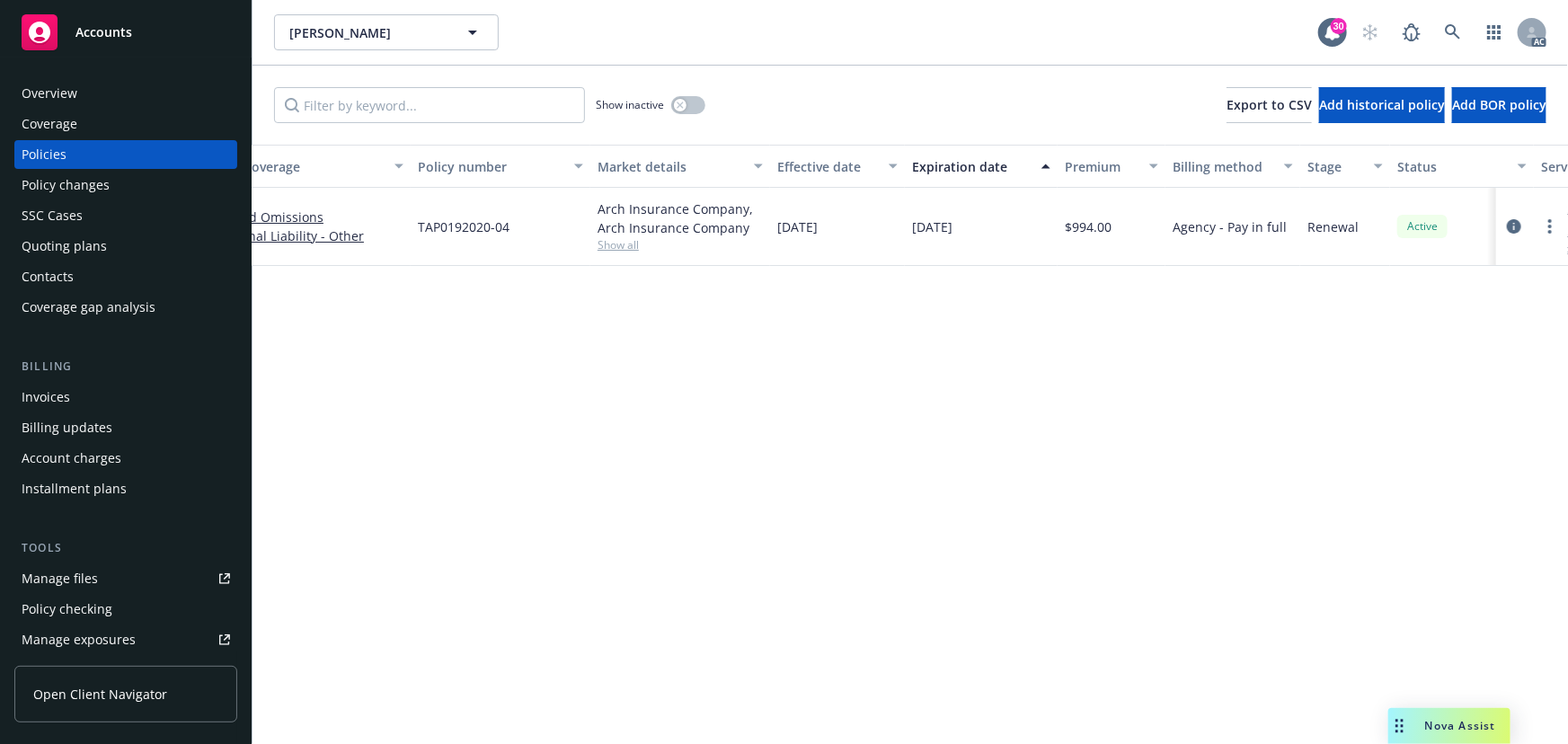
scroll to position [0, 418]
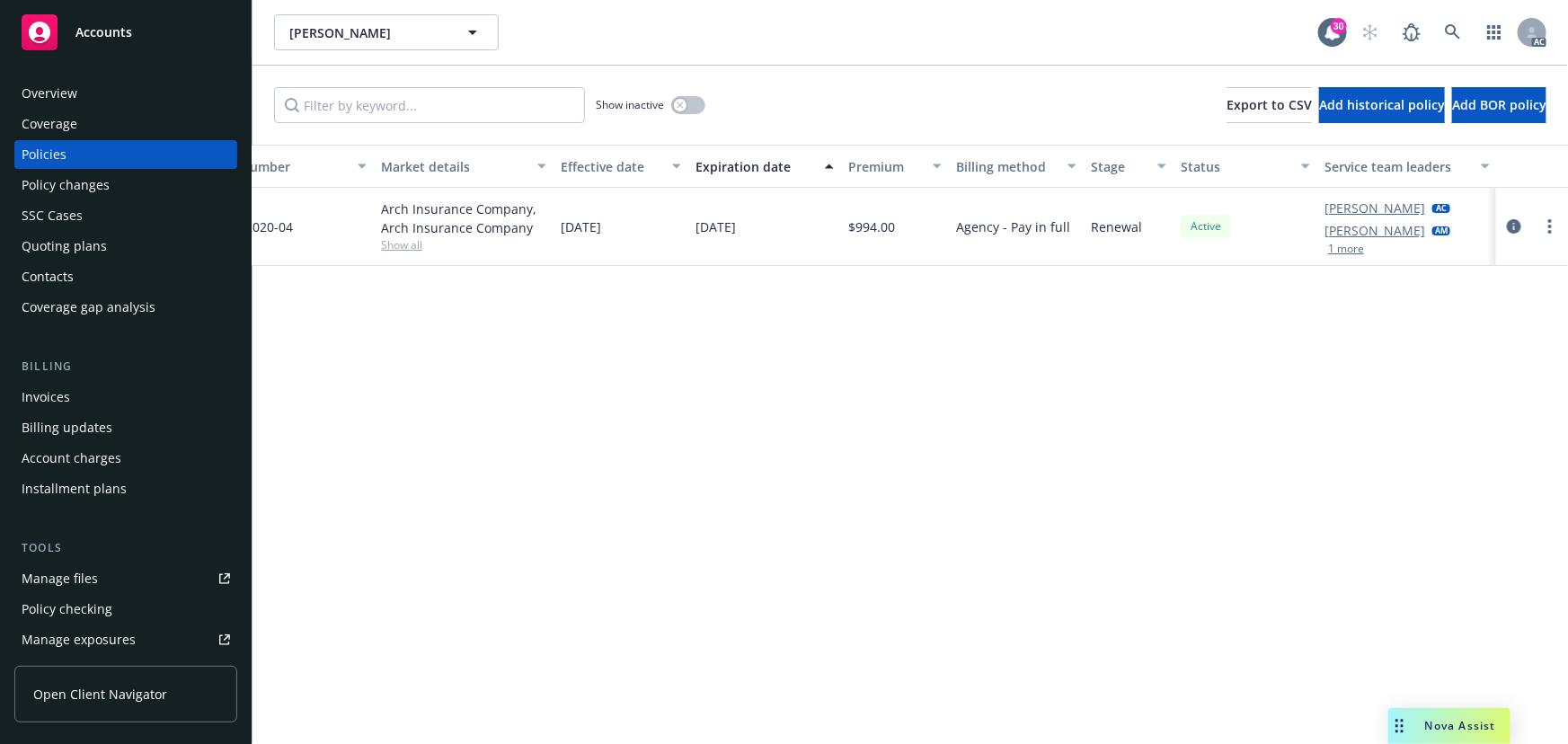
click at [1343, 252] on button "1 more" at bounding box center [1346, 249] width 36 height 11
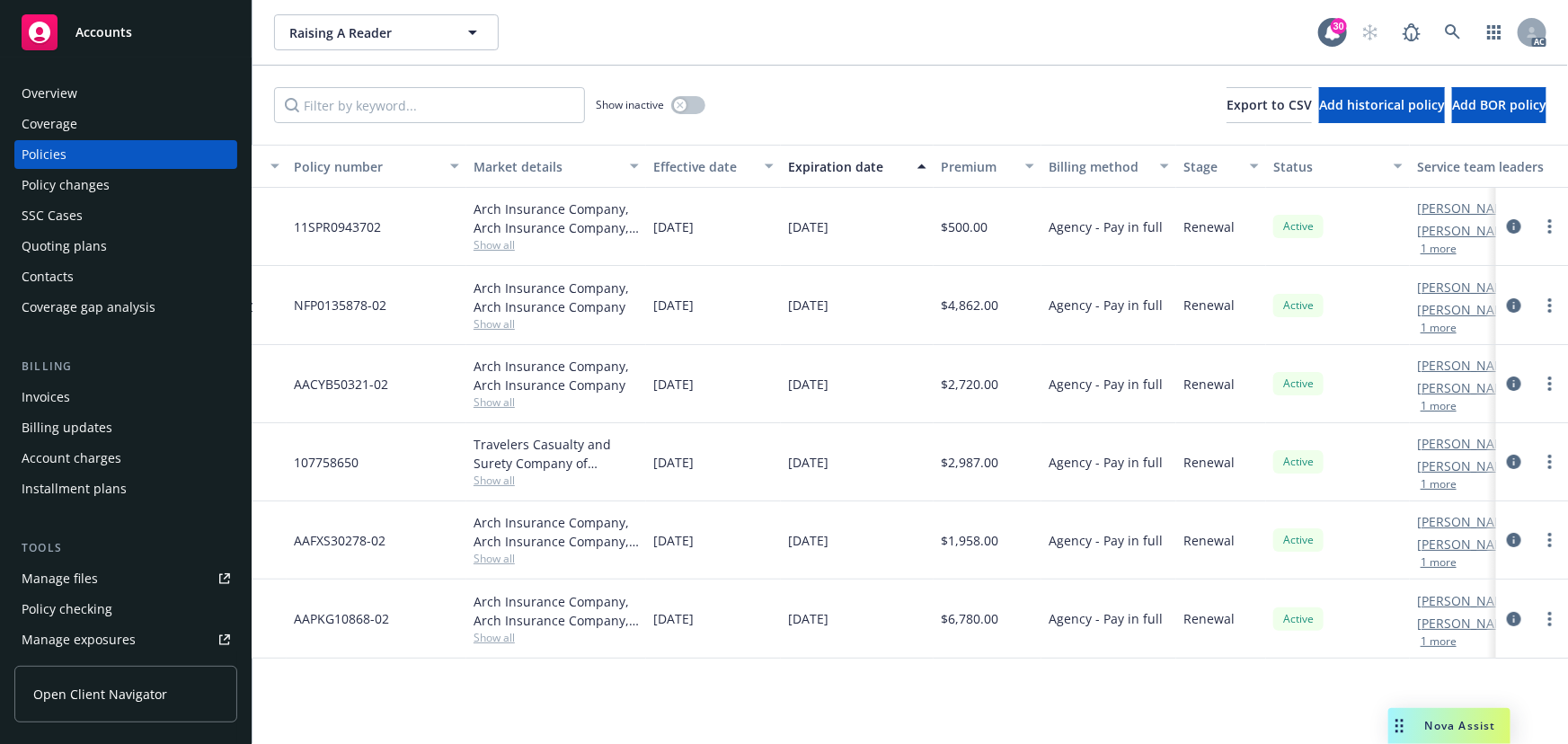
scroll to position [0, 418]
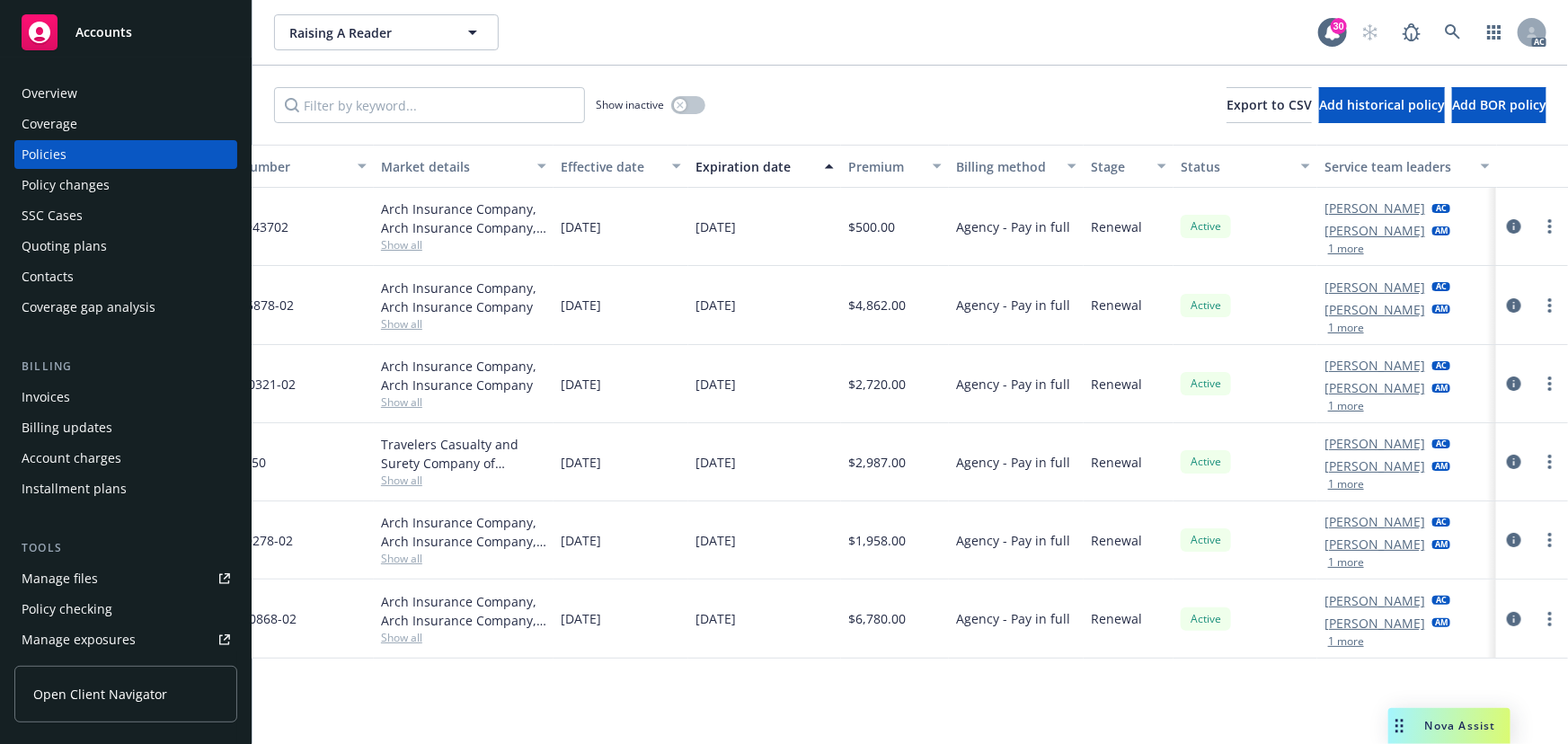
click at [1342, 336] on div "[PERSON_NAME] AC [PERSON_NAME] AM 1 more" at bounding box center [1407, 305] width 180 height 79
click at [1345, 331] on button "1 more" at bounding box center [1346, 328] width 36 height 11
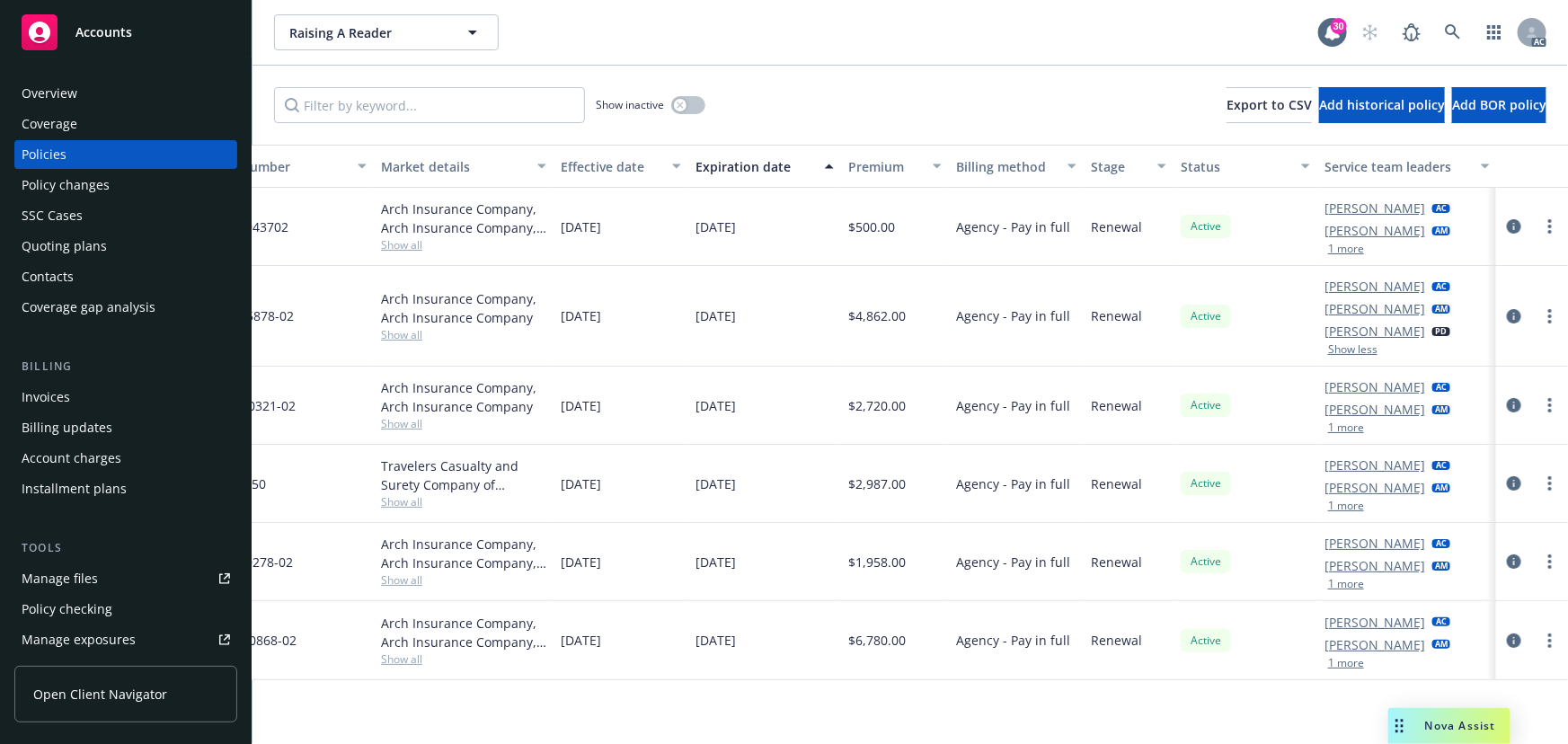
click at [1346, 428] on button "1 more" at bounding box center [1346, 428] width 36 height 11
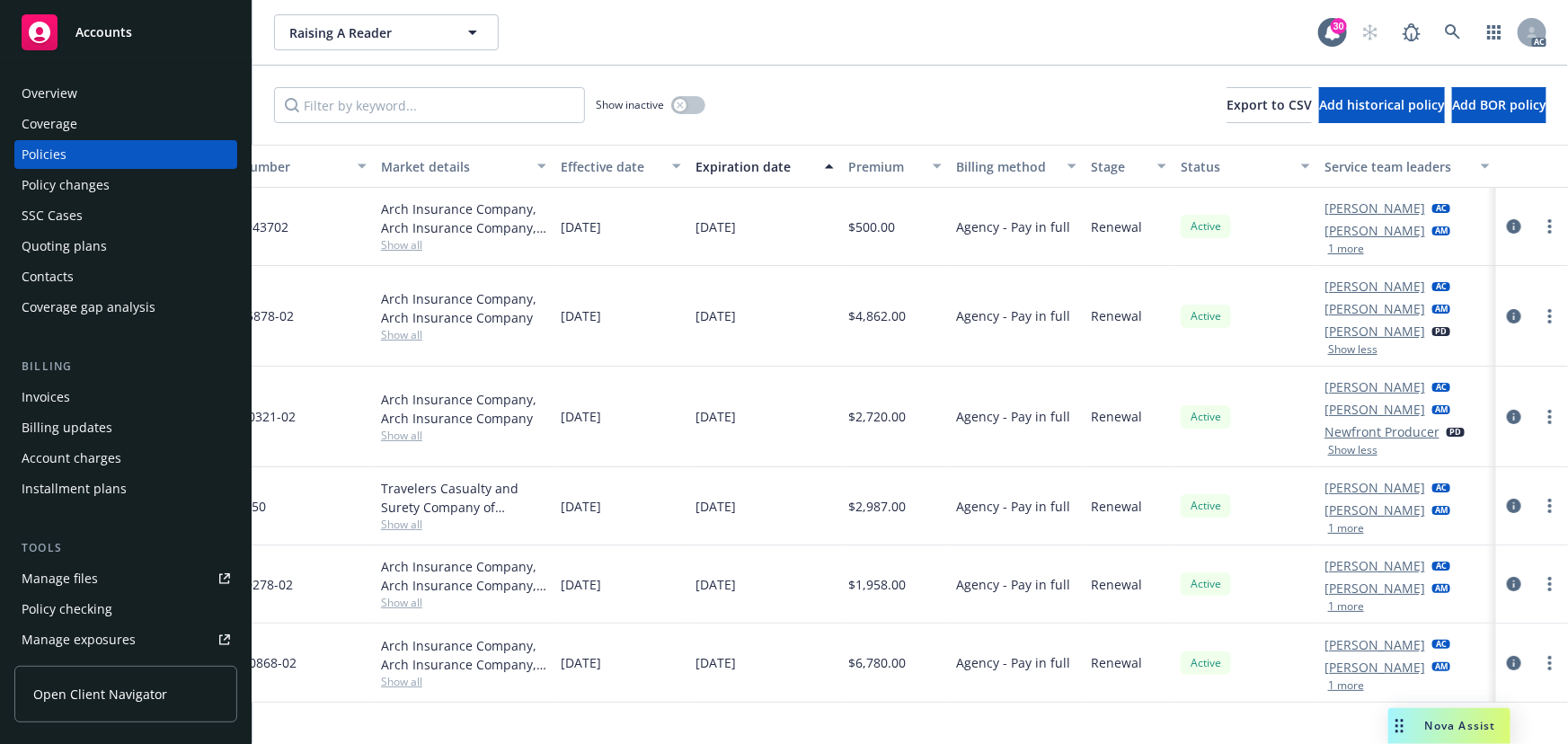
click at [1347, 531] on button "1 more" at bounding box center [1346, 529] width 36 height 11
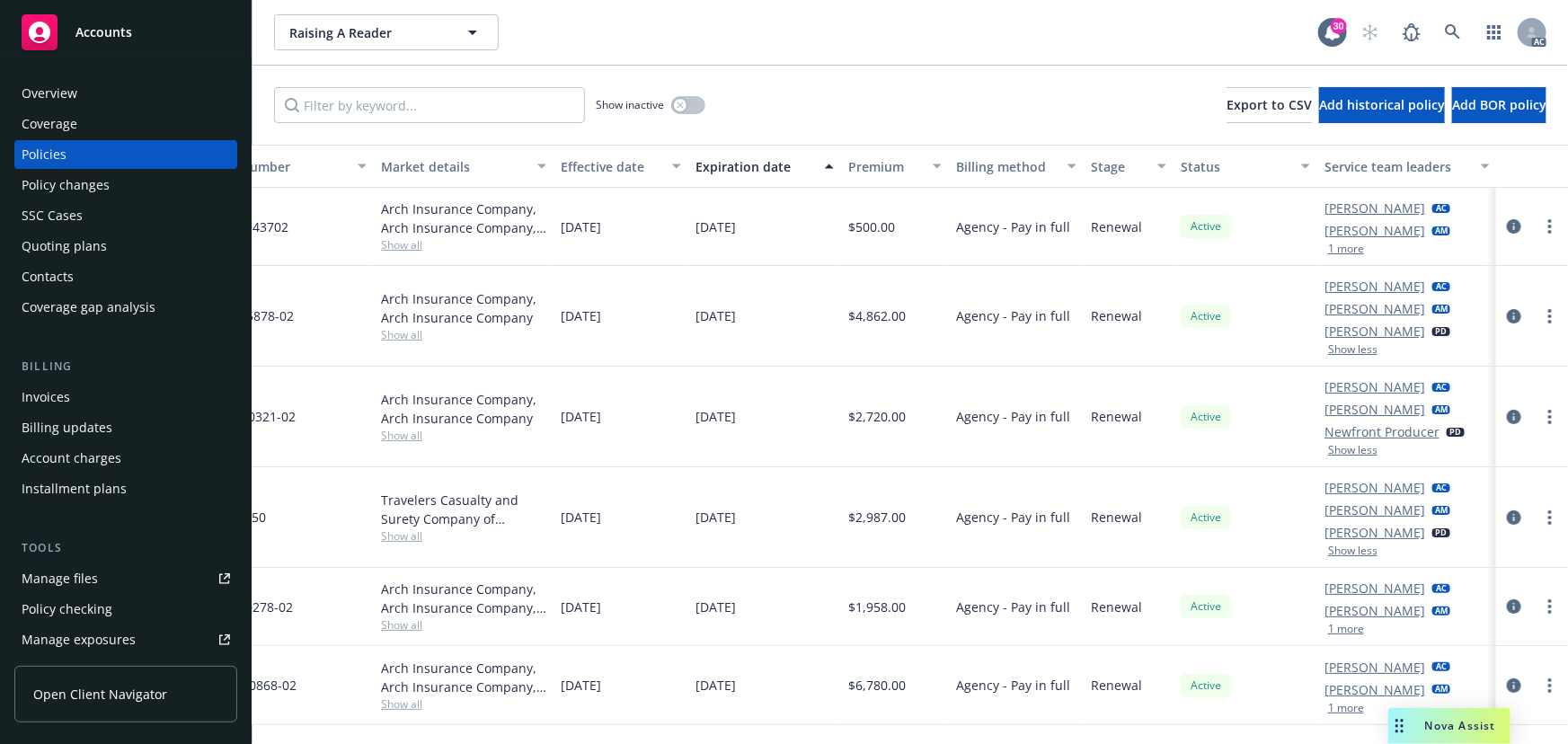
click at [1345, 625] on button "1 more" at bounding box center [1346, 629] width 36 height 11
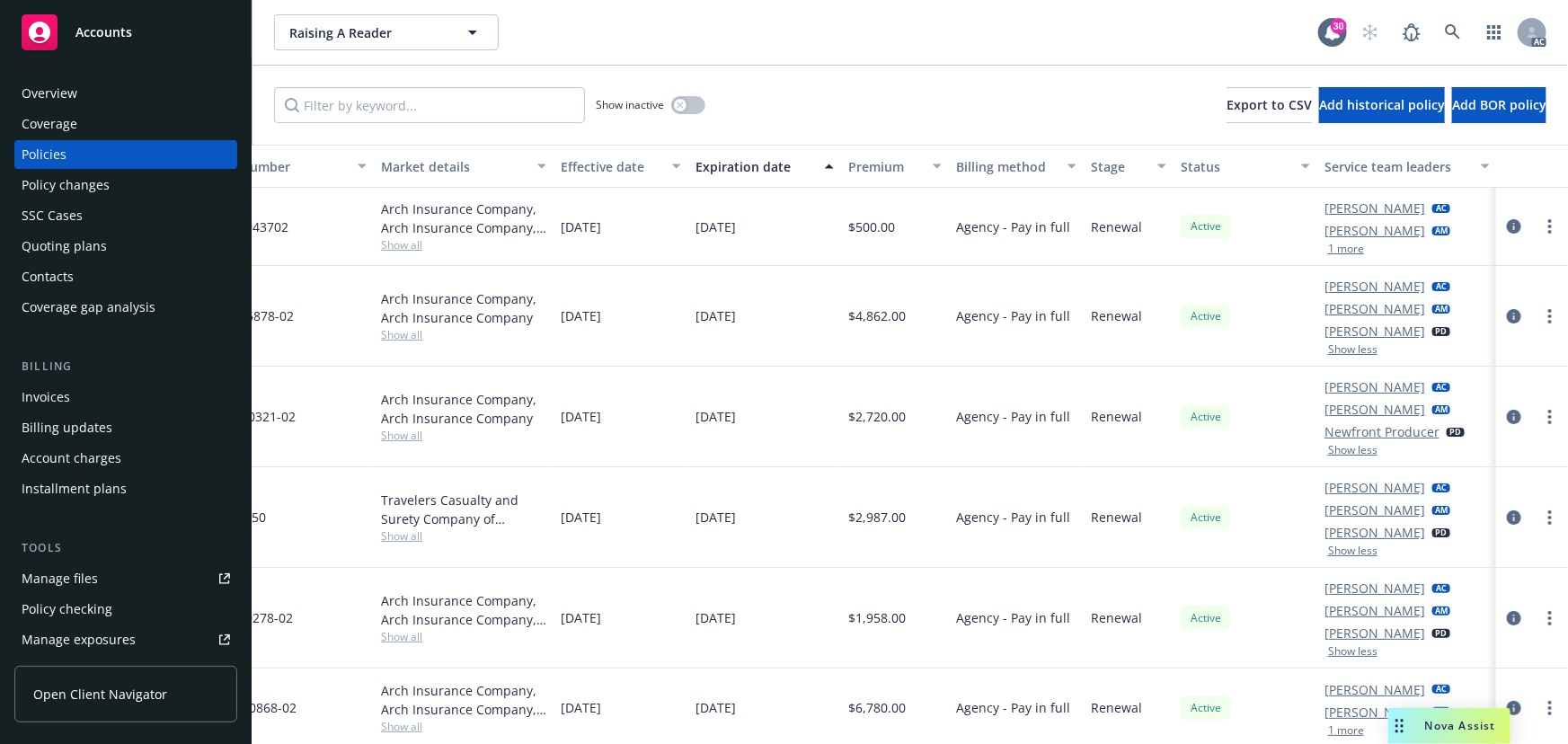
click at [1349, 725] on button "1 more" at bounding box center [1346, 730] width 36 height 11
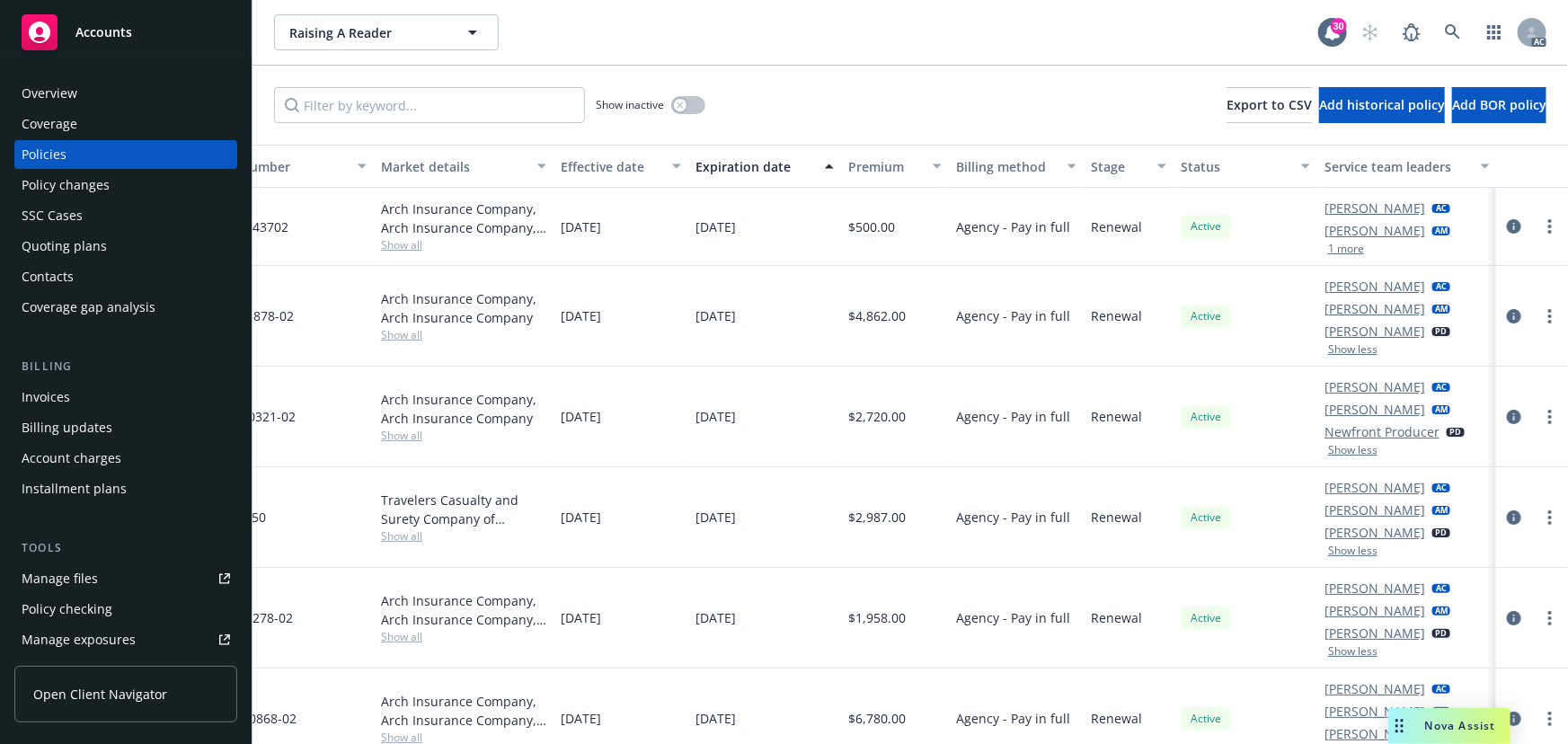
scroll to position [0, 0]
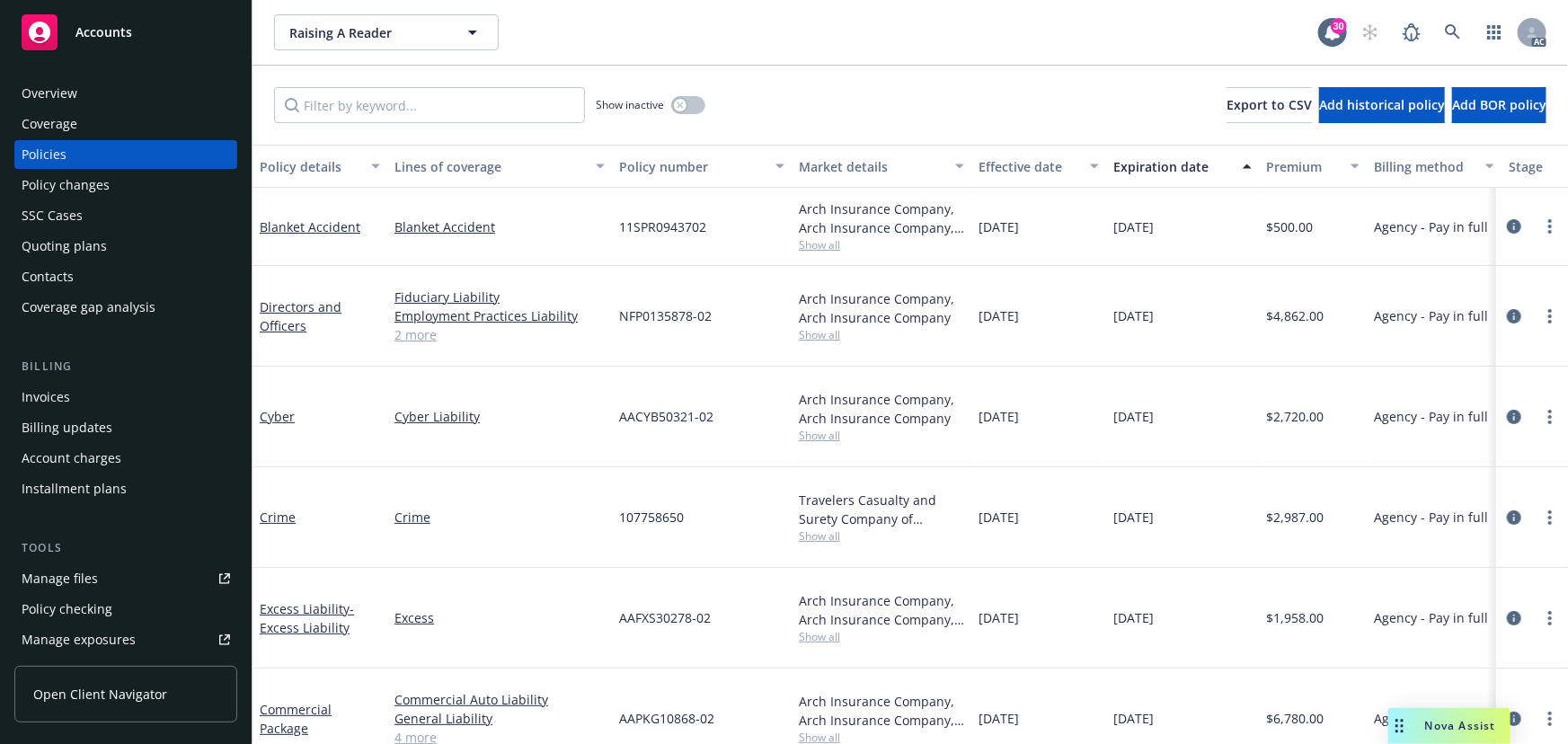
click at [817, 337] on span "Show all" at bounding box center [882, 334] width 166 height 15
click at [965, 353] on div "Arch Insurance Company, Arch Insurance Company Show all" at bounding box center [882, 316] width 180 height 101
click at [810, 434] on span "Show all" at bounding box center [882, 435] width 166 height 15
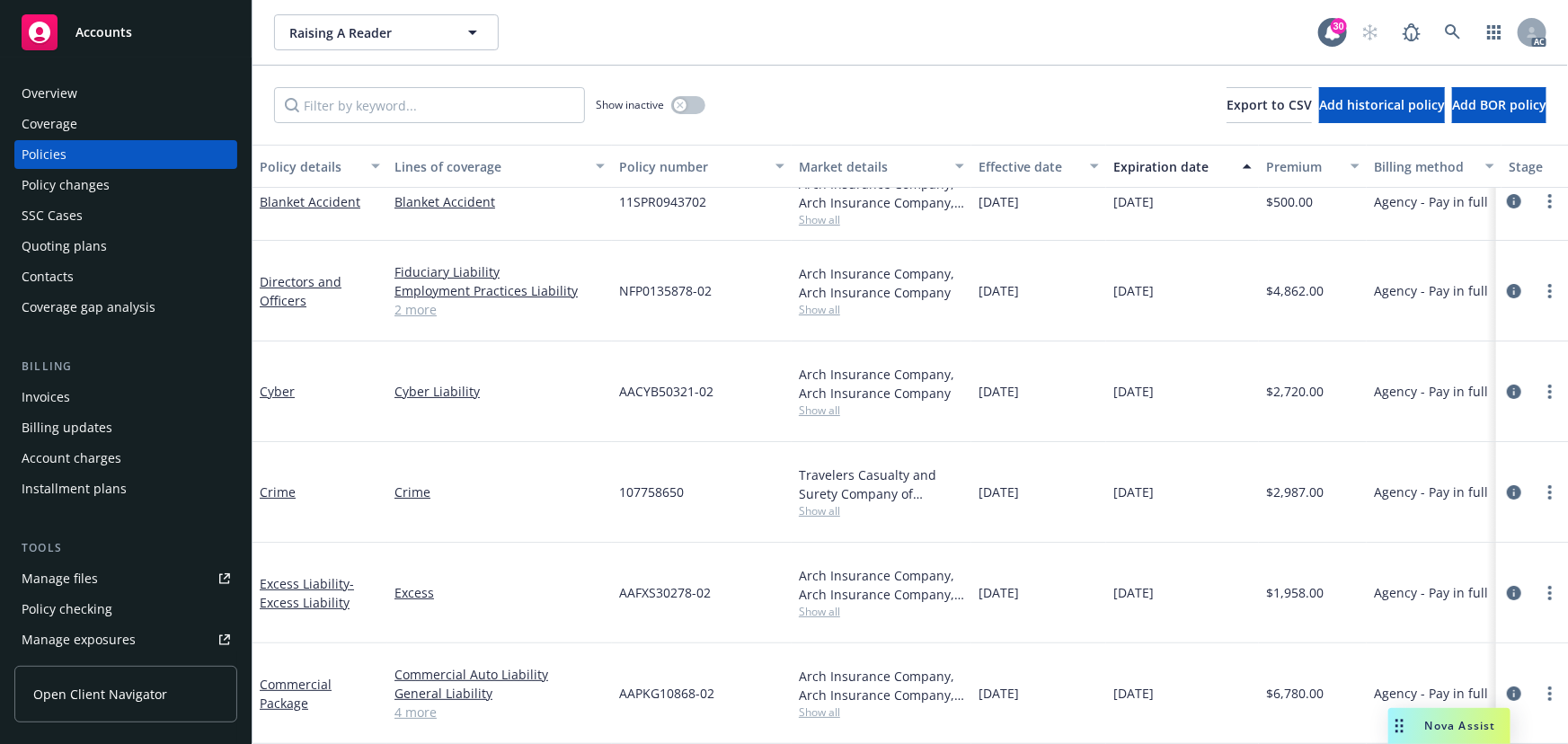
click at [1078, 550] on div "[DATE]" at bounding box center [1038, 594] width 135 height 101
click at [826, 512] on div "Travelers Casualty and Surety Company of America, Travelers Insurance Show all" at bounding box center [882, 493] width 180 height 101
click at [818, 606] on span "Show all" at bounding box center [882, 611] width 166 height 15
click at [806, 704] on span "Show all" at bounding box center [882, 712] width 166 height 15
click at [896, 324] on div "Arch Insurance Company, Arch Insurance Company Show all" at bounding box center [882, 291] width 180 height 101
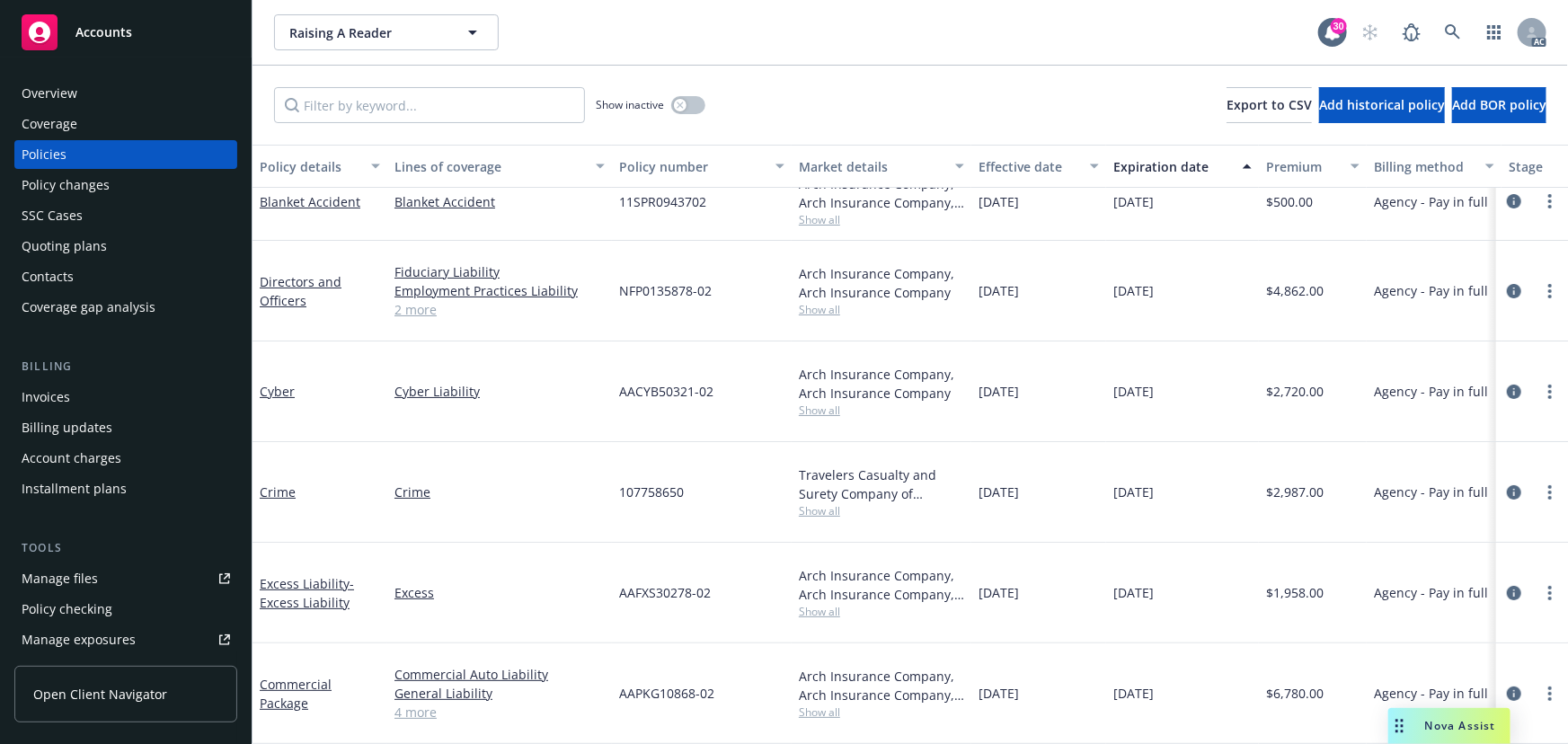
click at [818, 704] on span "Show all" at bounding box center [882, 712] width 166 height 15
click at [430, 453] on div "Crime" at bounding box center [499, 493] width 224 height 101
click at [824, 603] on span "Show all" at bounding box center [882, 611] width 166 height 15
click at [543, 447] on div "Crime" at bounding box center [499, 493] width 224 height 101
drag, startPoint x: 835, startPoint y: 504, endPoint x: 841, endPoint y: 443, distance: 61.3
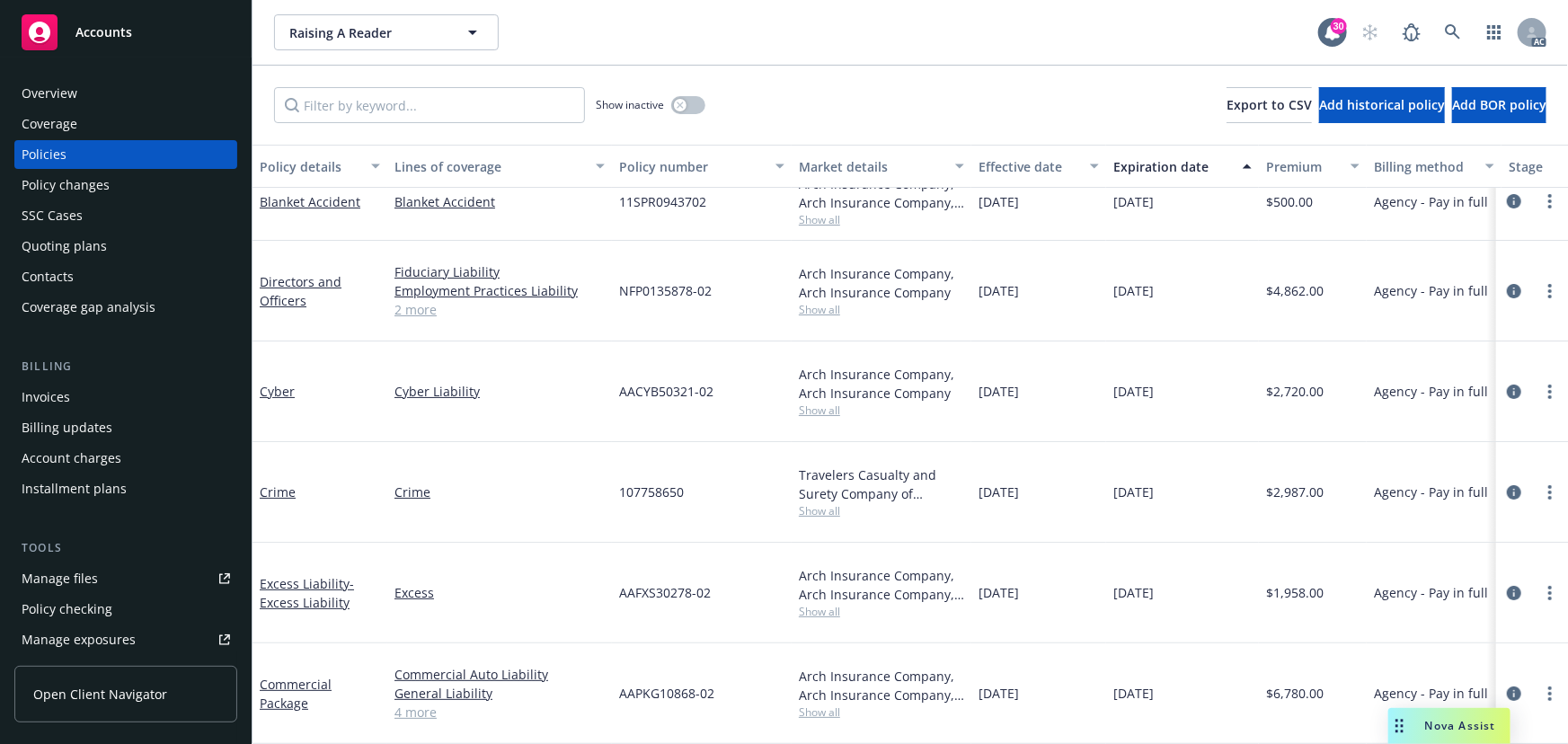
click at [835, 504] on span "Show all" at bounding box center [882, 511] width 166 height 15
click at [812, 403] on span "Show all" at bounding box center [882, 410] width 166 height 15
click at [822, 302] on span "Show all" at bounding box center [882, 309] width 166 height 15
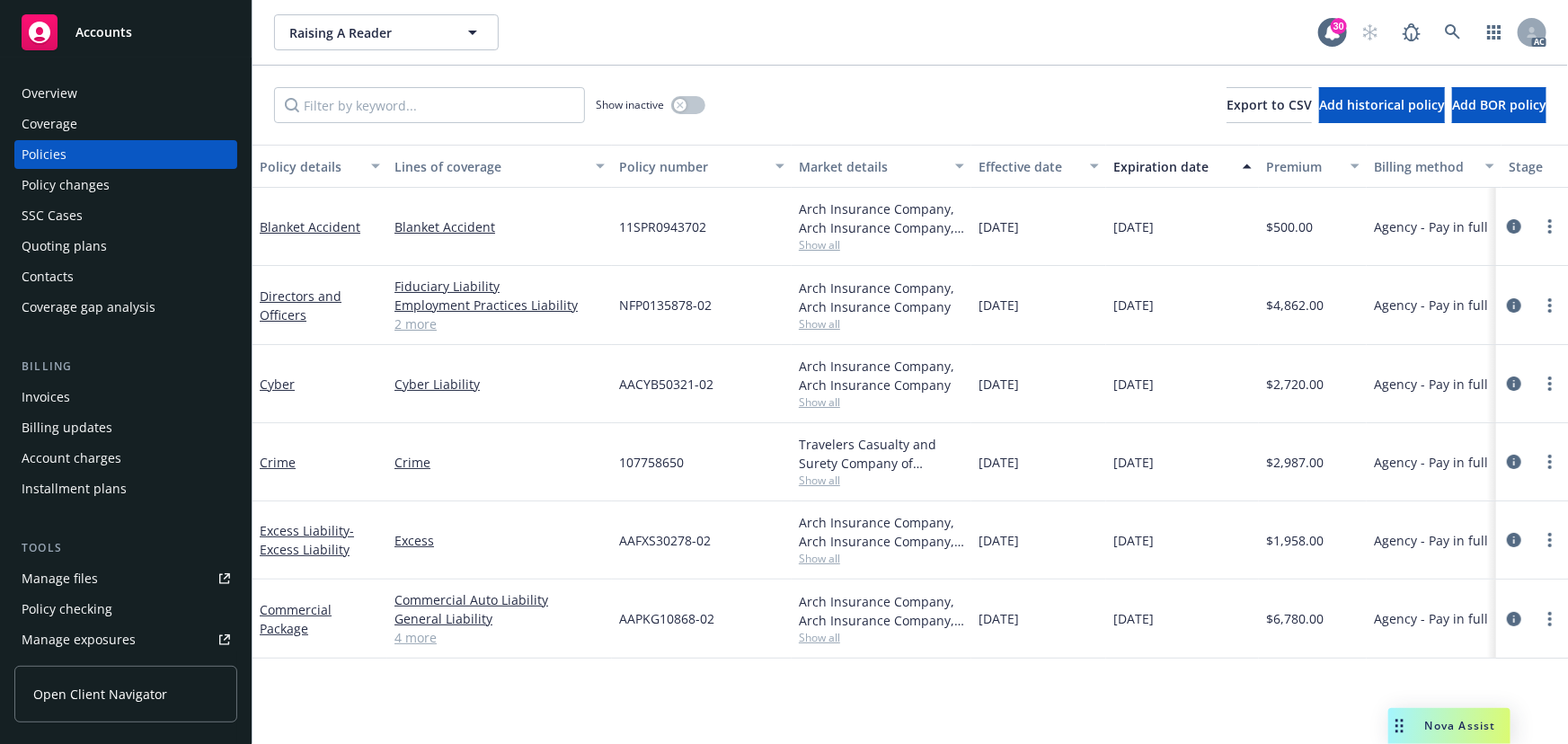
scroll to position [0, 0]
click at [826, 639] on span "Show all" at bounding box center [882, 637] width 166 height 15
click at [791, 694] on div "Policy details Lines of coverage Policy number Market details Effective date Ex…" at bounding box center [910, 444] width 1315 height 599
click at [831, 557] on span "Show all" at bounding box center [882, 558] width 166 height 15
click at [537, 333] on div "Fiduciary Liability Employment Practices Liability Business Travel Accident Dir…" at bounding box center [499, 305] width 224 height 79
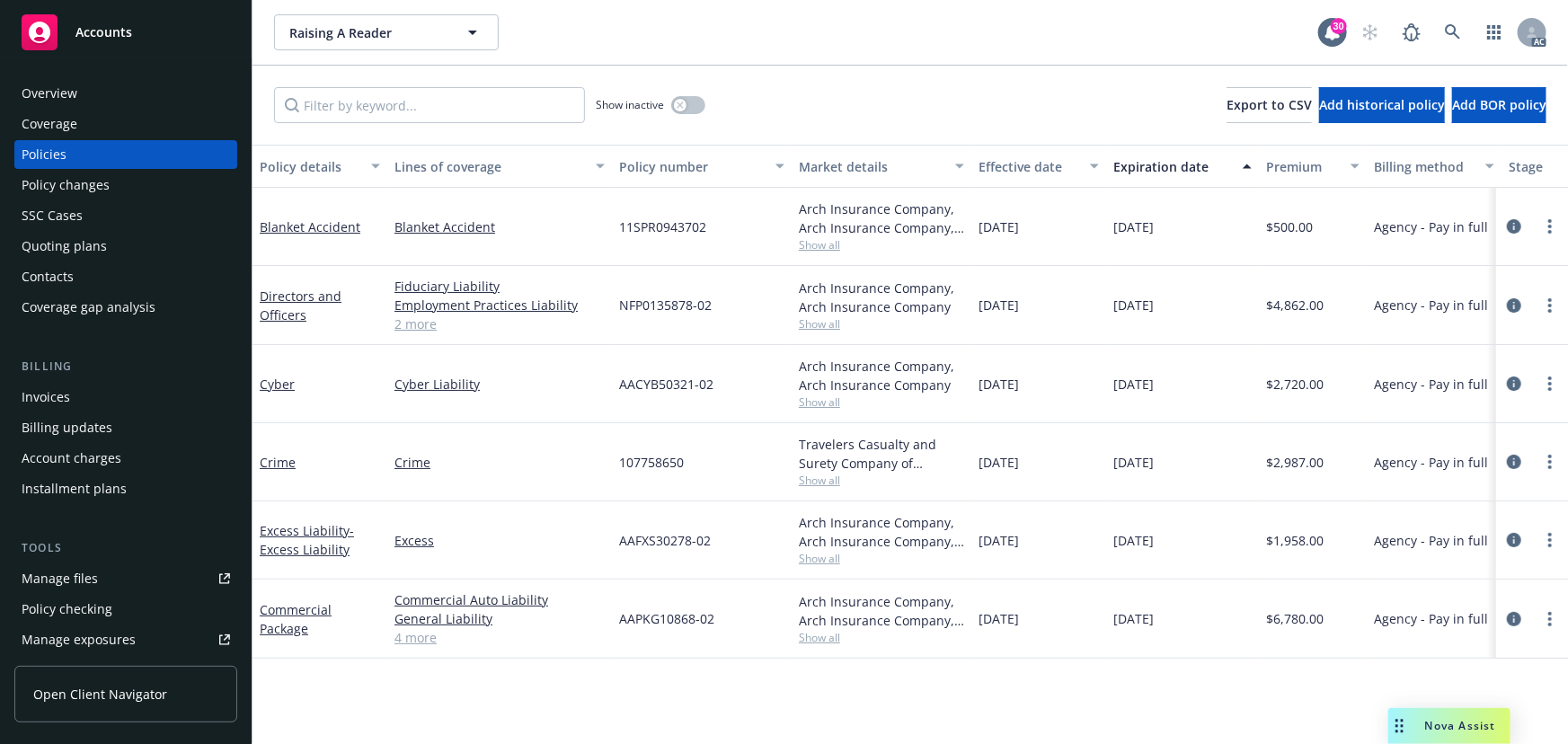
click at [803, 325] on span "Show all" at bounding box center [882, 323] width 166 height 15
click at [533, 422] on div "Cyber Liability" at bounding box center [499, 384] width 224 height 78
click at [820, 404] on span "Show all" at bounding box center [882, 402] width 166 height 15
click at [811, 332] on div "Arch Insurance Company, Arch Insurance Company Show all" at bounding box center [882, 305] width 180 height 79
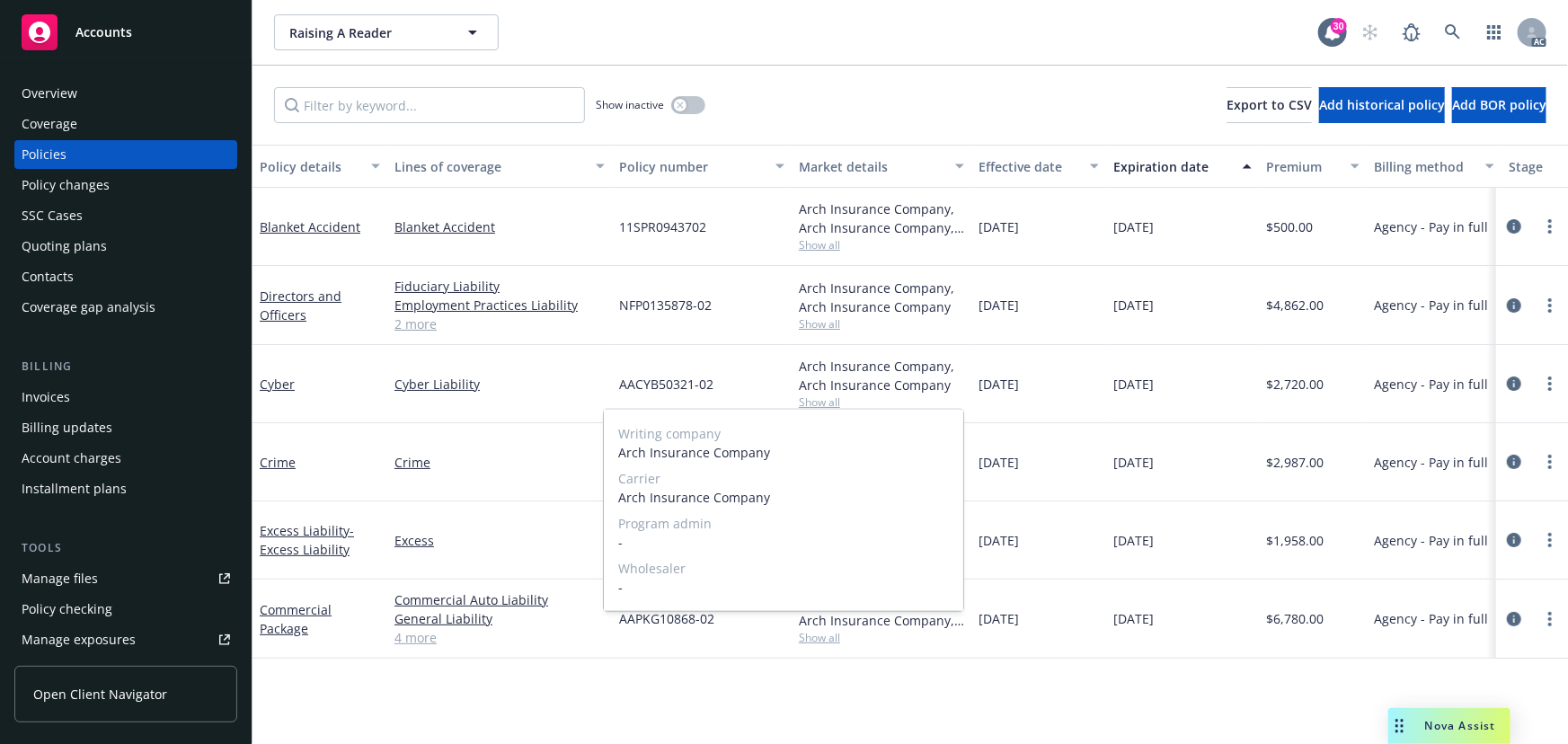
click at [811, 326] on span "Show all" at bounding box center [882, 323] width 166 height 15
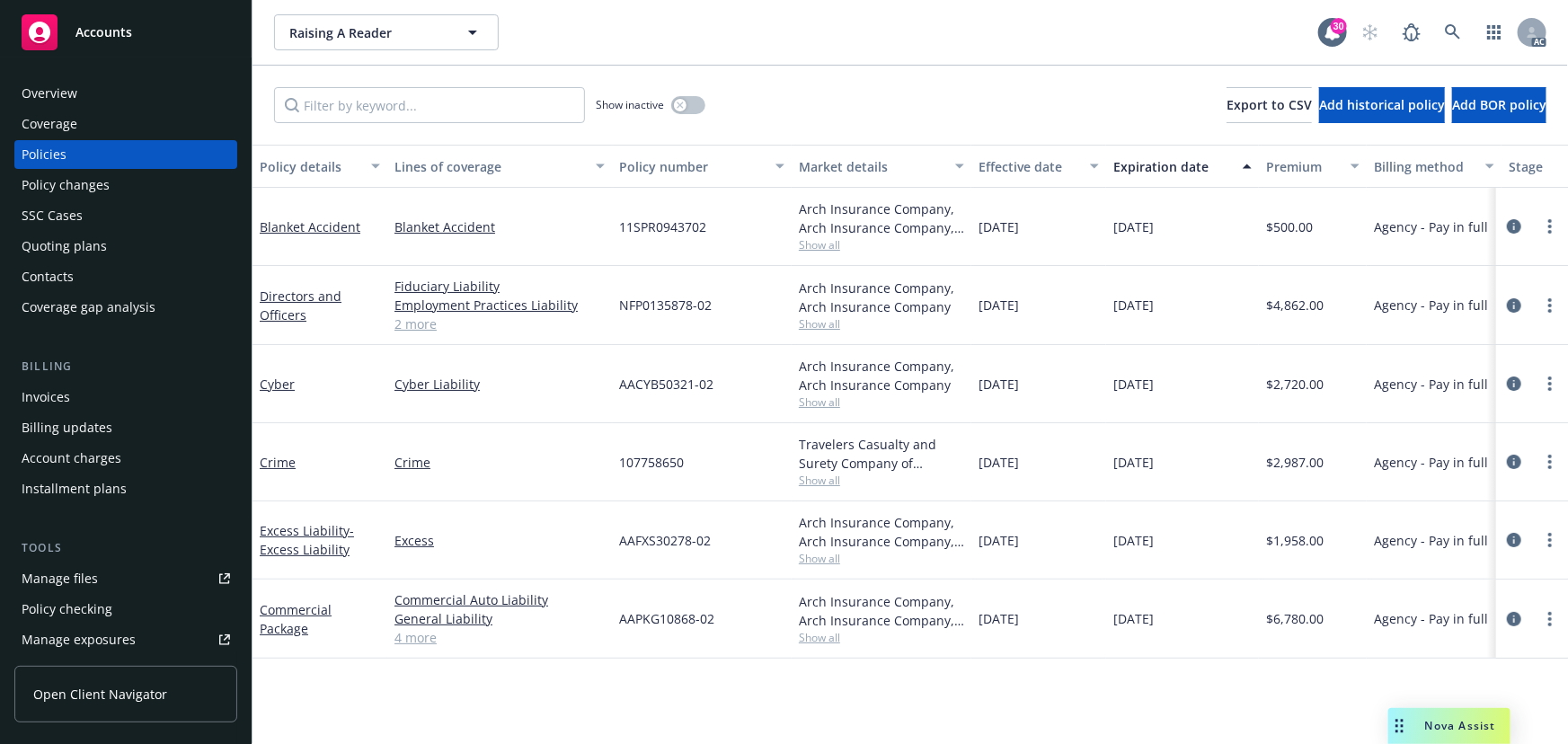
click at [521, 341] on div "Fiduciary Liability Employment Practices Liability Business Travel Accident Dir…" at bounding box center [499, 305] width 224 height 79
click at [817, 403] on span "Show all" at bounding box center [882, 402] width 166 height 15
click at [821, 323] on span "Show all" at bounding box center [882, 323] width 166 height 15
click at [897, 573] on div "Arch Insurance Company, Arch Insurance Company, Affinity Show all" at bounding box center [882, 540] width 180 height 78
click at [811, 566] on div "Arch Insurance Company, Arch Insurance Company, Affinity Show all" at bounding box center [882, 540] width 180 height 78
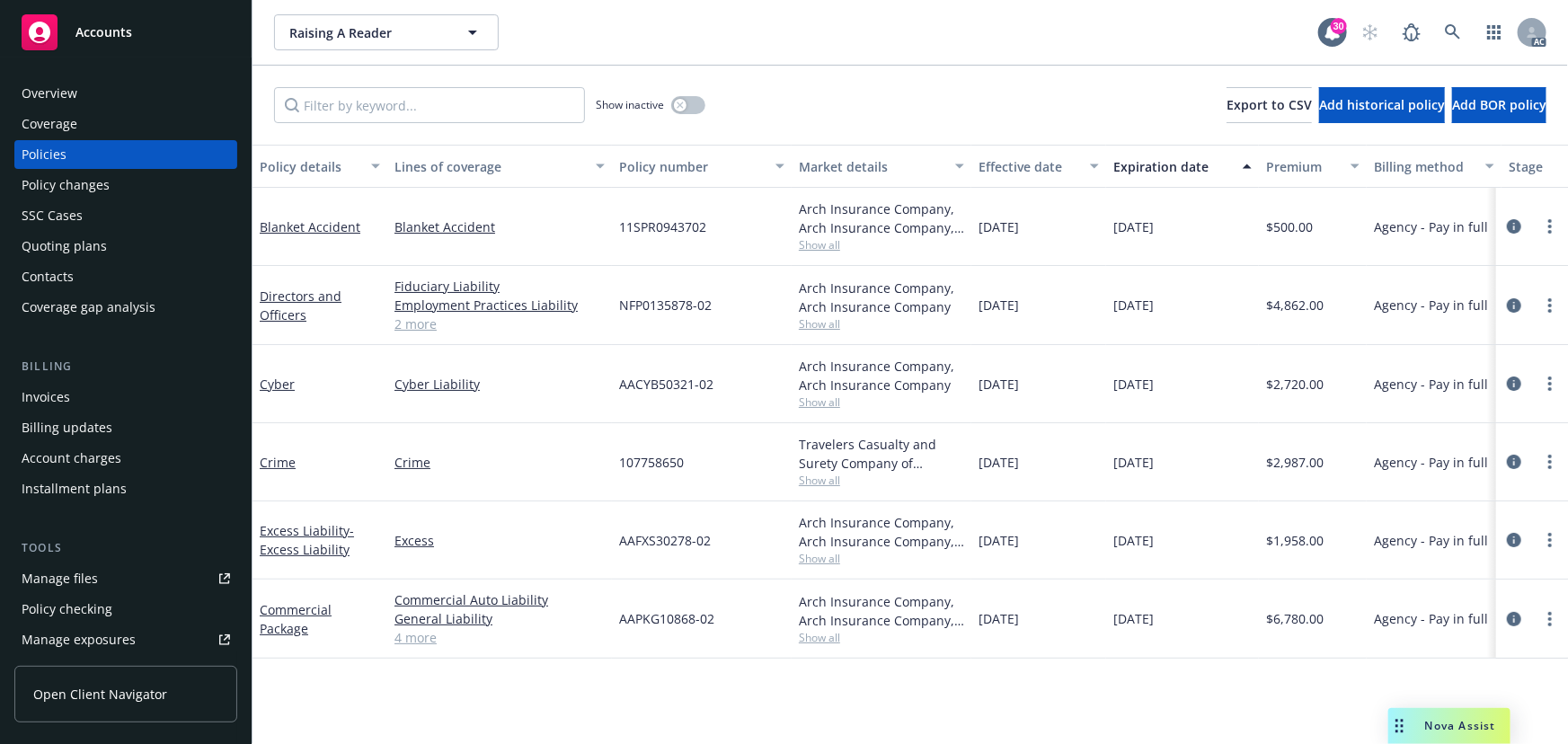
click at [811, 561] on span "Show all" at bounding box center [882, 558] width 166 height 15
click at [995, 674] on div "Policy details Lines of coverage Policy number Market details Effective date Ex…" at bounding box center [910, 444] width 1315 height 599
click at [817, 637] on span "Show all" at bounding box center [882, 637] width 166 height 15
click at [602, 356] on div "Cyber Liability" at bounding box center [499, 384] width 224 height 78
click at [806, 326] on span "Show all" at bounding box center [882, 323] width 166 height 15
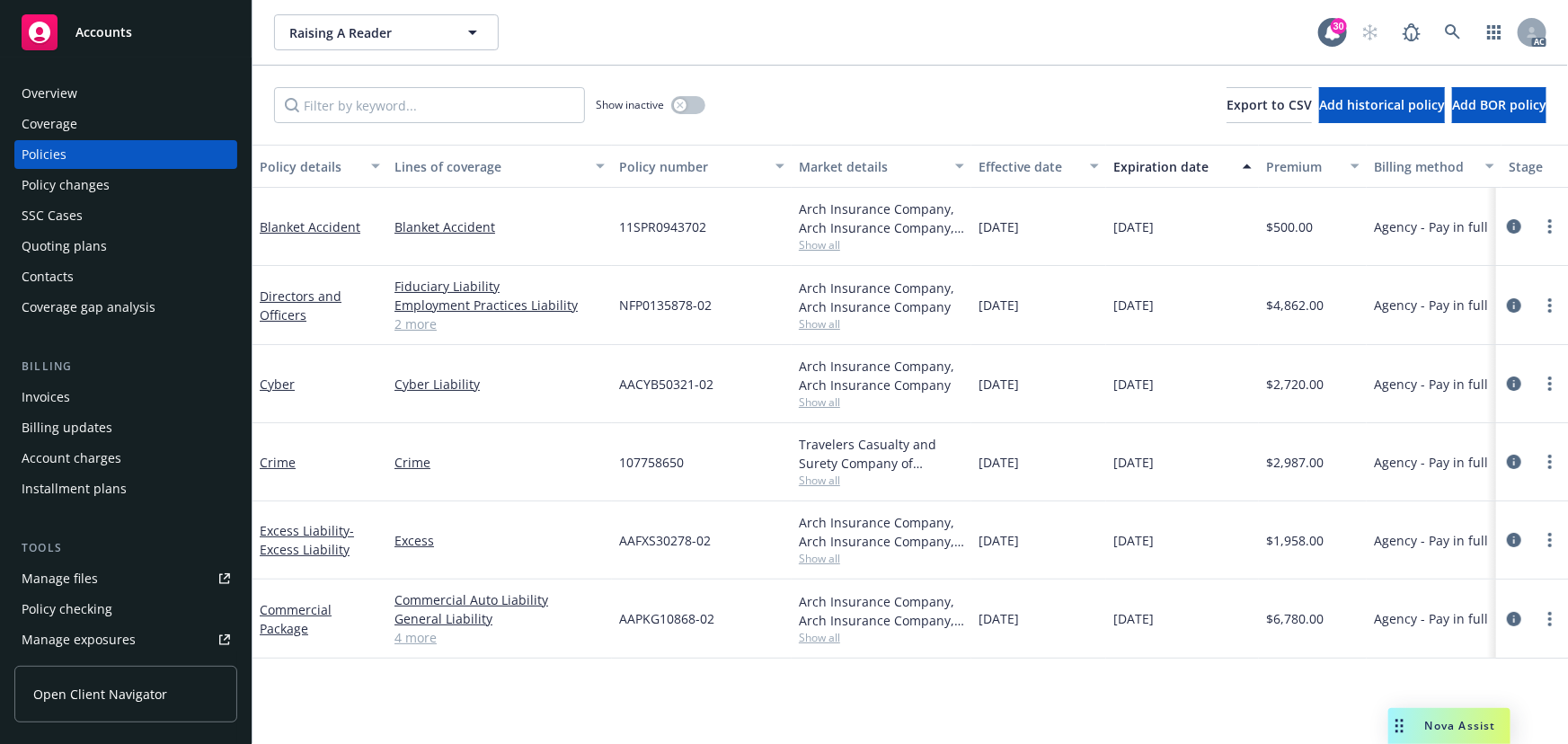
click at [492, 354] on div "Cyber Liability" at bounding box center [499, 384] width 224 height 78
click at [825, 405] on span "Show all" at bounding box center [882, 402] width 166 height 15
click at [489, 438] on div "Crime" at bounding box center [499, 462] width 224 height 78
click at [817, 557] on span "Show all" at bounding box center [882, 558] width 166 height 15
drag, startPoint x: 506, startPoint y: 544, endPoint x: 761, endPoint y: 622, distance: 266.7
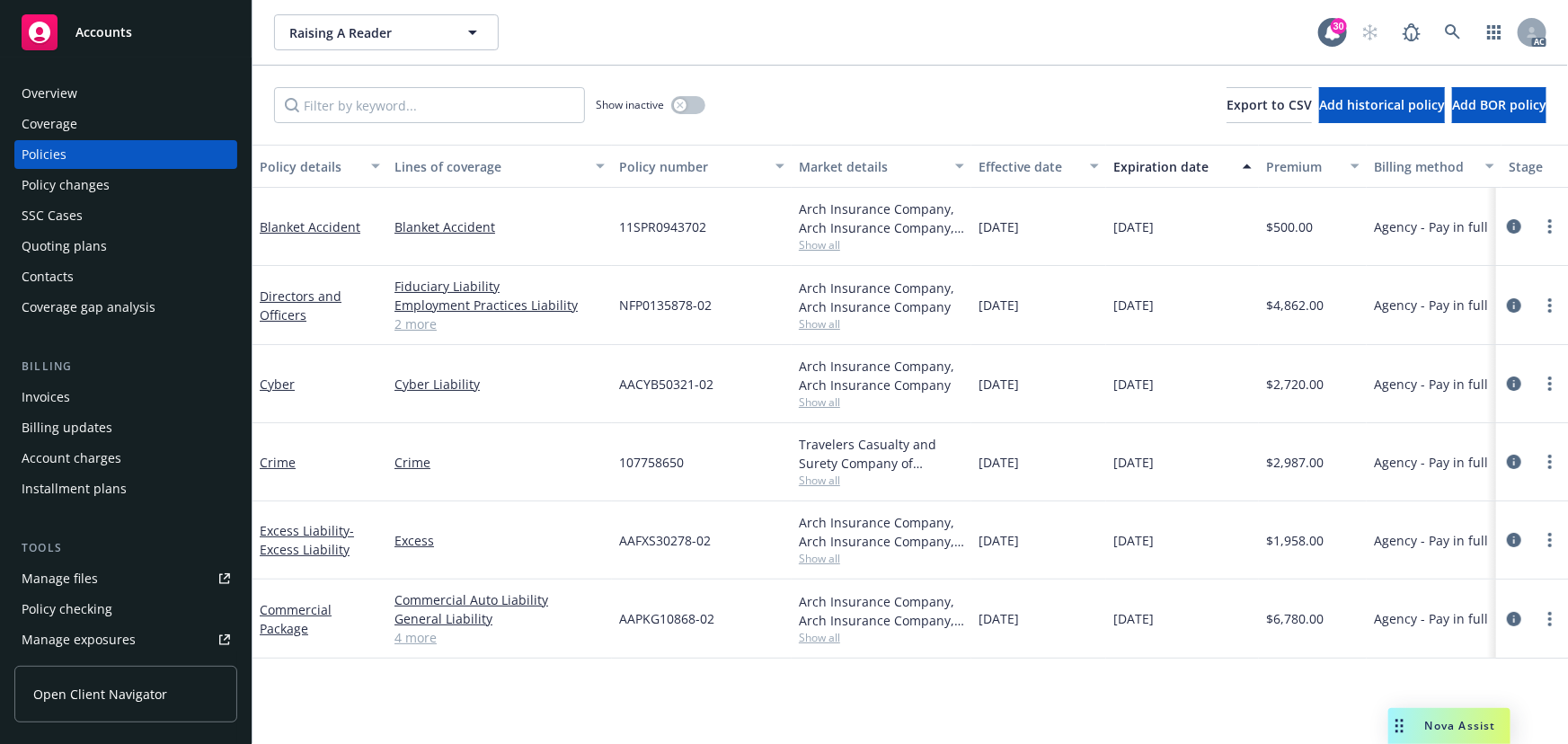
click at [515, 549] on div "Excess" at bounding box center [499, 540] width 224 height 78
click at [817, 629] on div "Arch Insurance Company, Arch Insurance Company, Affinity Show all" at bounding box center [882, 618] width 166 height 53
click at [823, 645] on div "Arch Insurance Company, Arch Insurance Company, Affinity Show all" at bounding box center [882, 619] width 180 height 79
click at [820, 638] on span "Show all" at bounding box center [882, 637] width 166 height 15
drag, startPoint x: 820, startPoint y: 637, endPoint x: 764, endPoint y: 668, distance: 64.0
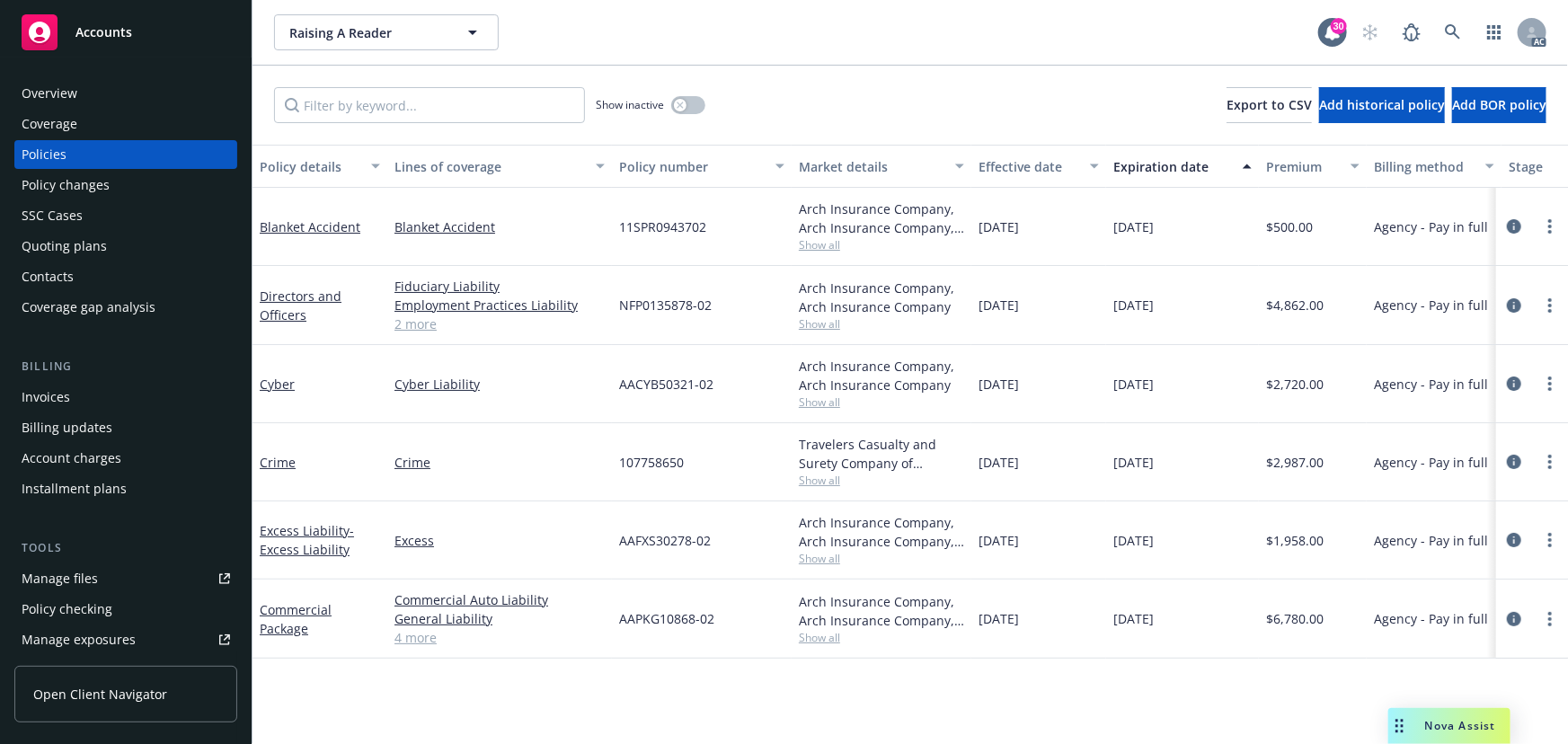
click at [819, 637] on span "Show all" at bounding box center [882, 637] width 166 height 15
click at [706, 686] on div "Policy details Lines of coverage Policy number Market details Effective date Ex…" at bounding box center [910, 444] width 1315 height 599
click at [817, 556] on span "Show all" at bounding box center [882, 558] width 166 height 15
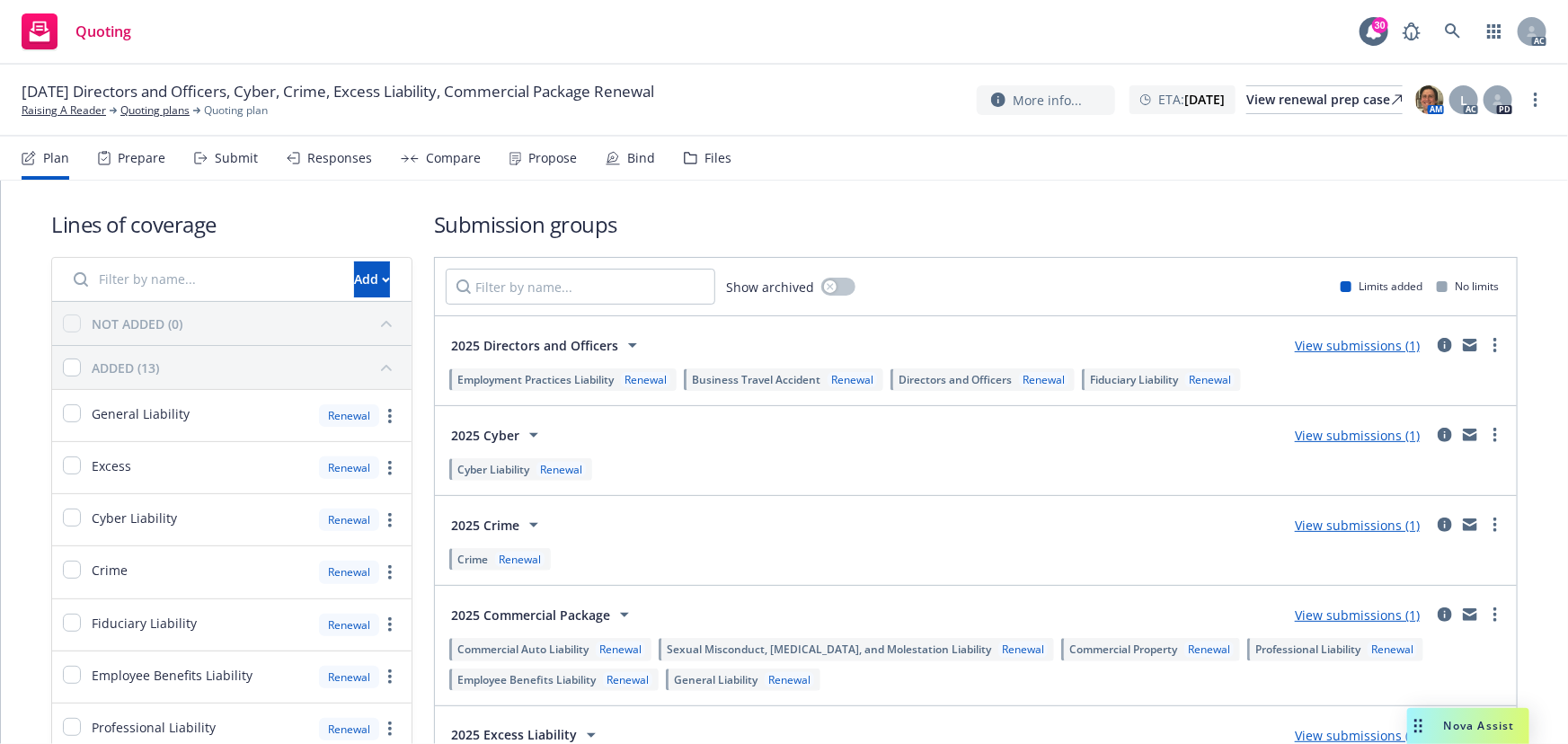
click at [205, 147] on div "Submit" at bounding box center [225, 159] width 64 height 43
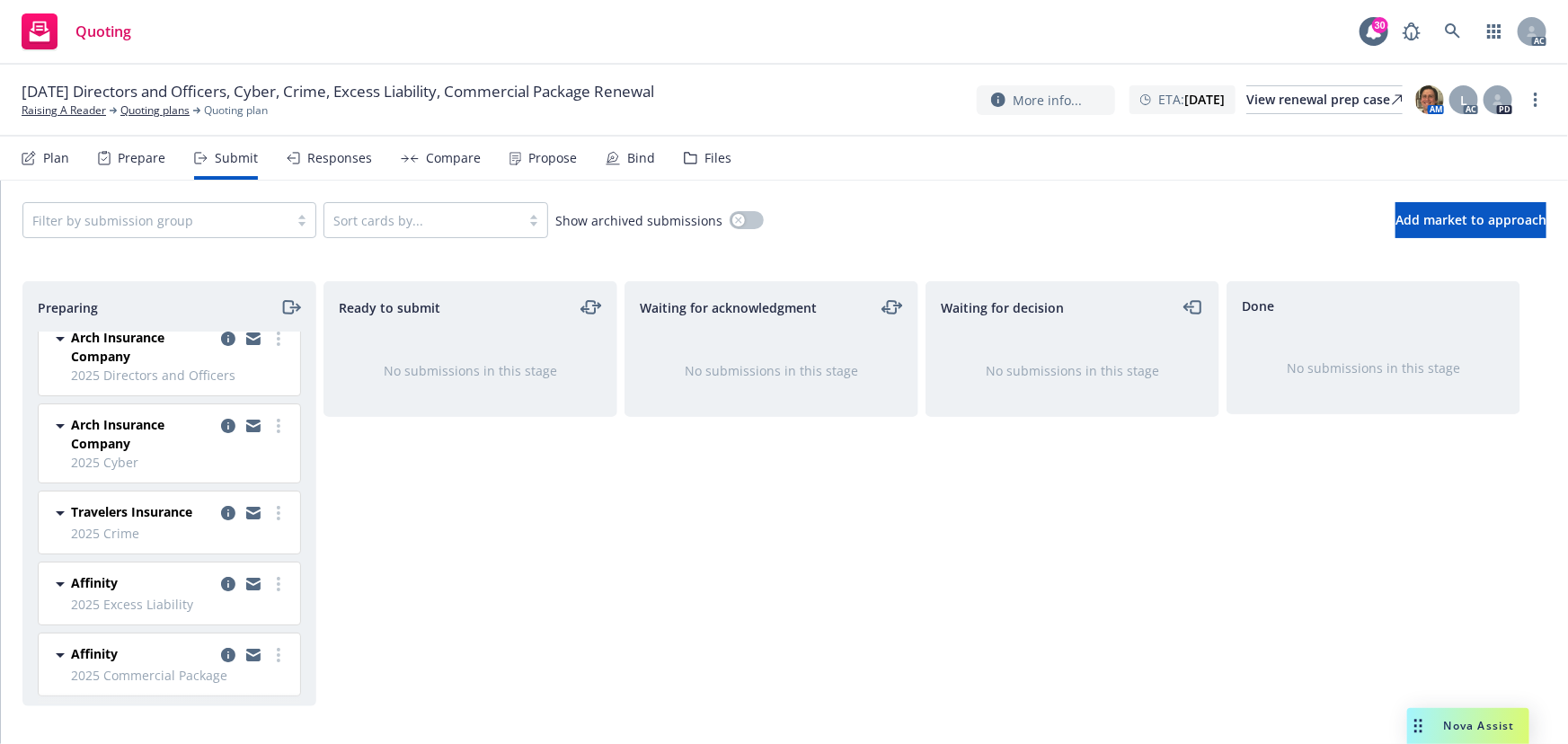
scroll to position [19, 0]
click at [1543, 96] on link "more" at bounding box center [1536, 100] width 22 height 22
click at [1447, 137] on link "Copy logging email" at bounding box center [1445, 137] width 200 height 36
click at [1418, 733] on div "Drag to move" at bounding box center [1418, 726] width 23 height 36
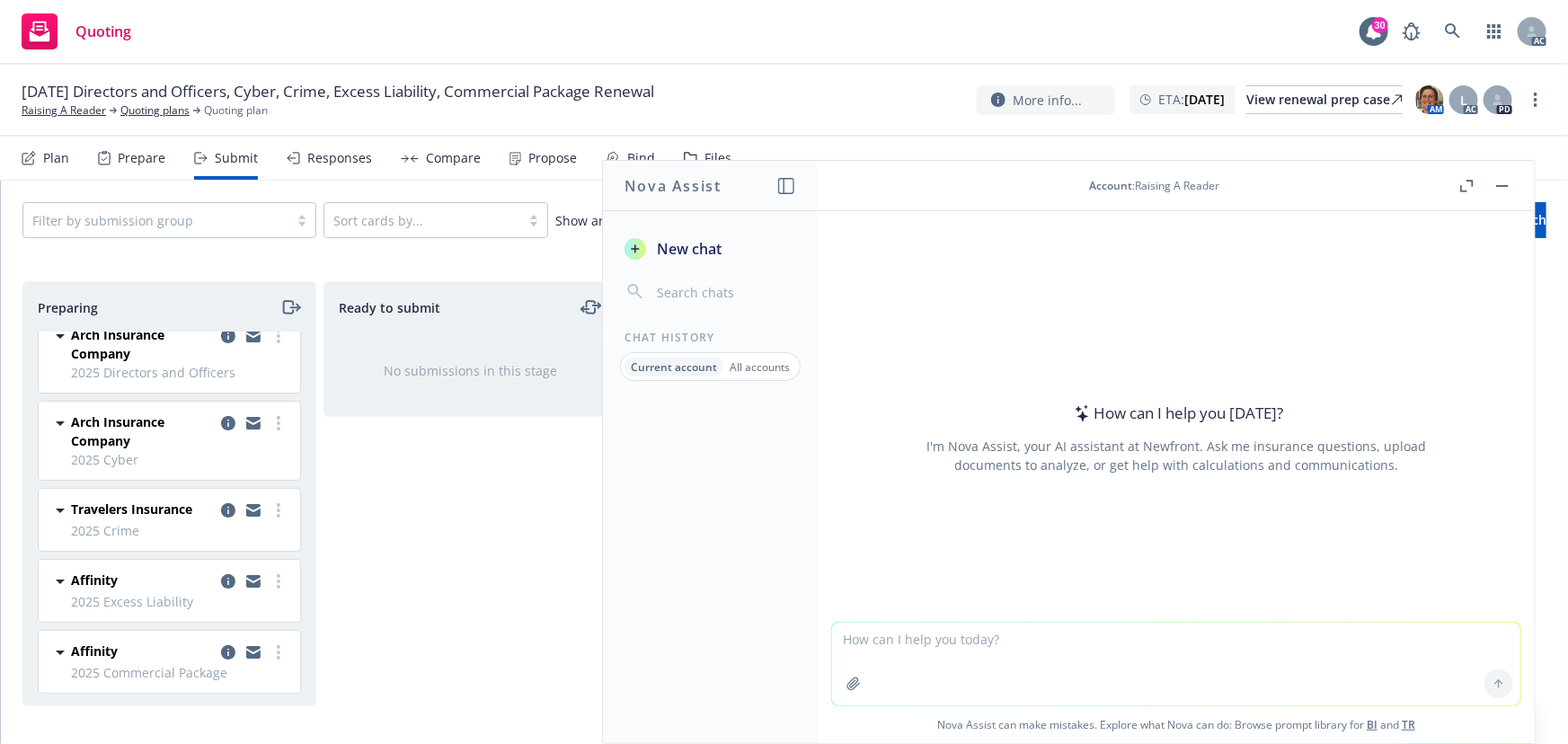
click at [1041, 671] on textarea at bounding box center [1176, 664] width 688 height 83
click at [1020, 659] on textarea at bounding box center [1176, 664] width 688 height 83
paste textarea "[EMAIL_ADDRESS][DOMAIN_NAME]"
drag, startPoint x: 927, startPoint y: 638, endPoint x: 817, endPoint y: 645, distance: 110.2
click at [817, 645] on div "Nova Assist New chat Chat History Current account All accounts Account : Raisin…" at bounding box center [1176, 452] width 719 height 584
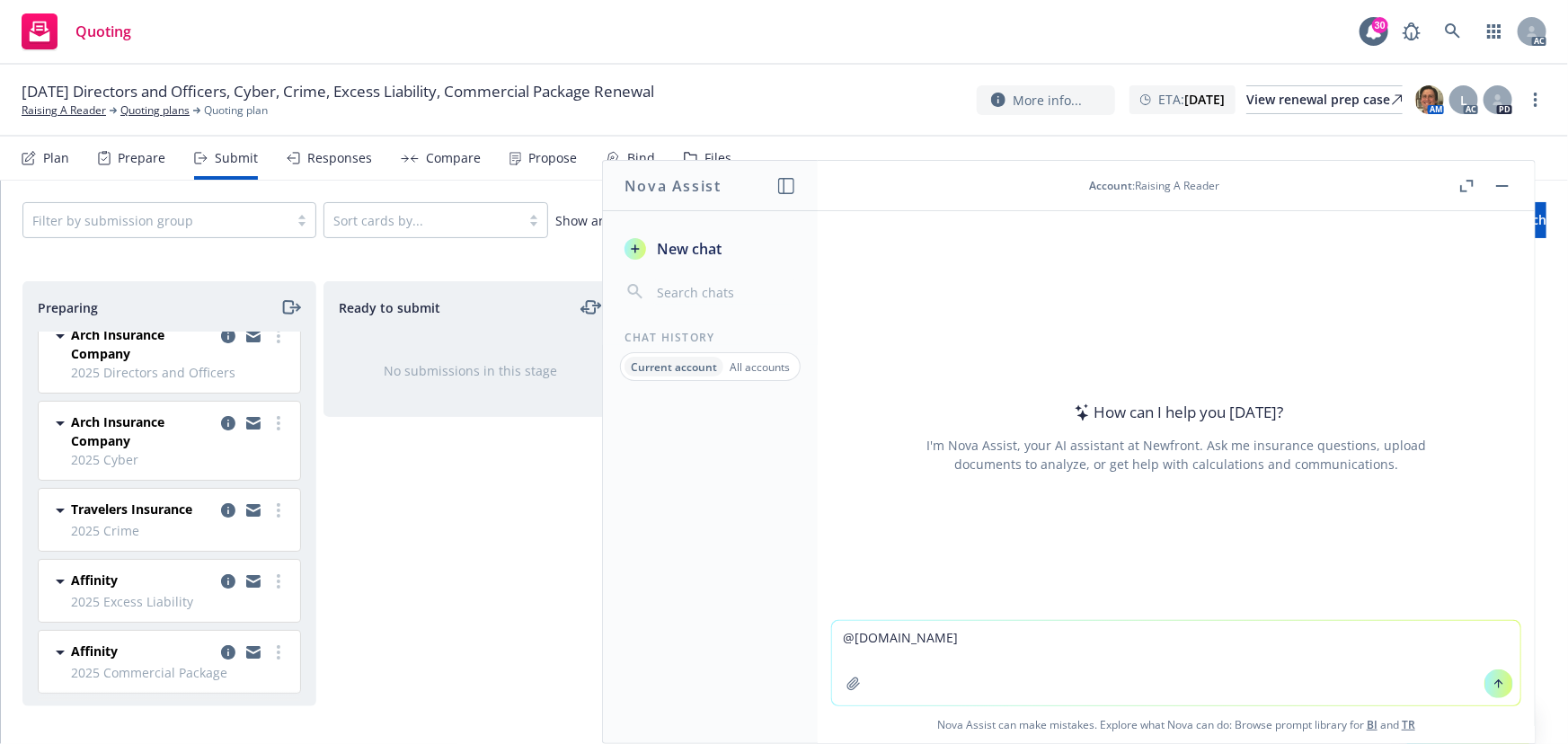
click at [934, 642] on textarea "@[DOMAIN_NAME]" at bounding box center [1176, 663] width 688 height 85
click at [1004, 634] on textarea "@[DOMAIN_NAME] 和" at bounding box center [1176, 663] width 688 height 85
paste textarea "Arch Insurance Company"
click at [834, 655] on textarea "@[DOMAIN_NAME] 和Arch Insurance Company 的关系" at bounding box center [1176, 663] width 688 height 85
type textarea "@[DOMAIN_NAME] 和Arch Insurance Company的关系"
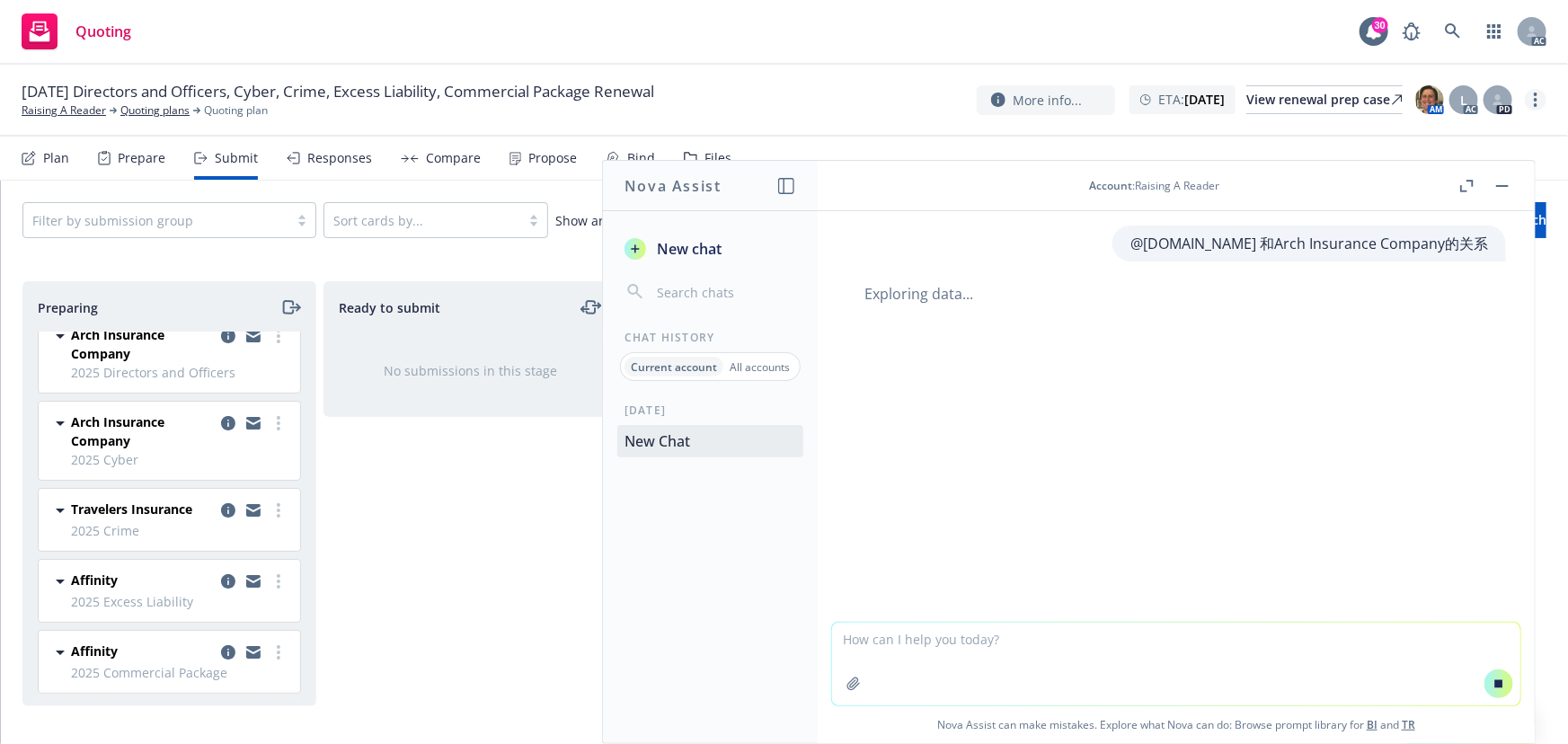
click at [1533, 96] on link "more" at bounding box center [1536, 100] width 22 height 22
click at [1434, 137] on link "Copy logging email" at bounding box center [1445, 137] width 200 height 36
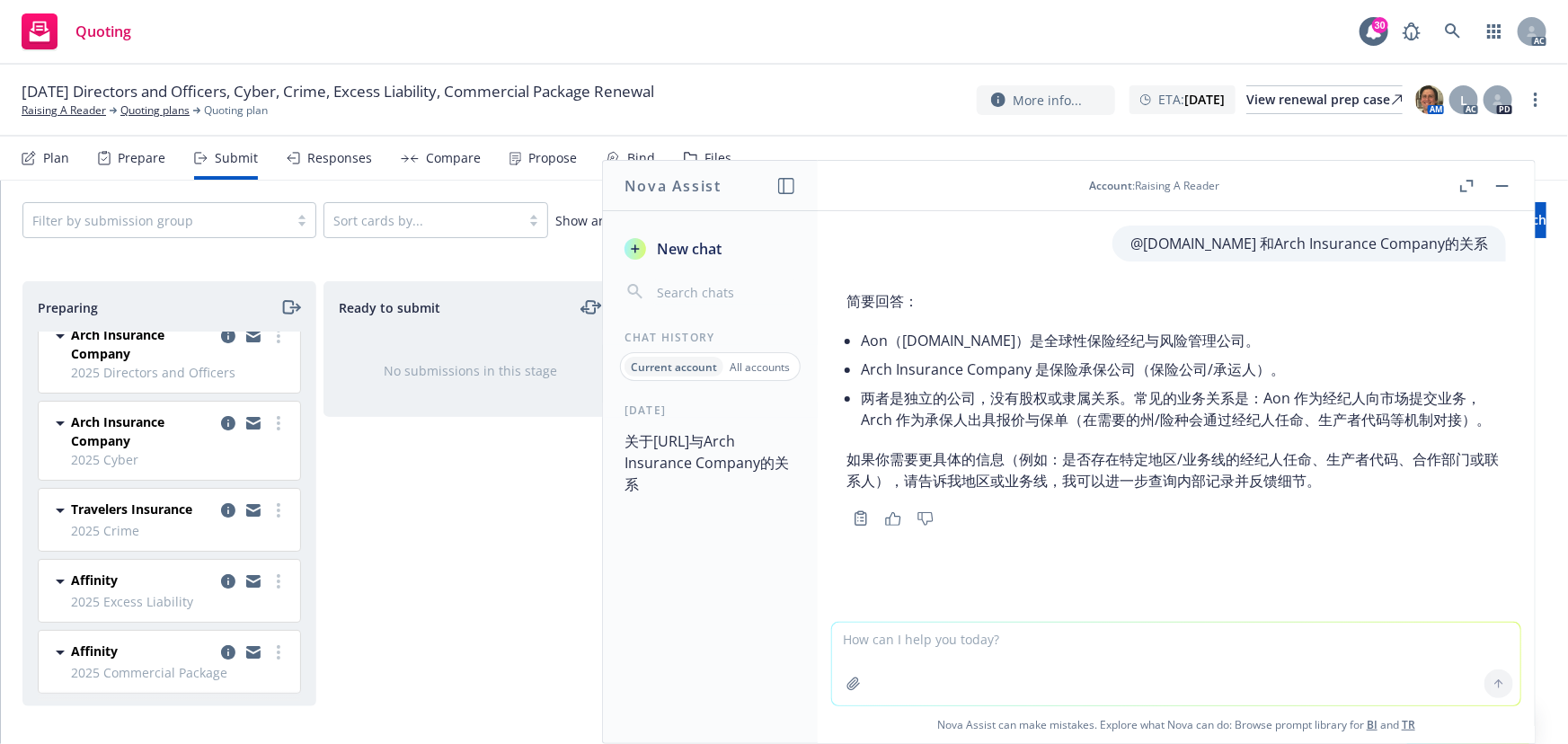
click at [1501, 187] on button "button" at bounding box center [1502, 186] width 22 height 22
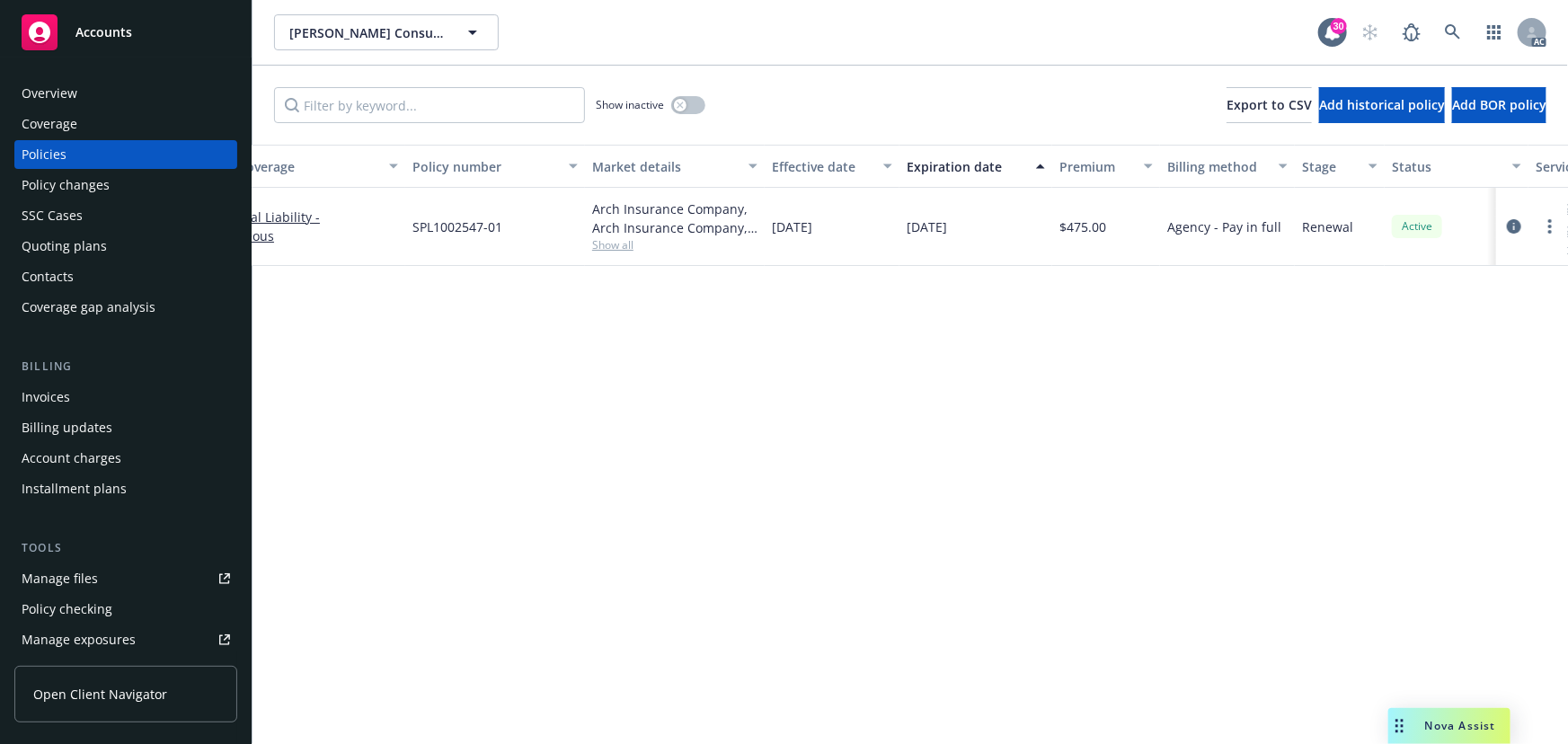
scroll to position [0, 418]
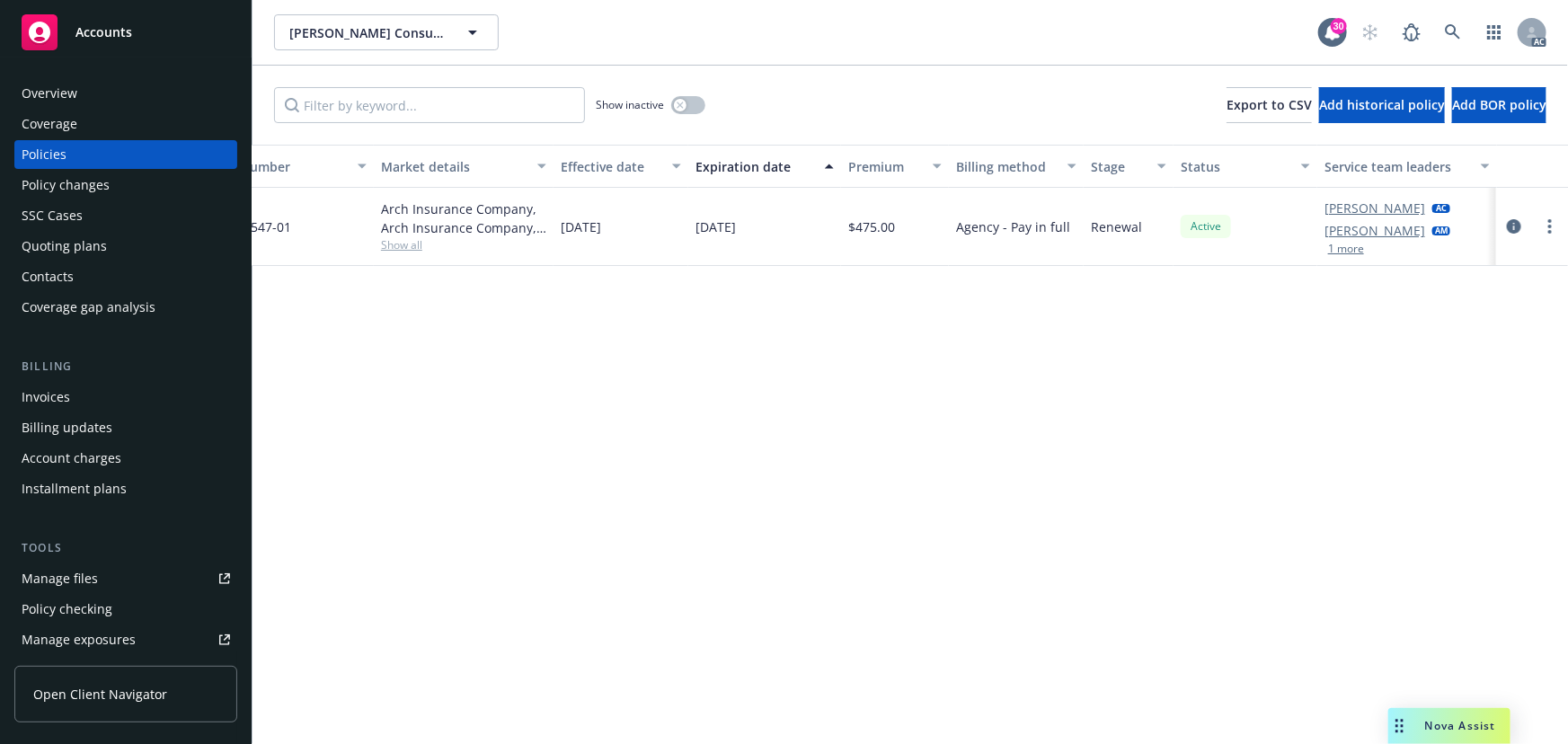
click at [1351, 249] on button "1 more" at bounding box center [1346, 249] width 36 height 11
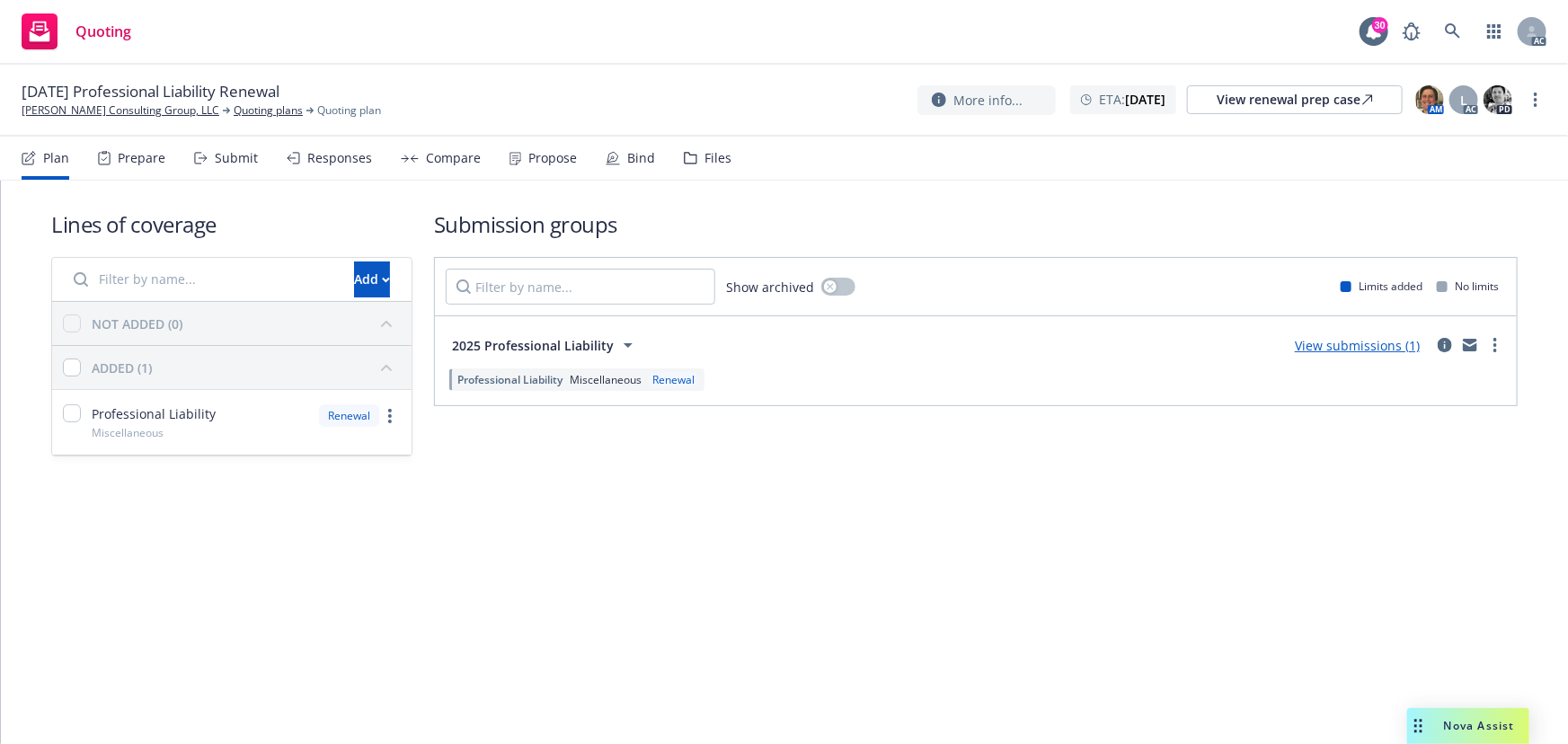
click at [216, 156] on div "Submit" at bounding box center [236, 159] width 43 height 14
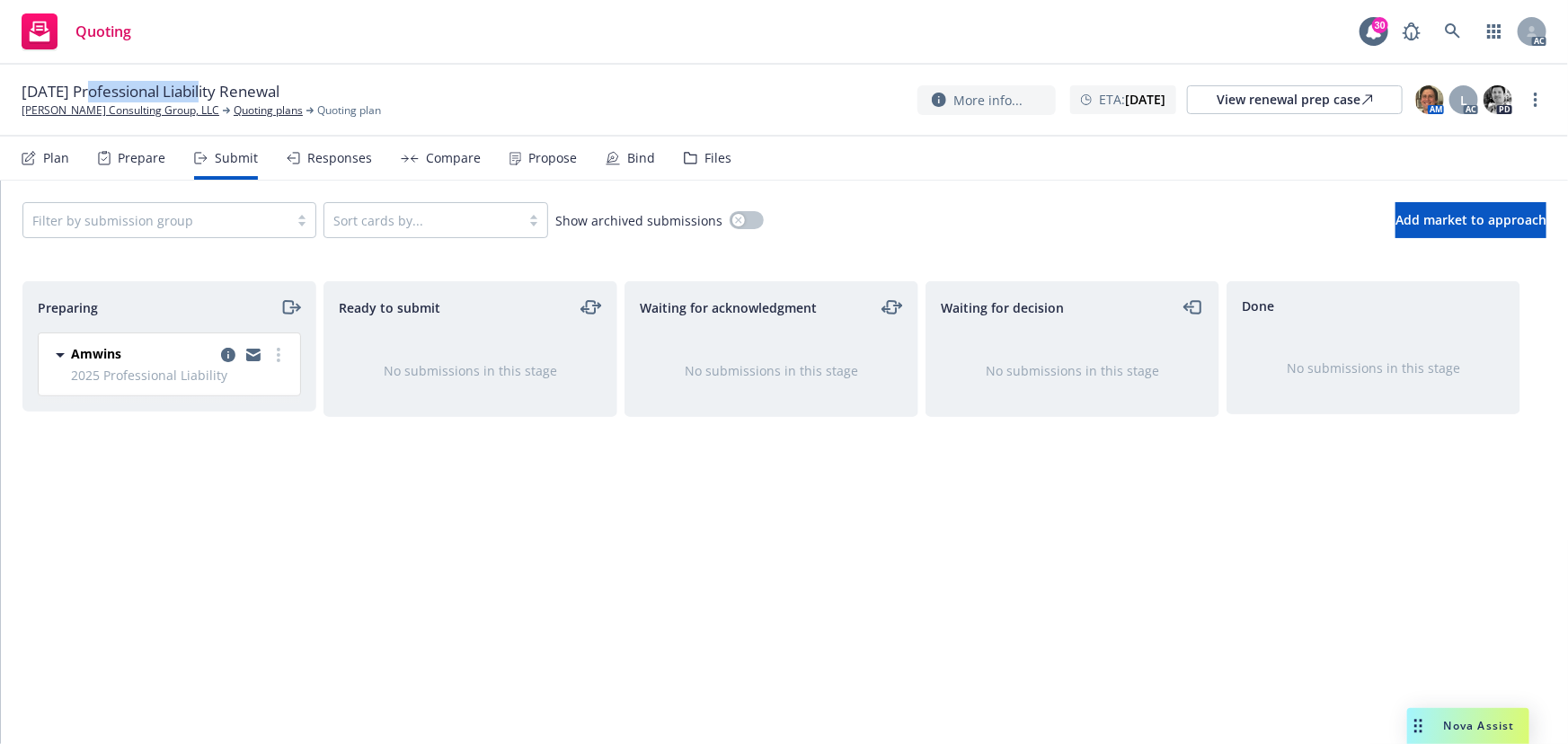
click at [134, 80] on div "[DATE] Professional Liability Renewal [PERSON_NAME] Consulting Group, LLC Quoti…" at bounding box center [784, 101] width 1568 height 72
drag, startPoint x: 90, startPoint y: 90, endPoint x: 236, endPoint y: 92, distance: 146.0
click at [236, 92] on span "[DATE] Professional Liability Renewal" at bounding box center [150, 92] width 258 height 22
click at [1540, 98] on link "more" at bounding box center [1536, 100] width 22 height 22
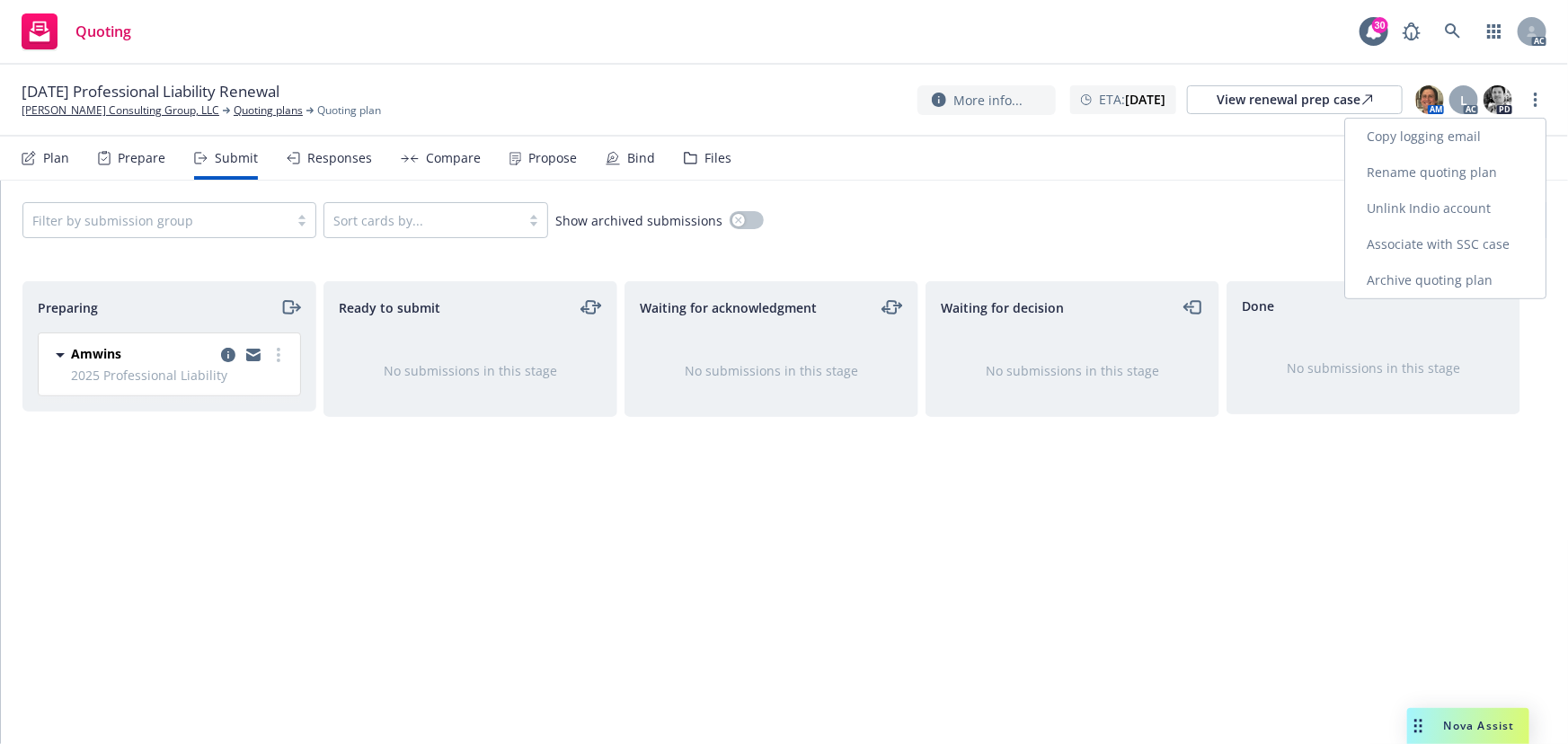
click at [1450, 123] on link "Copy logging email" at bounding box center [1445, 137] width 200 height 36
